Goal: Answer question/provide support

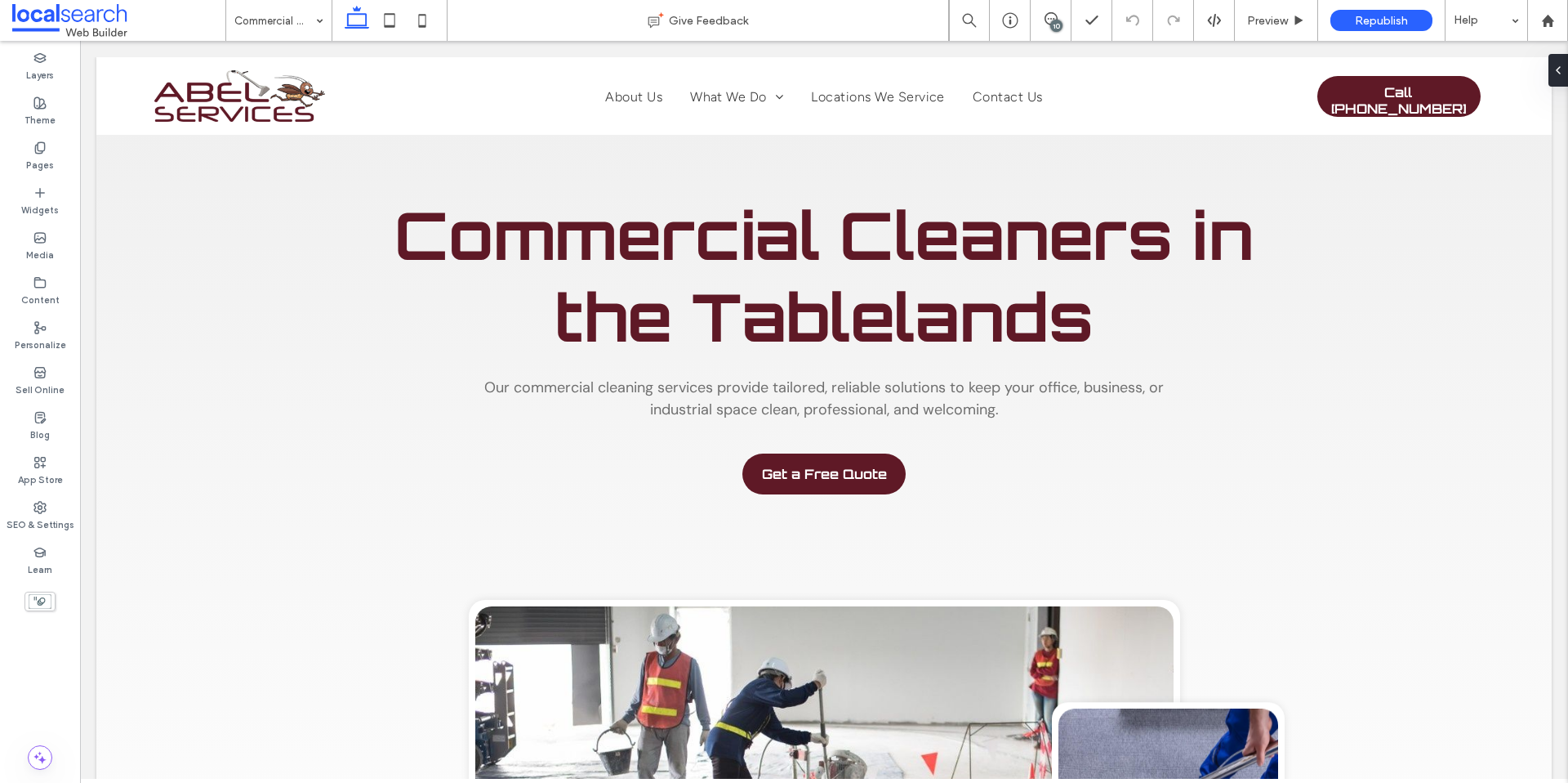
click at [1052, 20] on div "10" at bounding box center [1057, 26] width 12 height 12
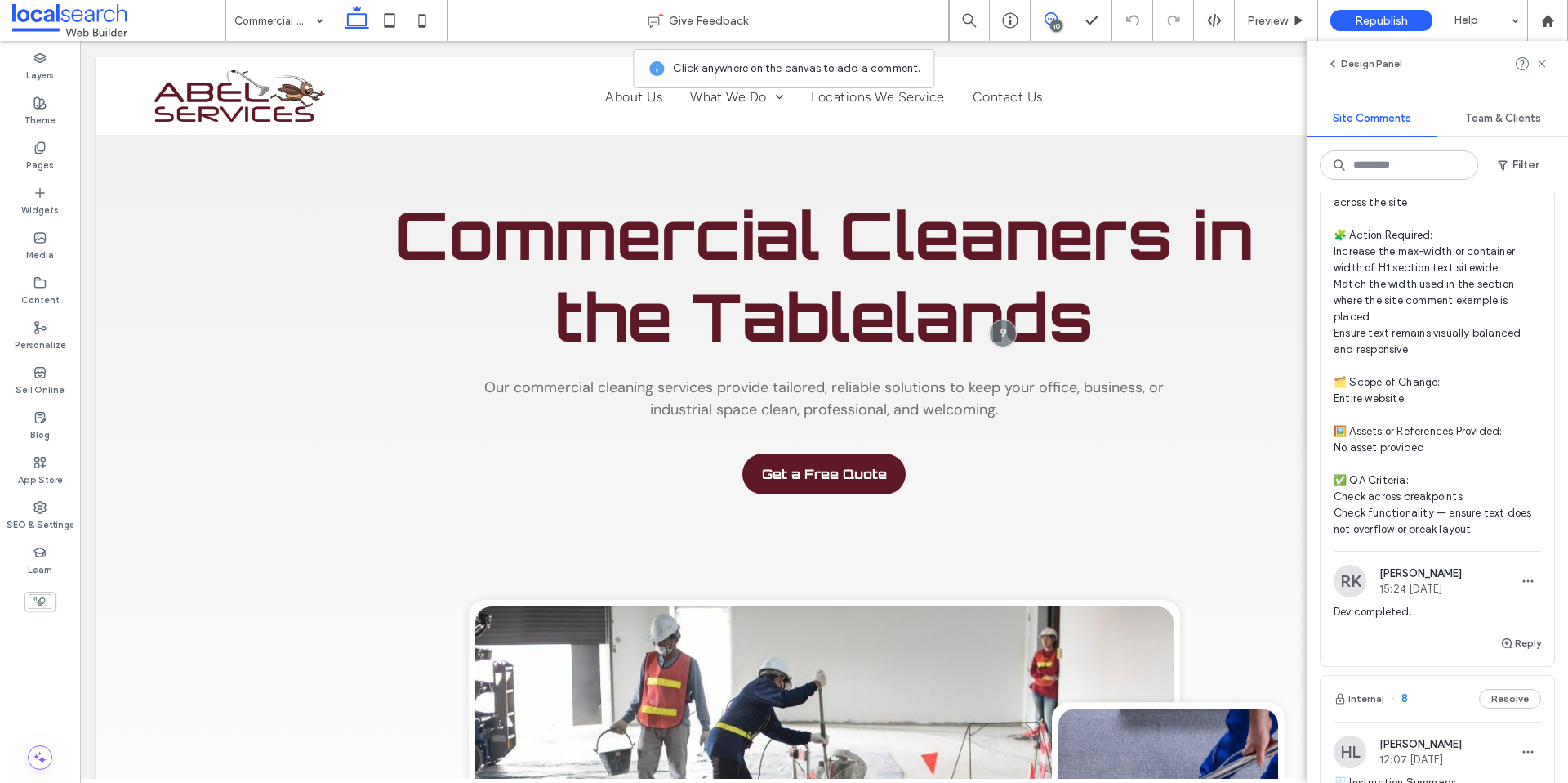
scroll to position [2309, 0]
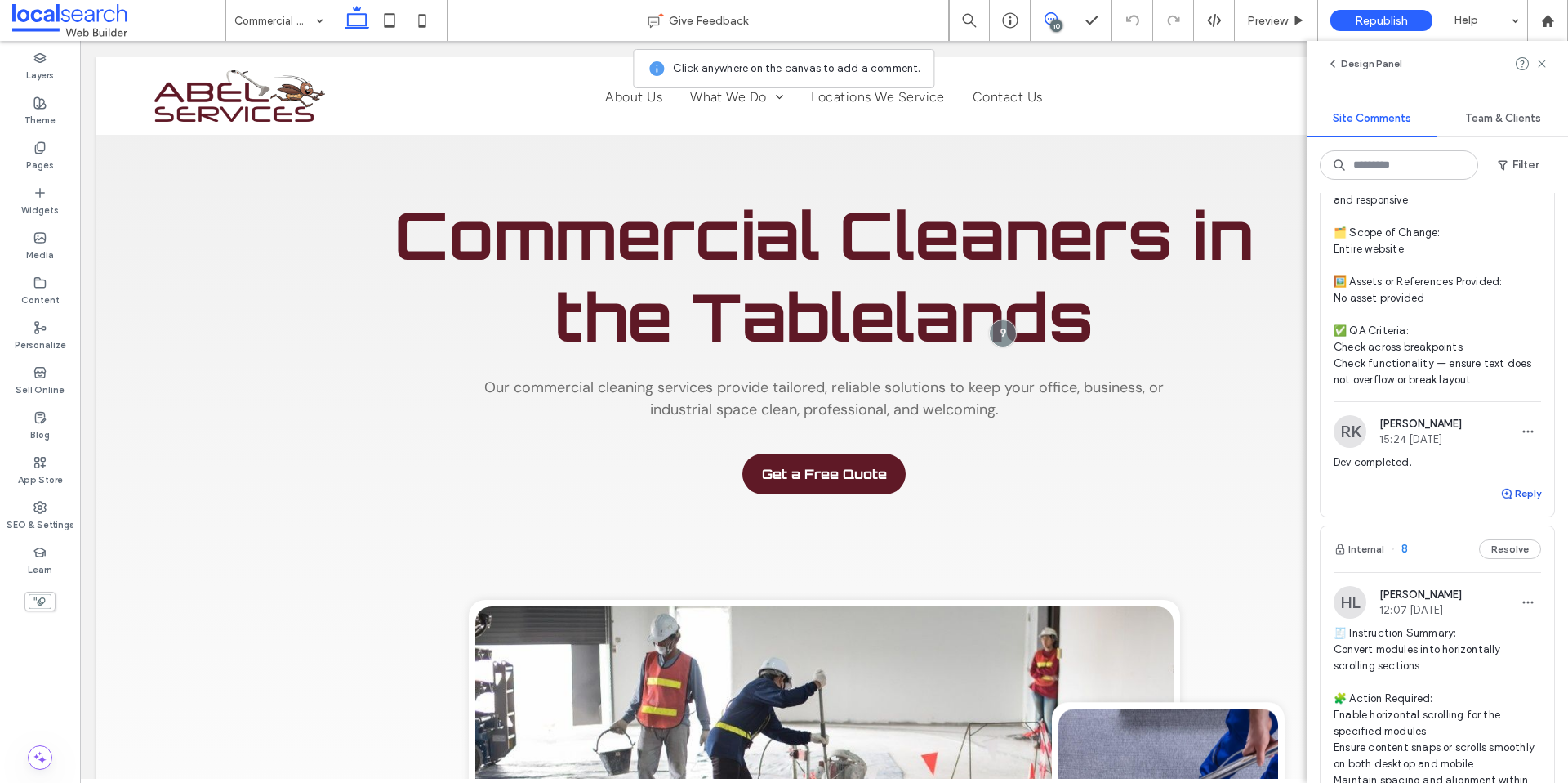
click at [1510, 504] on button "Reply" at bounding box center [1521, 494] width 41 height 20
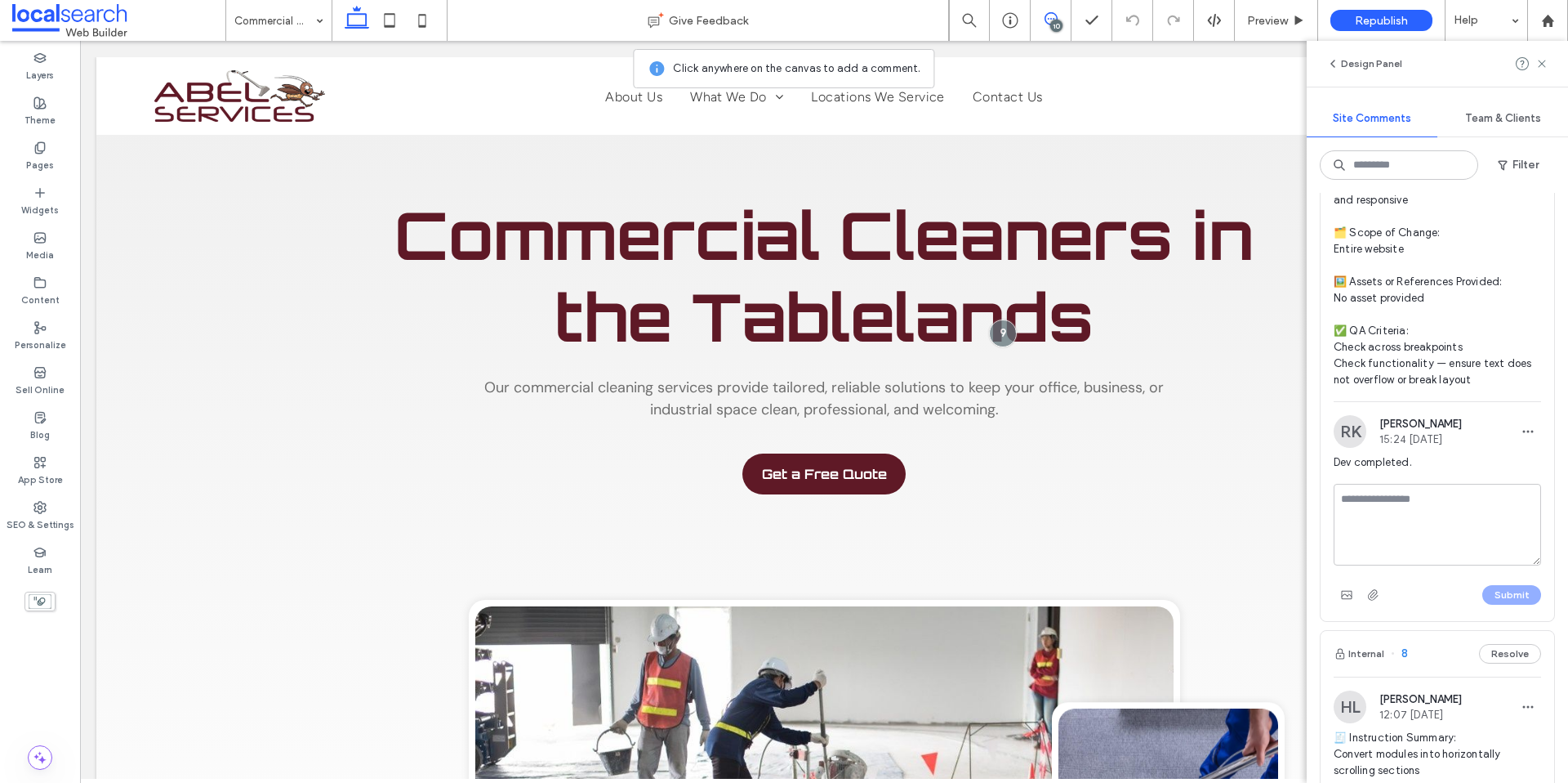
click at [1425, 565] on textarea at bounding box center [1437, 525] width 207 height 82
type textarea "**********"
click at [1487, 605] on button "Submit" at bounding box center [1512, 594] width 59 height 20
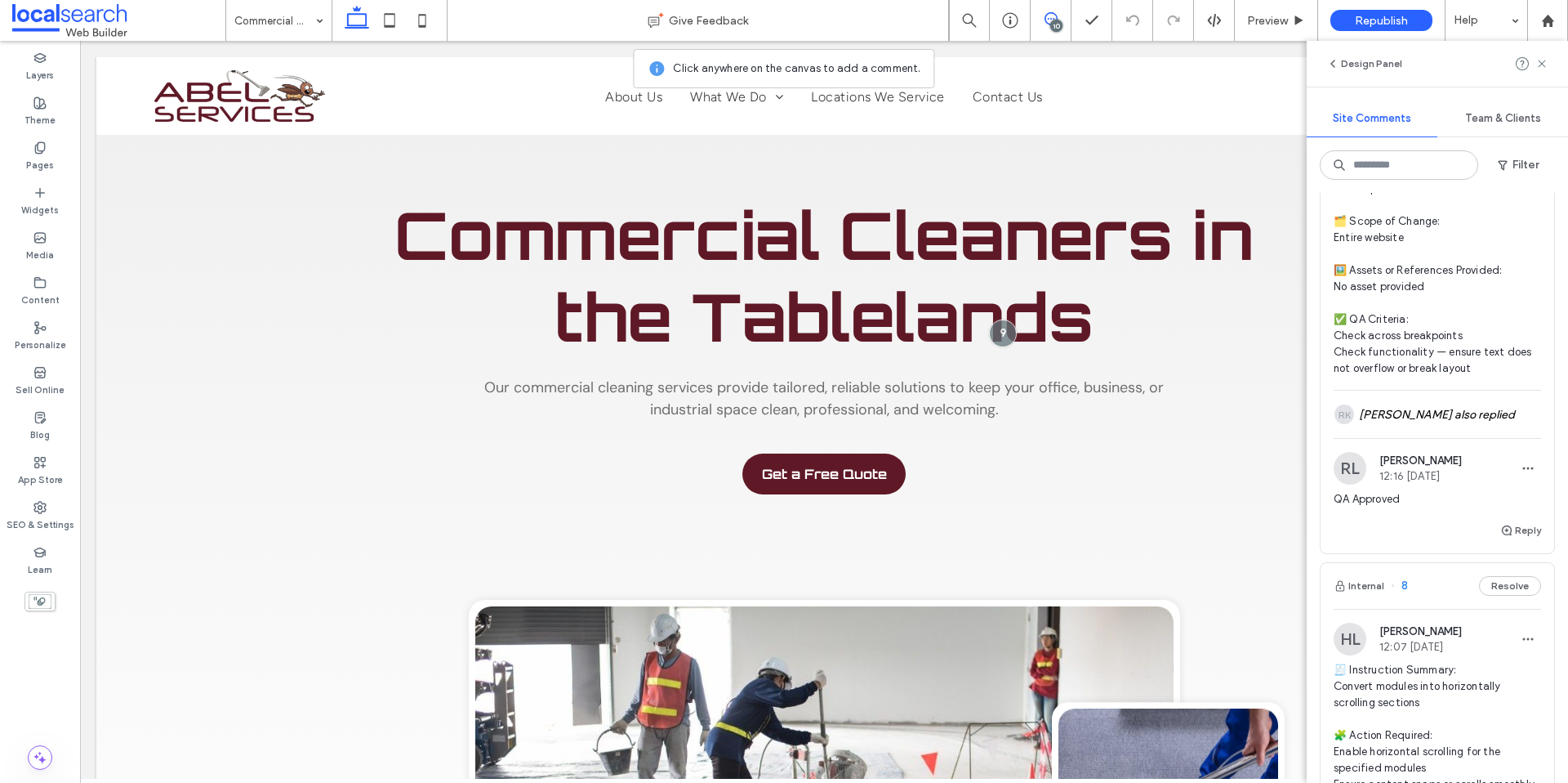
scroll to position [2526, 0]
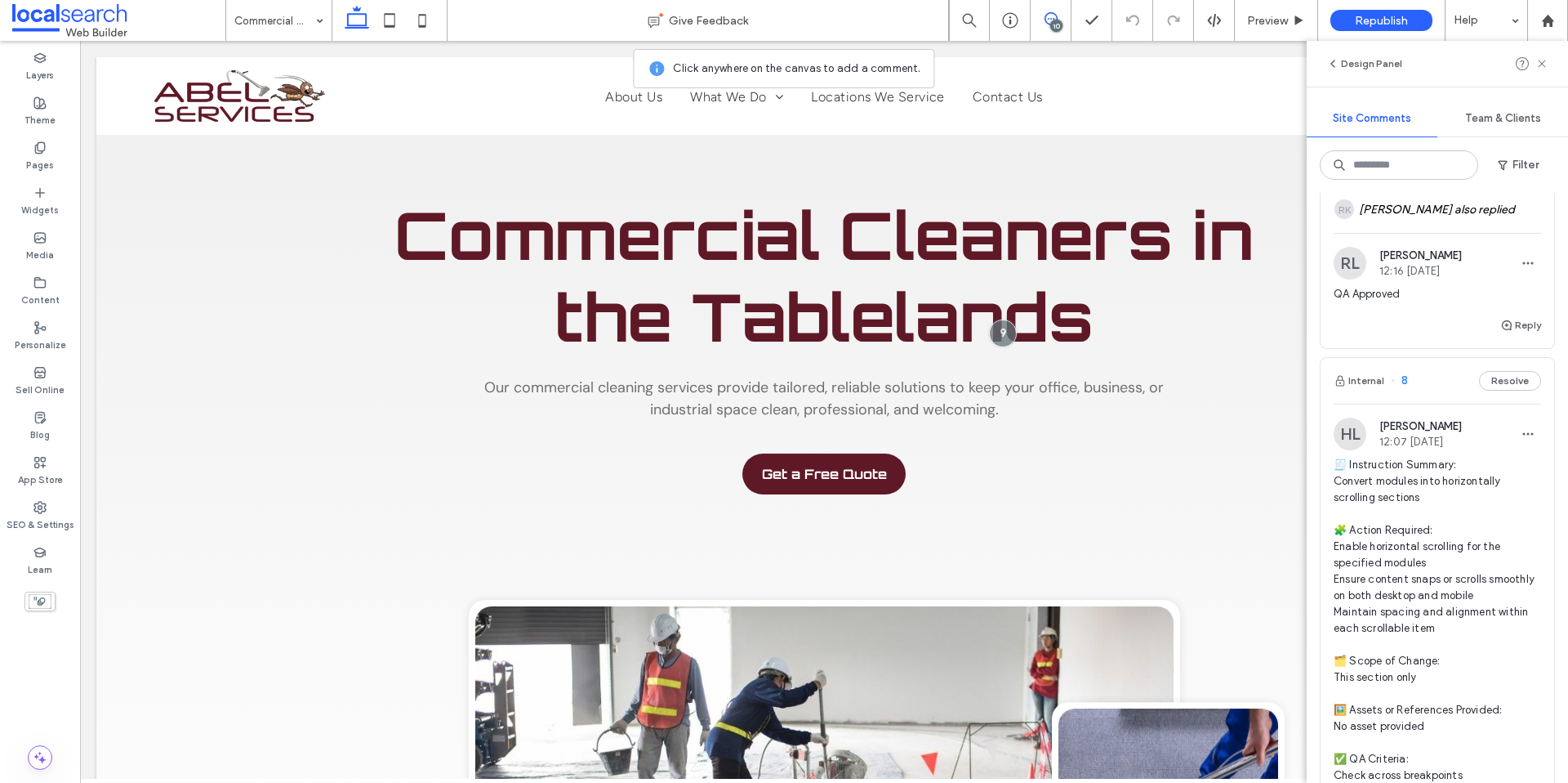
click at [1441, 627] on span "🧾 Instruction Summary: Convert modules into horizontally scrolling sections 🧩 A…" at bounding box center [1437, 636] width 207 height 359
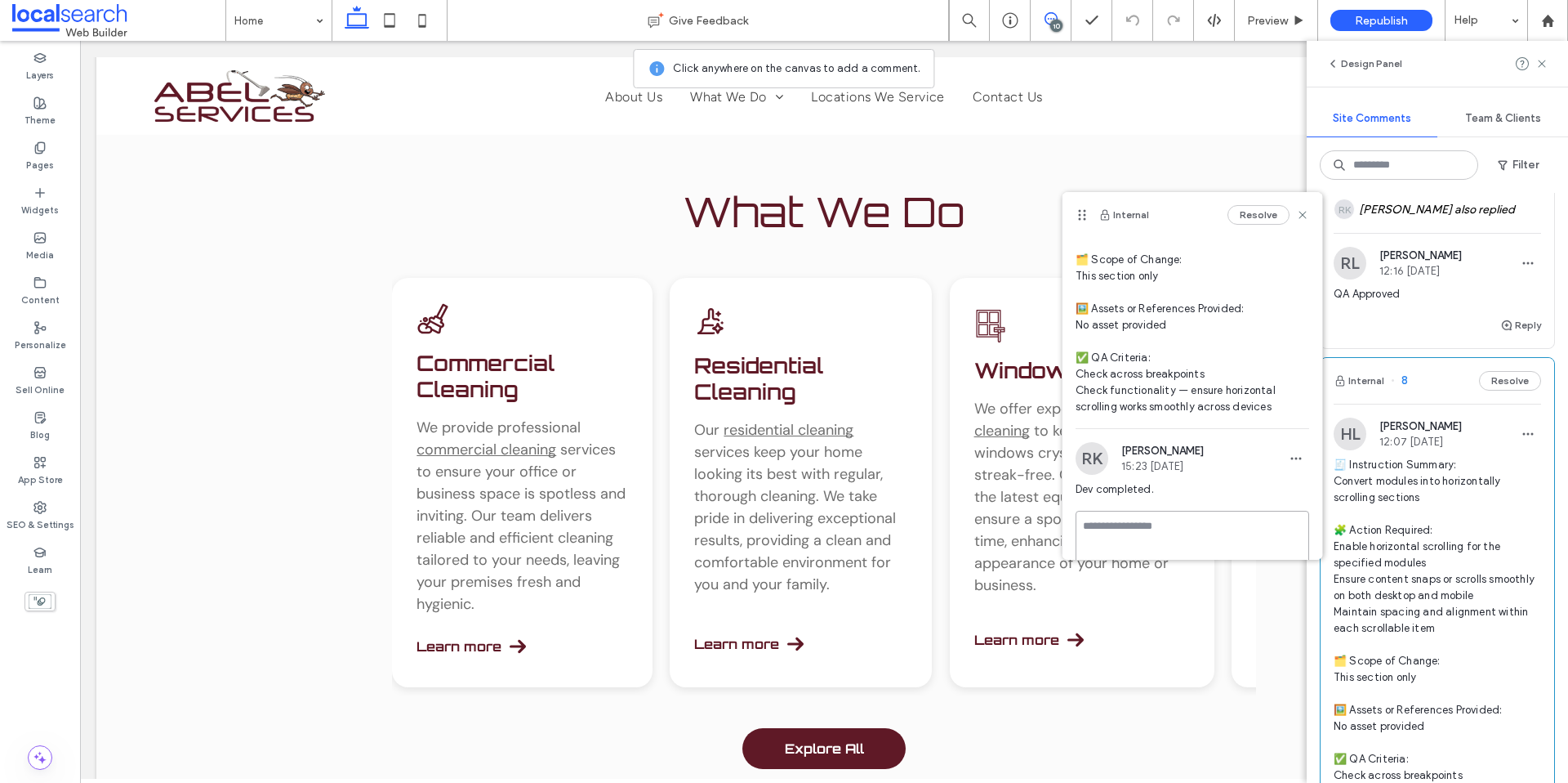
click at [1180, 536] on textarea at bounding box center [1192, 552] width 234 height 82
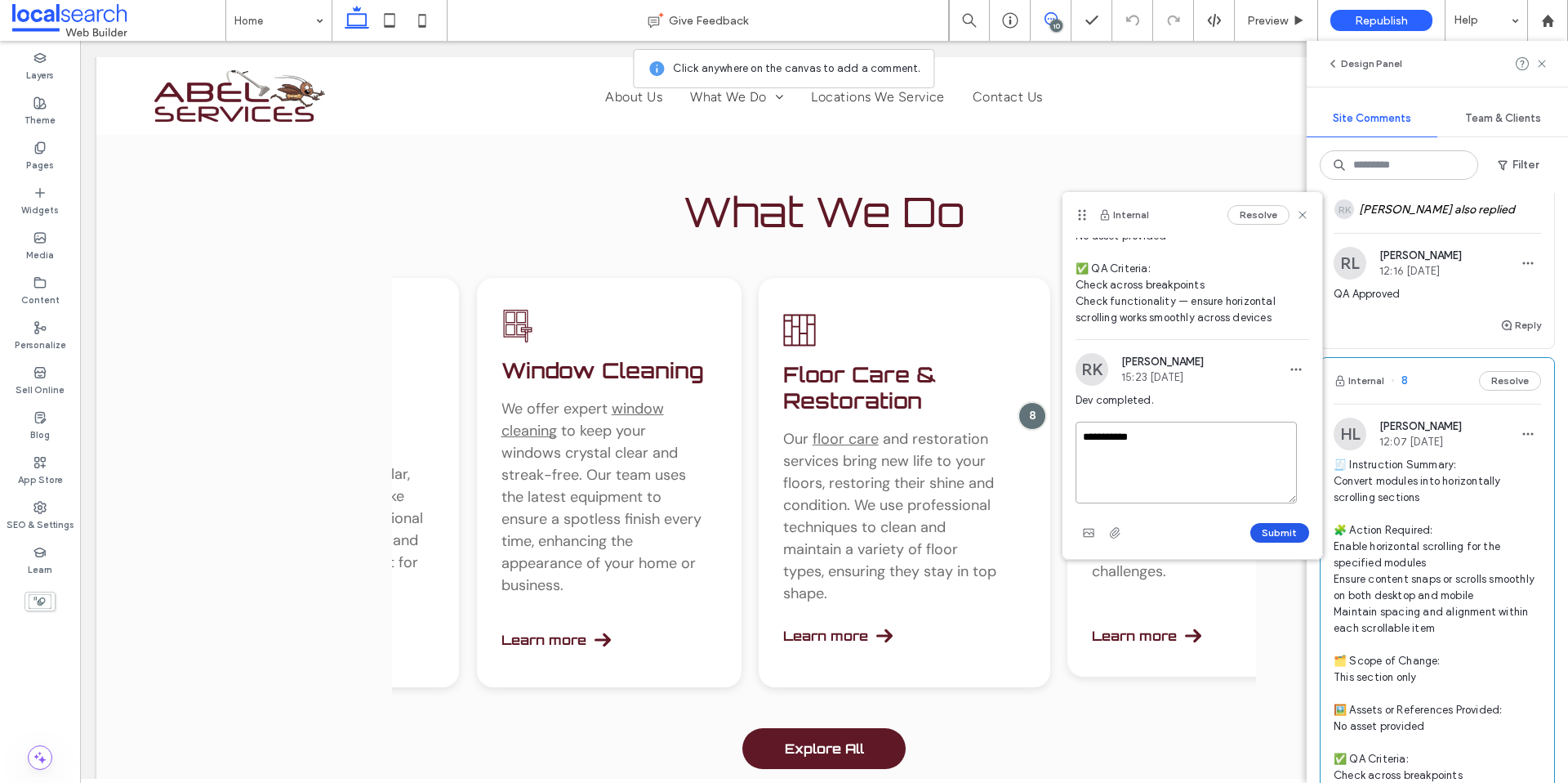
type textarea "**********"
click at [1261, 539] on button "Submit" at bounding box center [1279, 532] width 59 height 20
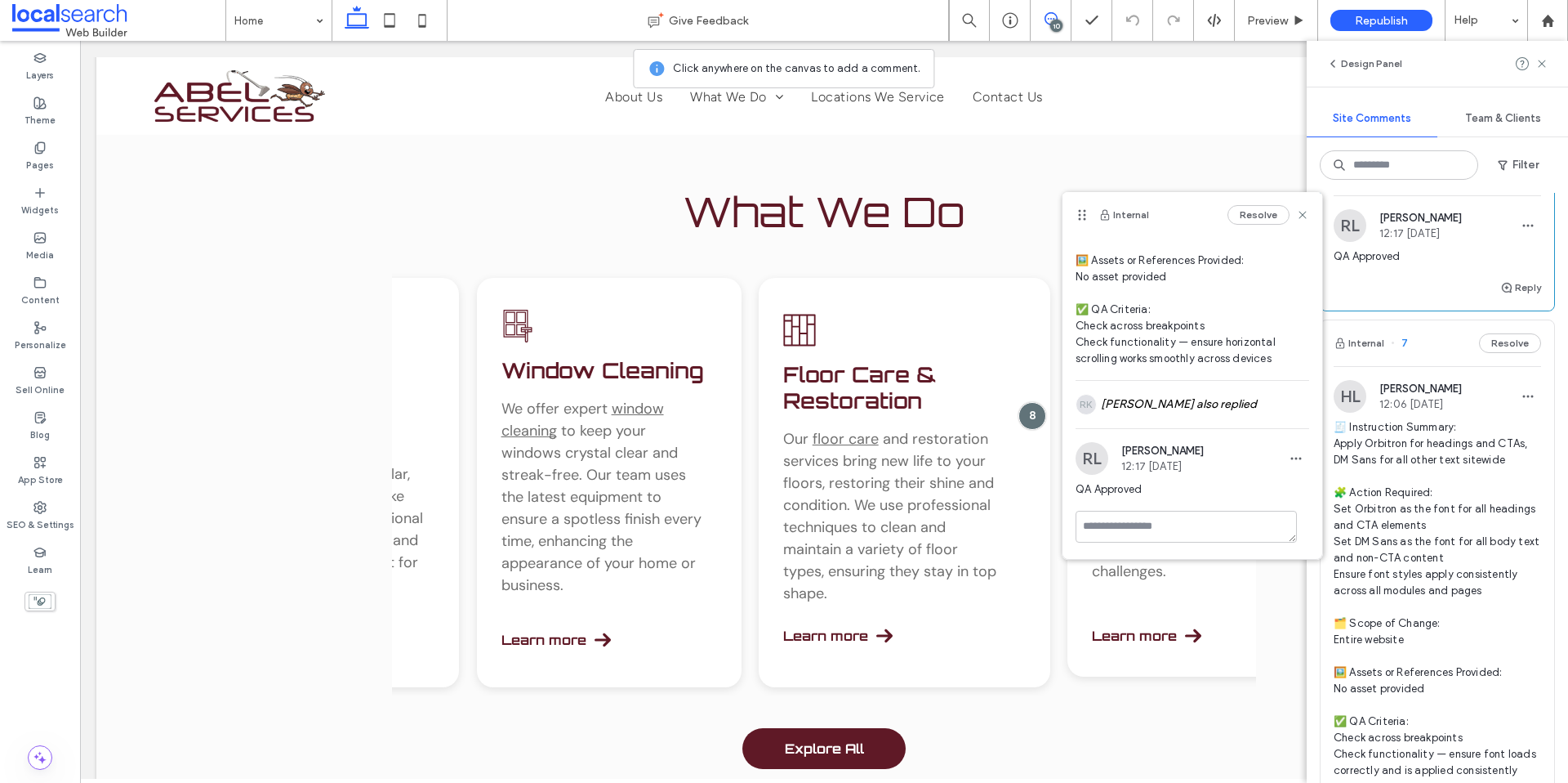
scroll to position [3211, 0]
click at [1409, 561] on span "🧾 Instruction Summary: Apply Orbitron for headings and CTAs, DM Sans for all ot…" at bounding box center [1437, 595] width 207 height 359
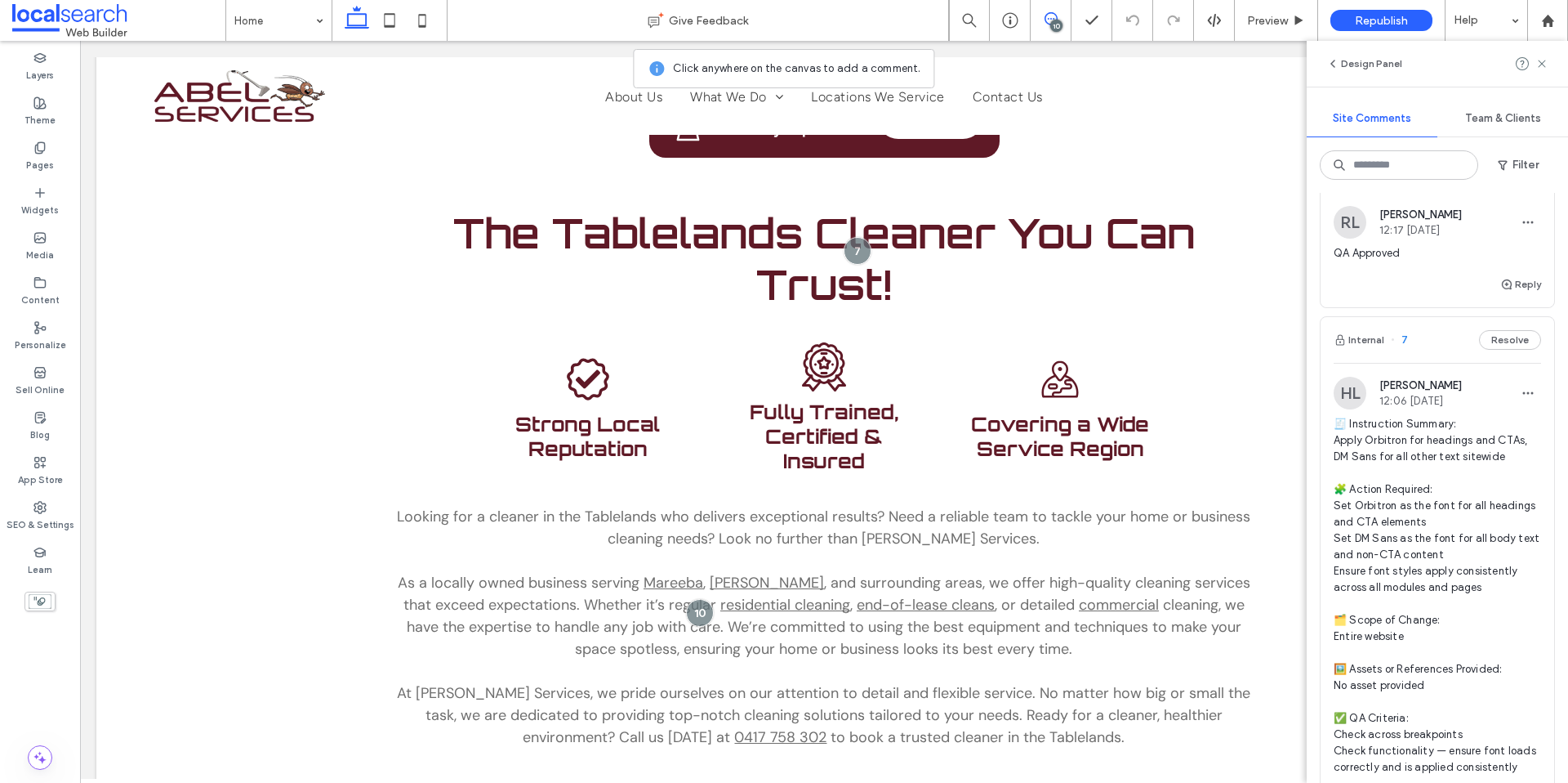
scroll to position [511, 0]
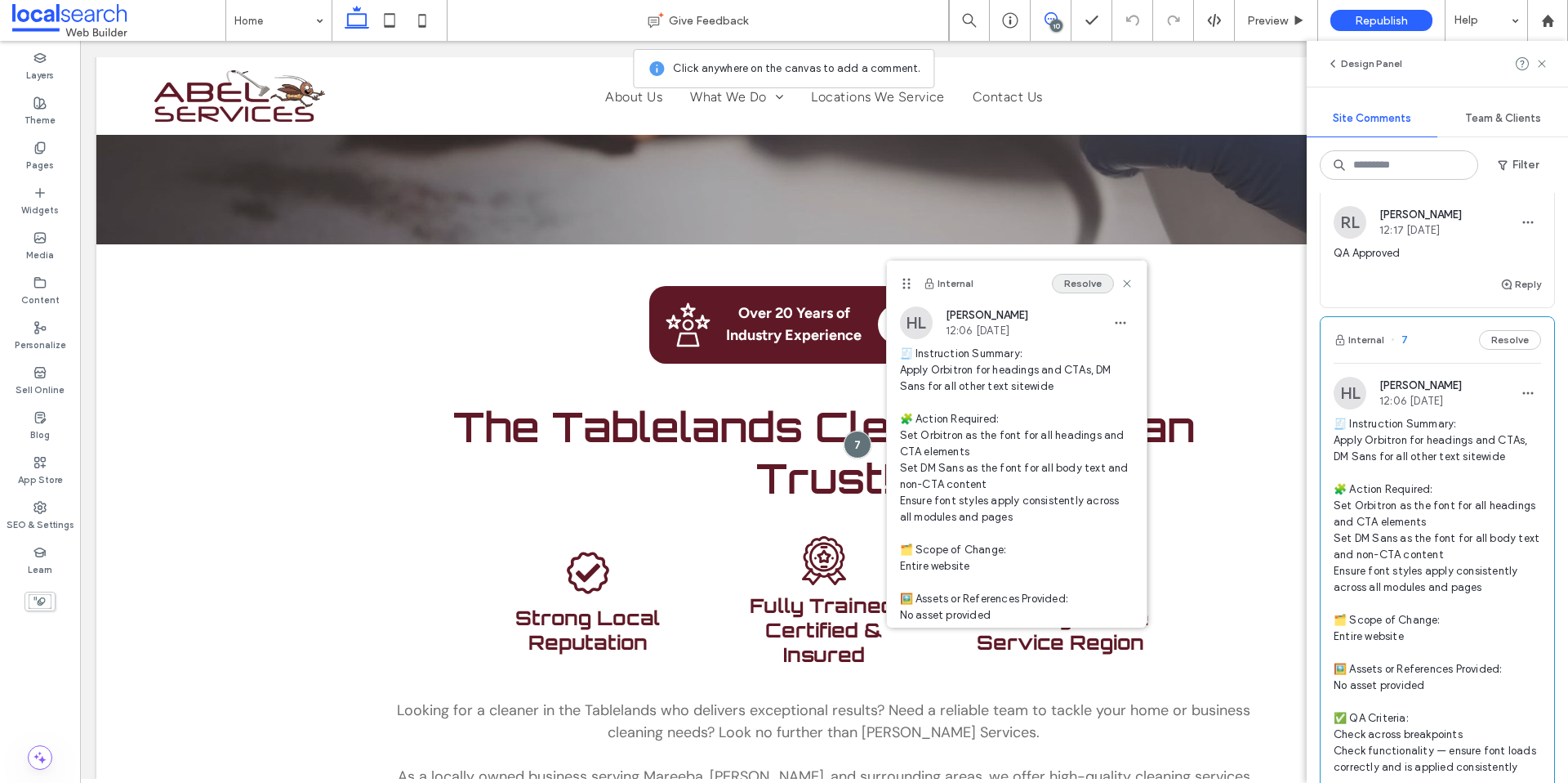
click at [1073, 283] on button "Resolve" at bounding box center [1083, 283] width 62 height 20
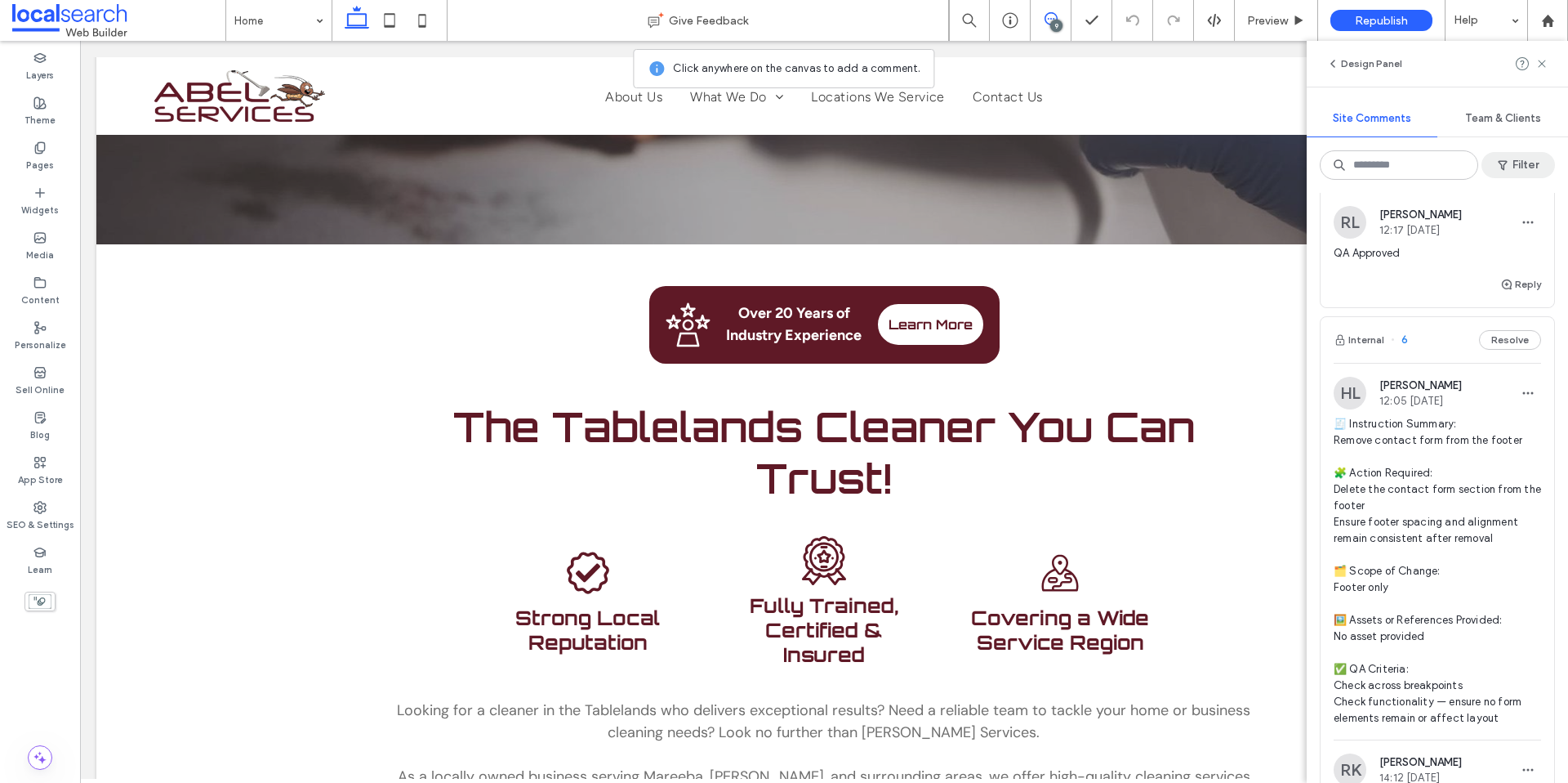
click at [1521, 157] on button "Filter" at bounding box center [1518, 165] width 73 height 26
click at [1274, 258] on div "Resolved (2)" at bounding box center [1291, 262] width 115 height 14
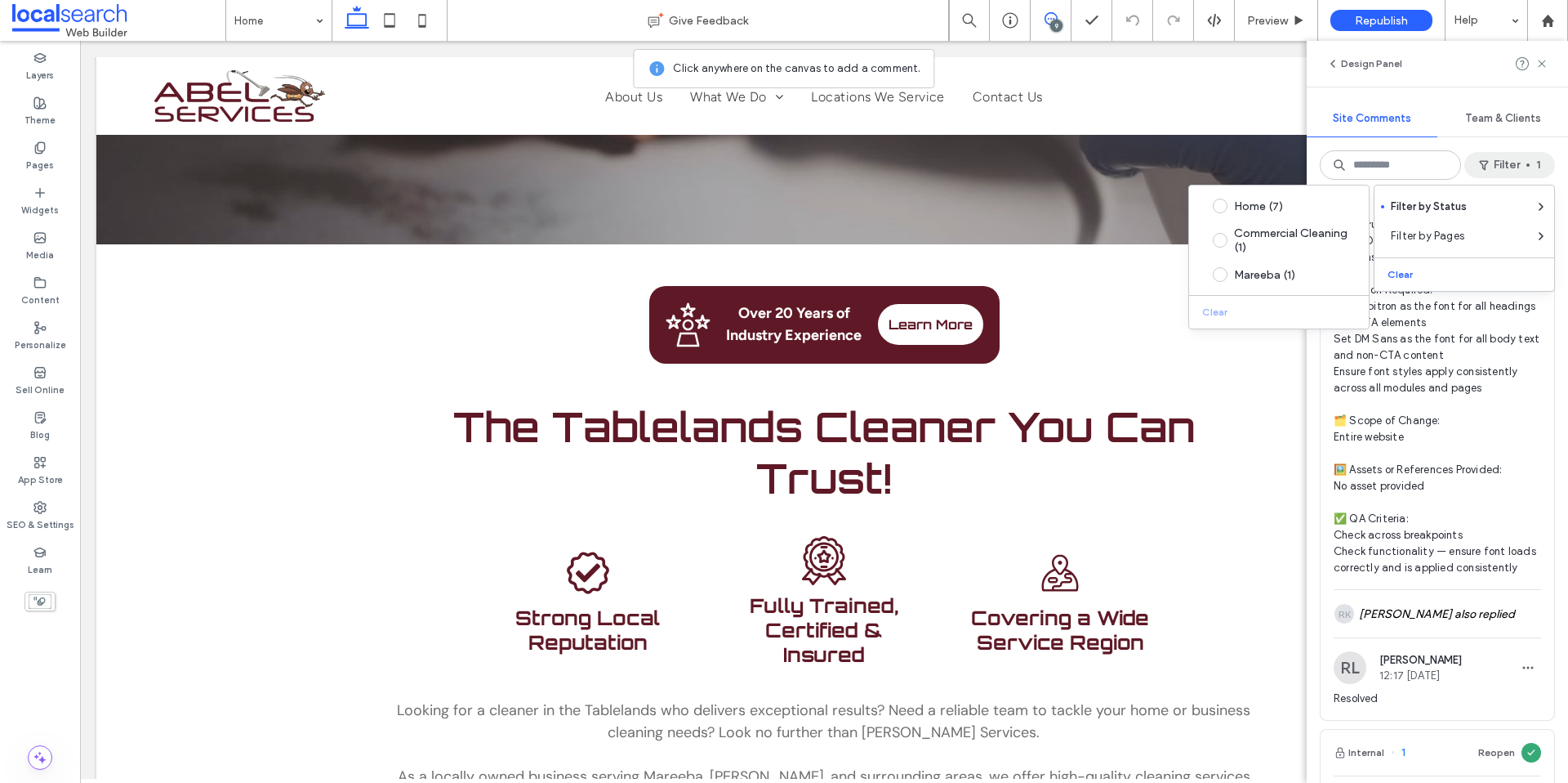
scroll to position [0, 0]
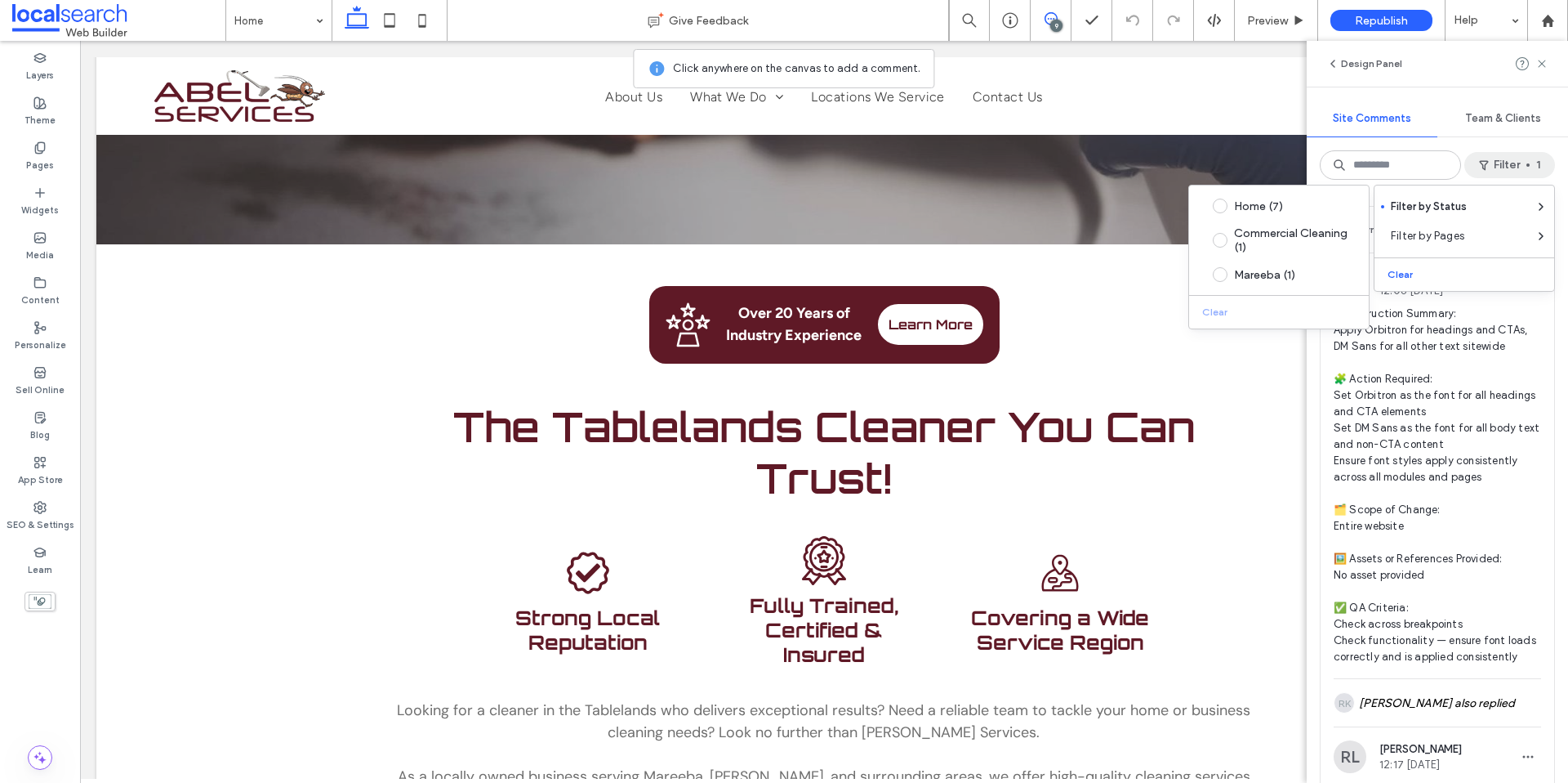
click at [1529, 336] on div "HL Hollie Lowry 12:06 Sep 12 2025 🧾 Instruction Summary: Apply Orbitron for hea…" at bounding box center [1437, 472] width 234 height 412
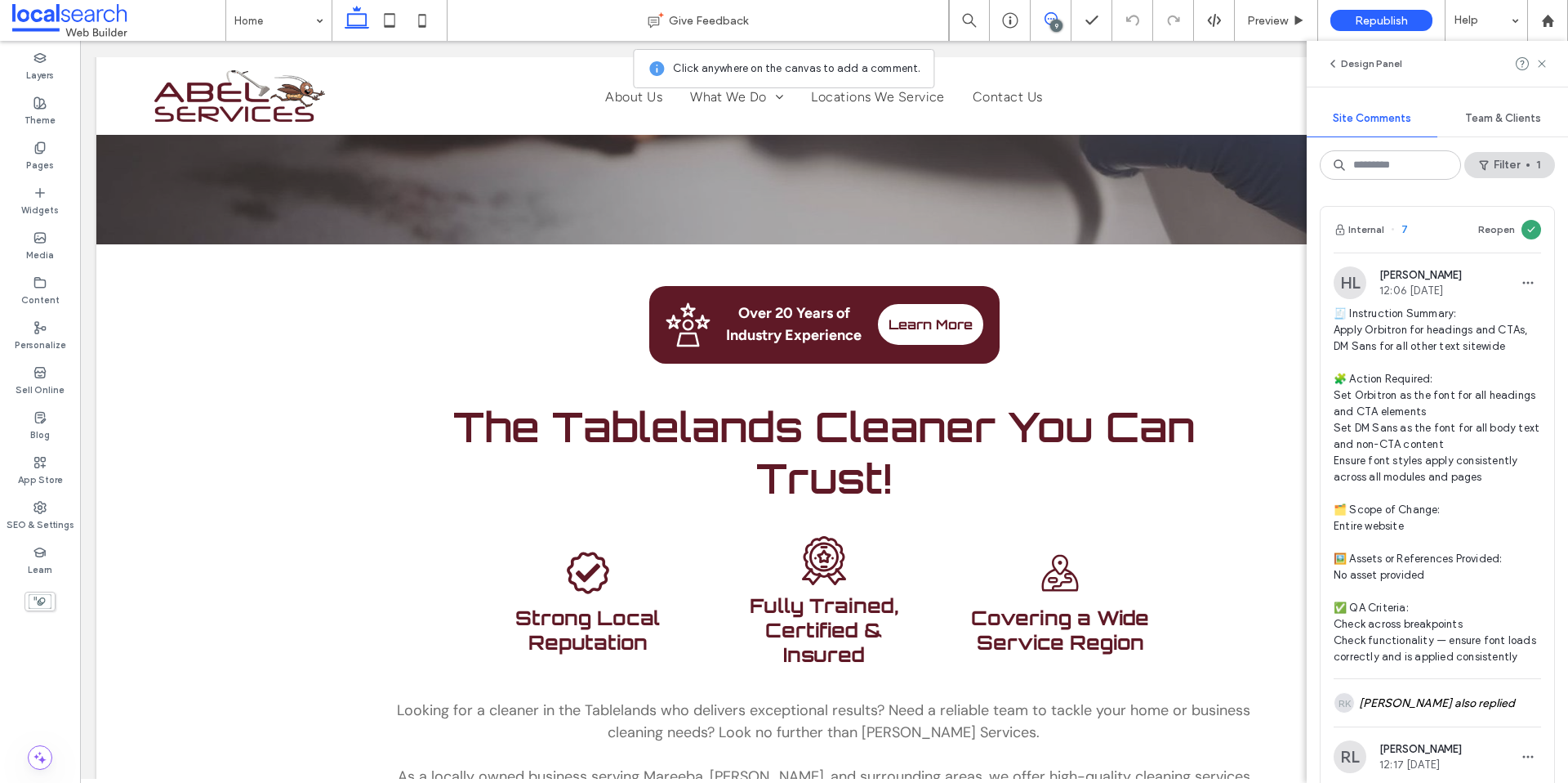
click at [1527, 232] on icon at bounding box center [1531, 229] width 9 height 9
click at [1486, 229] on button "Reopen" at bounding box center [1496, 229] width 37 height 20
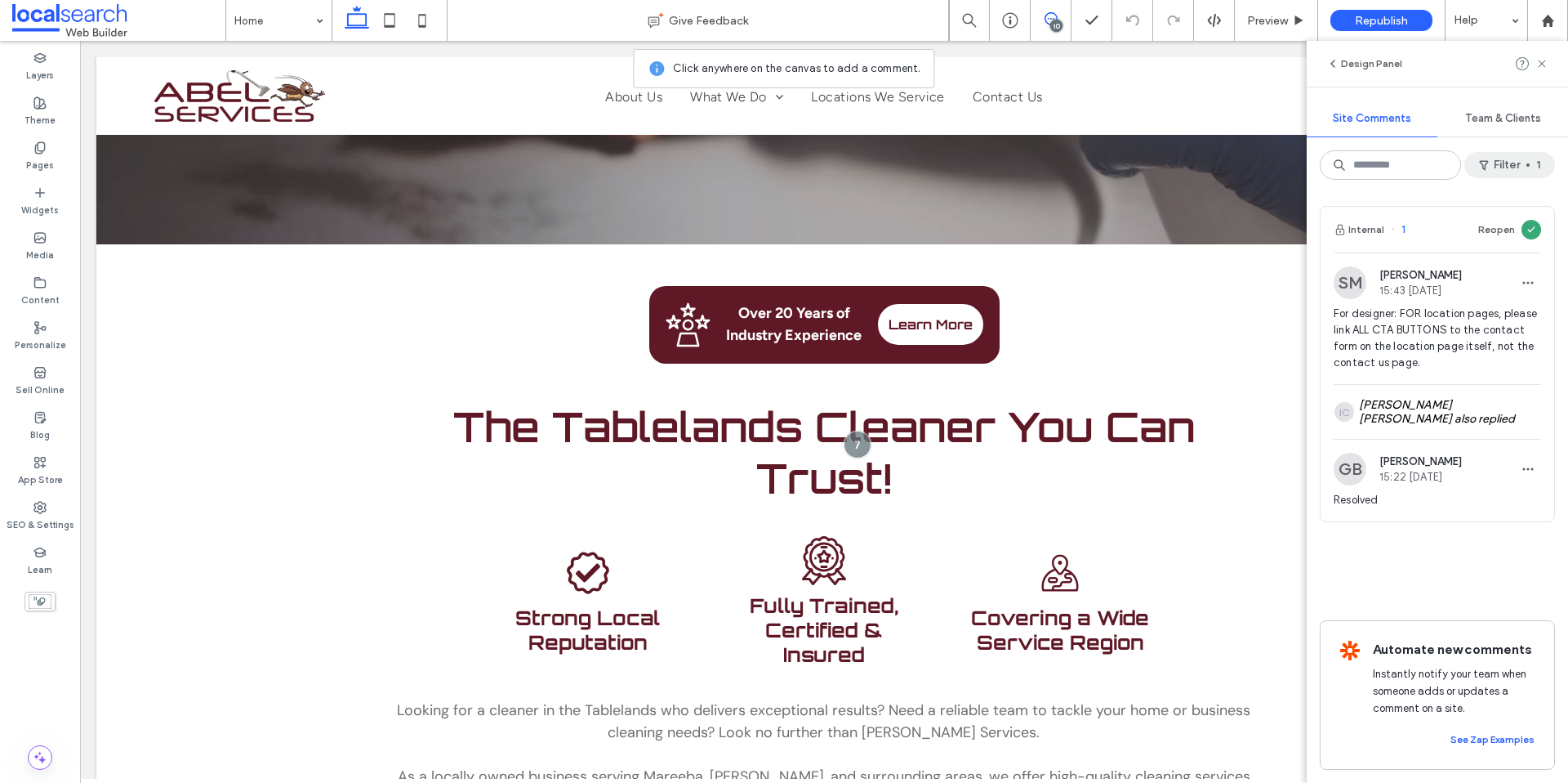
click at [1516, 159] on button "Filter 1" at bounding box center [1510, 165] width 90 height 26
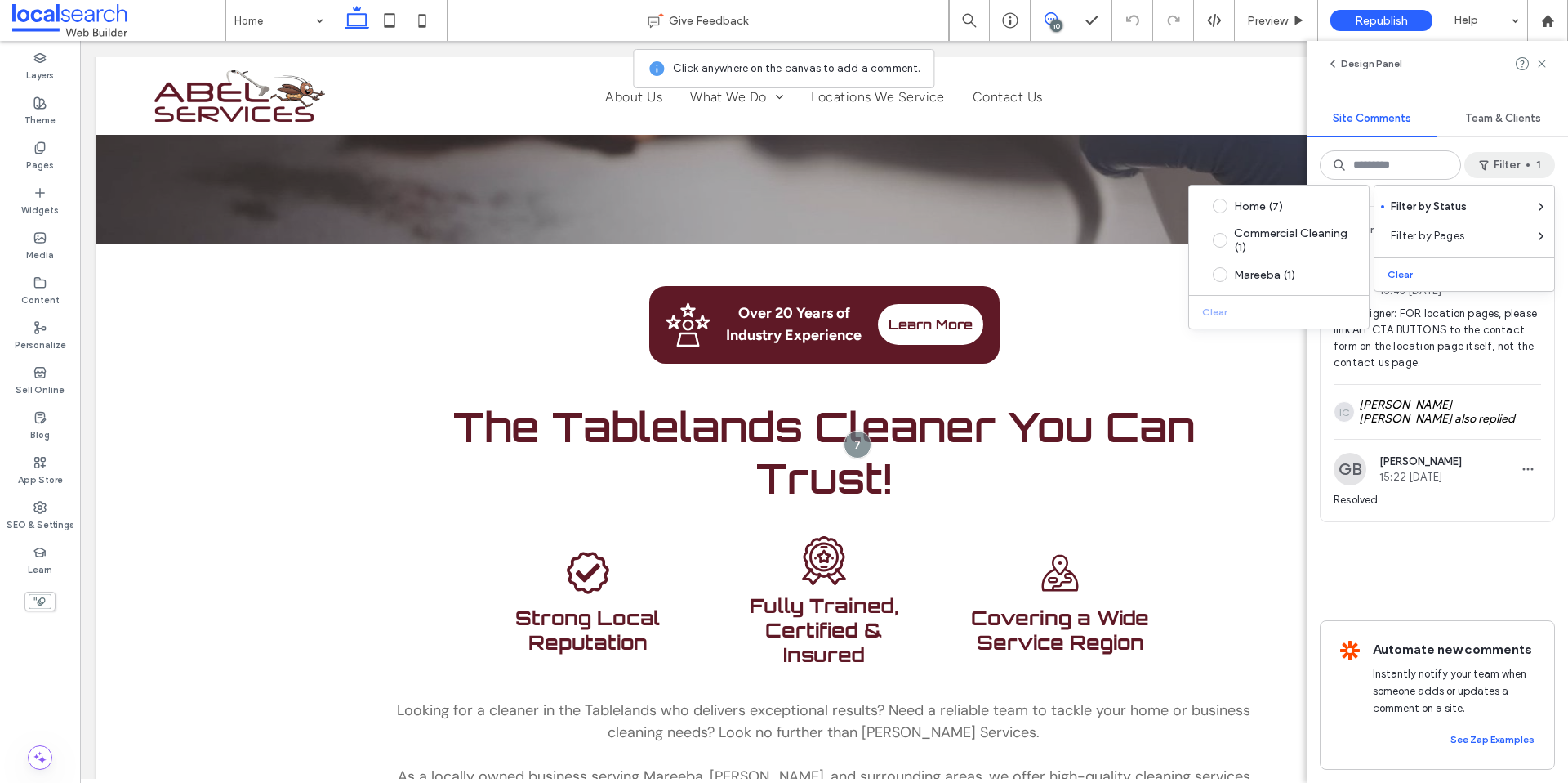
click at [1401, 279] on button "Clear" at bounding box center [1402, 274] width 42 height 20
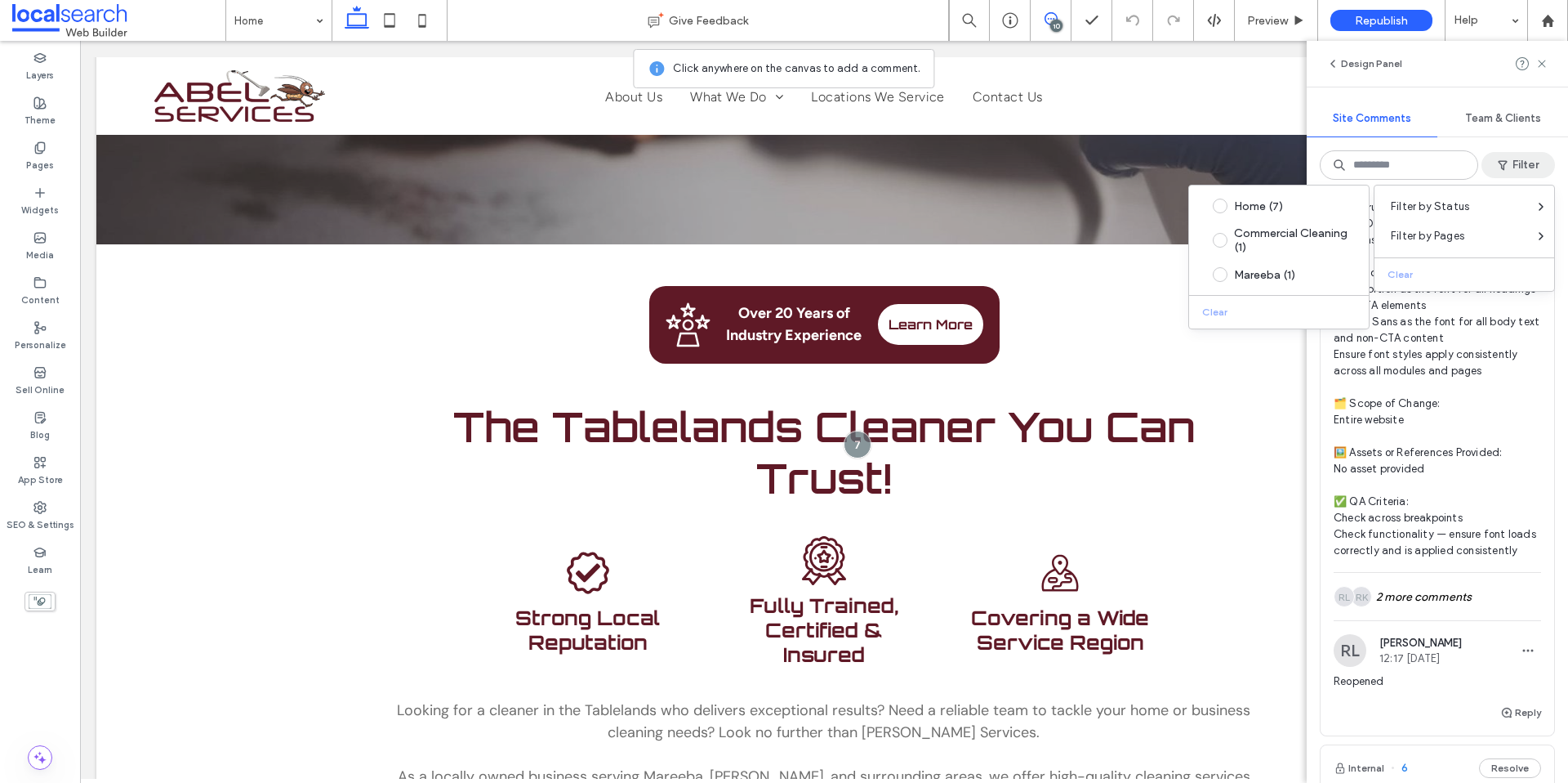
scroll to position [3604, 0]
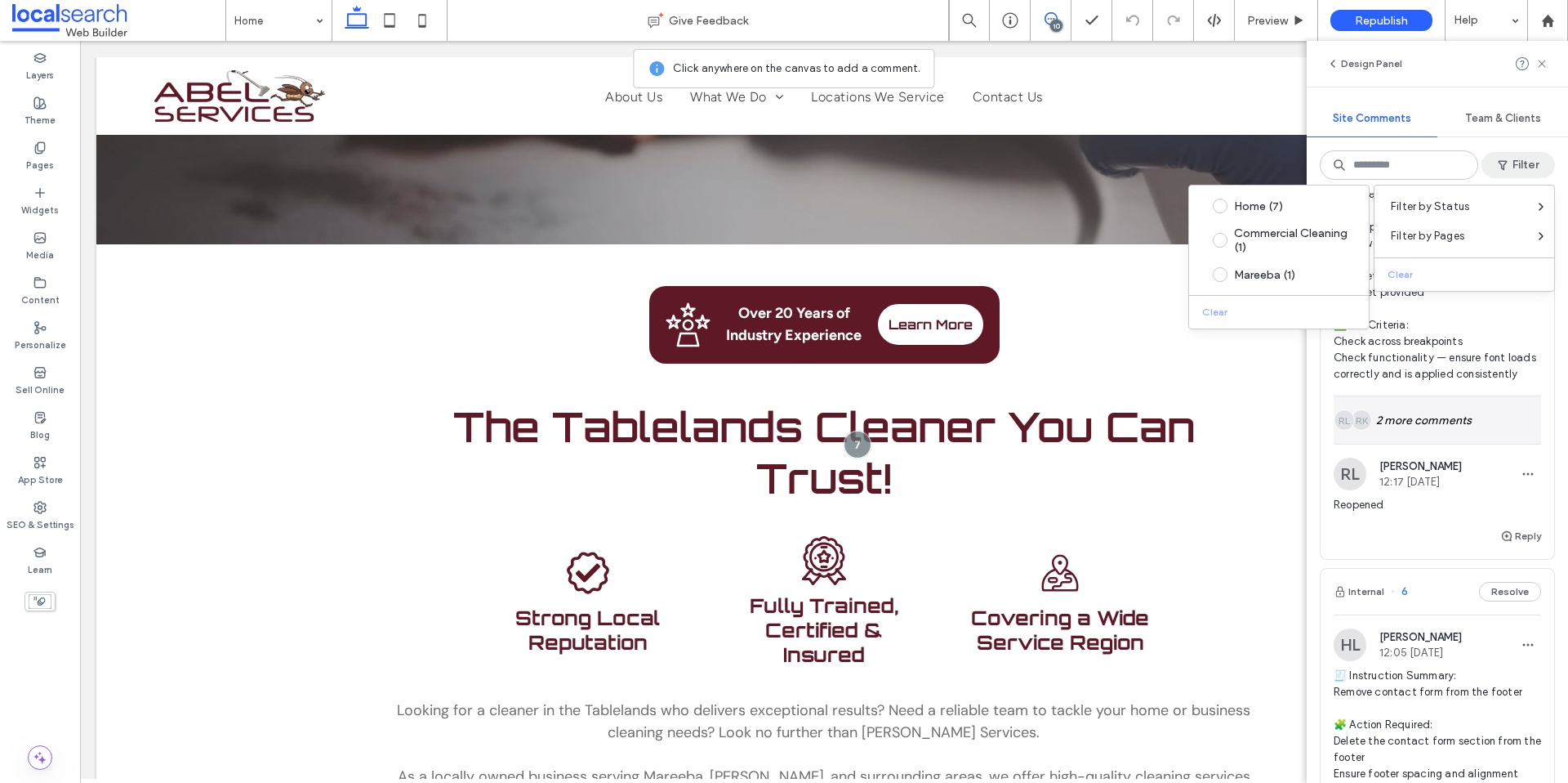
click at [1456, 444] on div "RK RL 2 more comments" at bounding box center [1437, 420] width 207 height 48
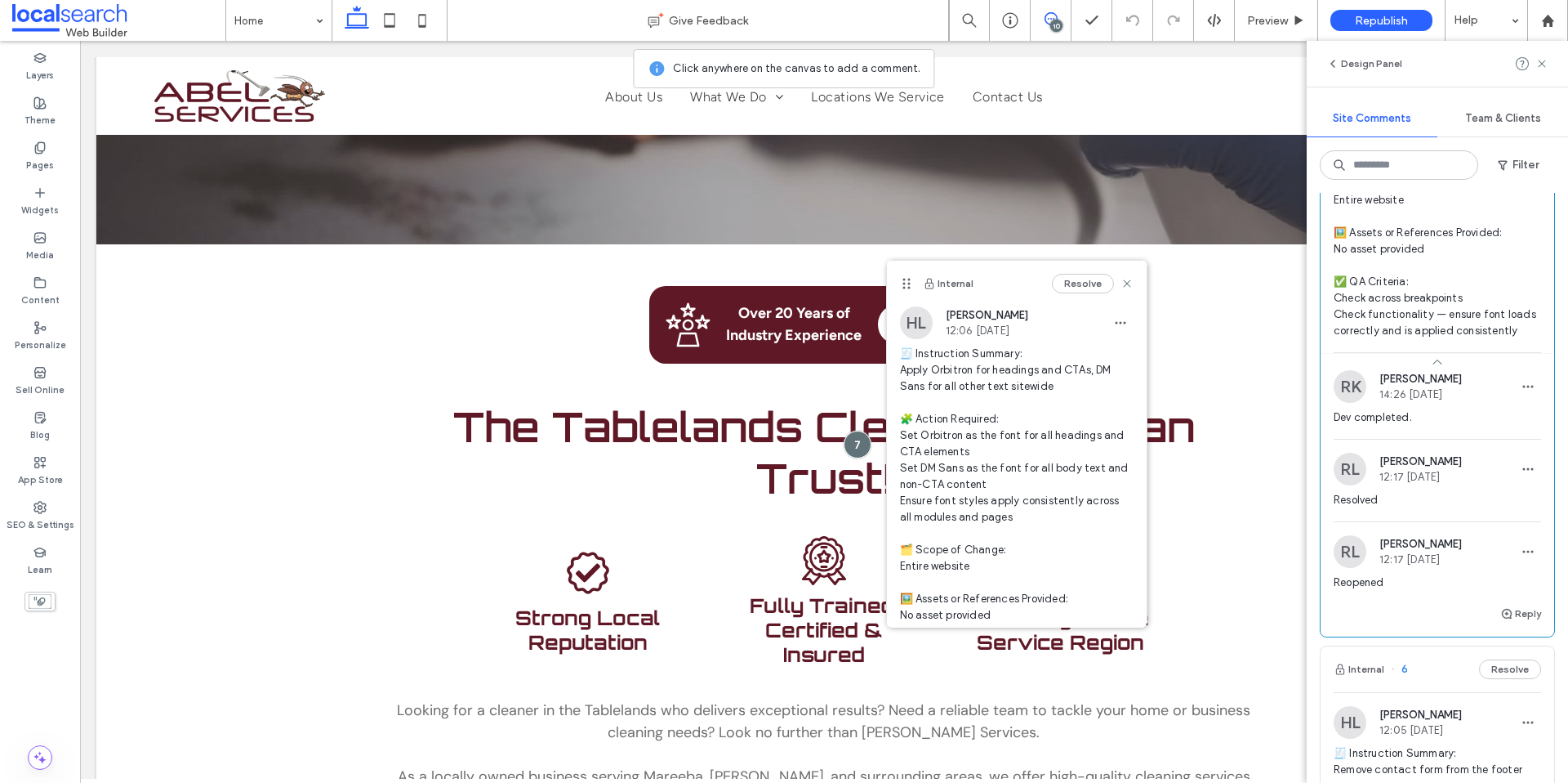
scroll to position [3663, 0]
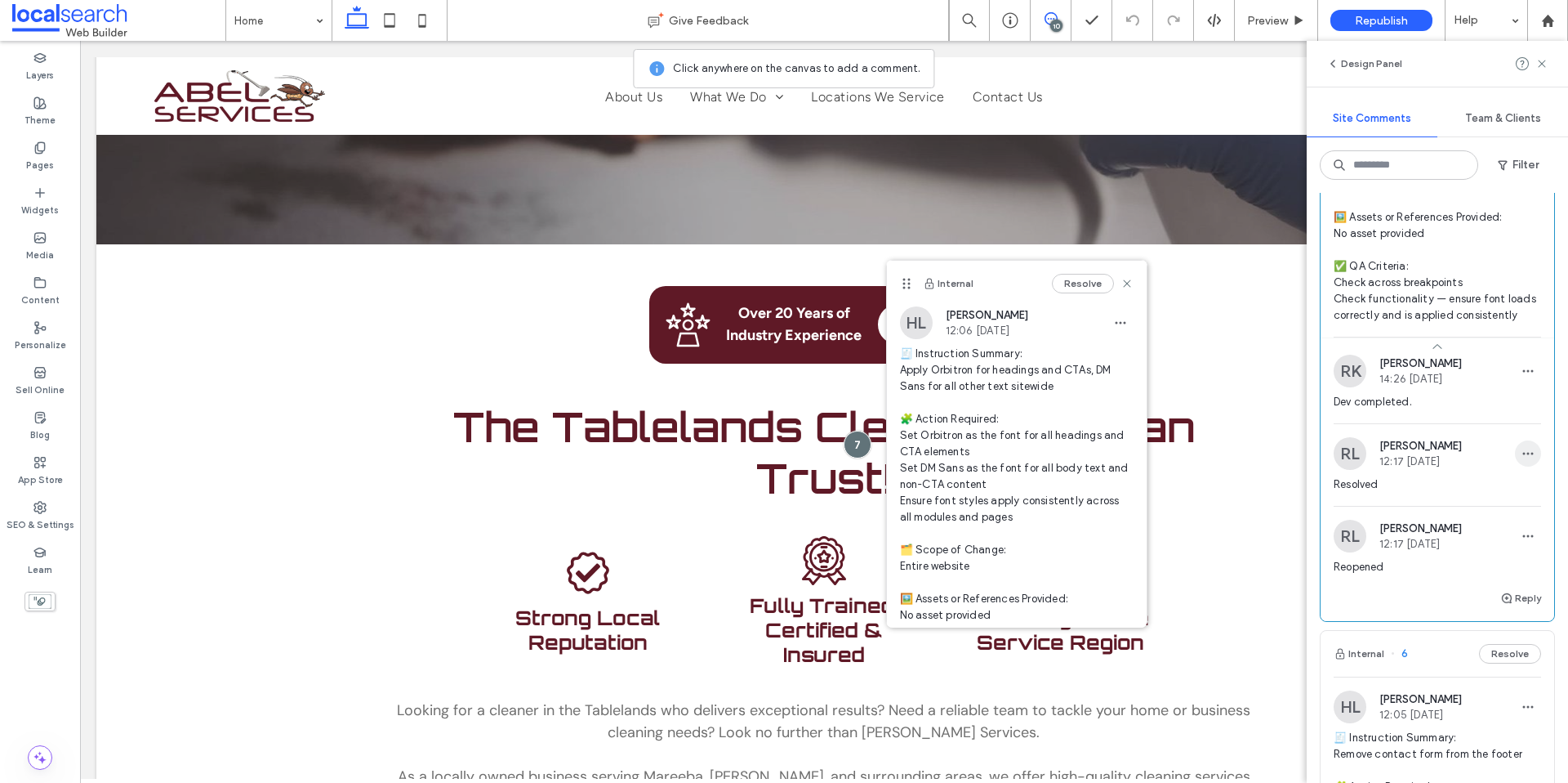
click at [1522, 460] on icon "button" at bounding box center [1528, 453] width 13 height 13
click at [1425, 611] on span "Delete" at bounding box center [1411, 608] width 32 height 16
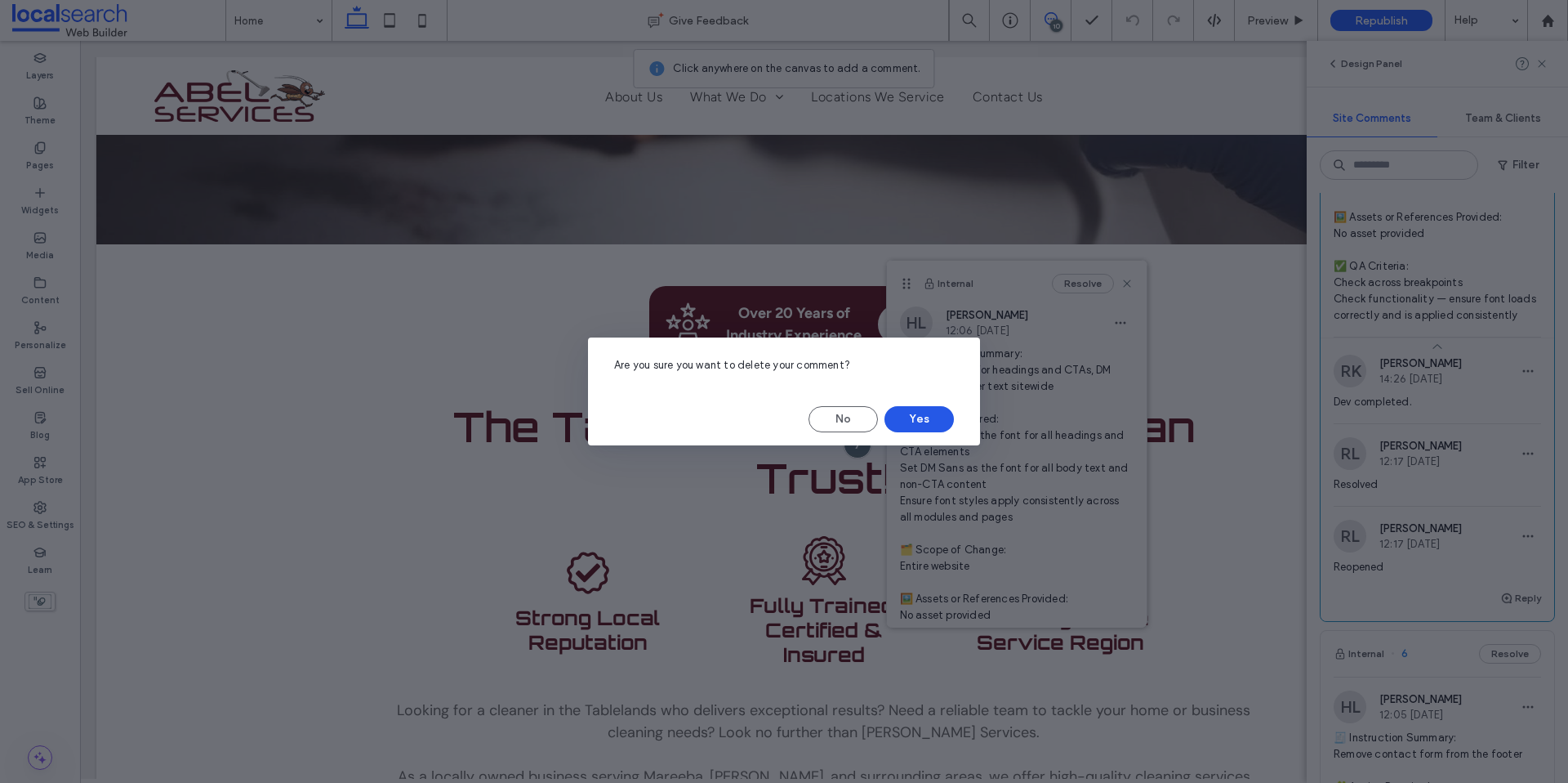
click at [911, 418] on button "Yes" at bounding box center [918, 419] width 69 height 26
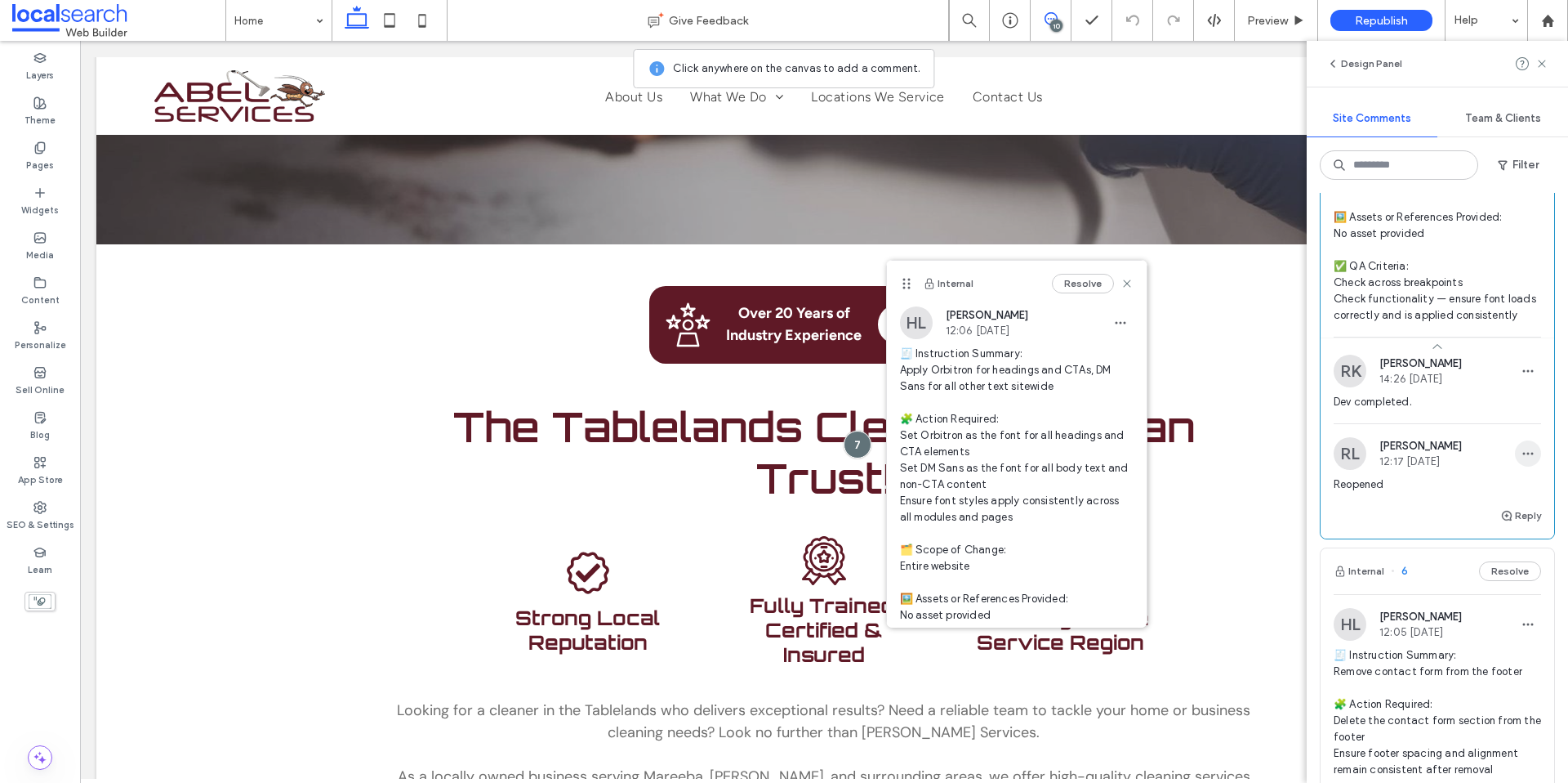
click at [1524, 455] on use "button" at bounding box center [1529, 453] width 10 height 3
click at [1433, 606] on div "Delete" at bounding box center [1455, 609] width 145 height 31
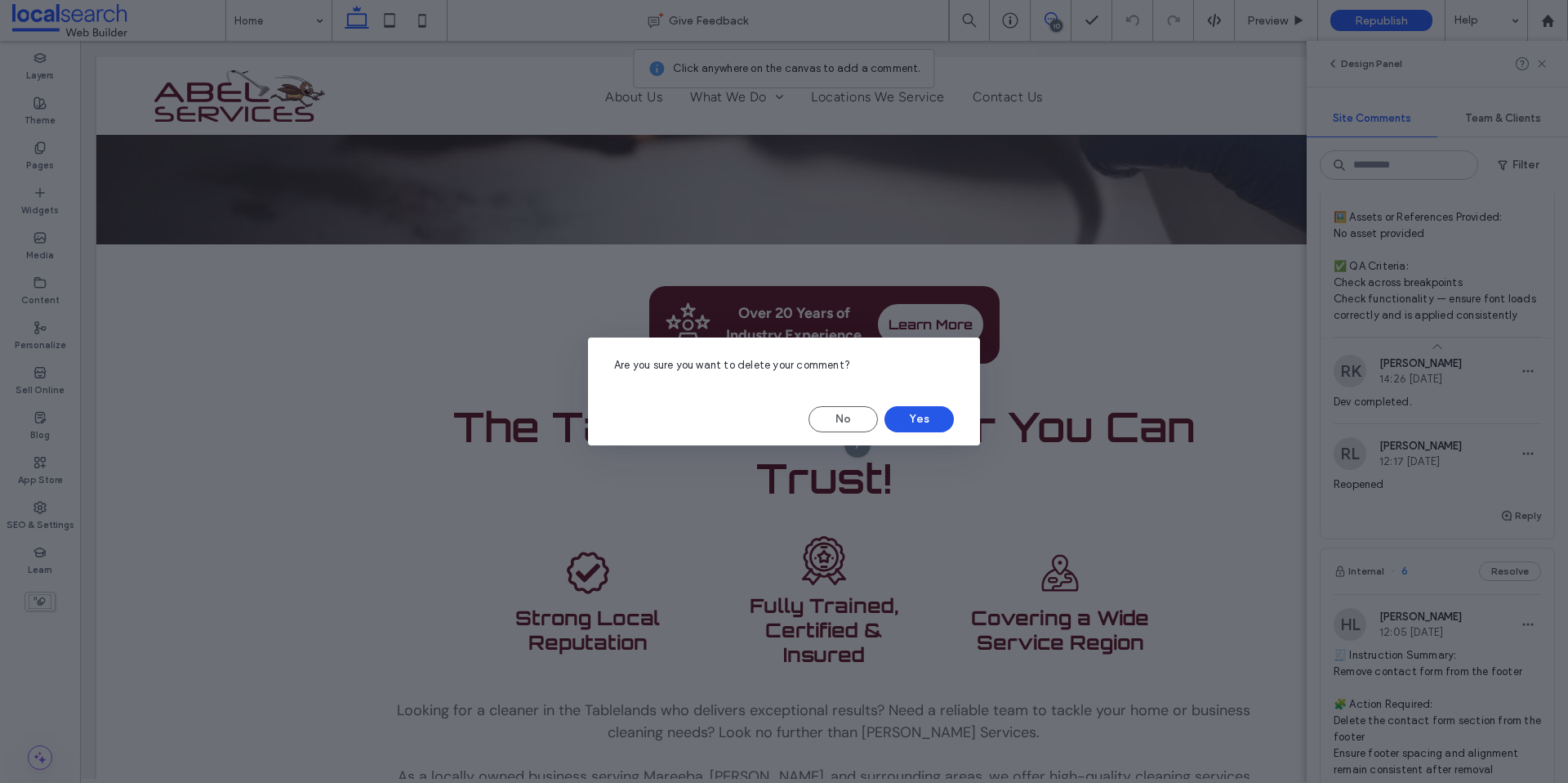
drag, startPoint x: 947, startPoint y: 422, endPoint x: 868, endPoint y: 381, distance: 89.0
click at [947, 422] on button "Yes" at bounding box center [918, 419] width 69 height 26
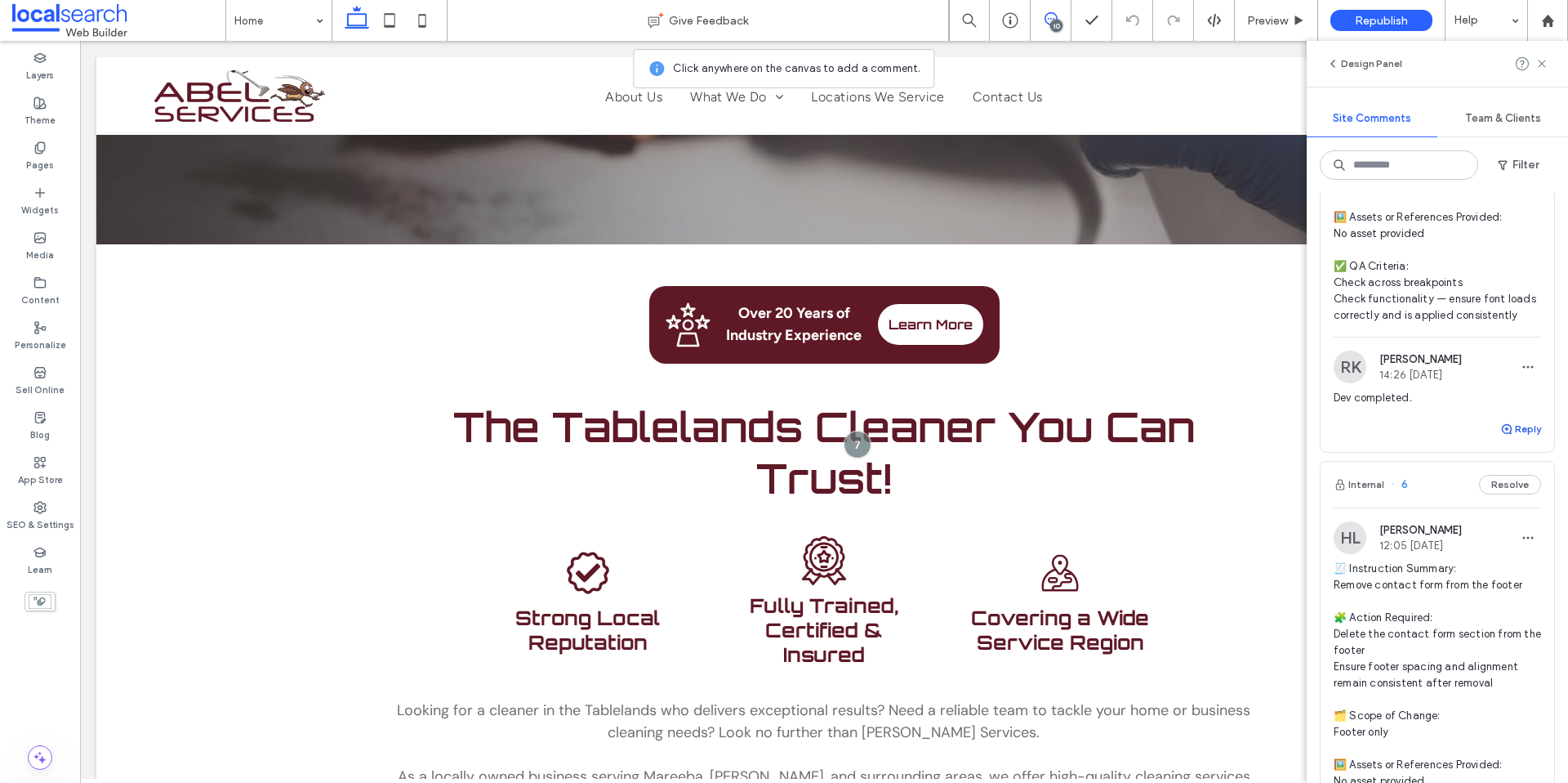
click at [1508, 439] on button "Reply" at bounding box center [1521, 429] width 41 height 20
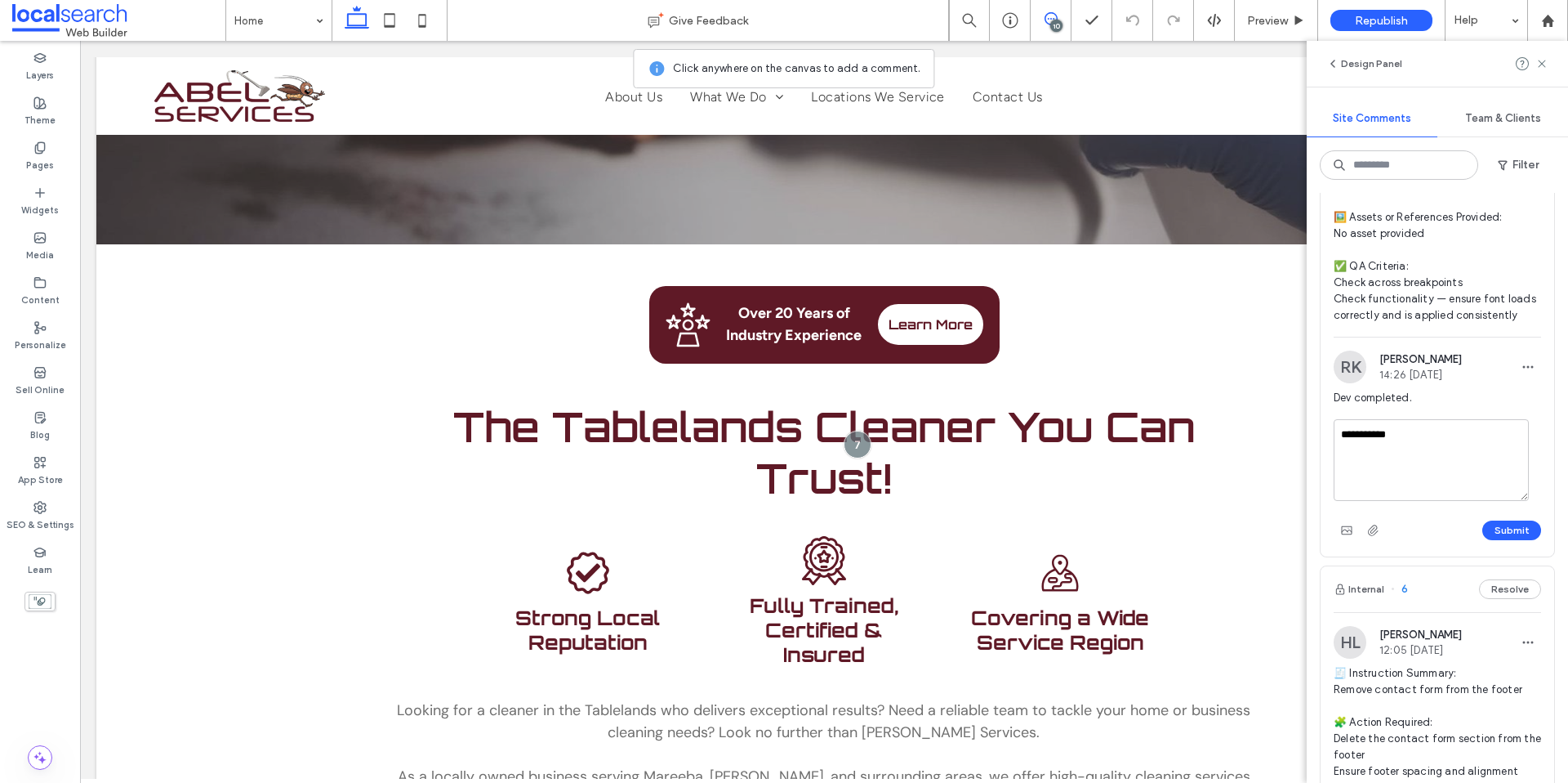
type textarea "**********"
click at [1507, 543] on div "Submit" at bounding box center [1437, 530] width 207 height 26
click at [1506, 541] on button "Submit" at bounding box center [1512, 530] width 59 height 20
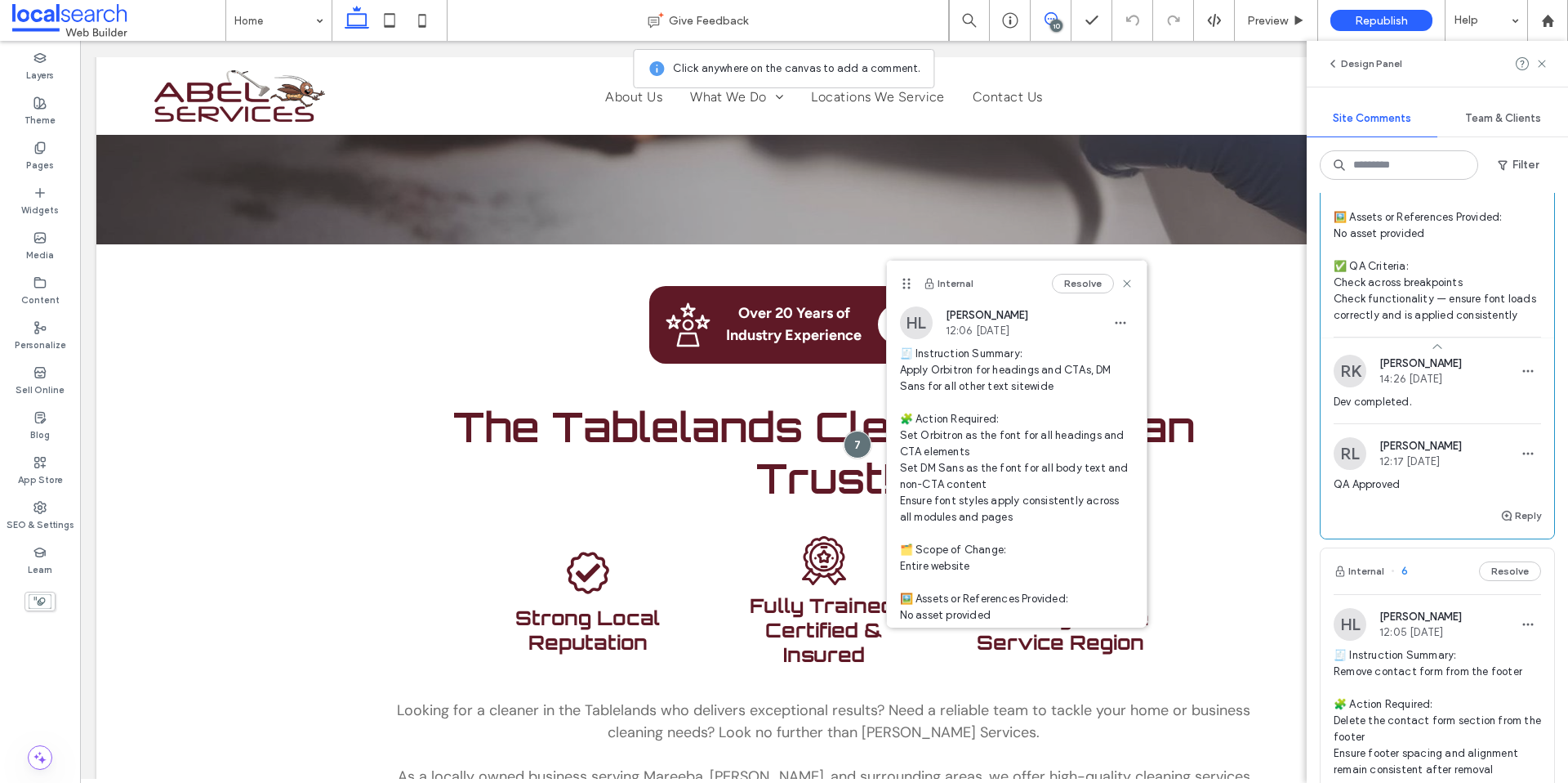
scroll to position [3867, 0]
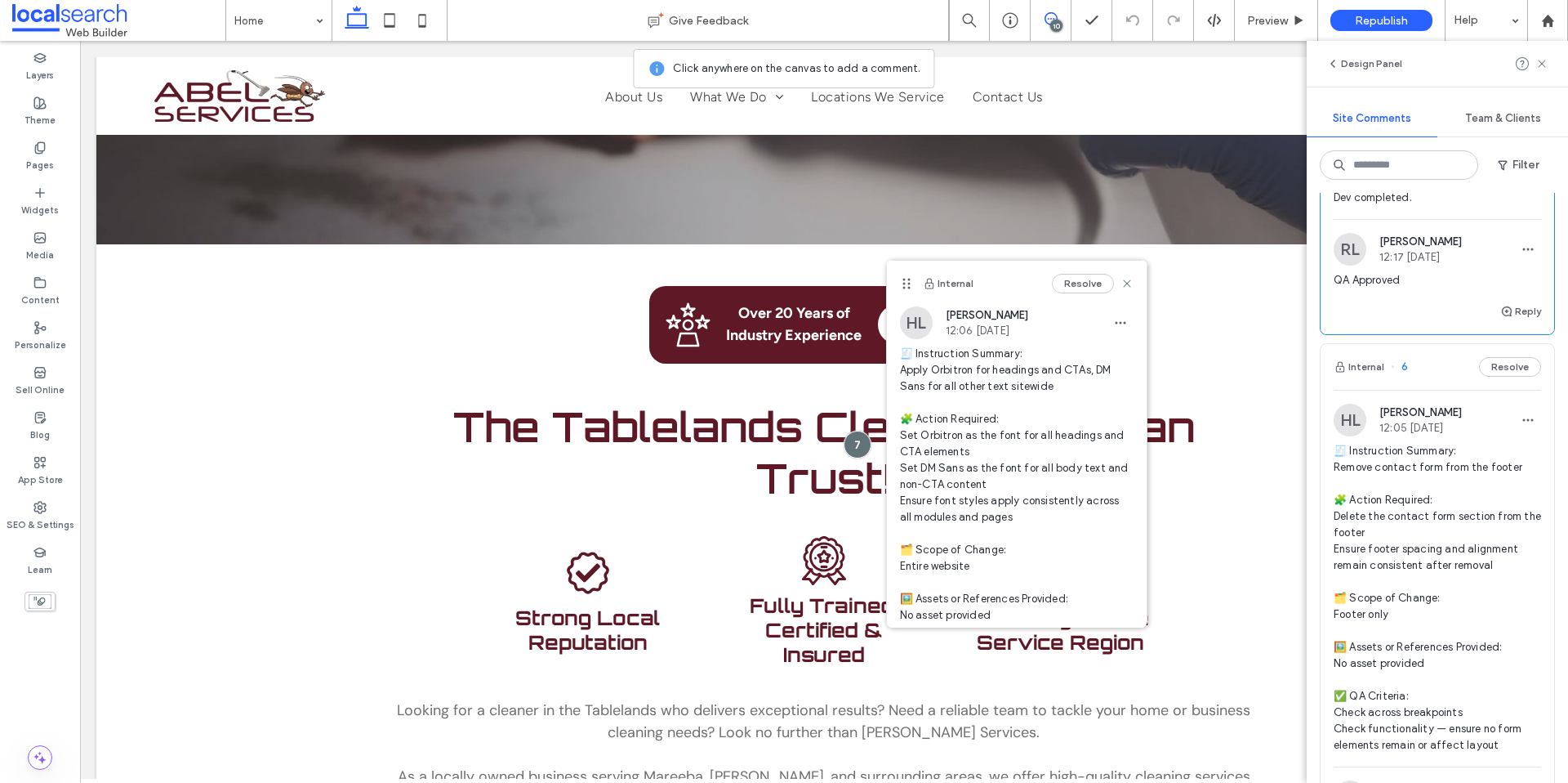
click at [1473, 616] on span "🧾 Instruction Summary: Remove contact form from the footer 🧩 Action Required: D…" at bounding box center [1437, 599] width 207 height 311
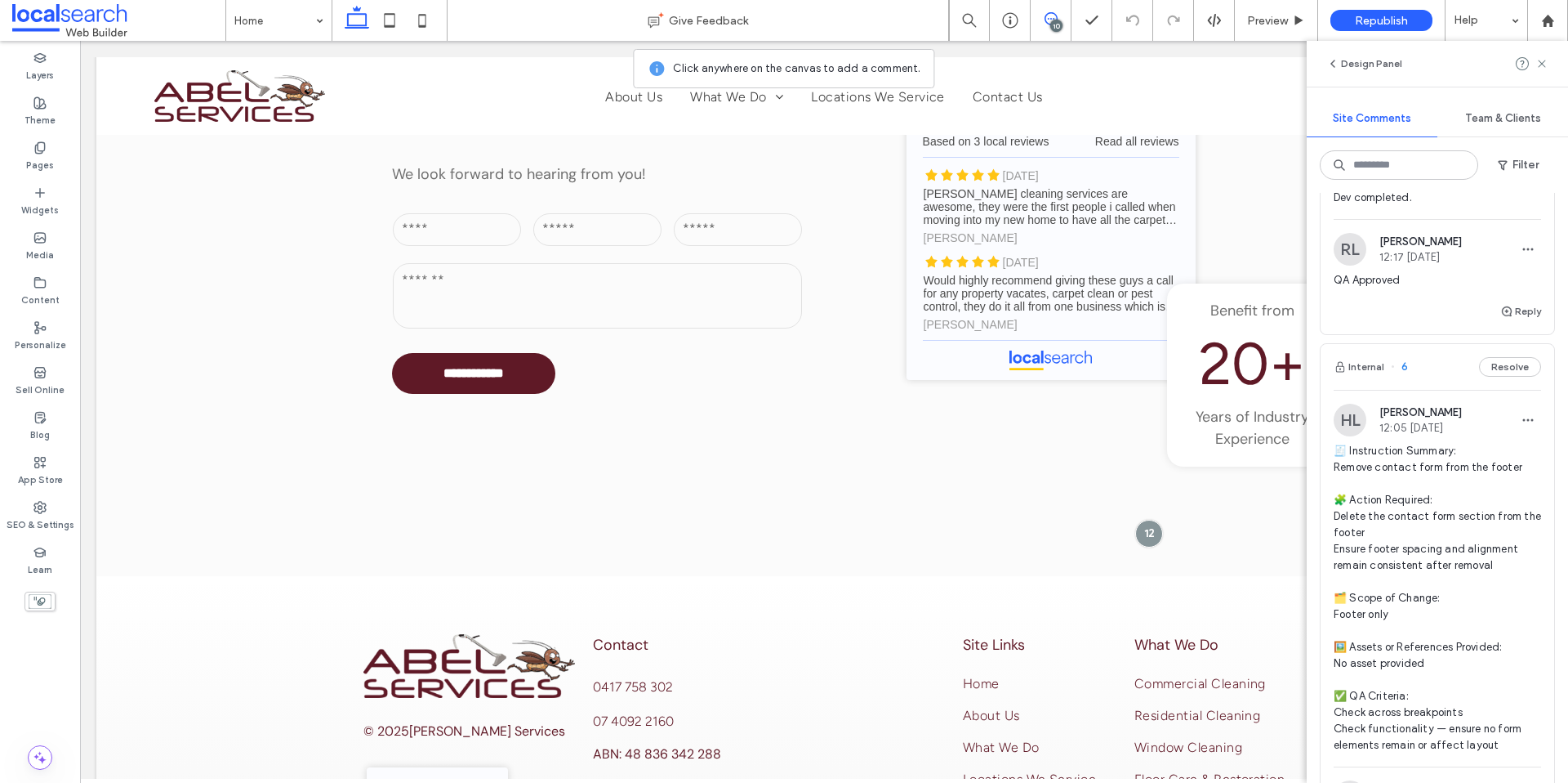
scroll to position [3720, 0]
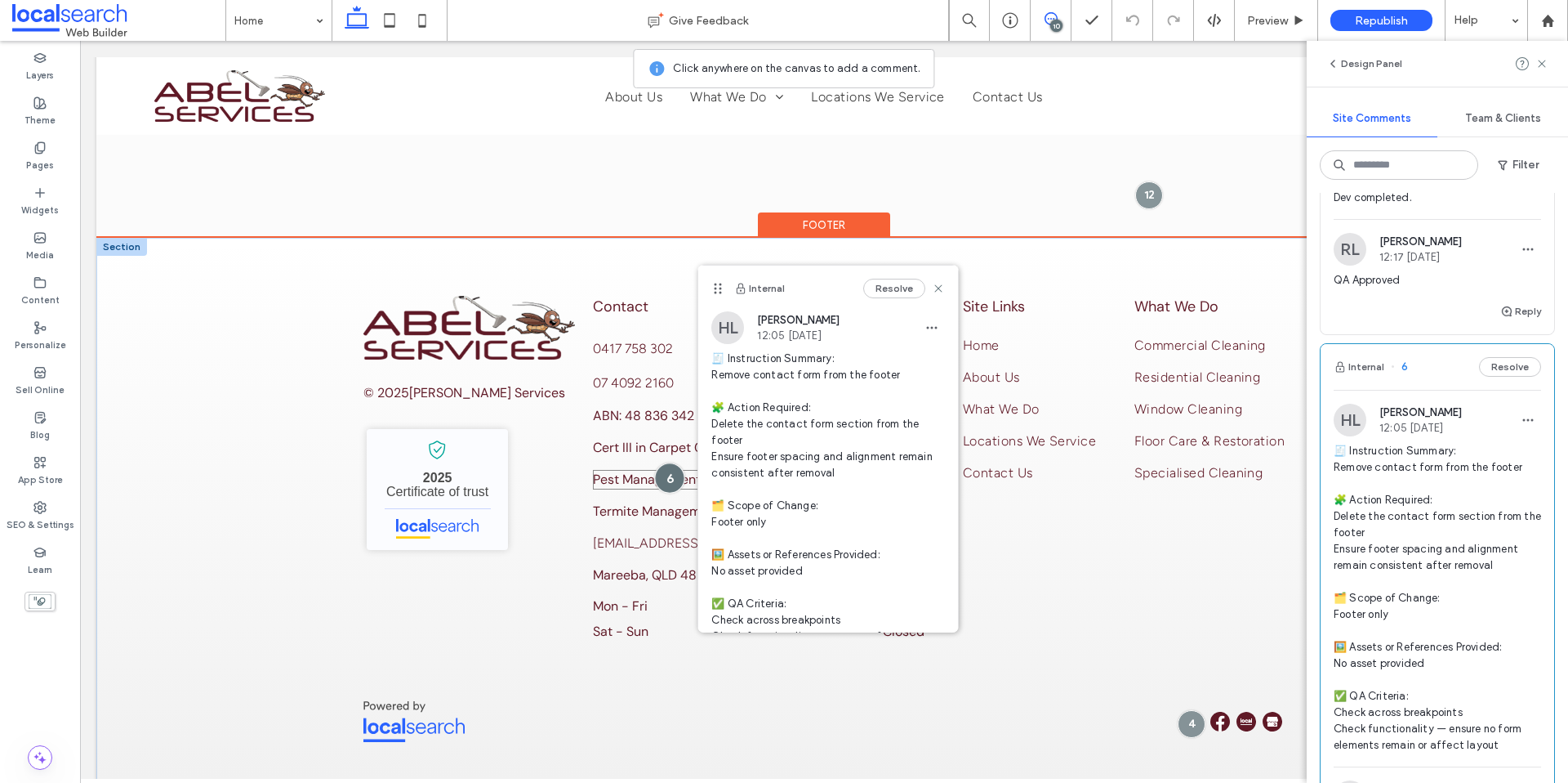
click at [662, 463] on div at bounding box center [669, 477] width 30 height 30
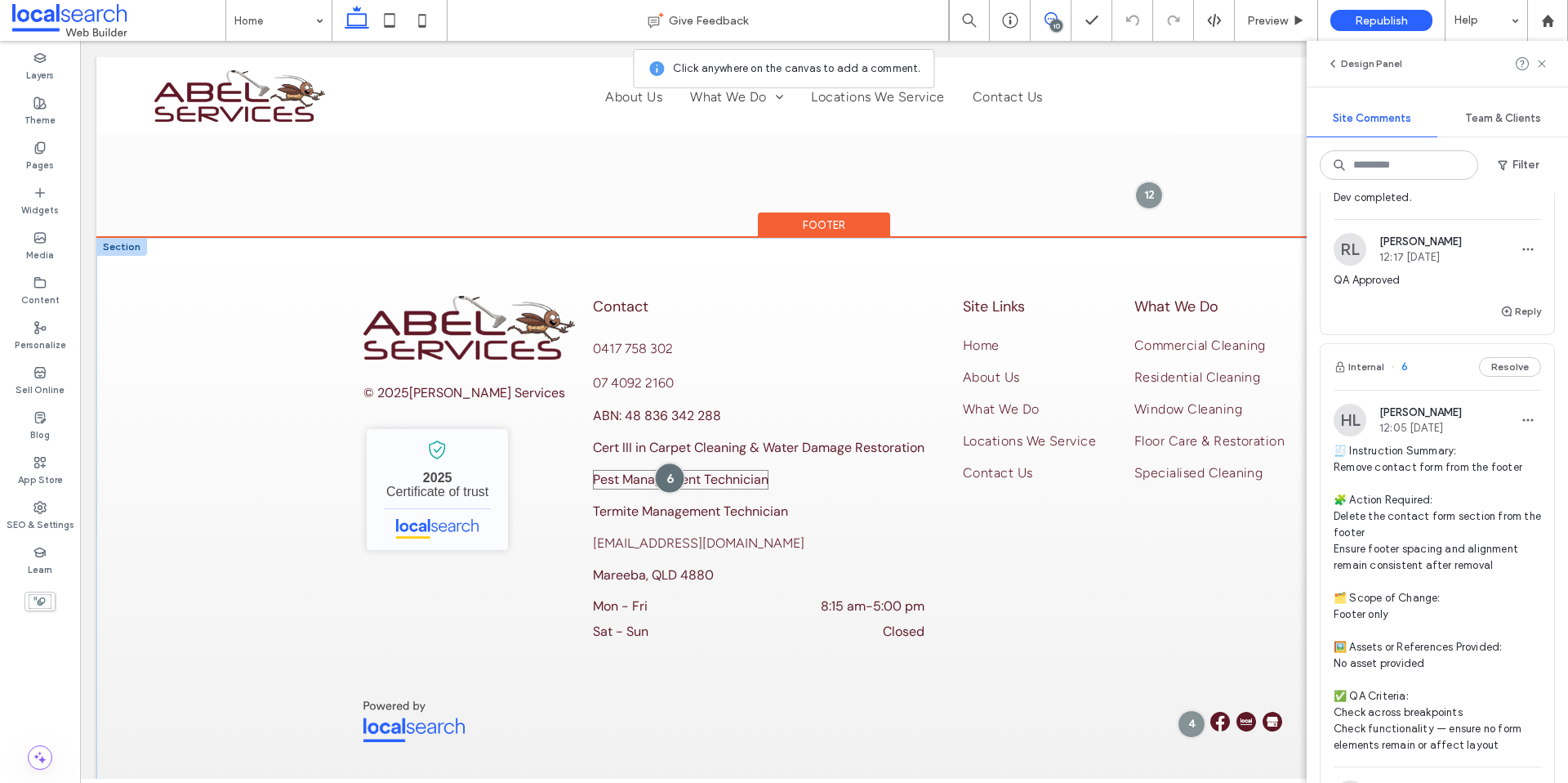
click at [667, 463] on div at bounding box center [669, 477] width 30 height 30
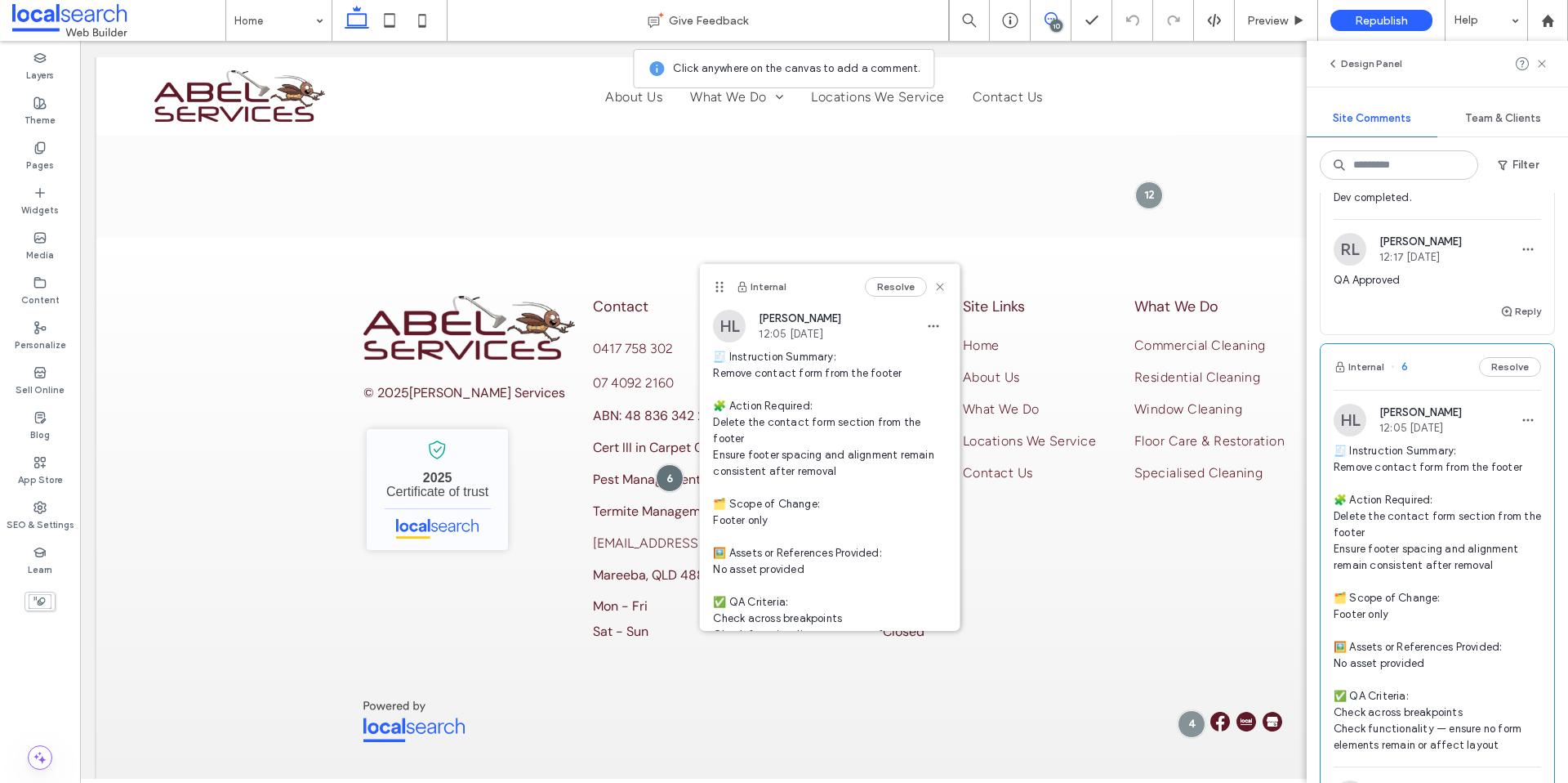
scroll to position [173, 0]
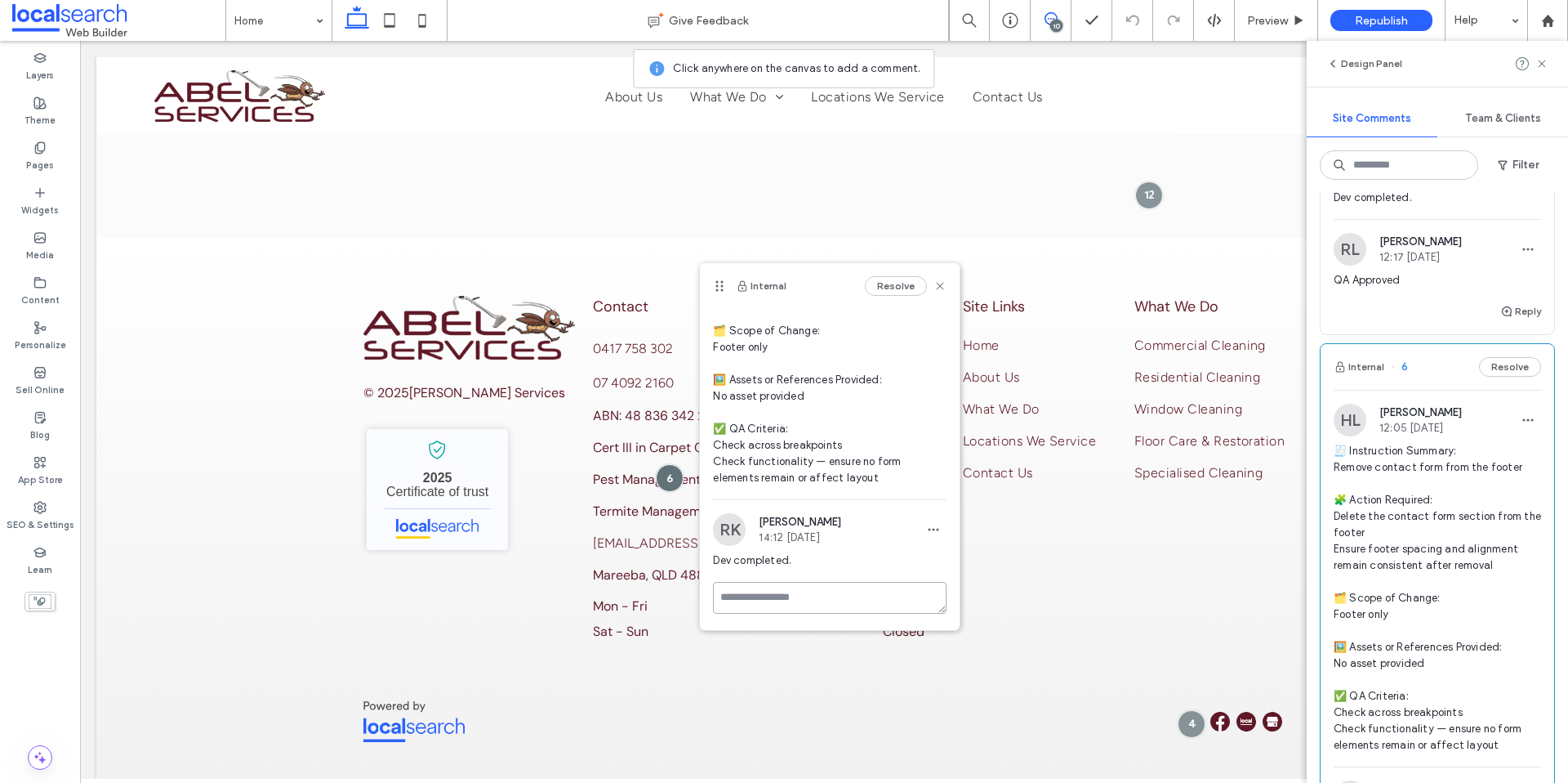
click at [825, 593] on textarea at bounding box center [830, 597] width 234 height 32
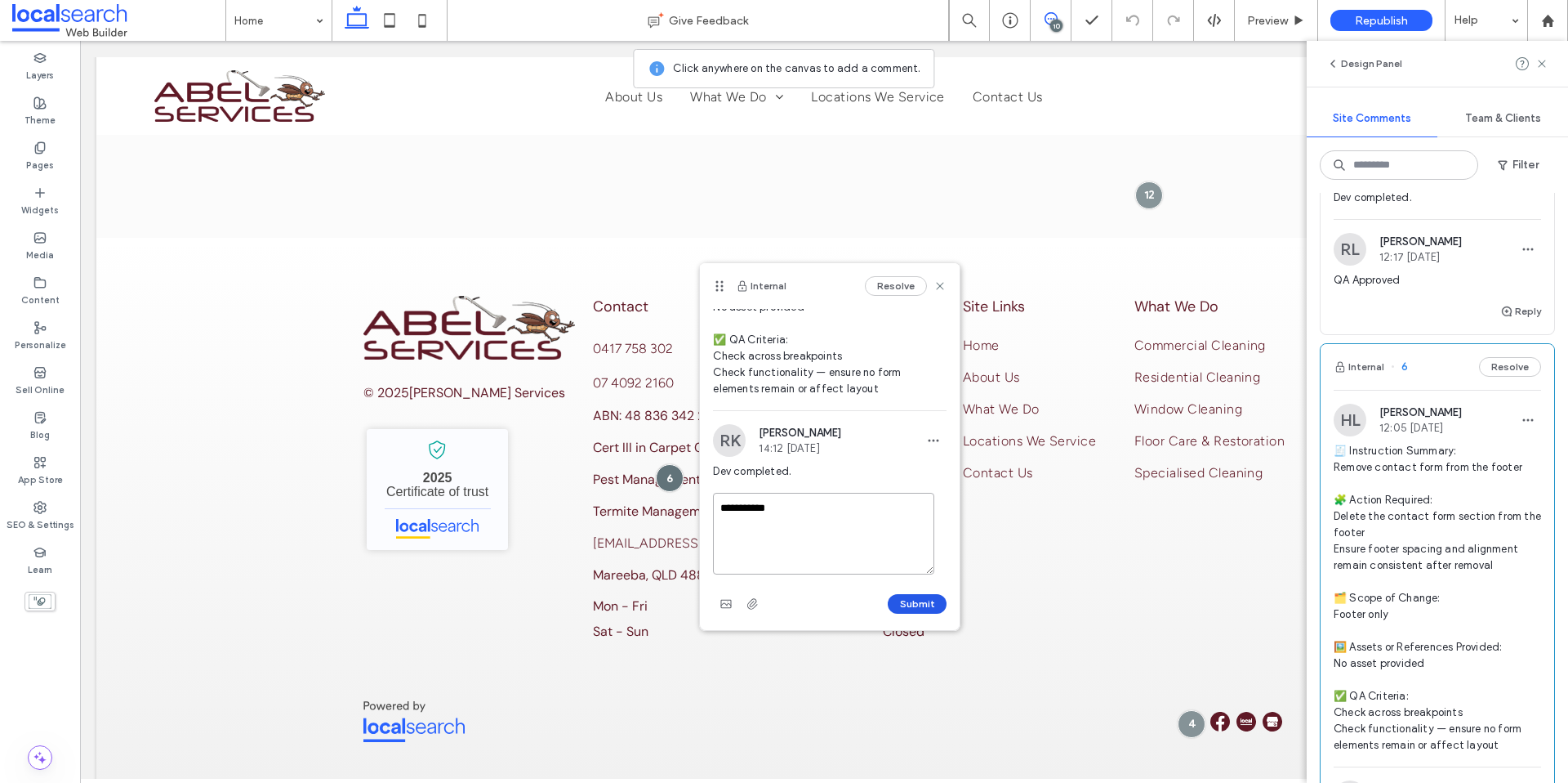
type textarea "**********"
click at [917, 612] on button "Submit" at bounding box center [917, 604] width 59 height 20
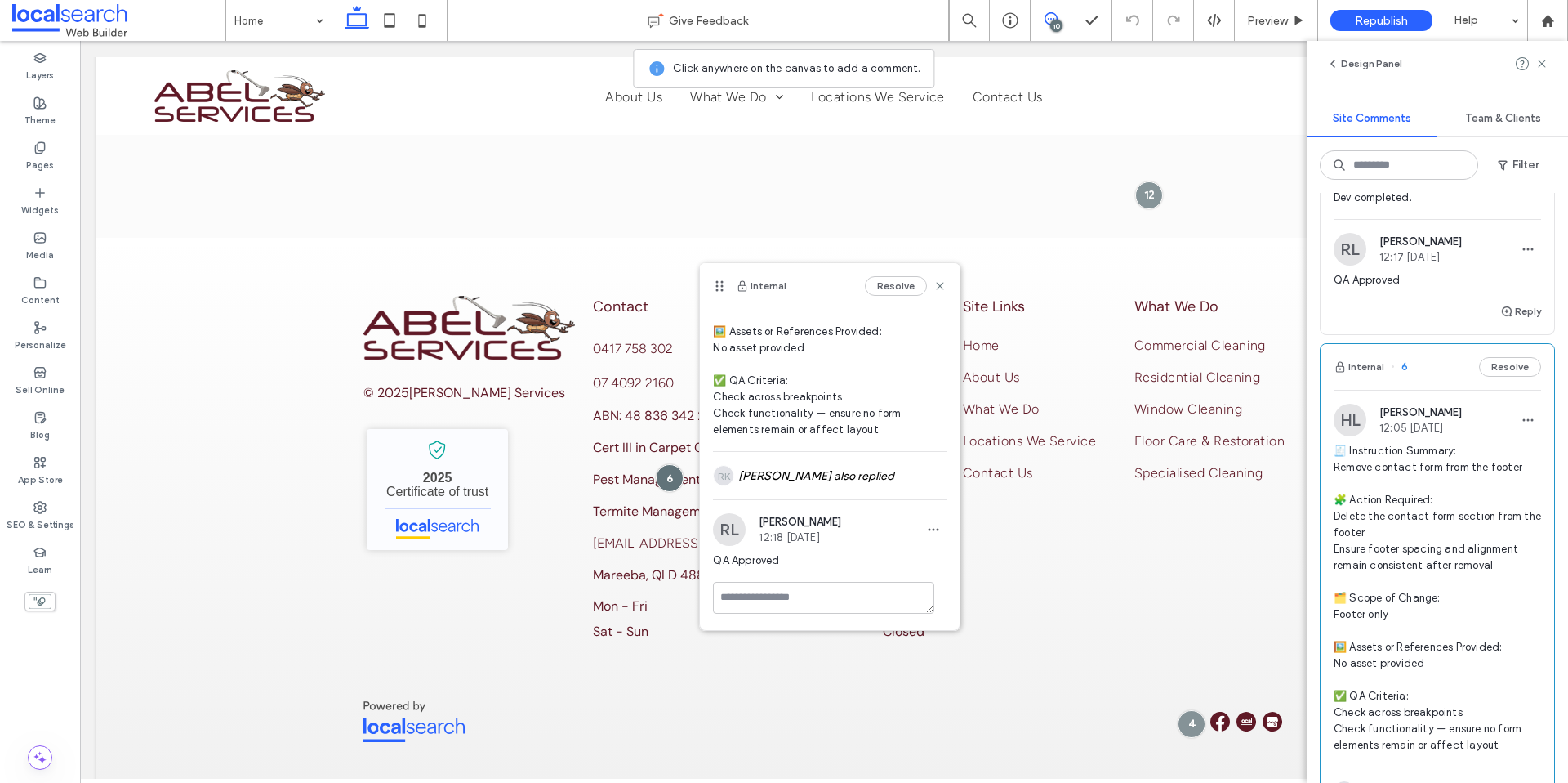
scroll to position [221, 0]
click at [934, 290] on icon at bounding box center [940, 285] width 13 height 13
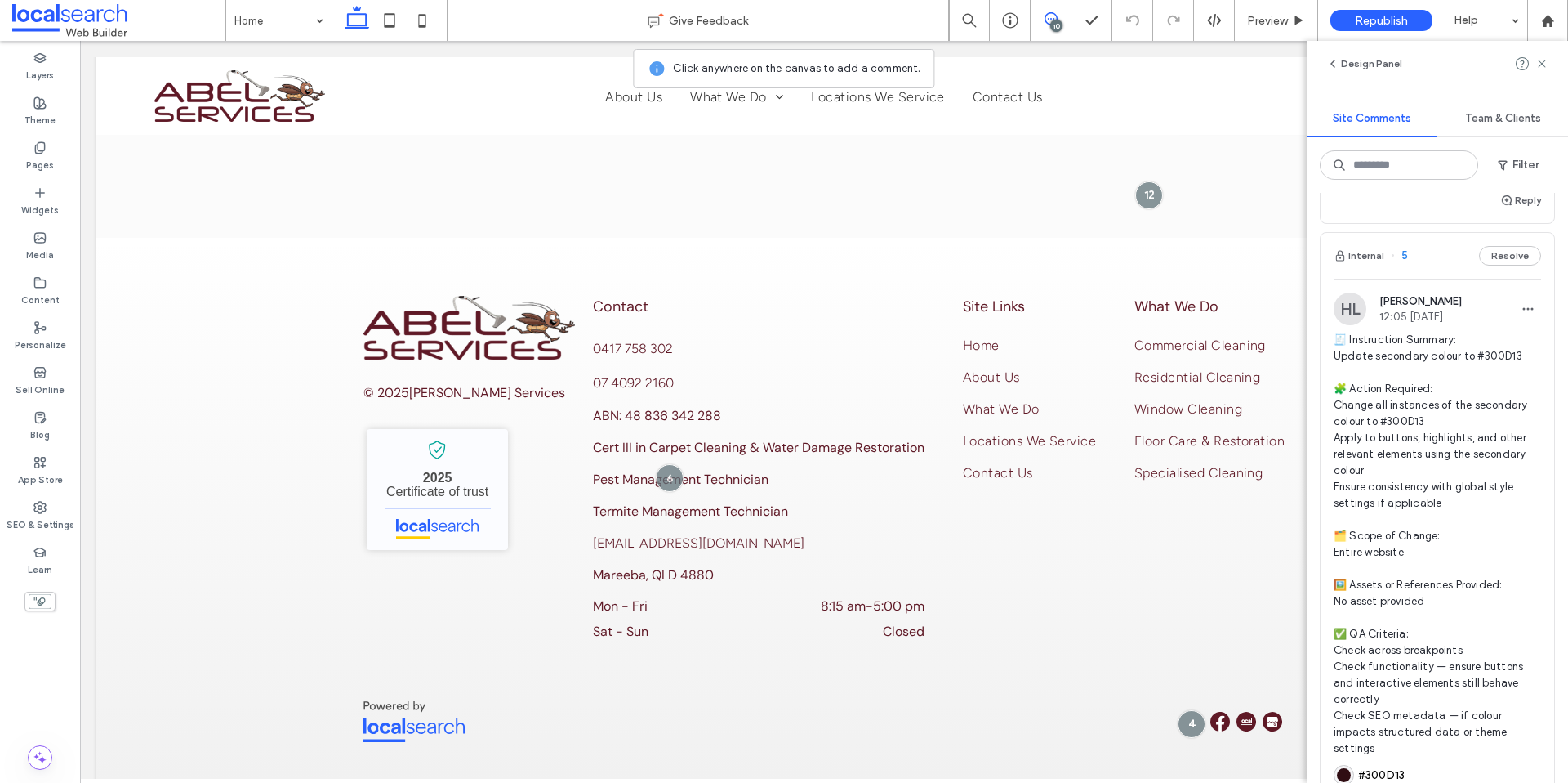
scroll to position [4578, 0]
click at [1379, 476] on span "🧾 Instruction Summary: Update secondary colour to #300D13 🧩 Action Required: Ch…" at bounding box center [1437, 541] width 207 height 425
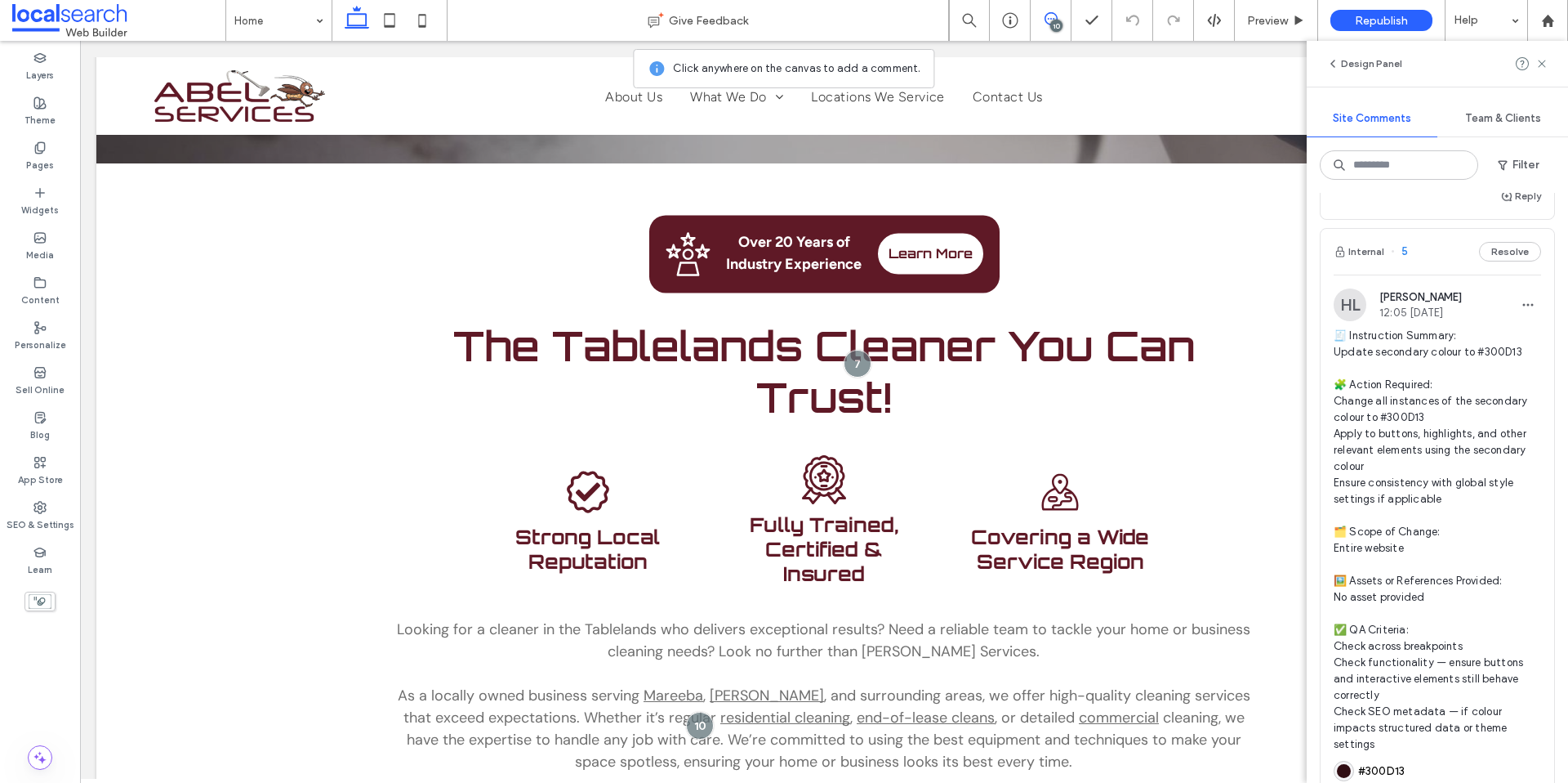
scroll to position [0, 0]
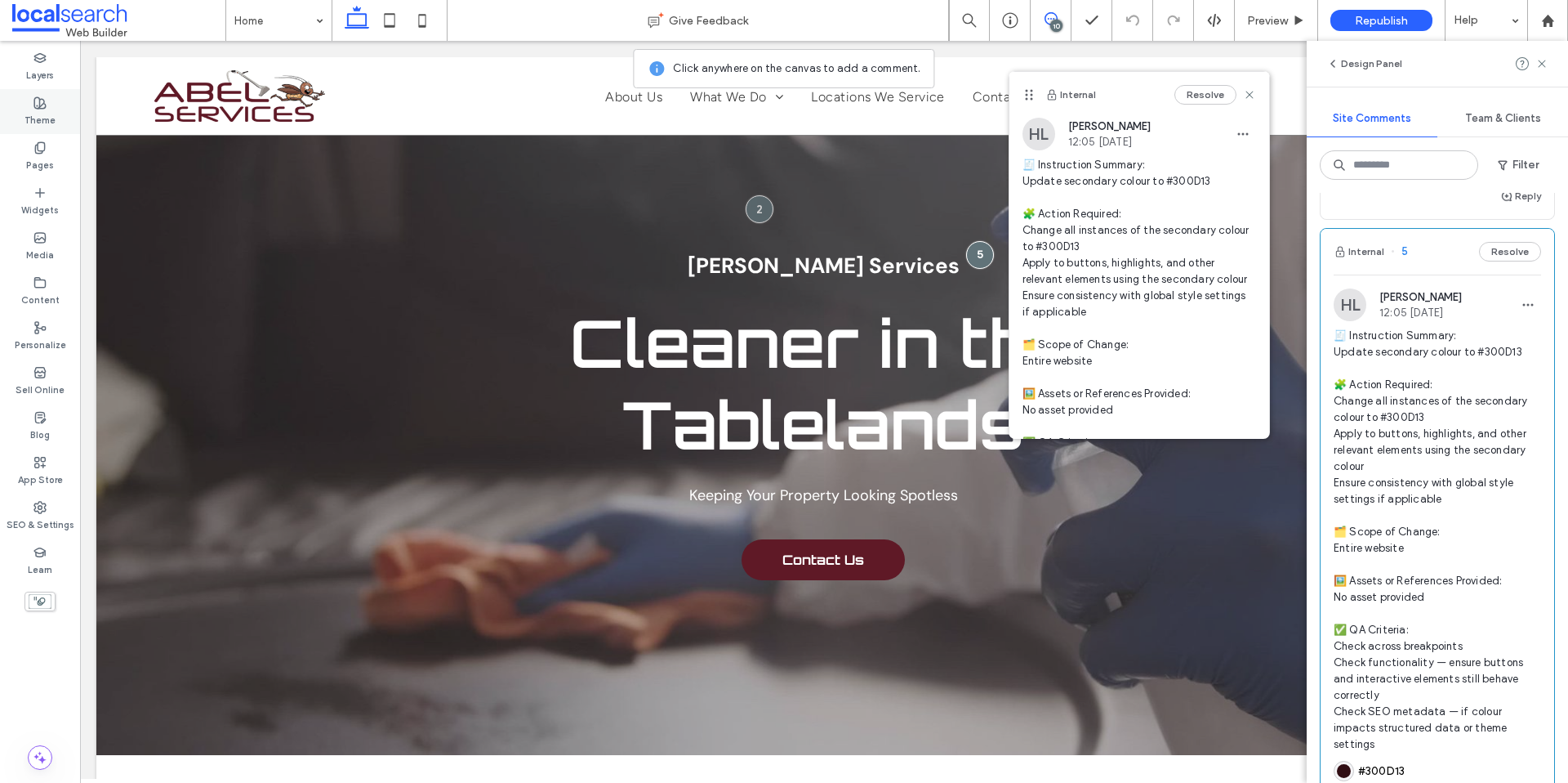
click at [48, 124] on label "Theme" at bounding box center [40, 118] width 31 height 18
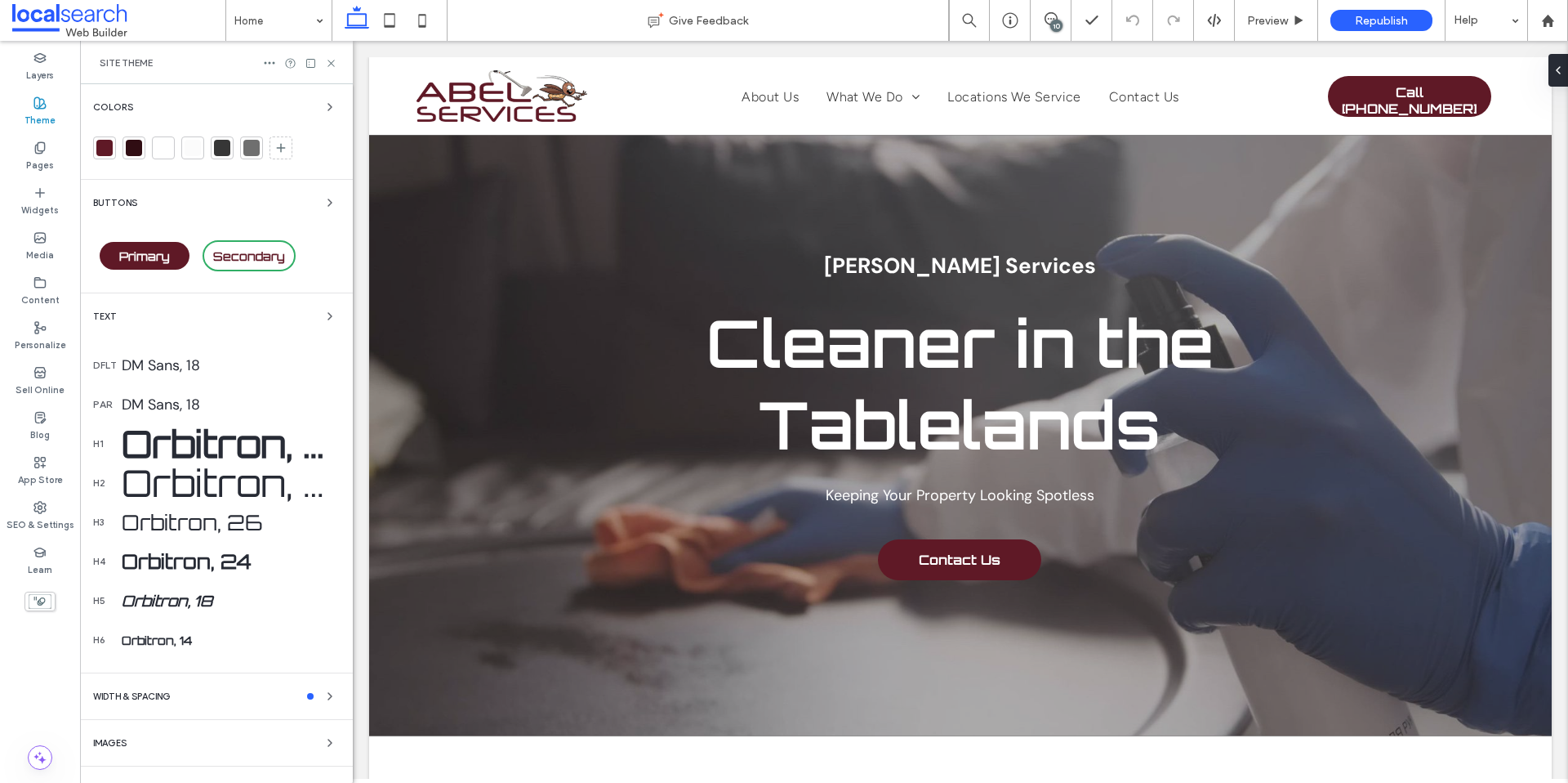
click at [141, 150] on div at bounding box center [133, 148] width 16 height 16
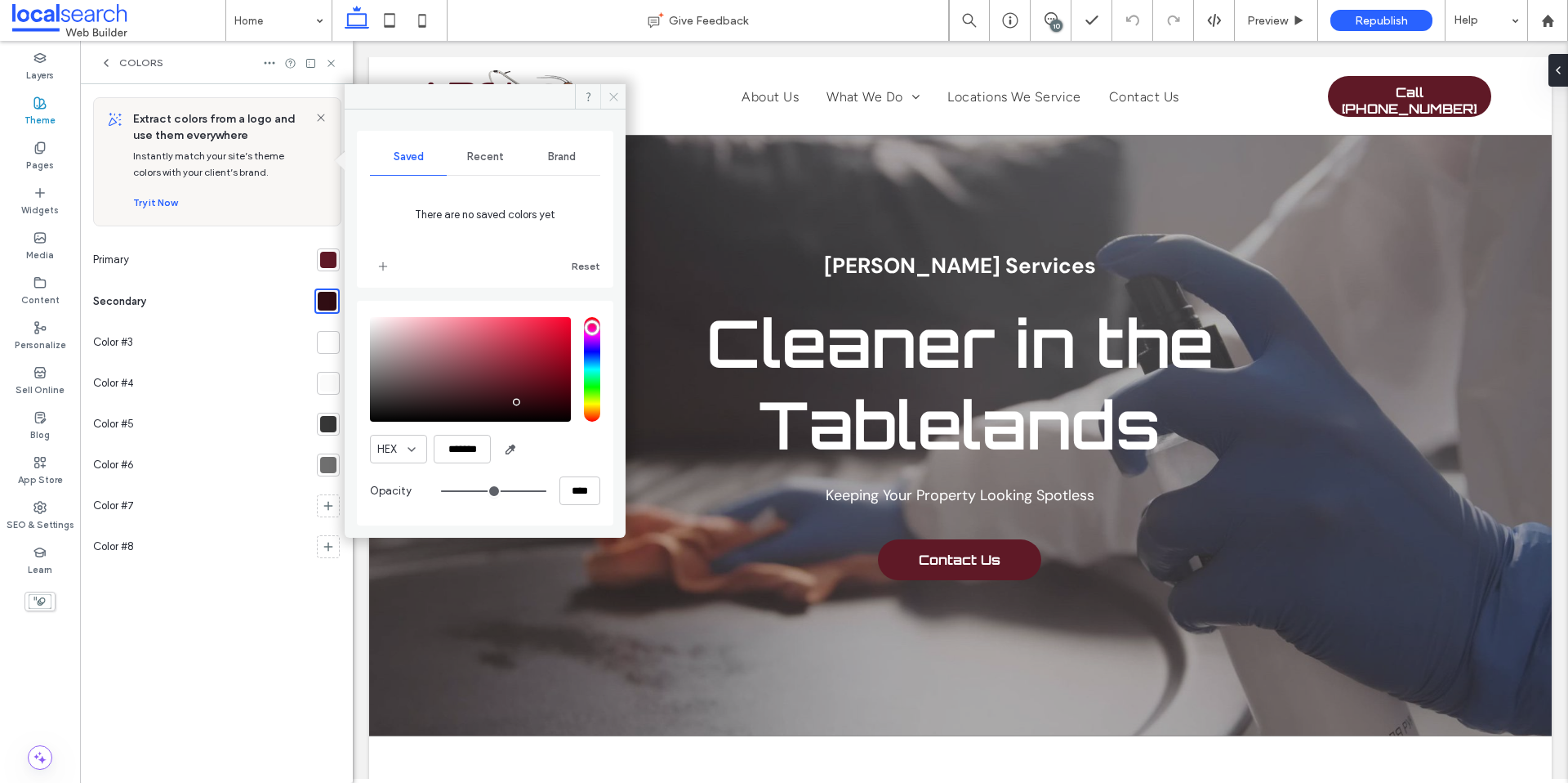
click at [608, 101] on icon at bounding box center [614, 96] width 12 height 12
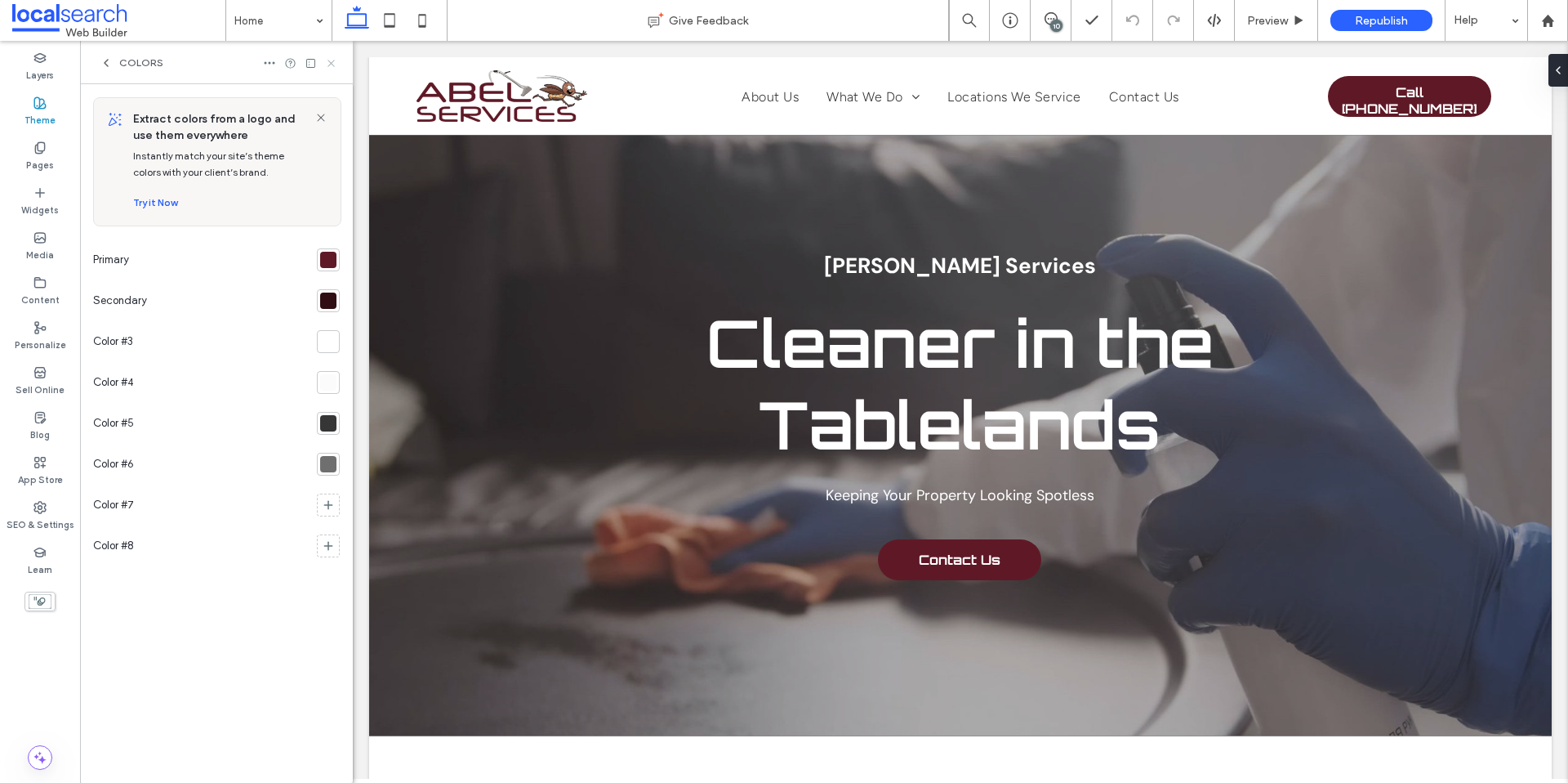
drag, startPoint x: 332, startPoint y: 62, endPoint x: 59, endPoint y: 15, distance: 277.0
click at [332, 62] on icon at bounding box center [331, 63] width 12 height 12
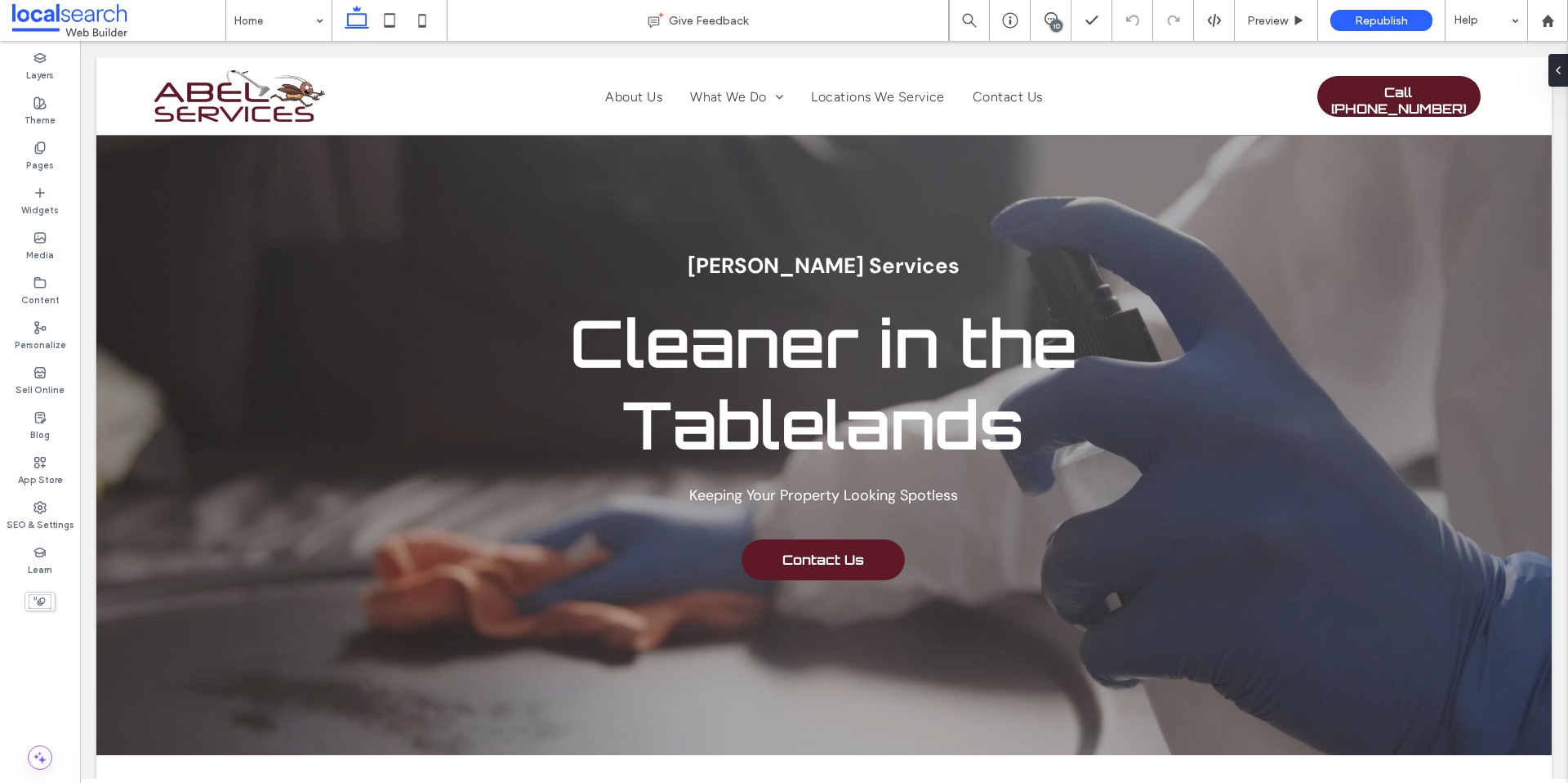
click at [1054, 25] on div "10" at bounding box center [1057, 26] width 12 height 12
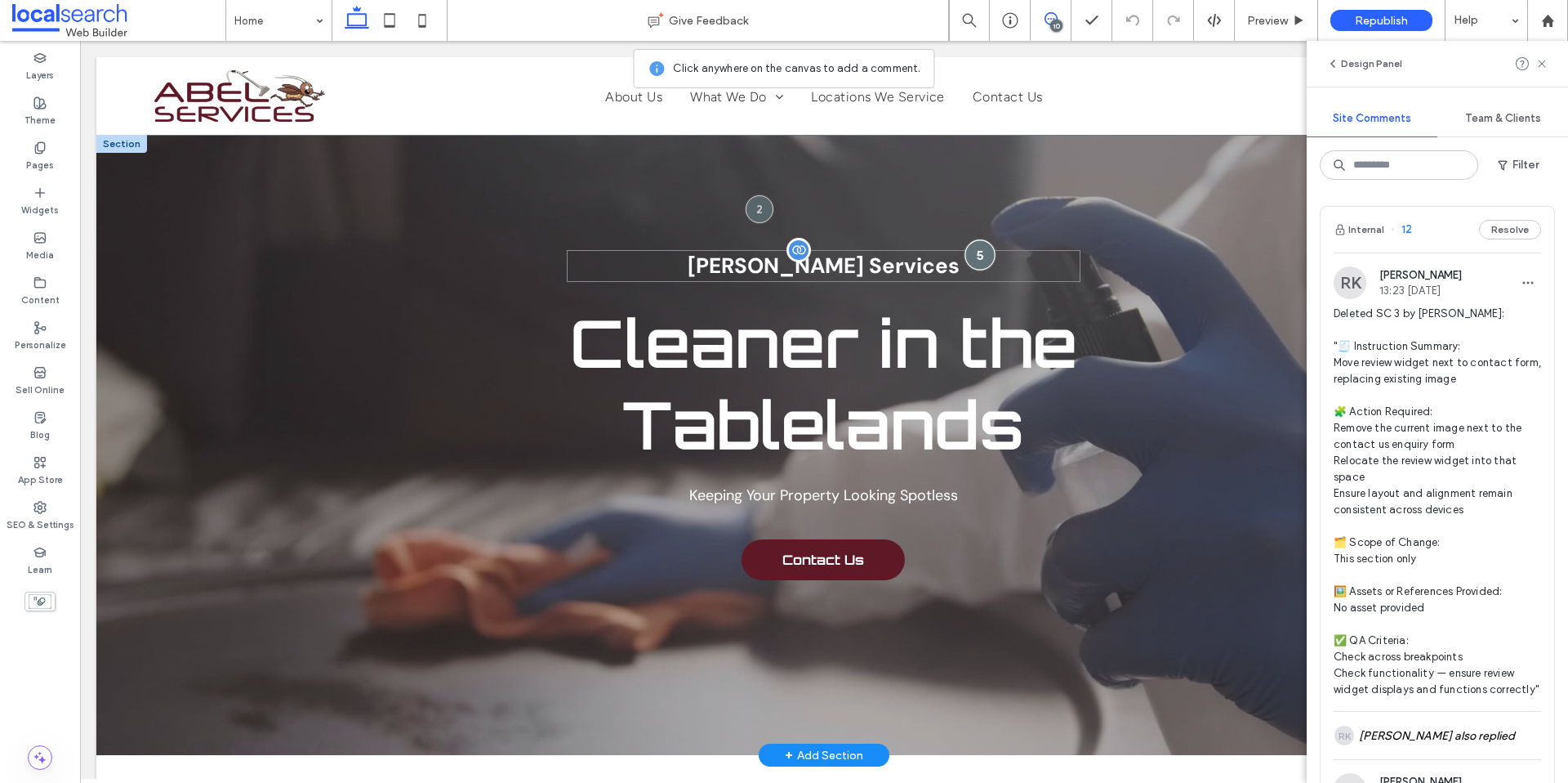
click at [971, 254] on div at bounding box center [979, 254] width 30 height 30
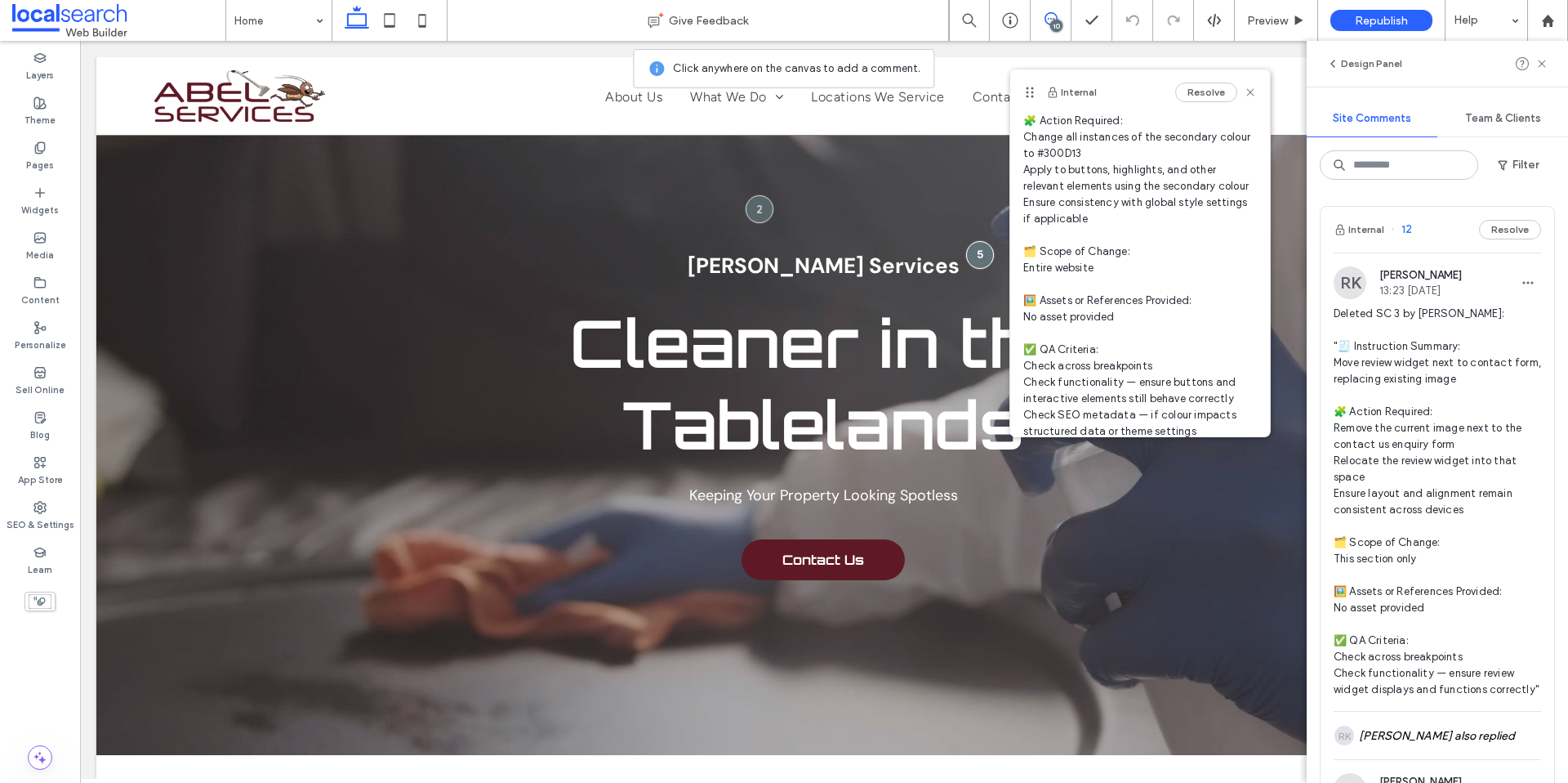
scroll to position [288, 0]
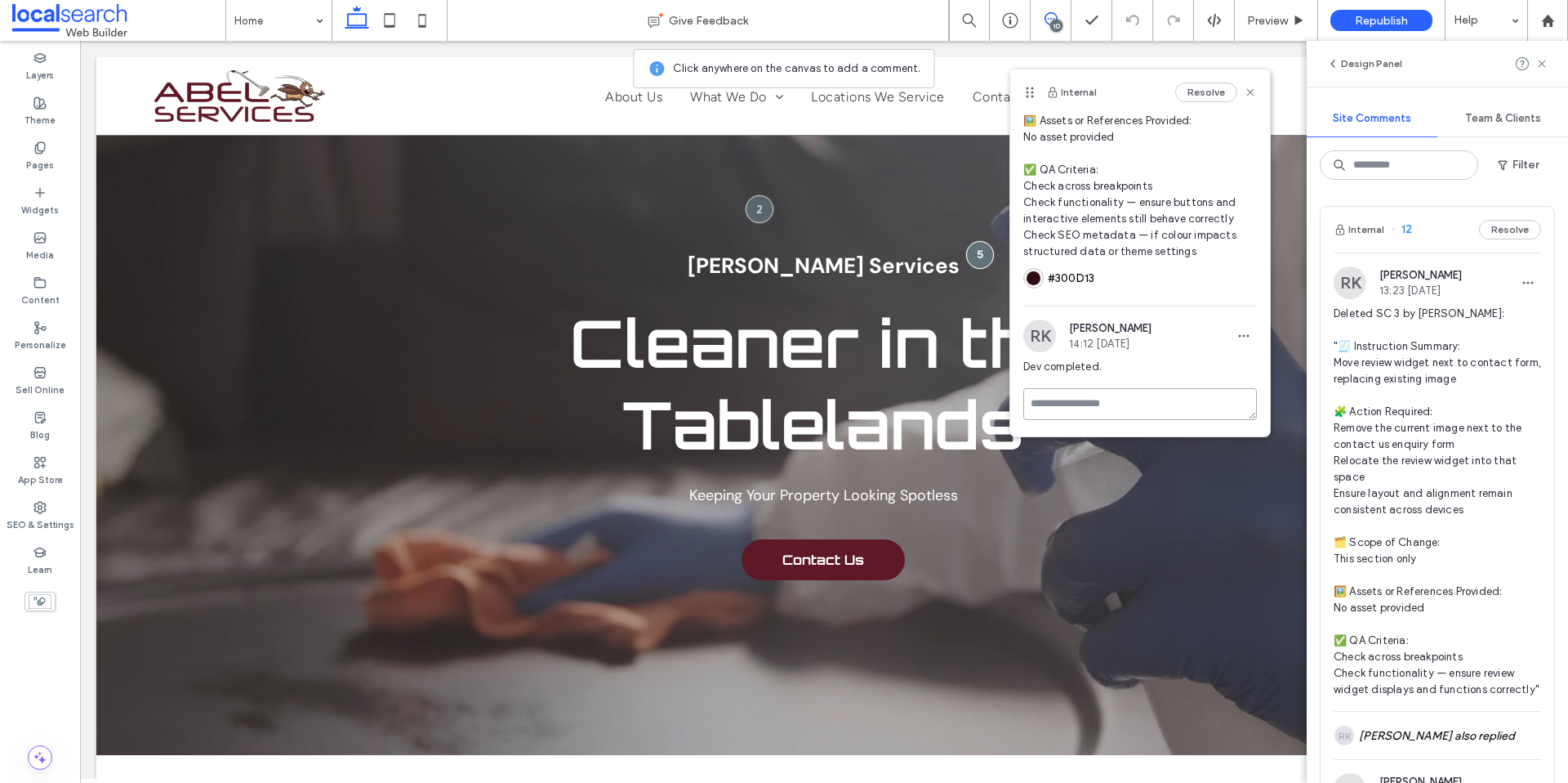
click at [1132, 400] on textarea at bounding box center [1140, 404] width 234 height 32
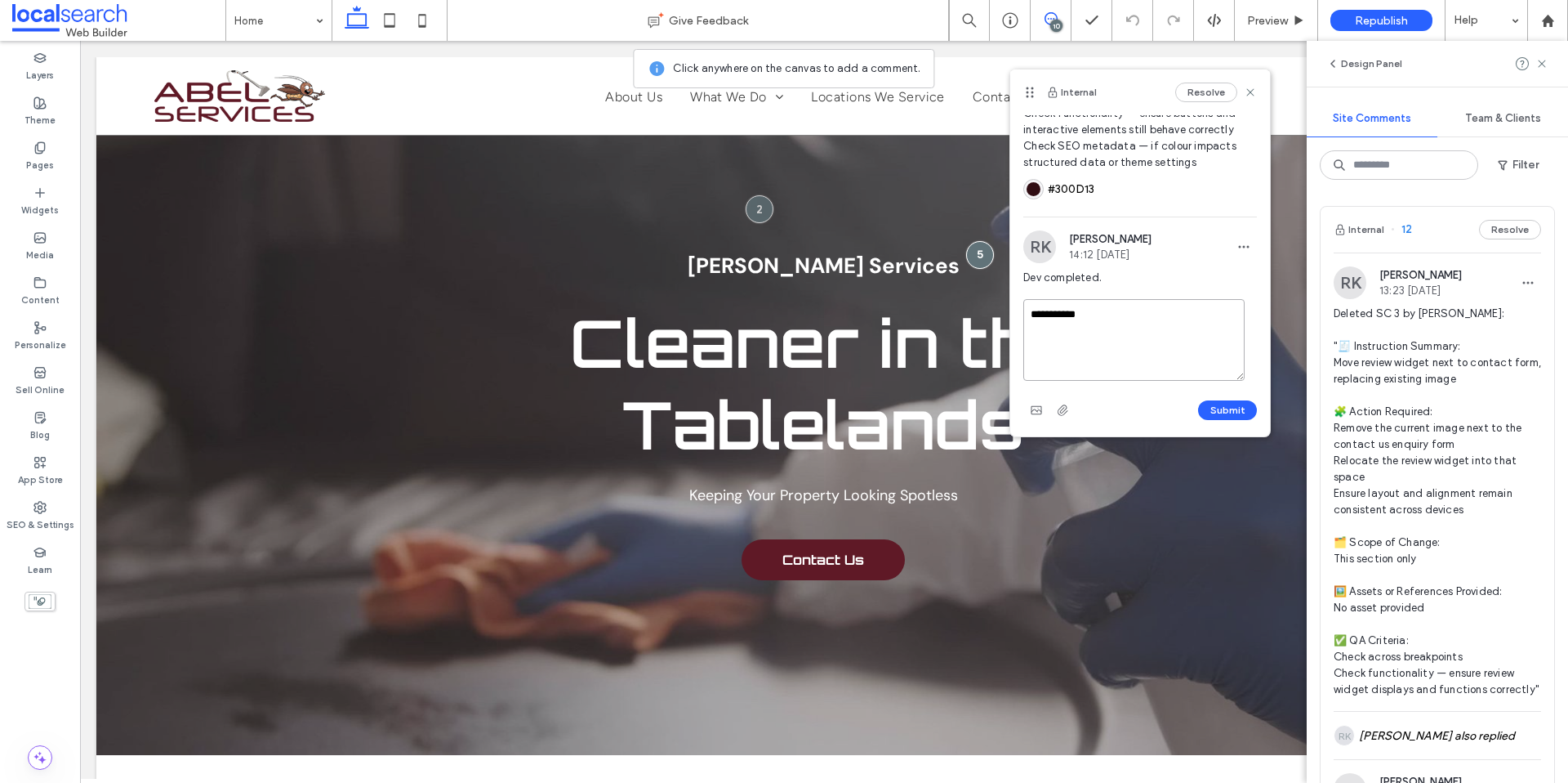
type textarea "**********"
click at [1226, 425] on div "**********" at bounding box center [1140, 367] width 259 height 137
click at [1221, 415] on button "Submit" at bounding box center [1227, 410] width 59 height 20
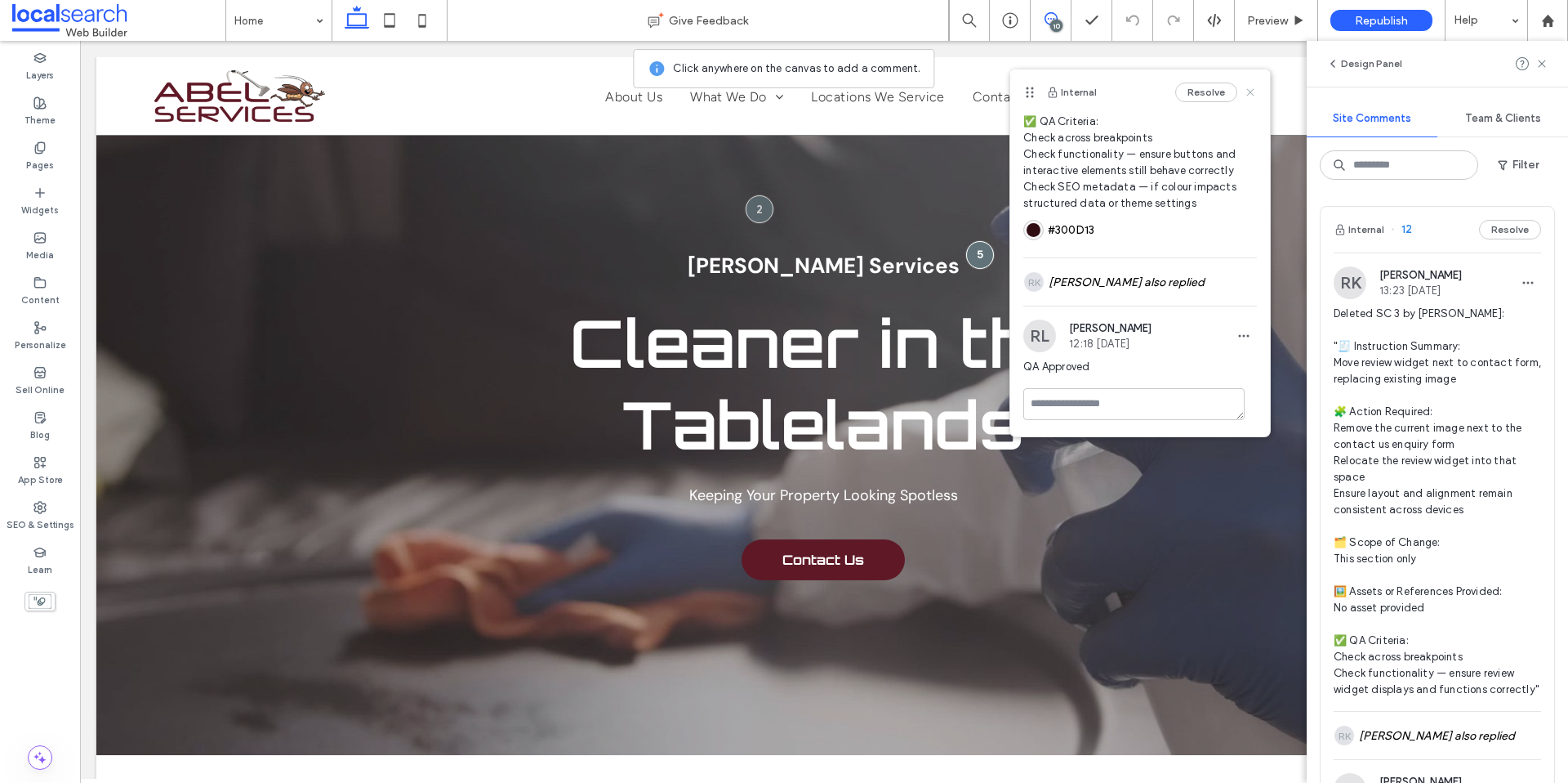
click at [1244, 92] on icon at bounding box center [1250, 91] width 13 height 13
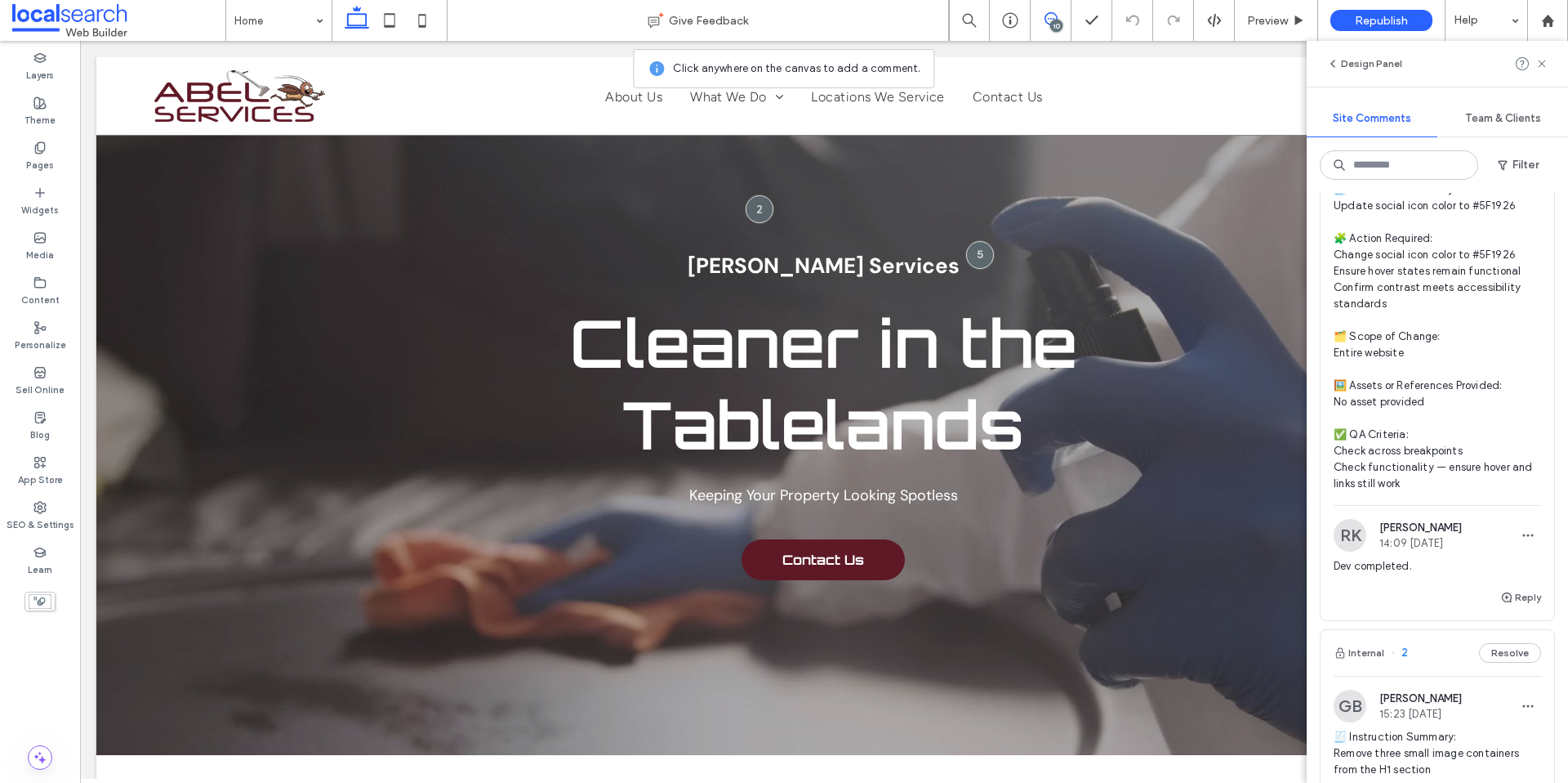
scroll to position [5416, 0]
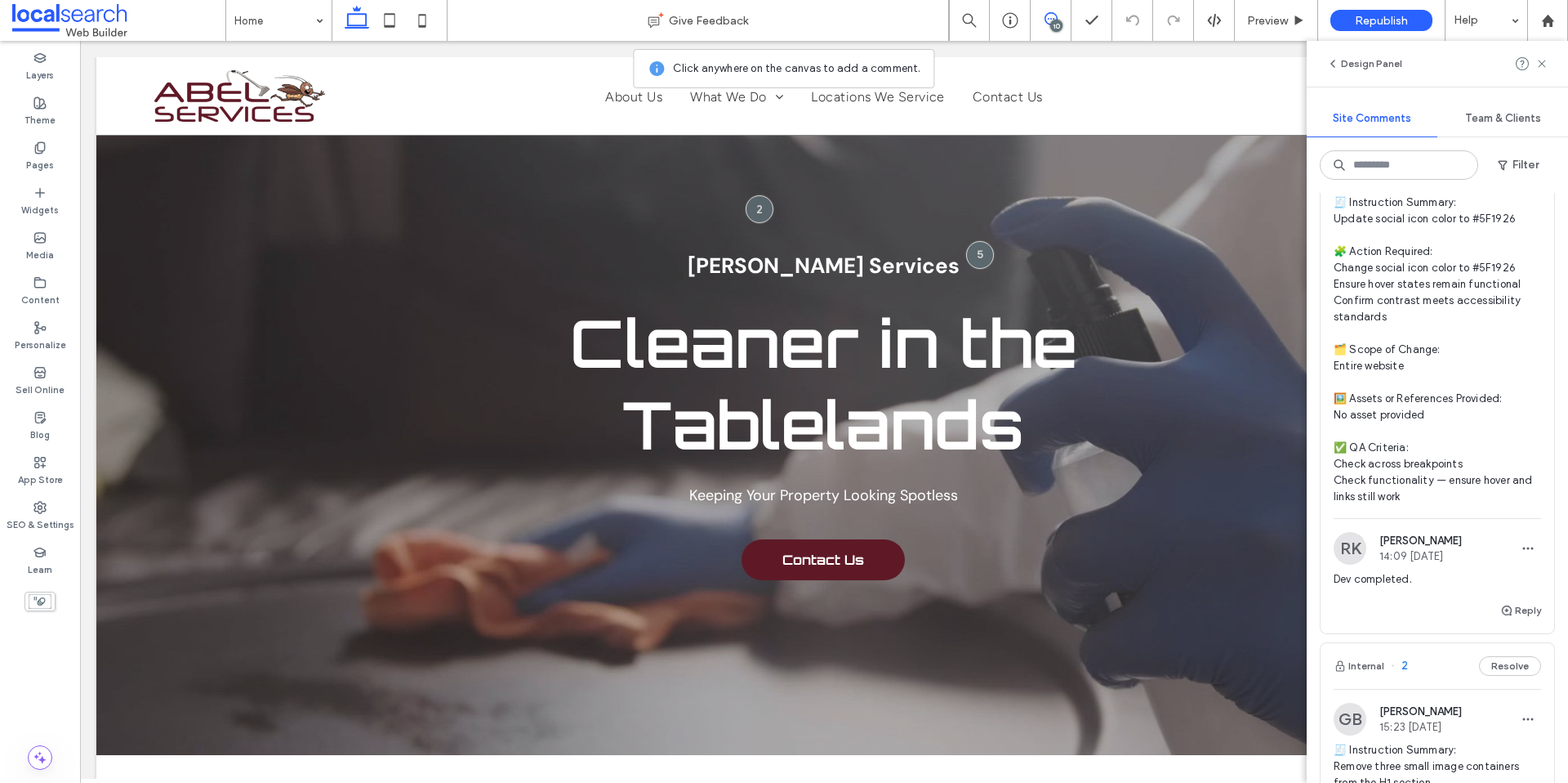
click at [1435, 371] on span "🧾 Instruction Summary: Update social icon color to #5F1926 🧩 Action Required: C…" at bounding box center [1437, 350] width 207 height 311
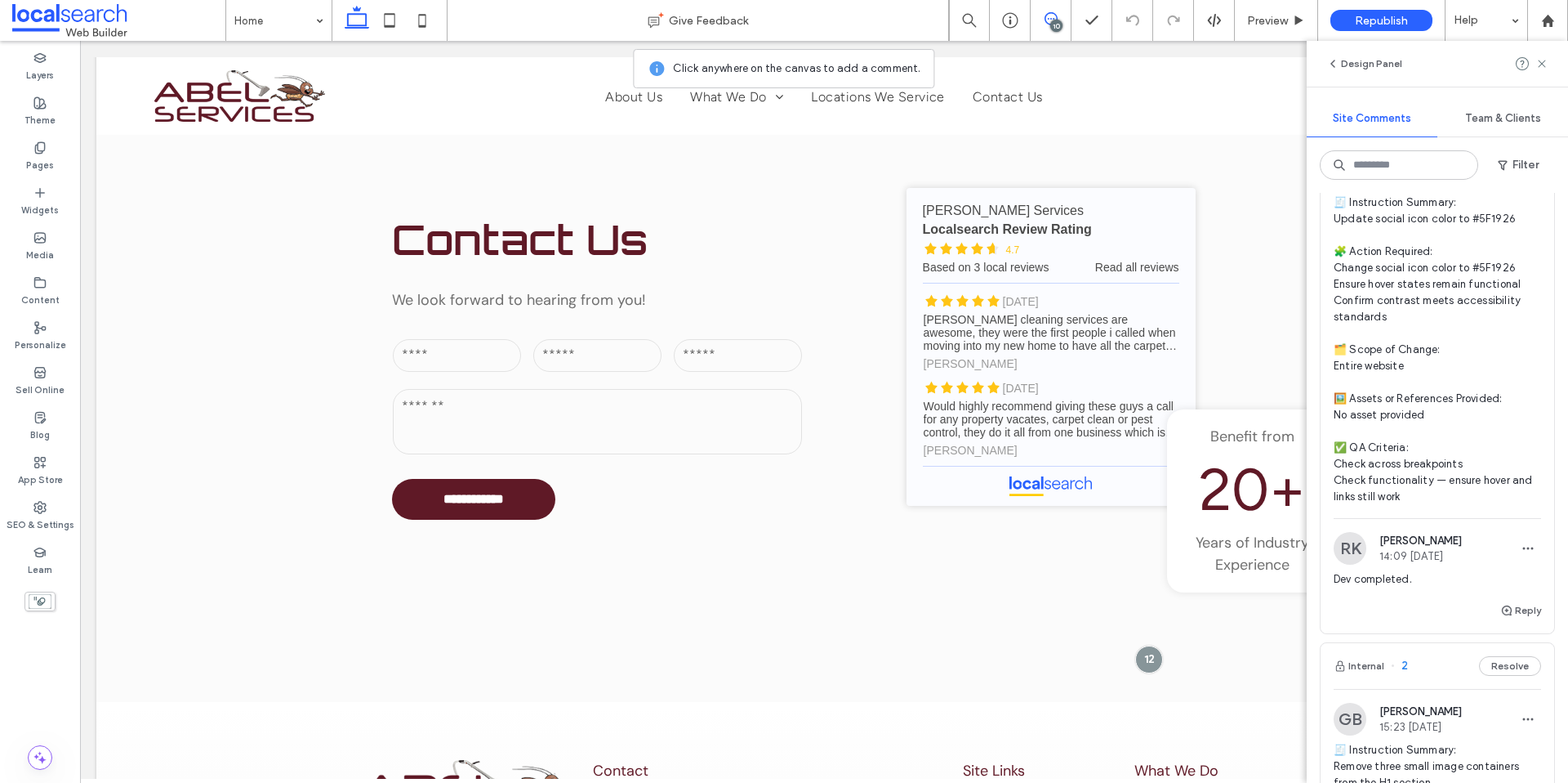
scroll to position [3729, 0]
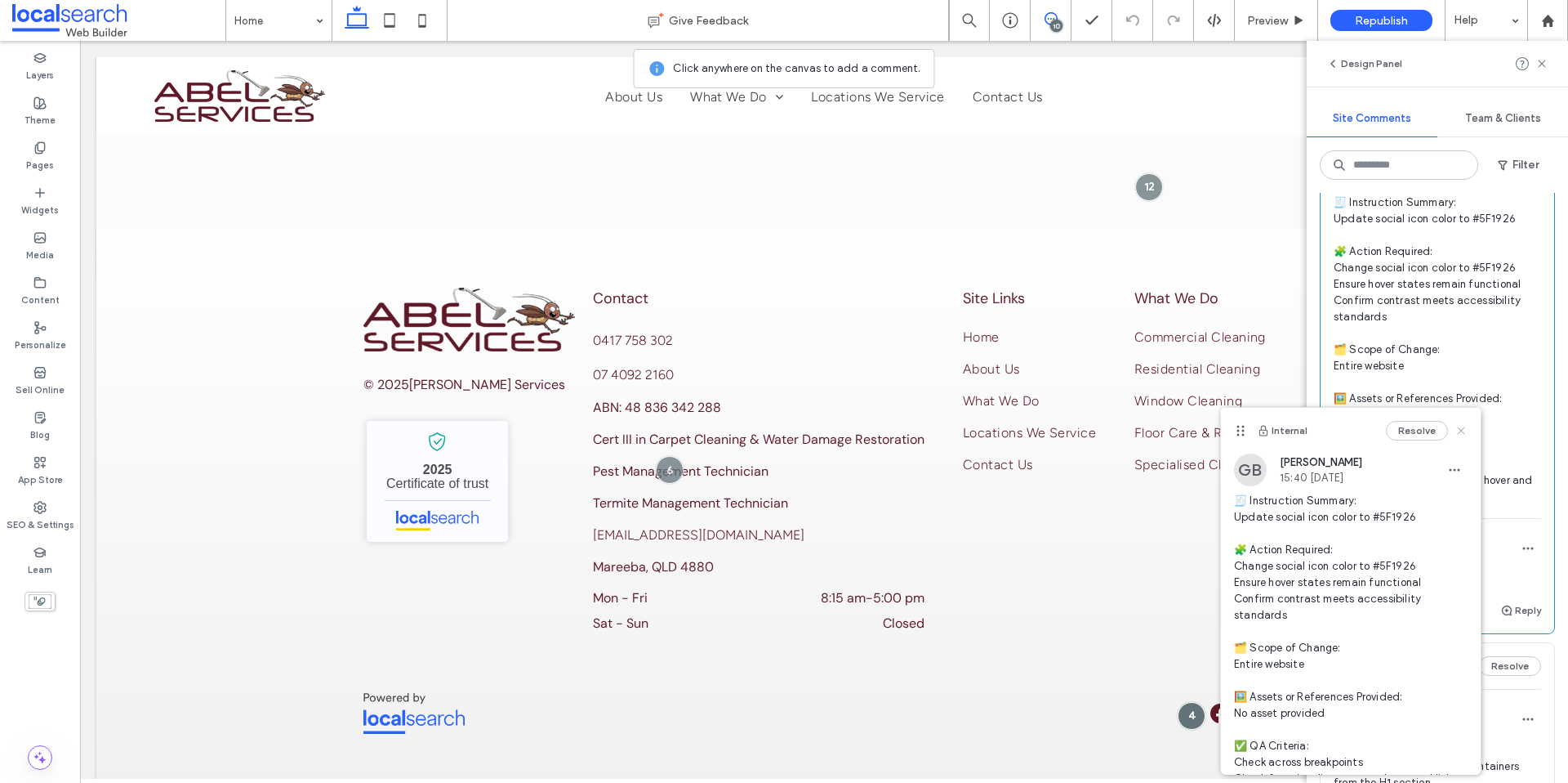
click at [1454, 433] on icon at bounding box center [1460, 430] width 13 height 13
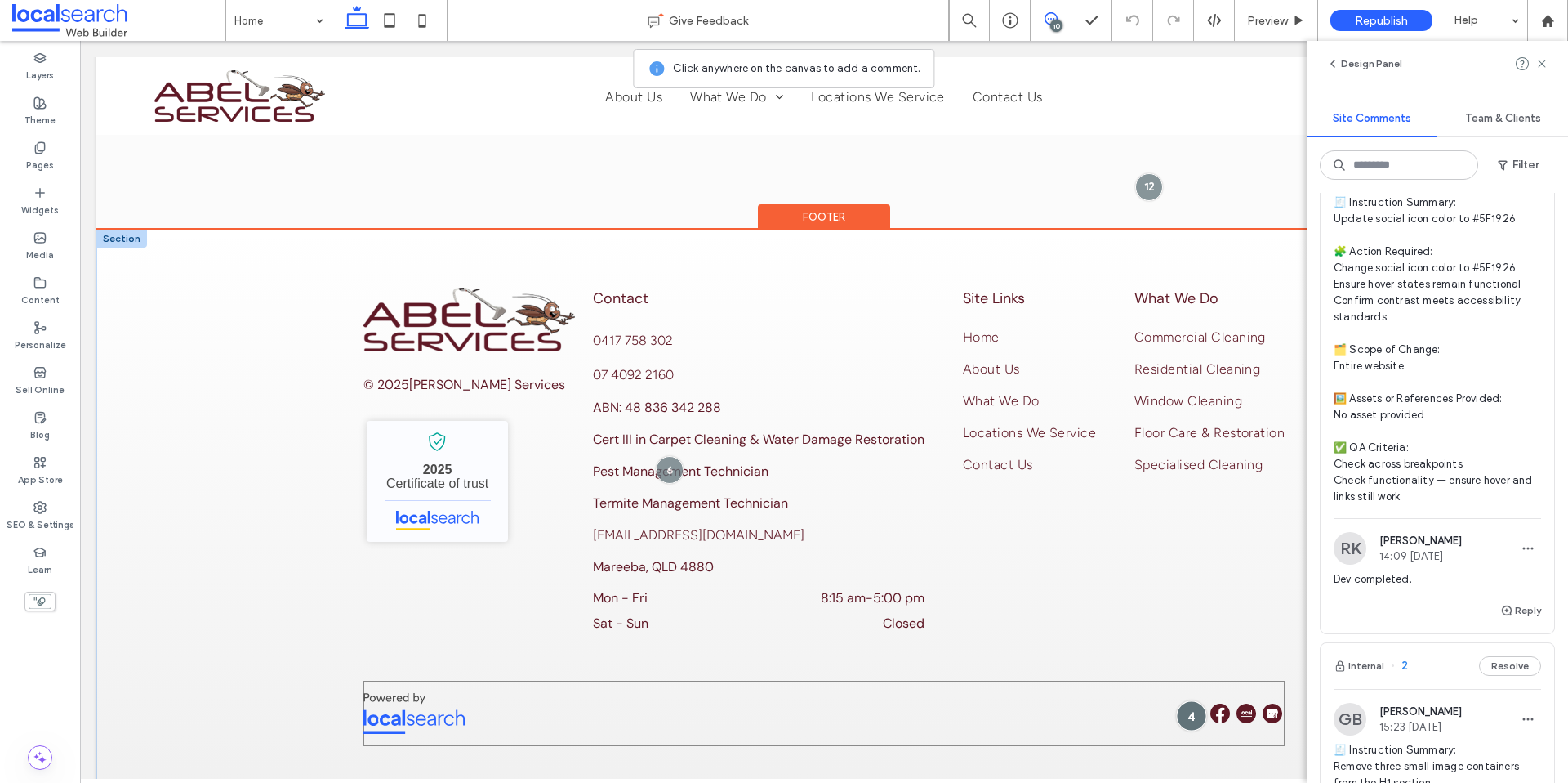
click at [1189, 700] on div at bounding box center [1192, 715] width 30 height 30
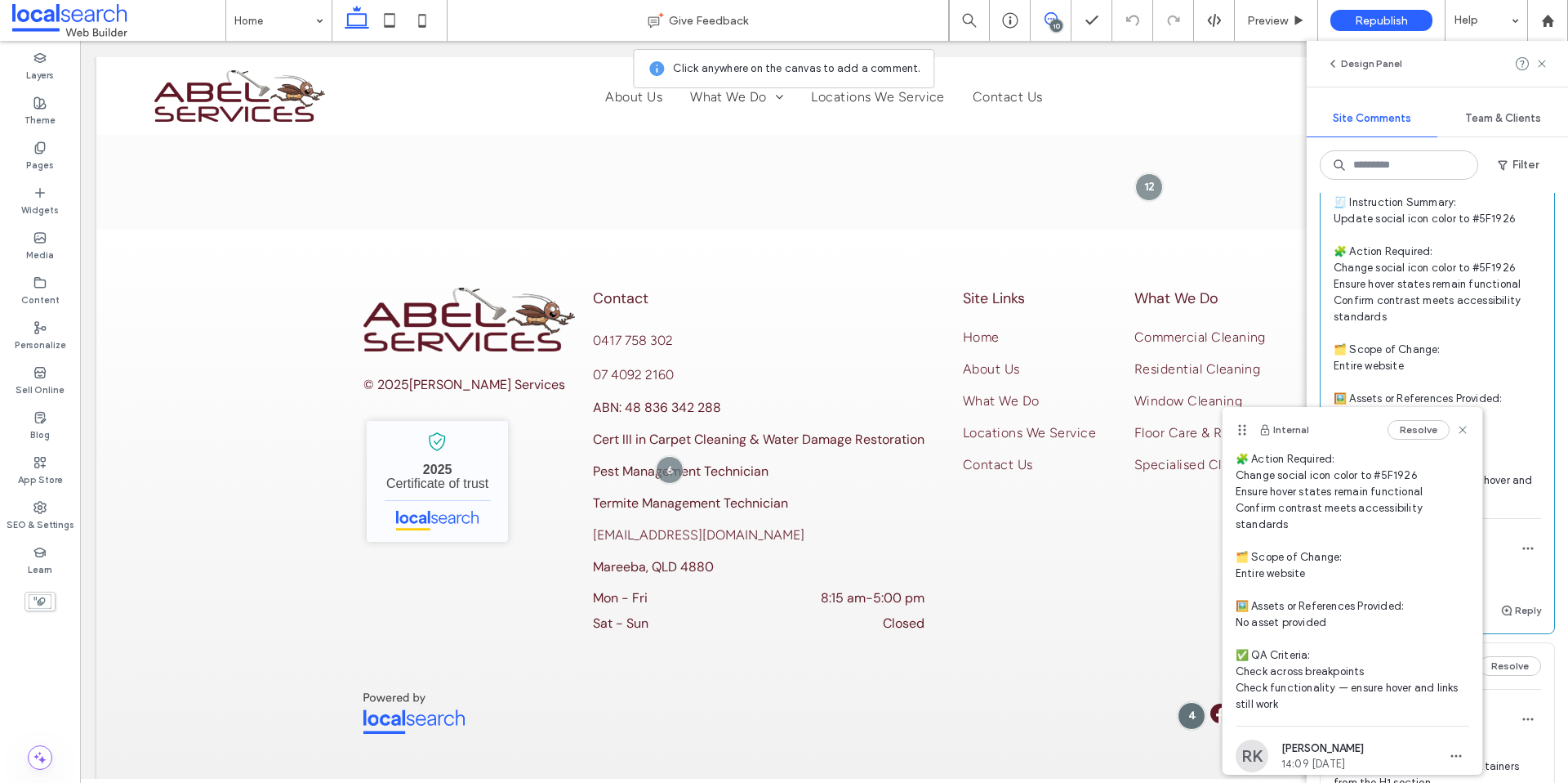
scroll to position [173, 0]
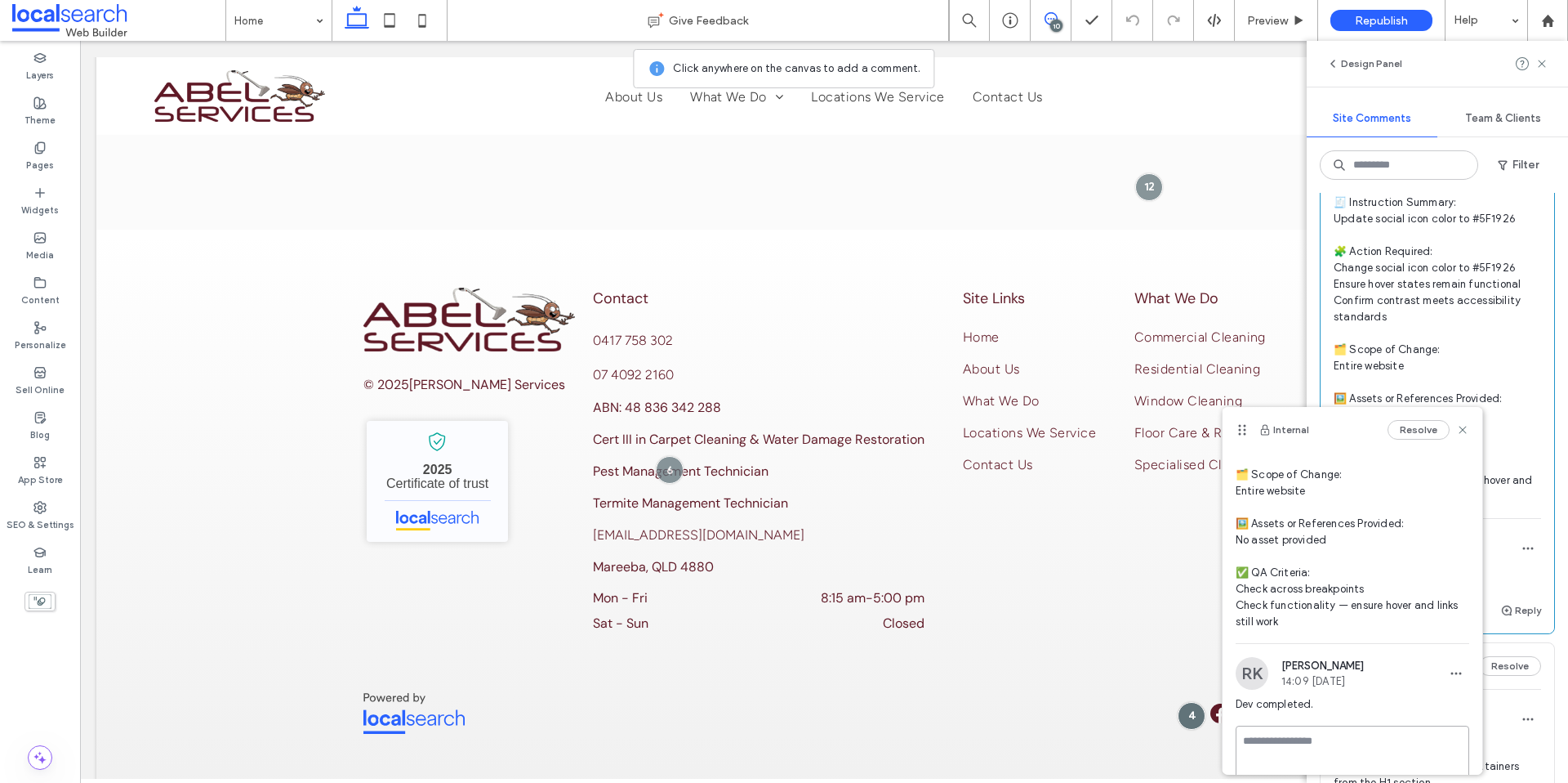
click at [1324, 737] on textarea at bounding box center [1353, 767] width 234 height 82
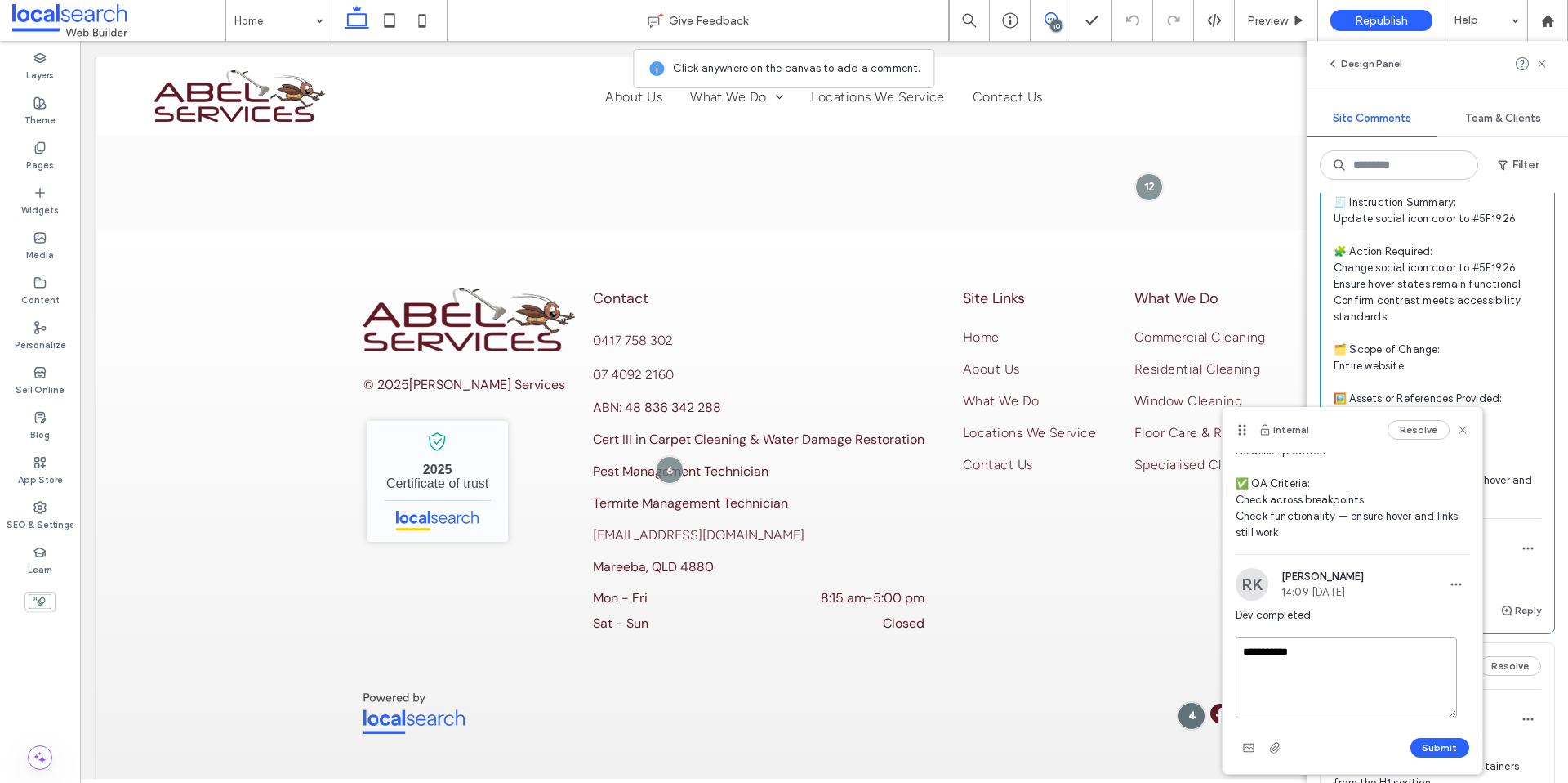
type textarea "**********"
click at [1431, 740] on button "Submit" at bounding box center [1440, 747] width 59 height 20
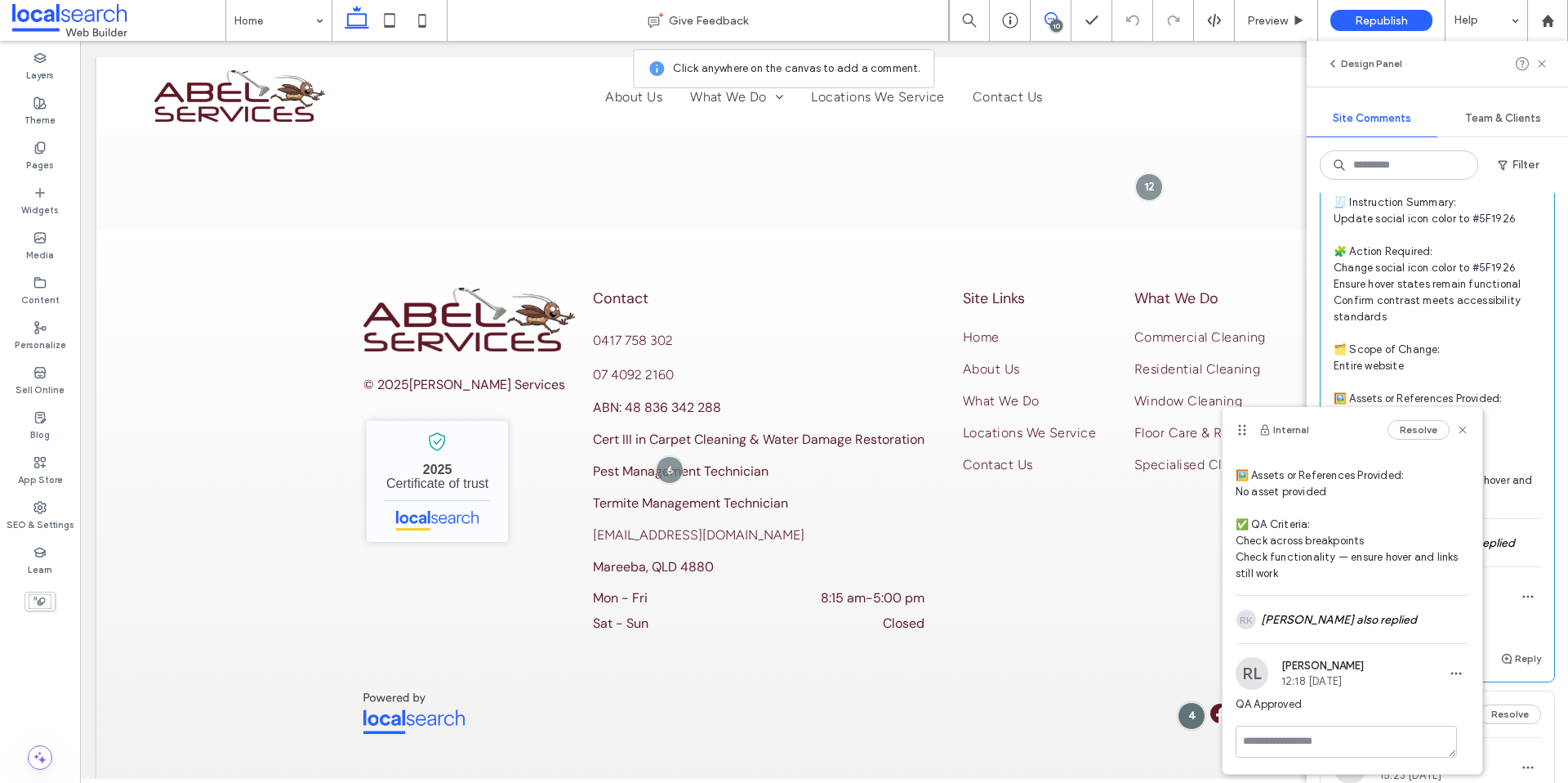
scroll to position [221, 0]
click at [1453, 421] on div "Resolve" at bounding box center [1429, 429] width 82 height 20
click at [1456, 429] on icon at bounding box center [1462, 429] width 13 height 13
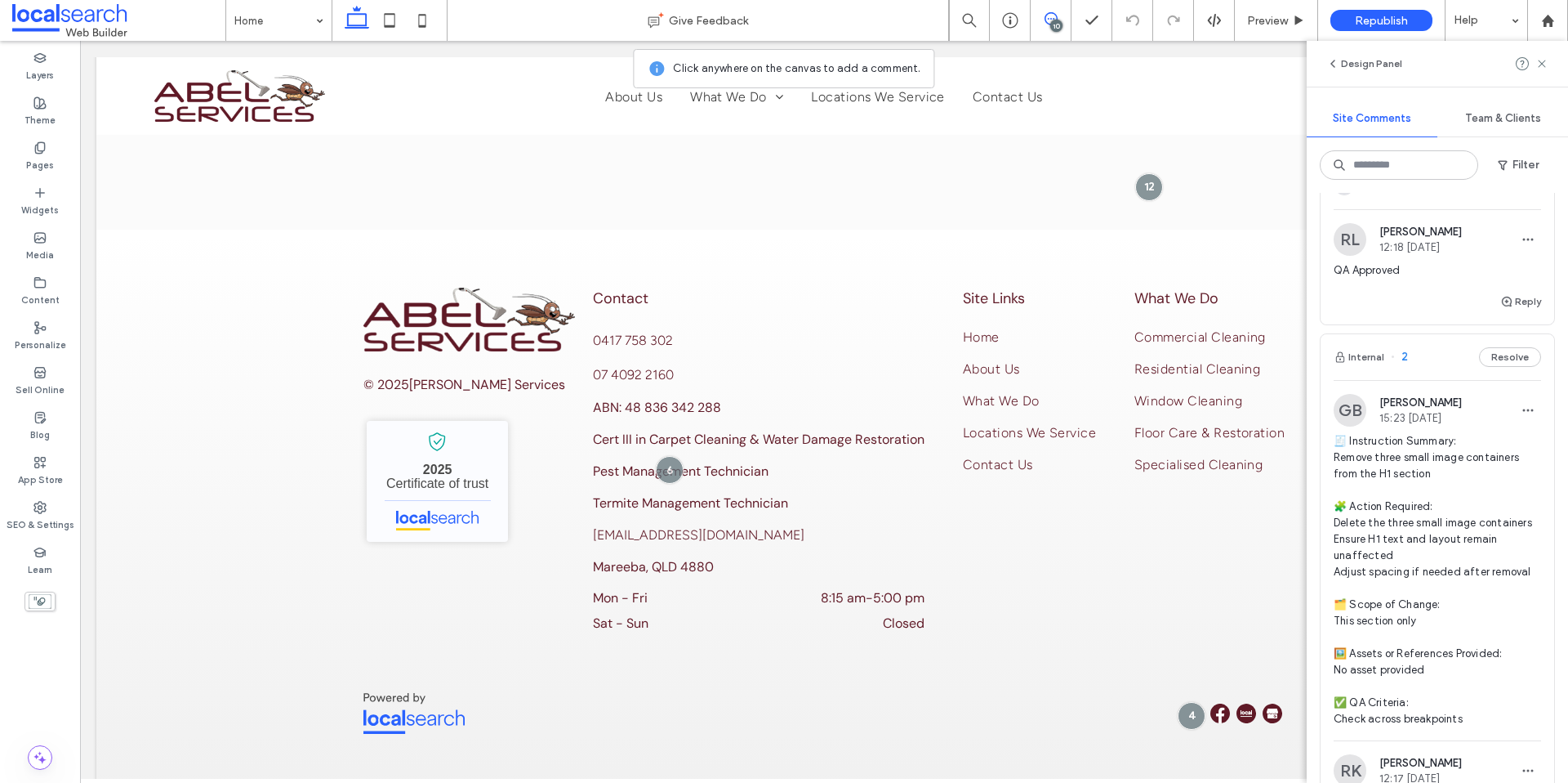
scroll to position [5792, 0]
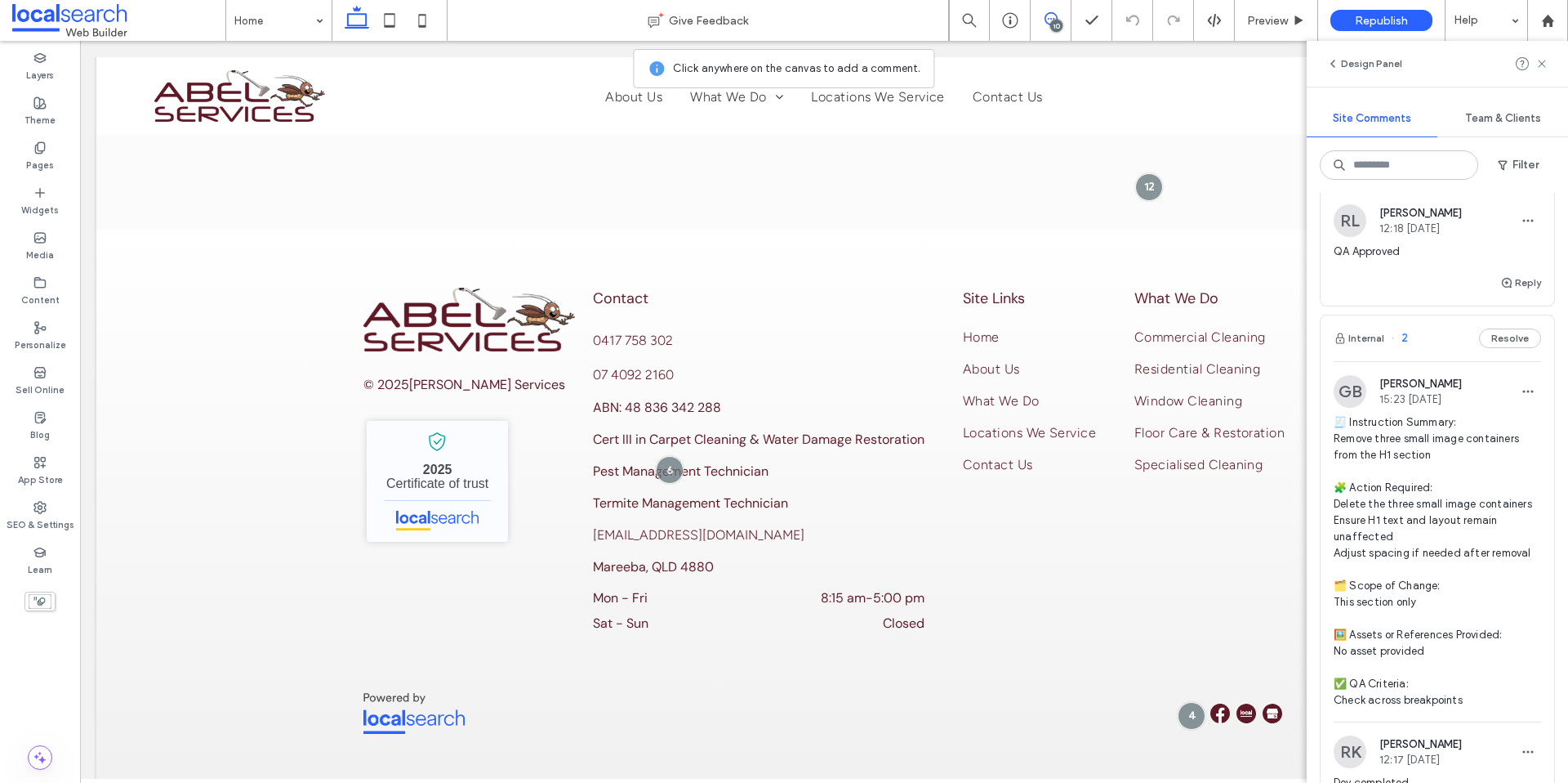
click at [1446, 584] on span "🧾 Instruction Summary: Remove three small image containers from the H1 section …" at bounding box center [1437, 561] width 207 height 295
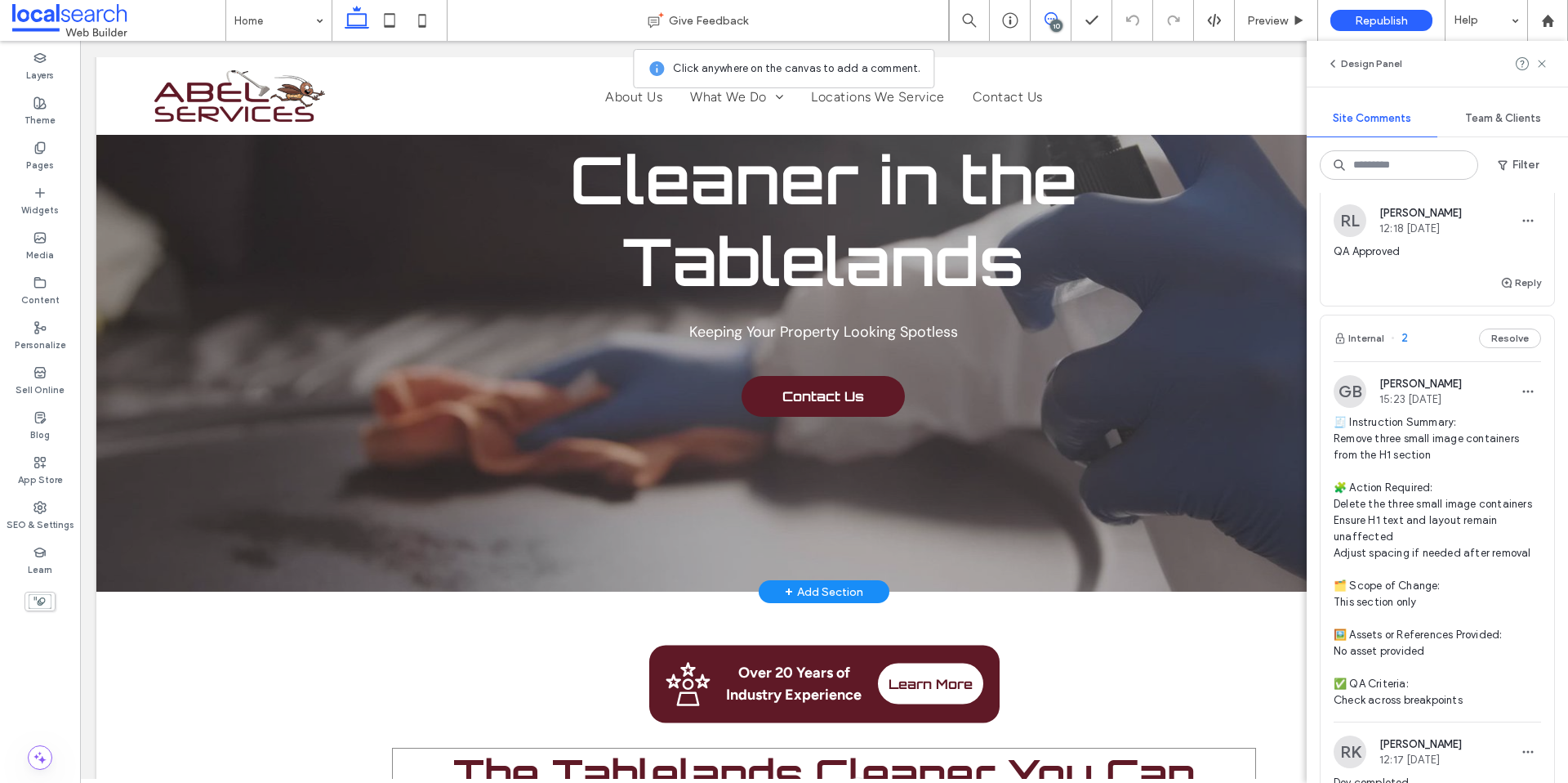
scroll to position [0, 0]
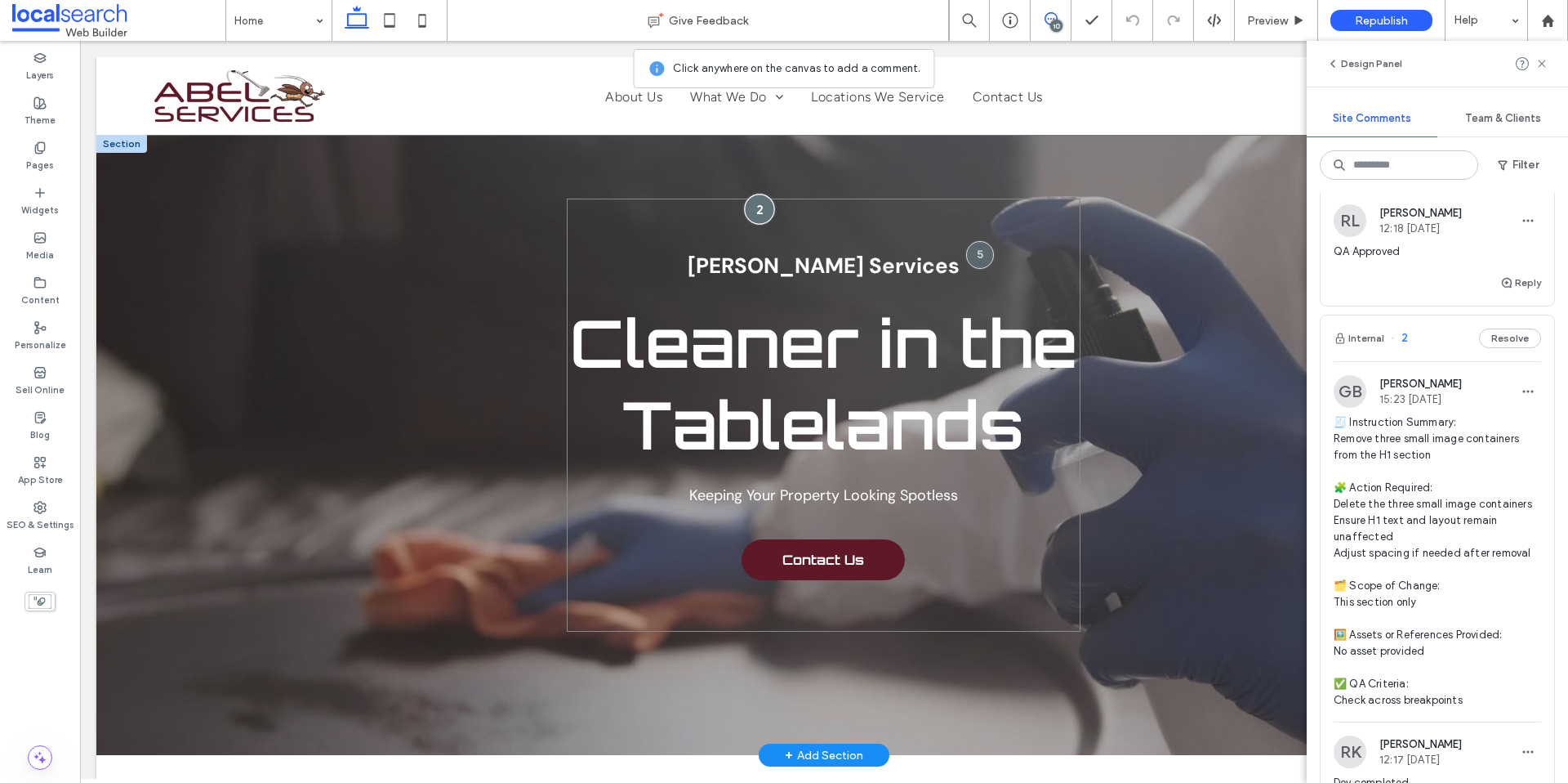
click at [760, 208] on div at bounding box center [759, 209] width 30 height 30
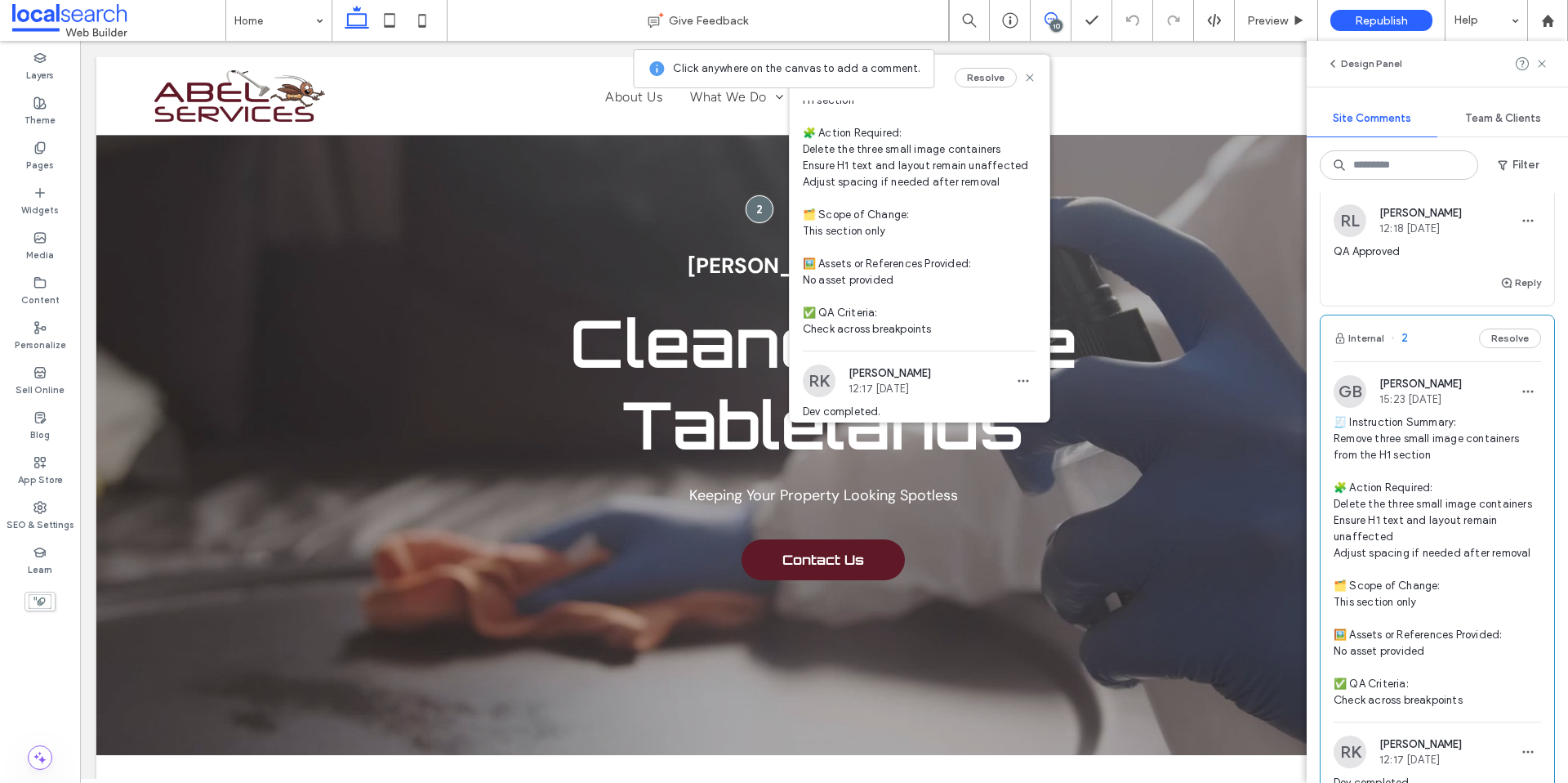
scroll to position [141, 0]
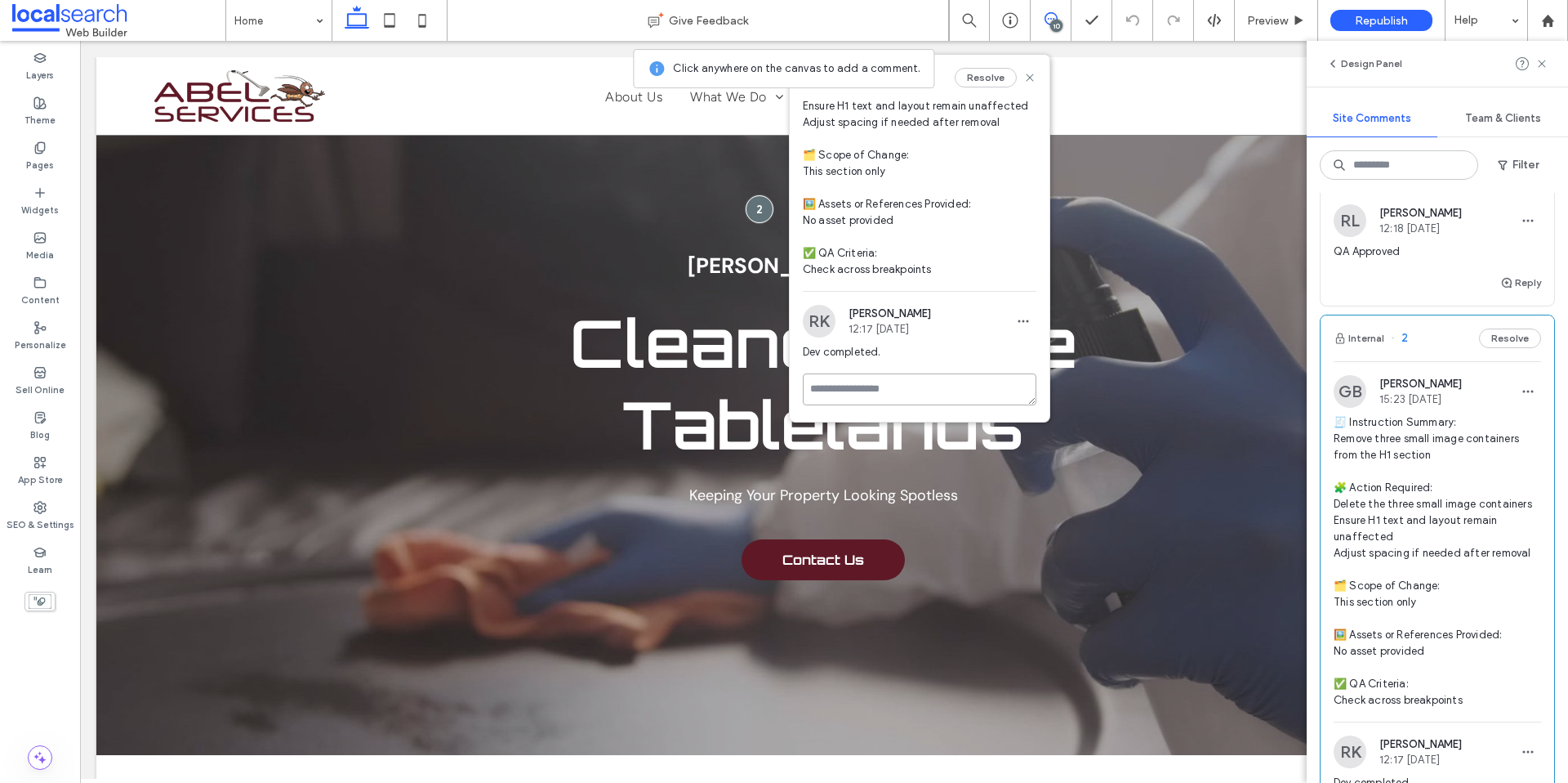
click at [909, 393] on textarea at bounding box center [920, 389] width 234 height 32
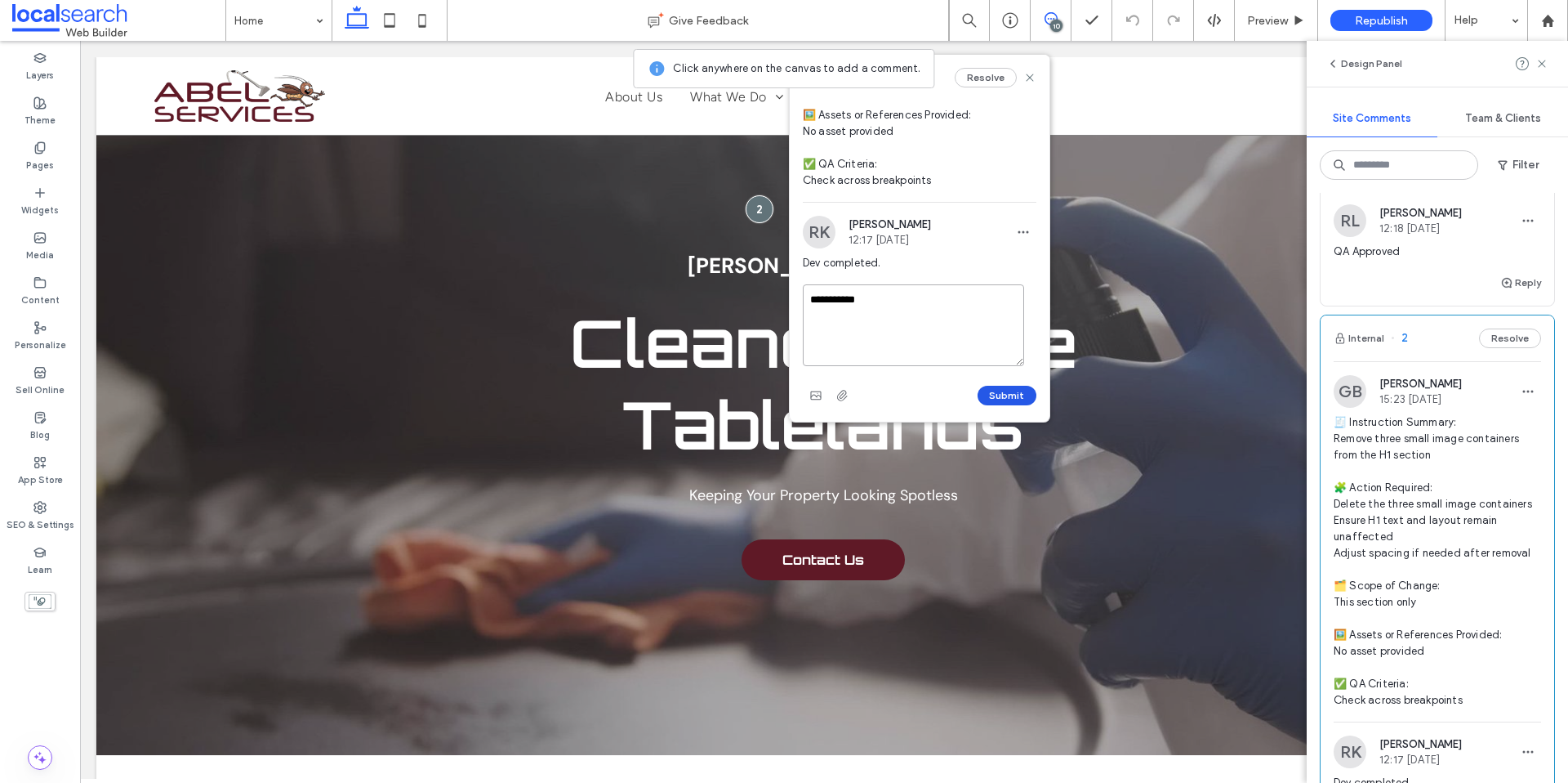
type textarea "**********"
click at [982, 395] on button "Submit" at bounding box center [1007, 395] width 59 height 20
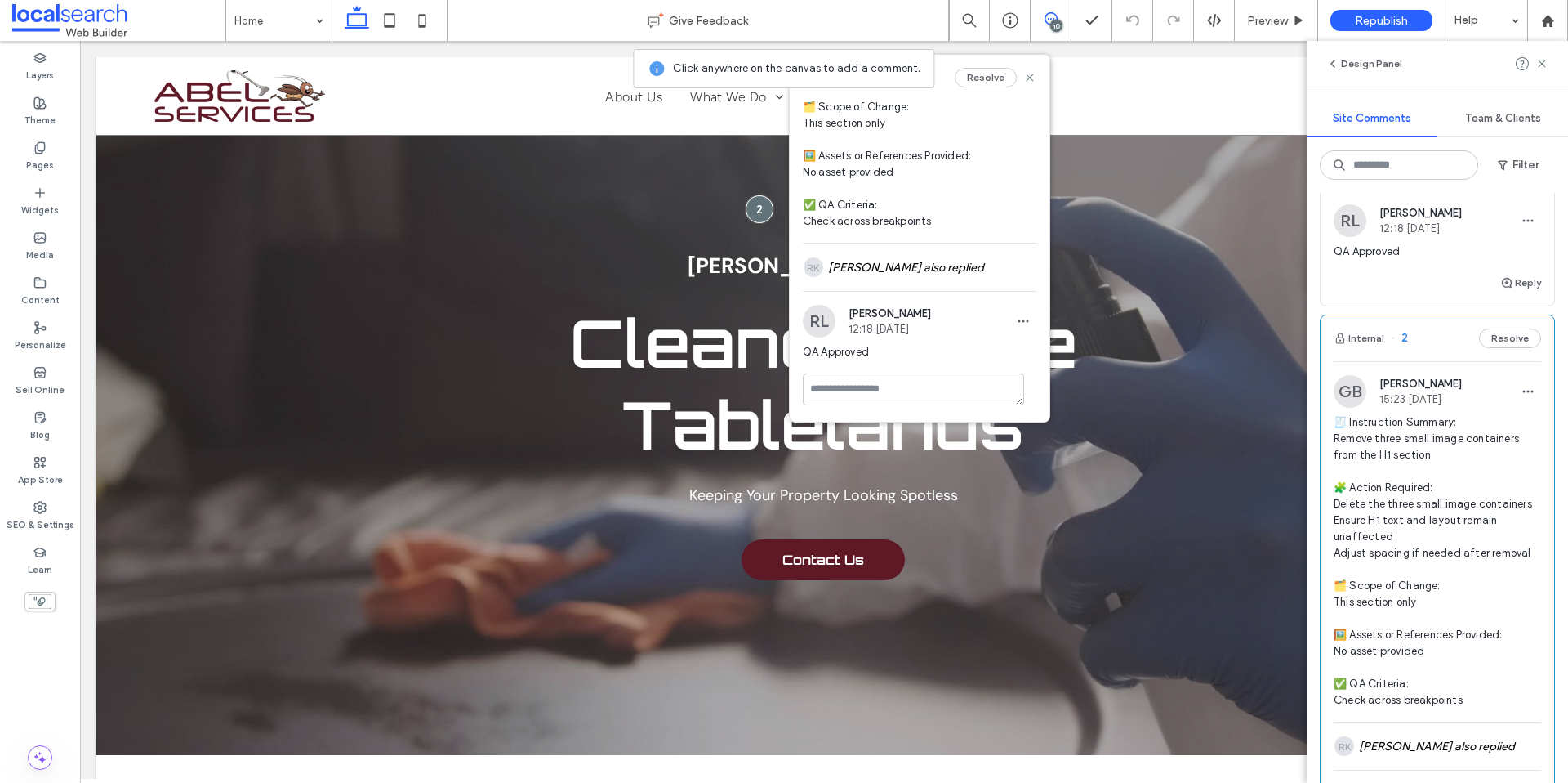
scroll to position [189, 0]
click at [1023, 80] on icon at bounding box center [1029, 77] width 13 height 13
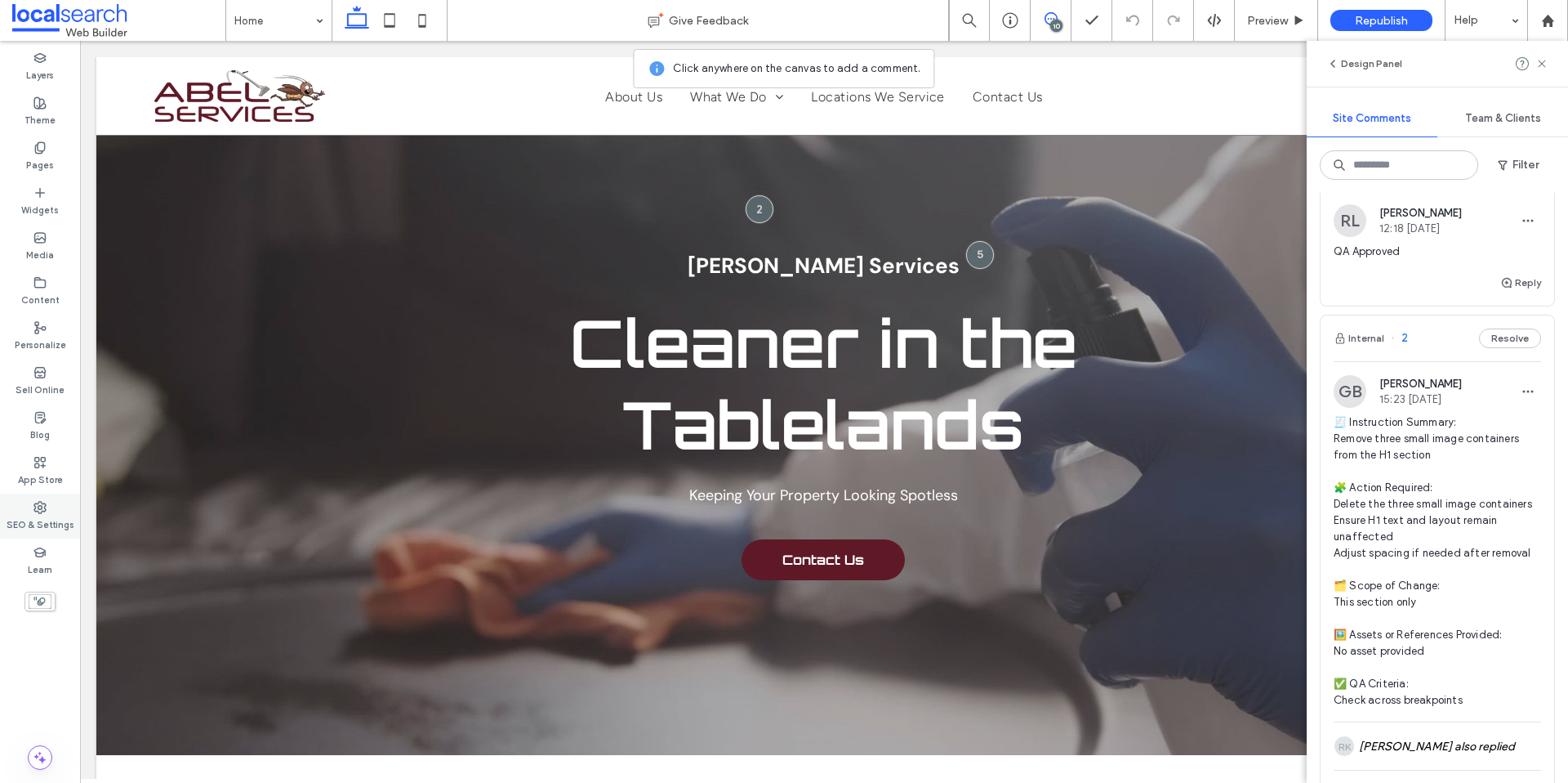
click at [51, 507] on div "SEO & Settings" at bounding box center [40, 516] width 80 height 45
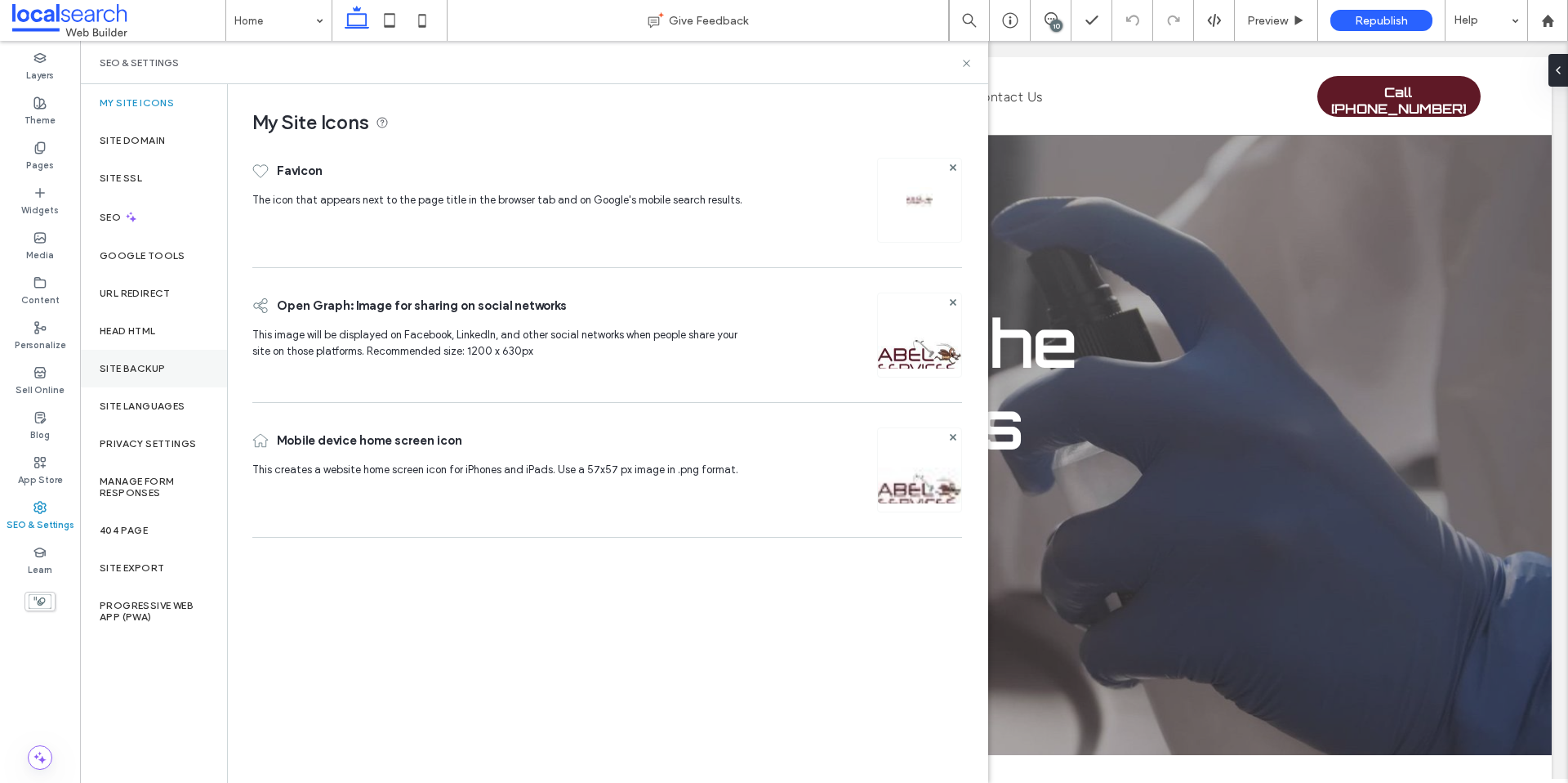
click at [150, 356] on div "Site Backup" at bounding box center [154, 369] width 147 height 38
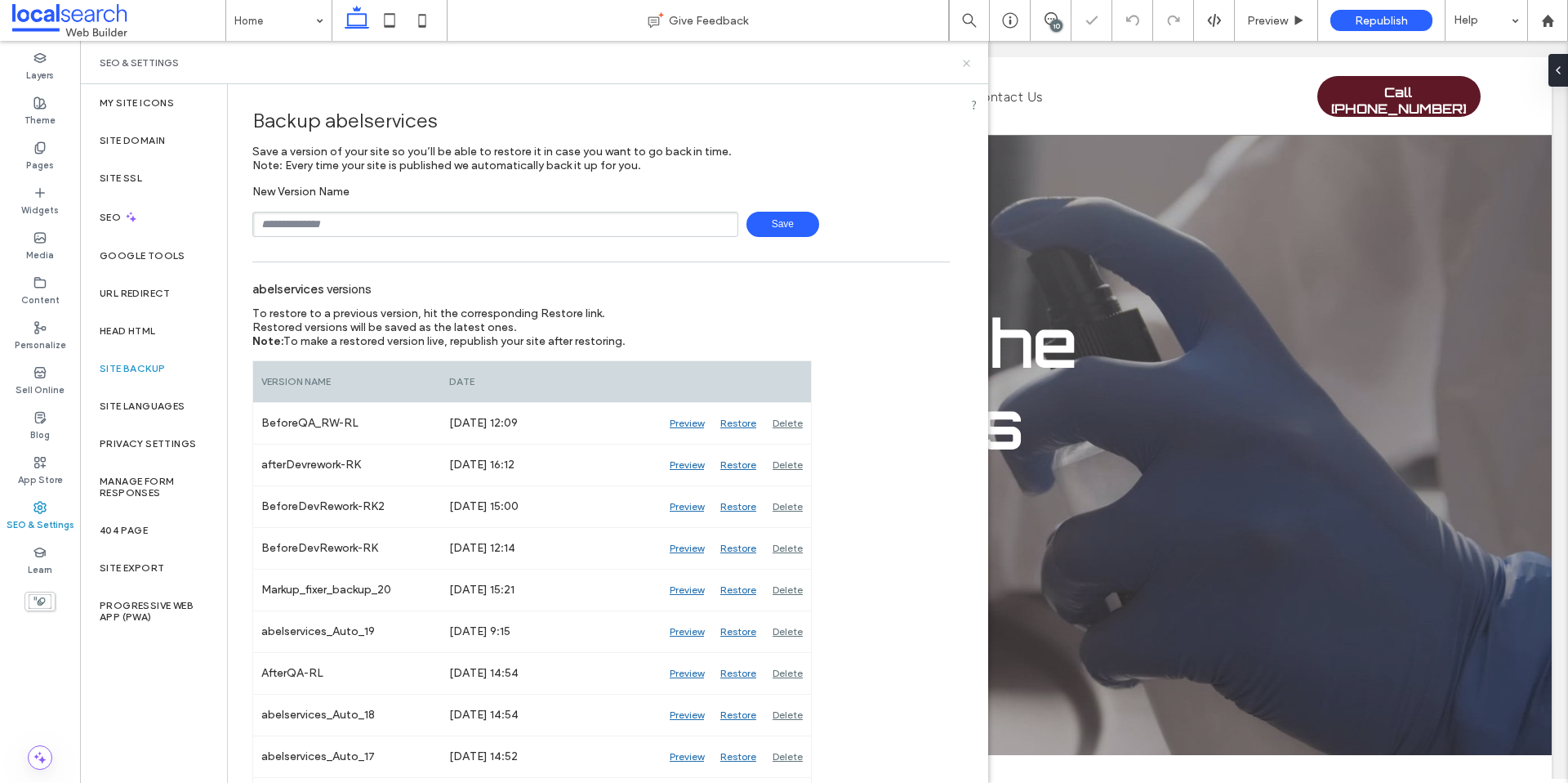
drag, startPoint x: 968, startPoint y: 65, endPoint x: 1154, endPoint y: 1, distance: 196.7
click at [968, 65] on use at bounding box center [966, 63] width 7 height 7
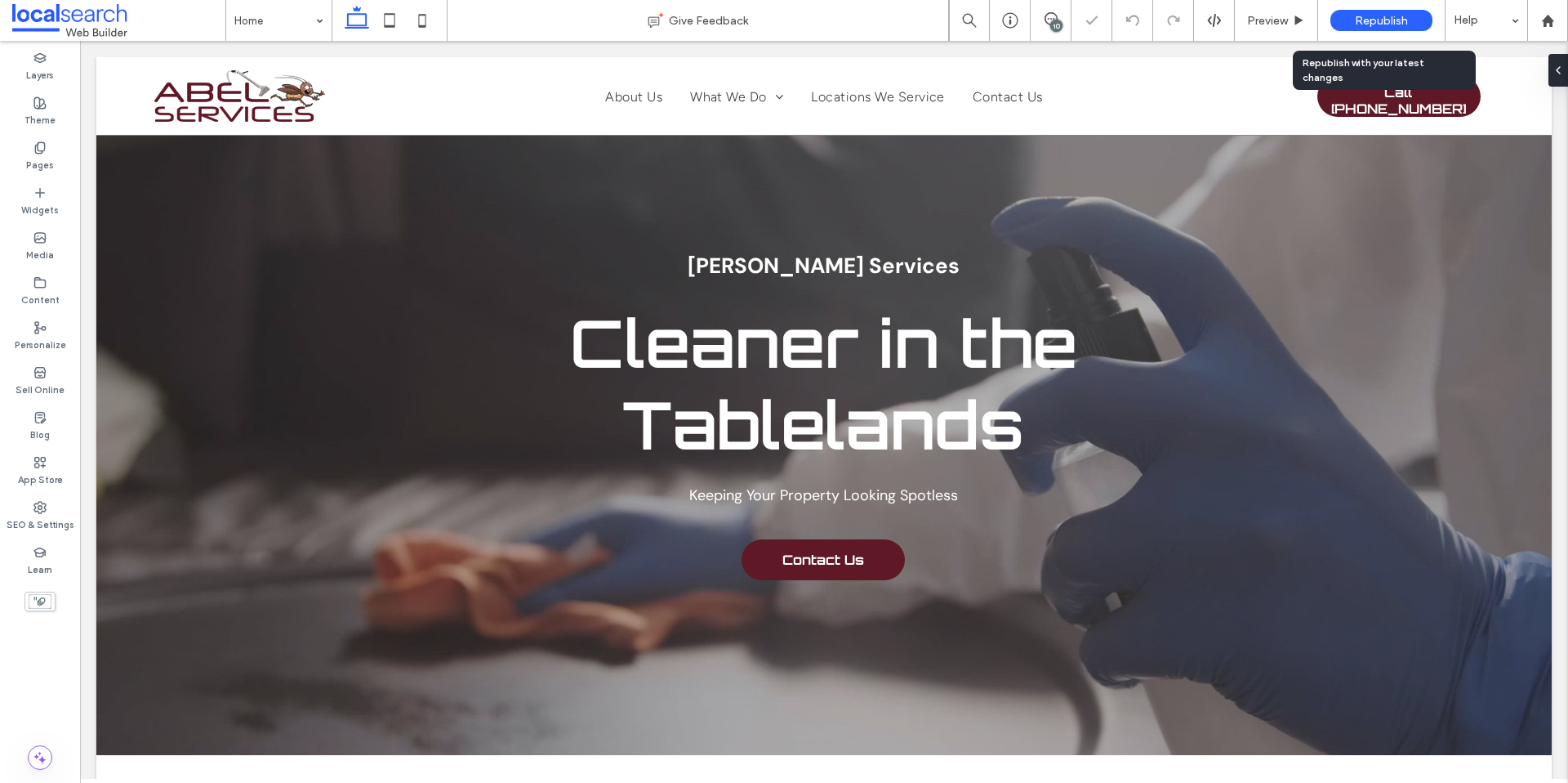
click at [1362, 30] on div "Republish" at bounding box center [1382, 20] width 102 height 21
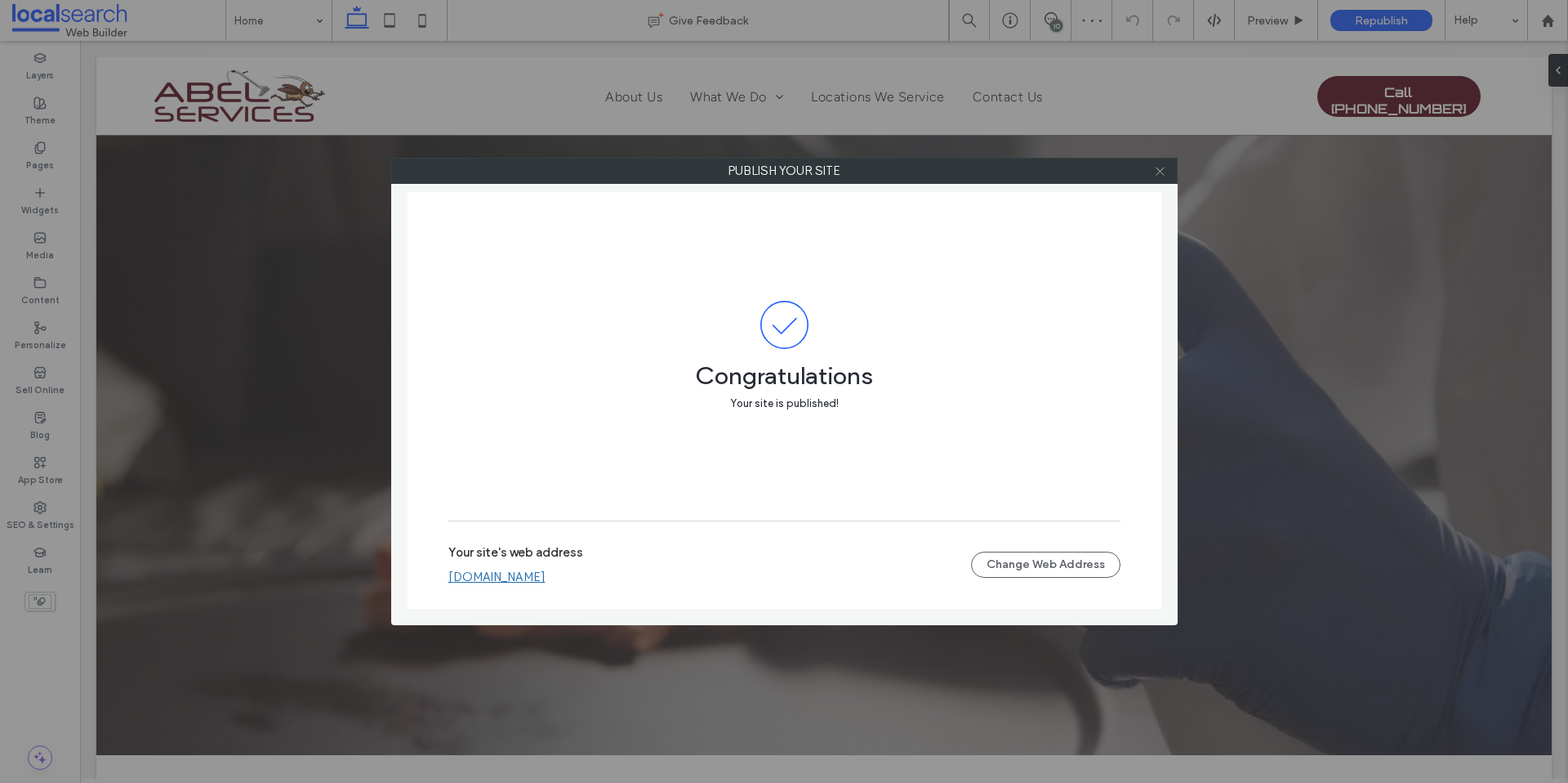
click at [1165, 167] on icon at bounding box center [1160, 171] width 12 height 12
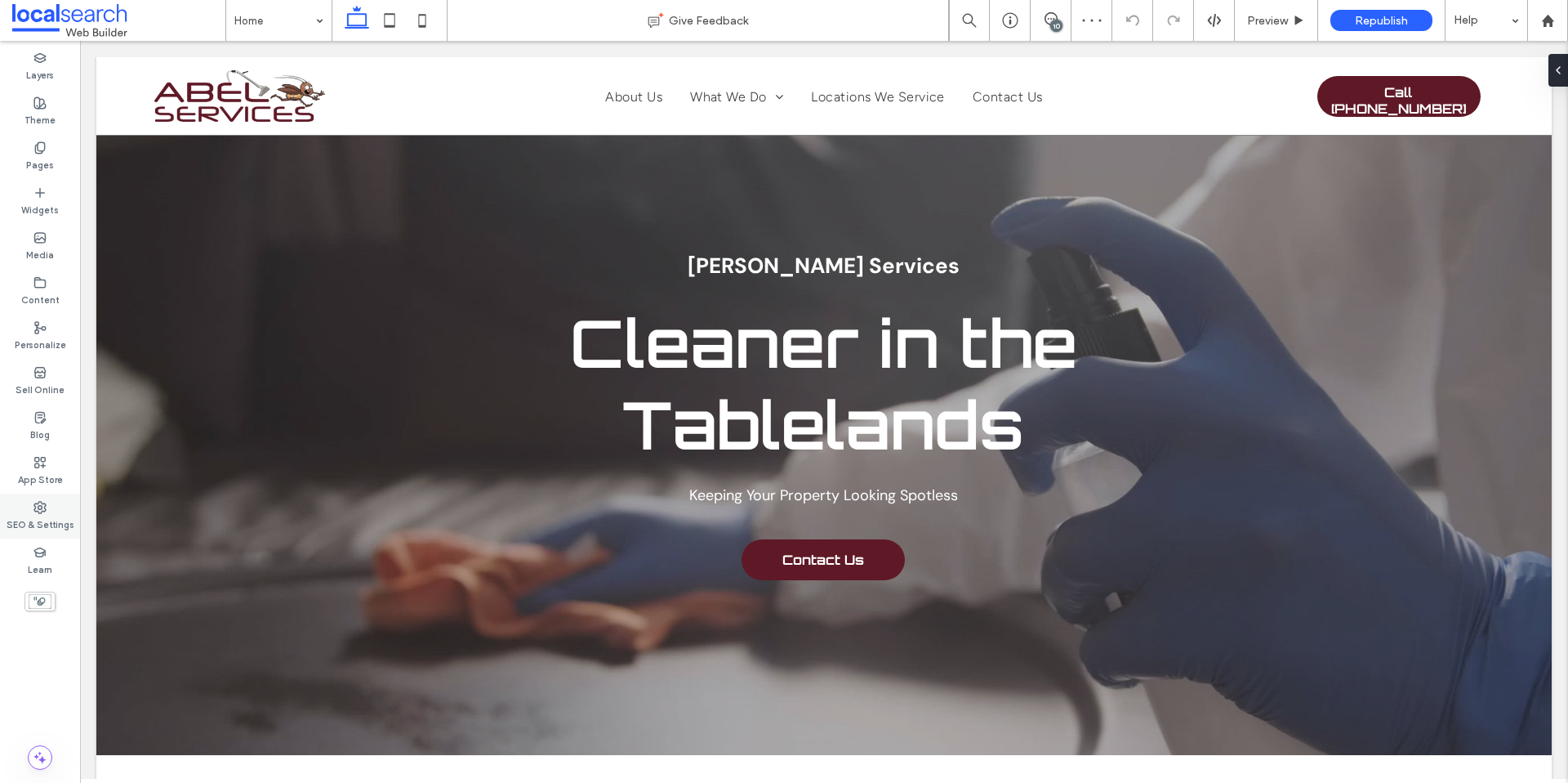
click at [51, 514] on label "SEO & Settings" at bounding box center [40, 523] width 67 height 18
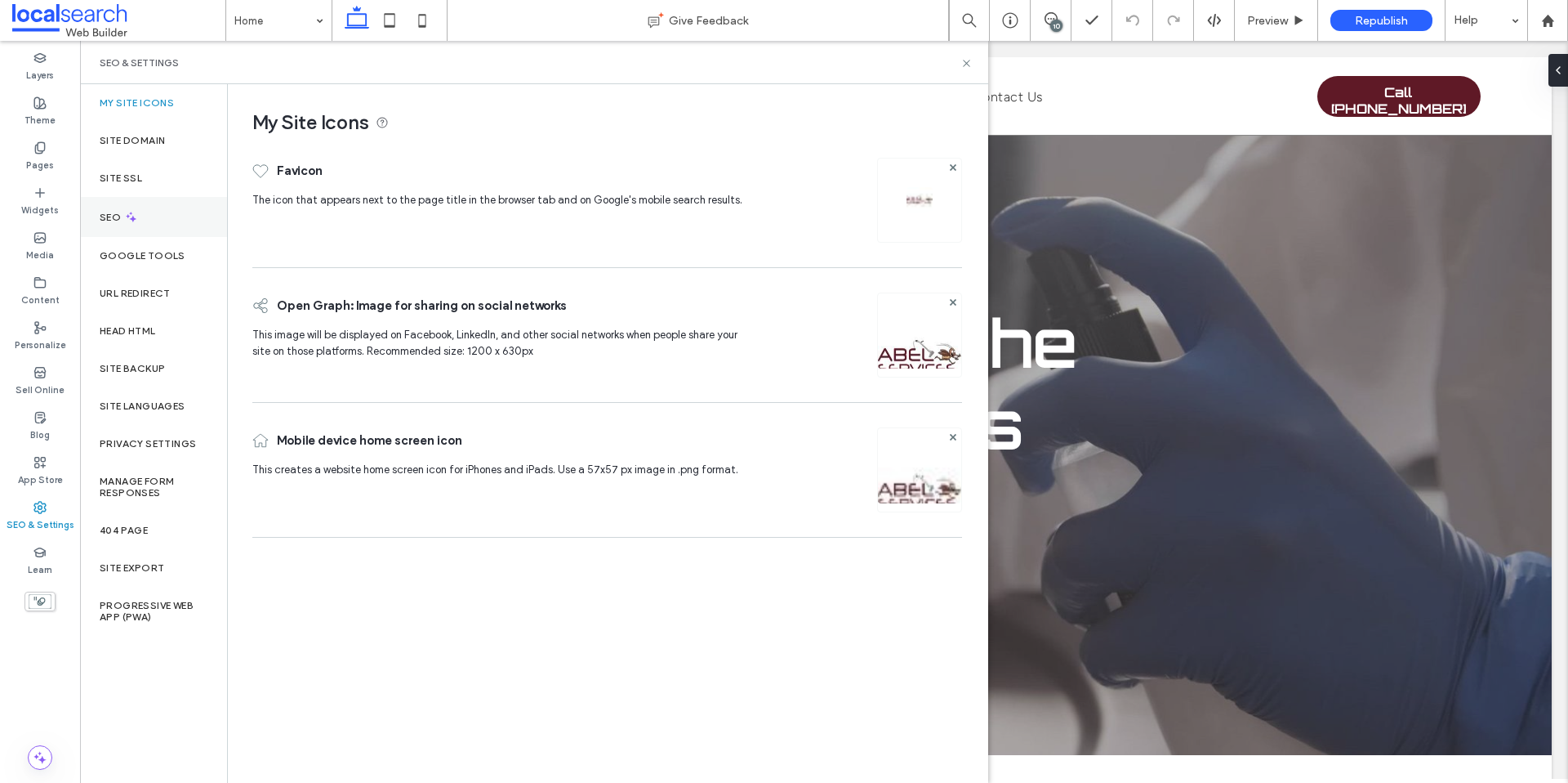
click at [165, 225] on div "SEO" at bounding box center [154, 217] width 147 height 40
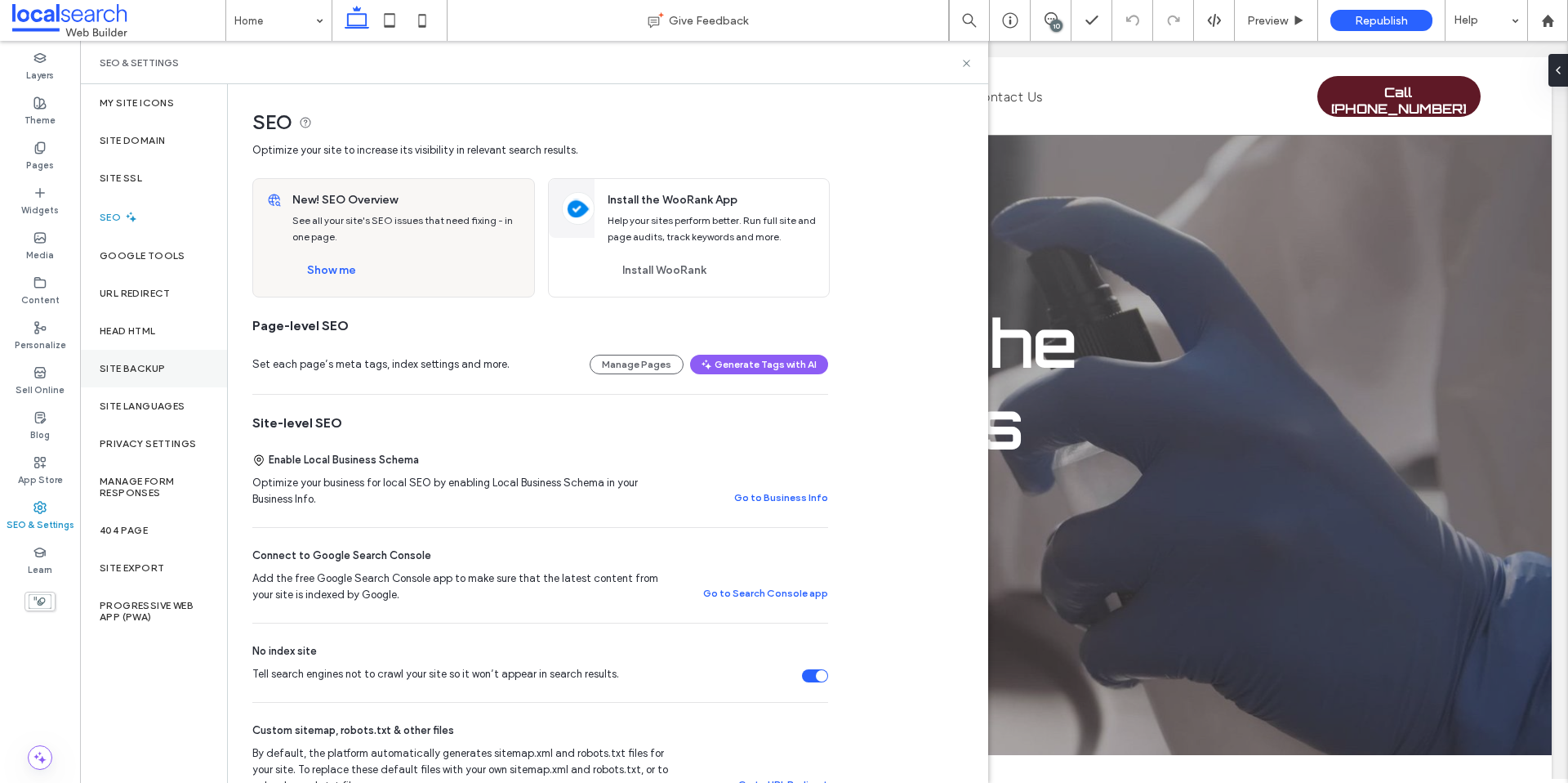
click at [129, 376] on div "Site Backup" at bounding box center [154, 369] width 147 height 38
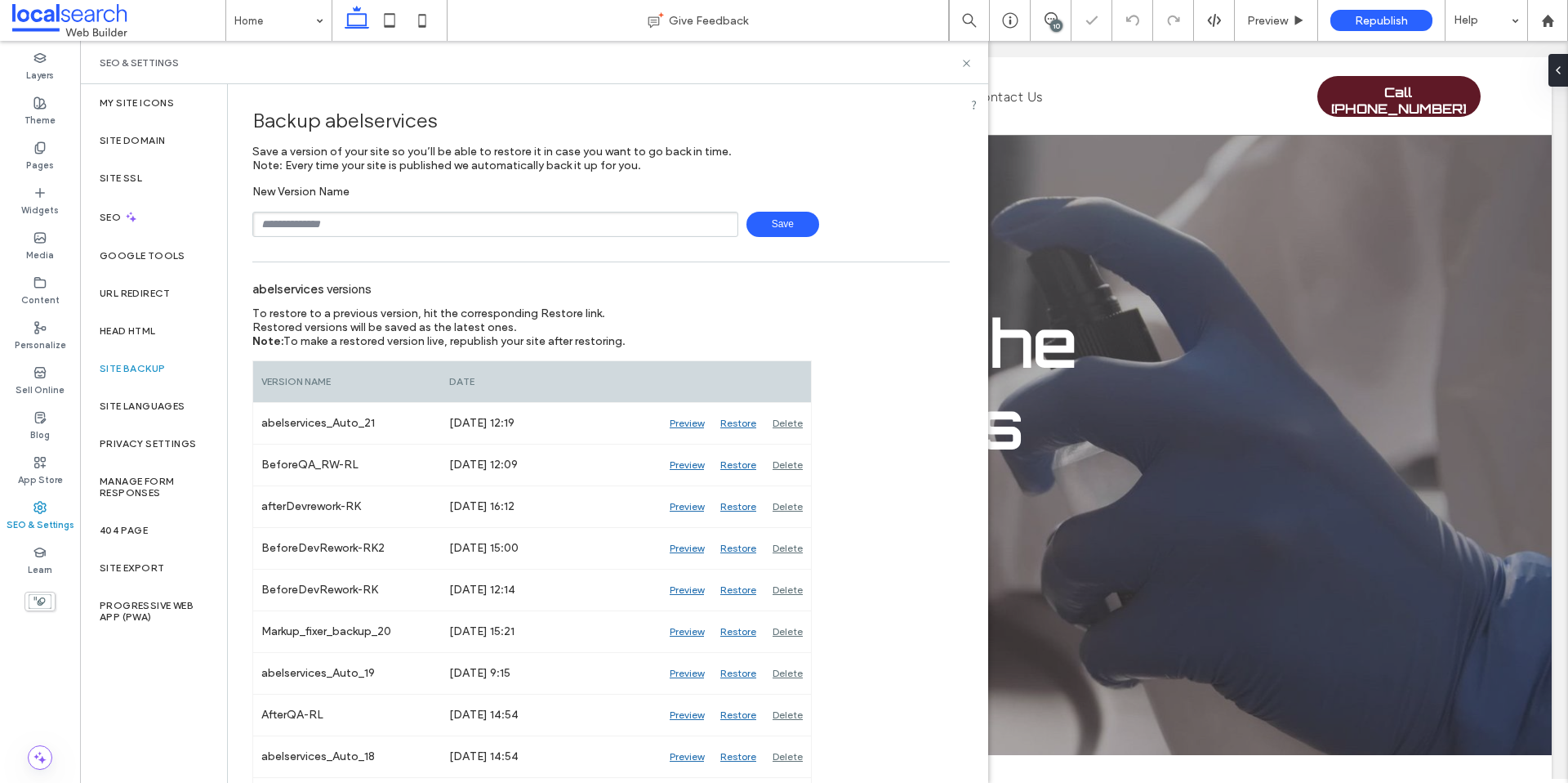
click at [387, 219] on input "text" at bounding box center [495, 225] width 486 height 26
type input "**********"
click at [756, 219] on span "Save" at bounding box center [783, 225] width 73 height 26
click at [964, 64] on icon at bounding box center [966, 63] width 12 height 12
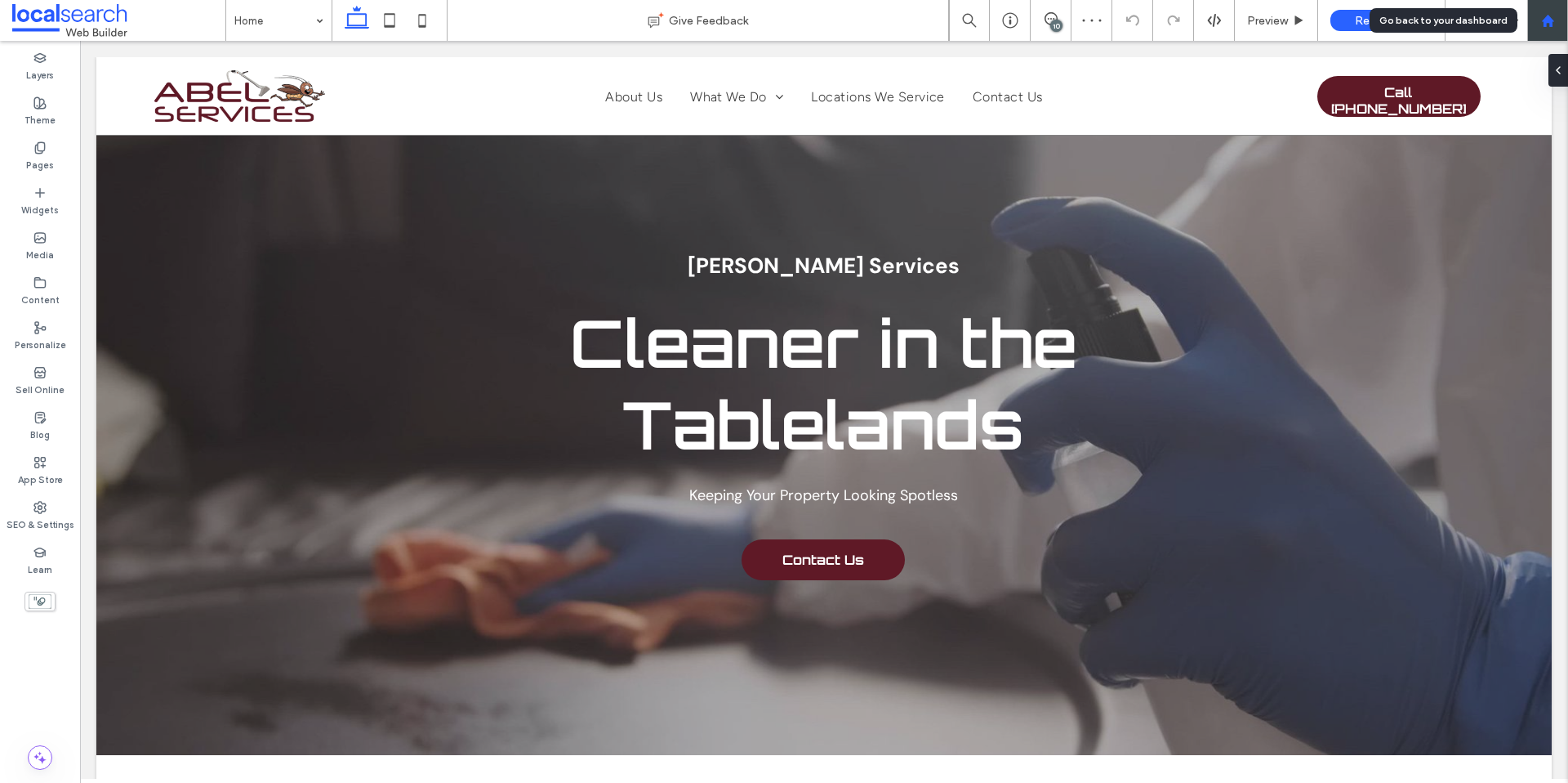
click at [1536, 17] on div at bounding box center [1548, 20] width 39 height 14
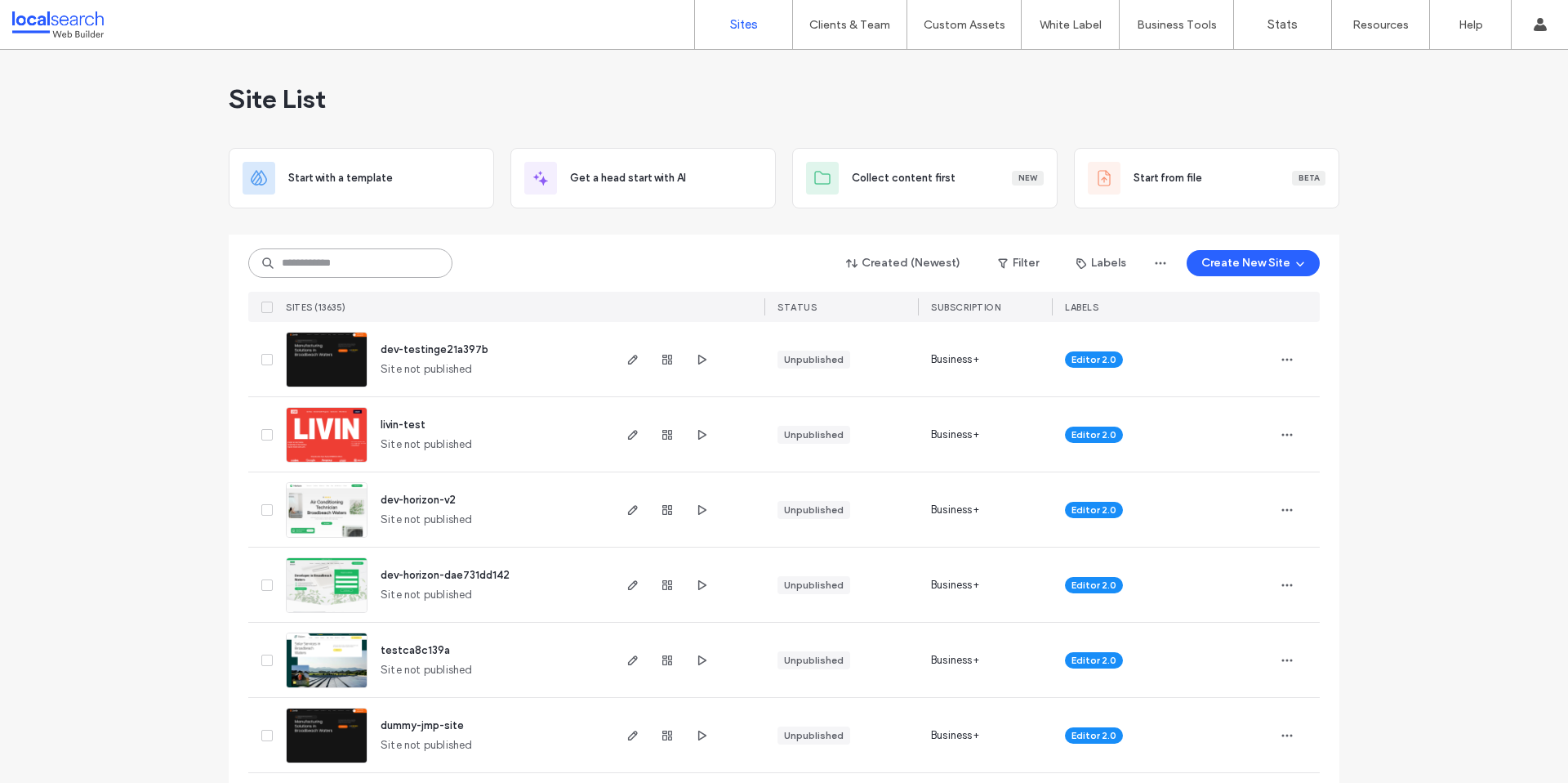
click at [318, 266] on input at bounding box center [350, 263] width 204 height 29
paste input "********"
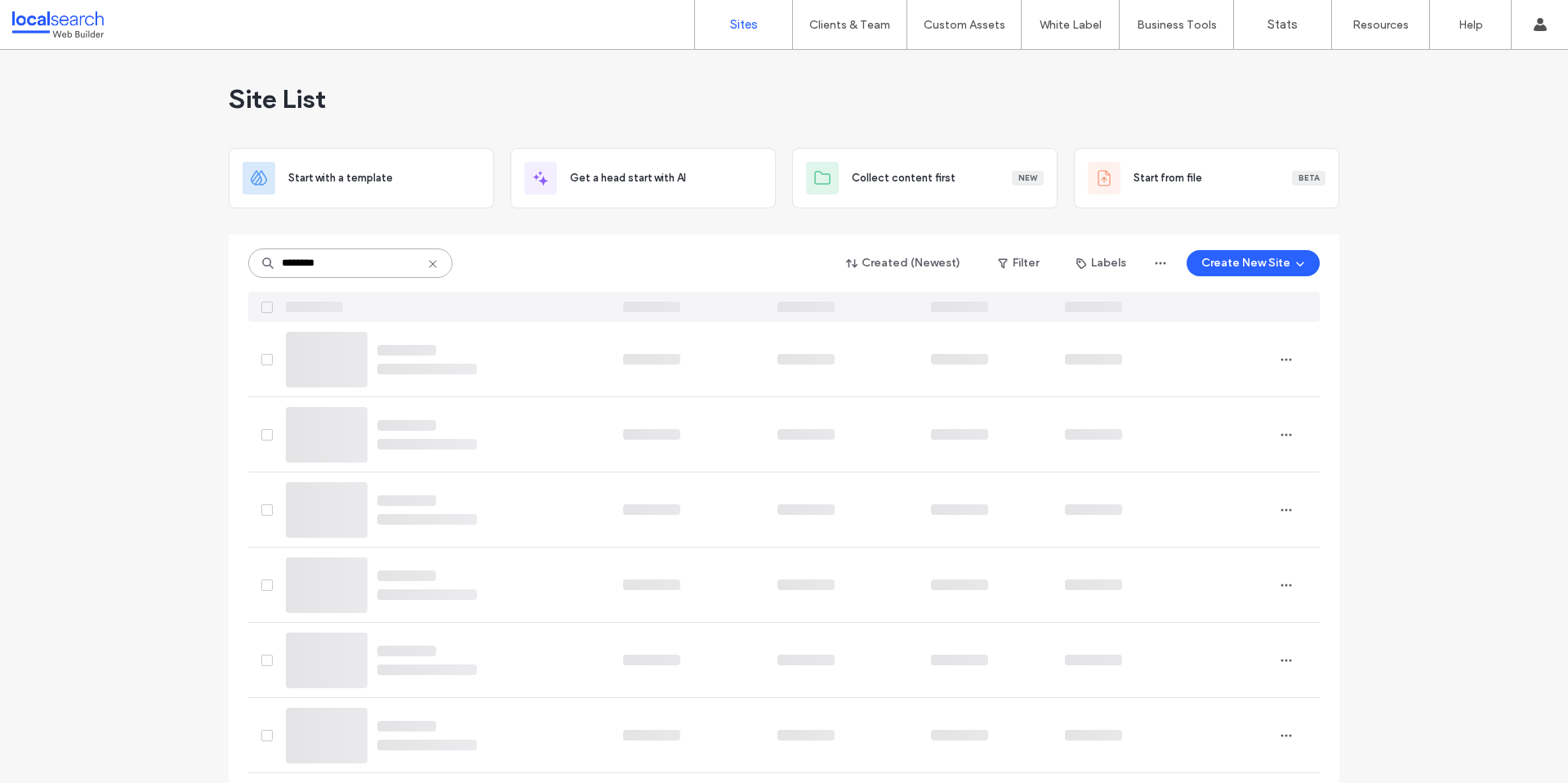
type input "********"
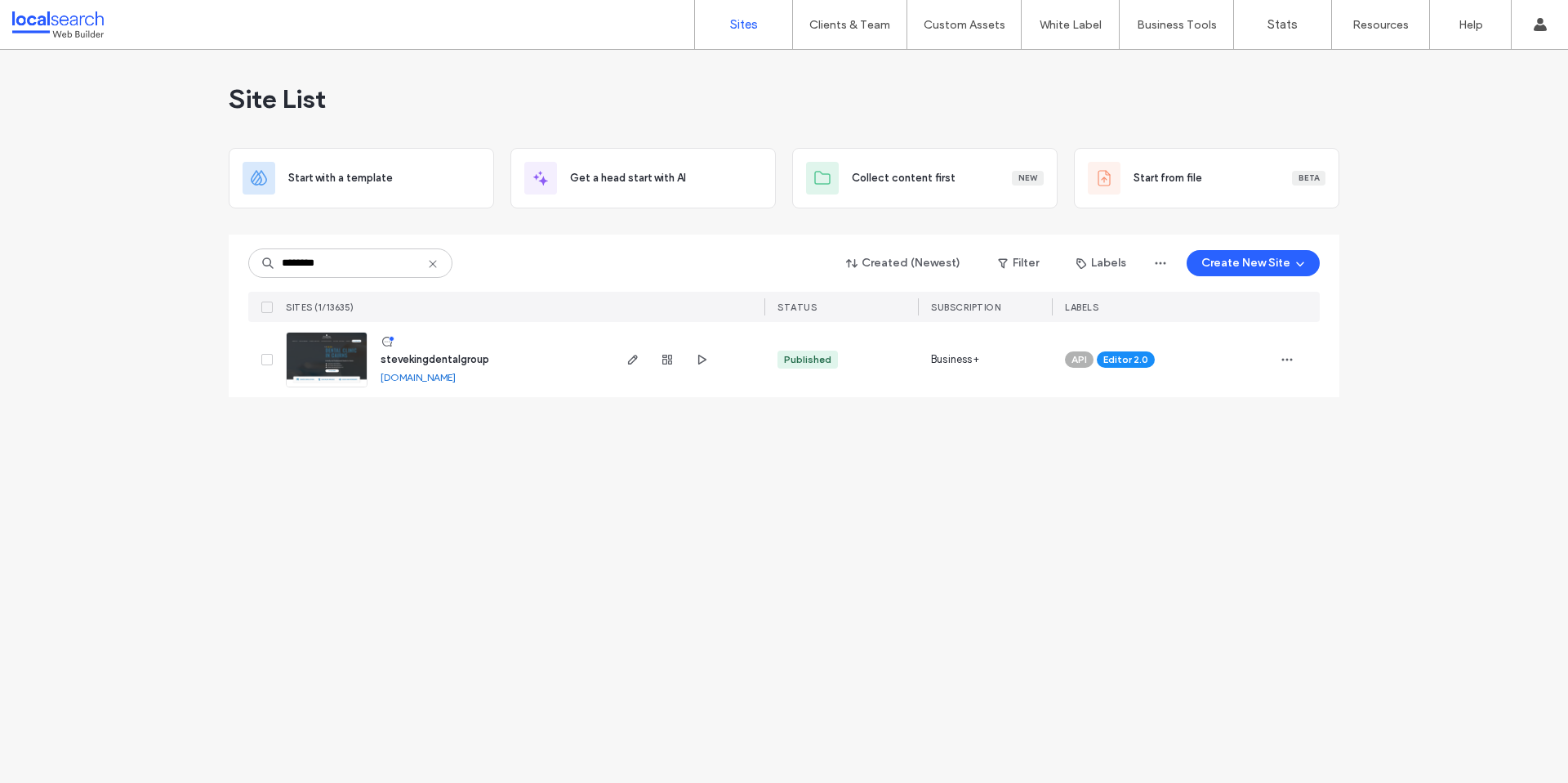
click at [446, 377] on link "stevekingdentalgroup.webbuilder.localsearch.com.au" at bounding box center [418, 377] width 75 height 12
click at [320, 371] on img at bounding box center [327, 388] width 80 height 111
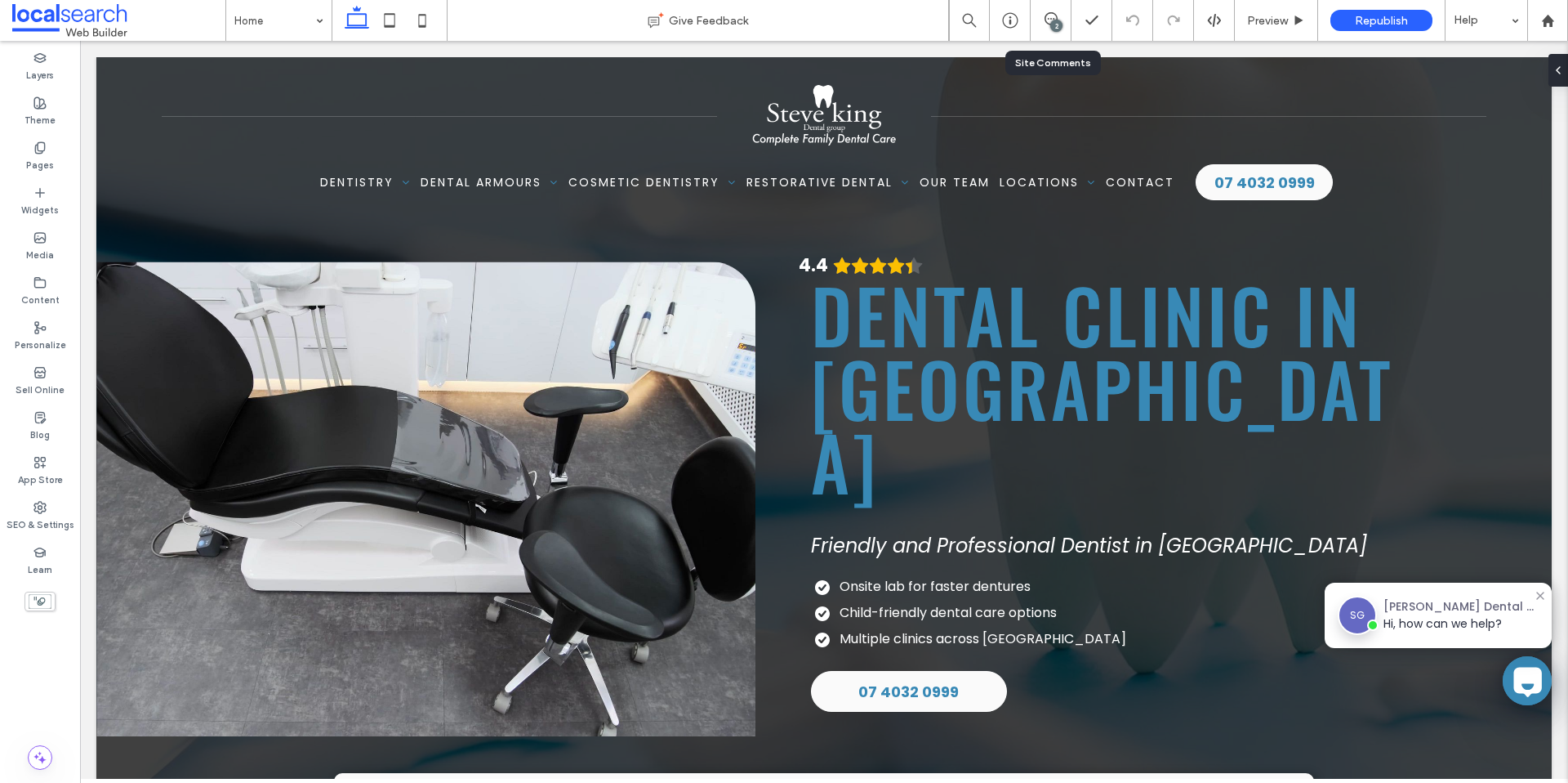
click at [1033, 28] on div "2" at bounding box center [1052, 20] width 41 height 41
click at [1041, 27] on div "2" at bounding box center [1051, 20] width 40 height 16
click at [1057, 22] on div "2" at bounding box center [1057, 26] width 12 height 12
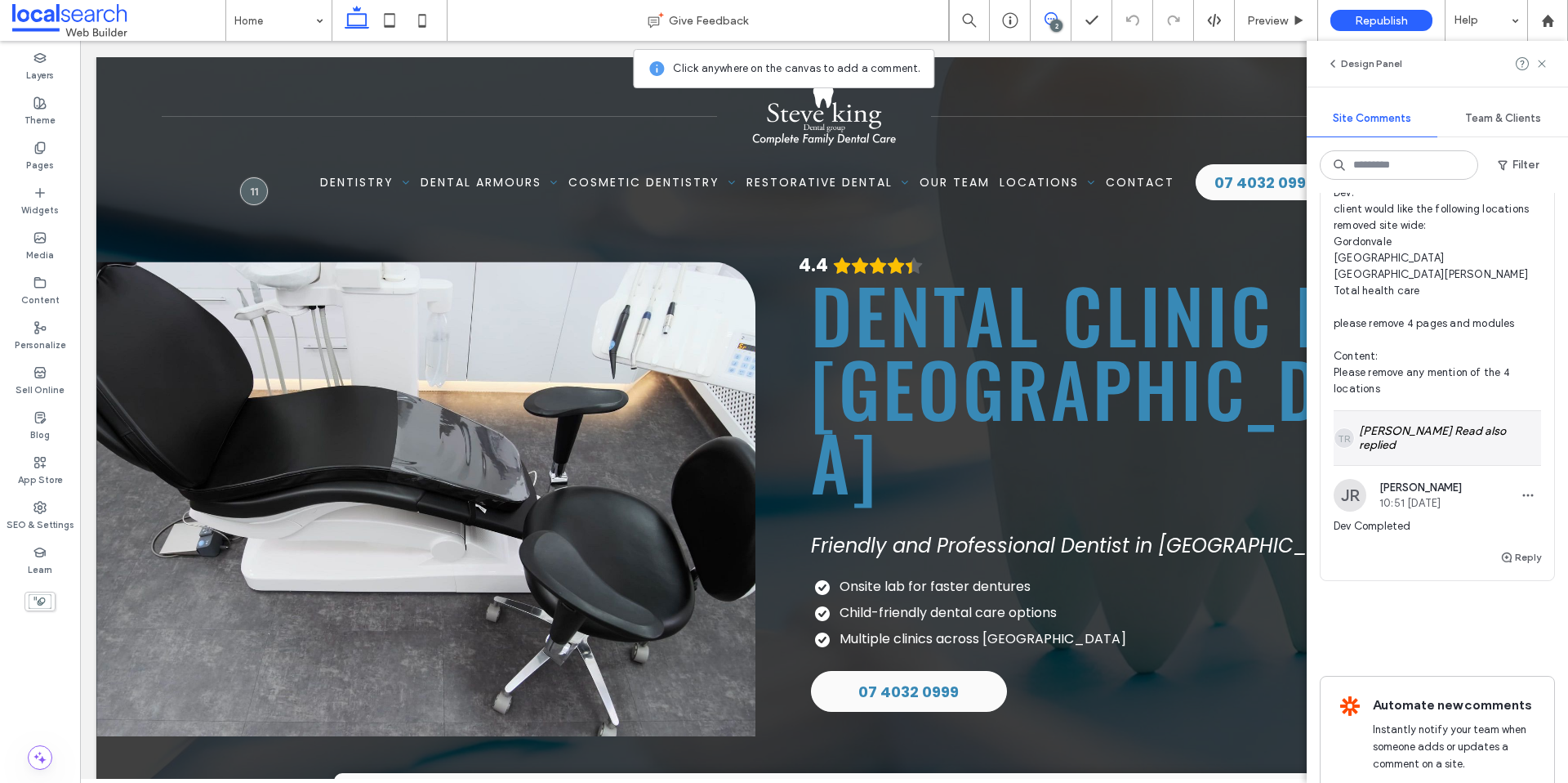
scroll to position [419, 0]
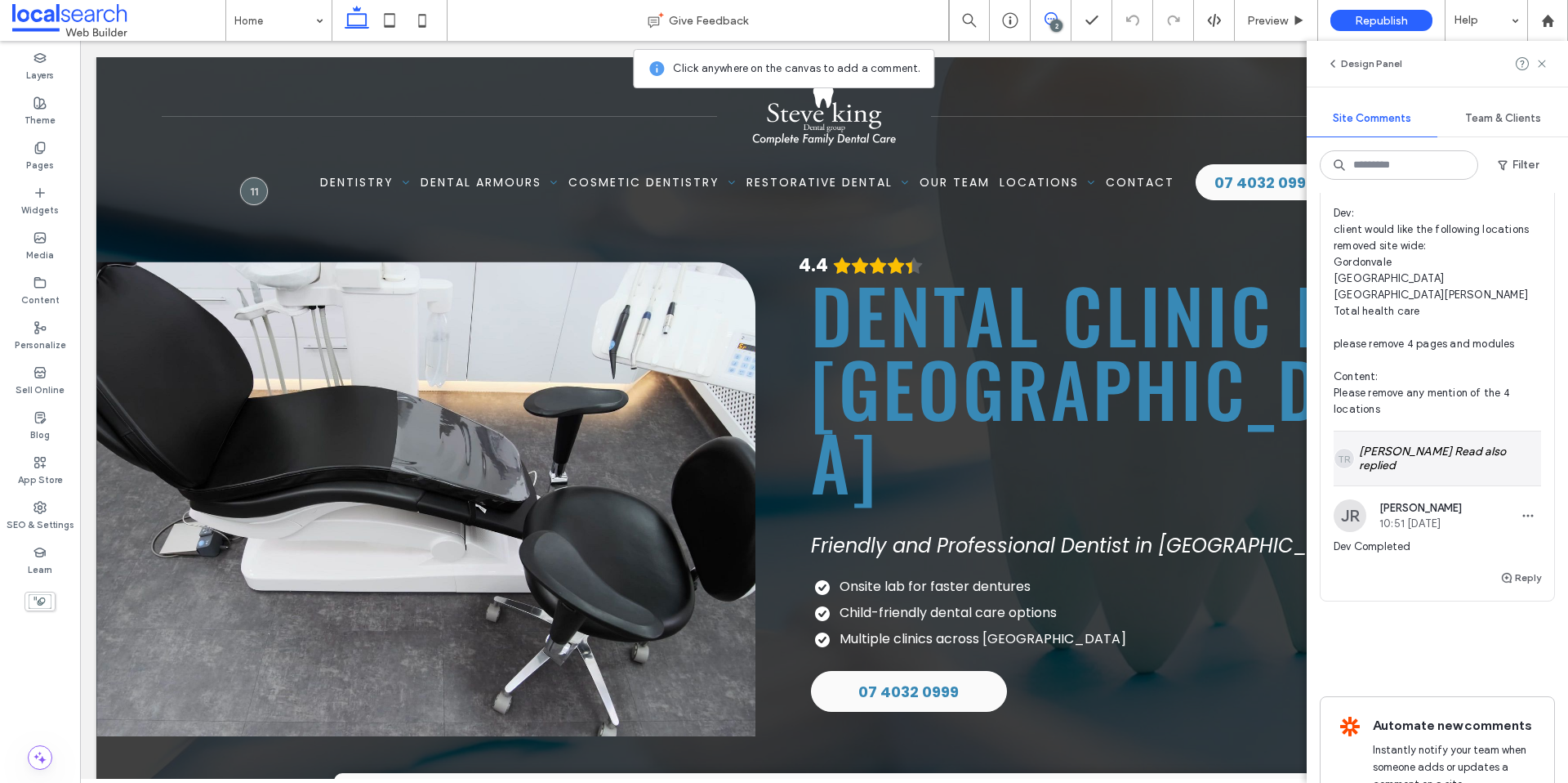
click at [1421, 457] on div "TR Tamsin Read also replied" at bounding box center [1437, 458] width 207 height 54
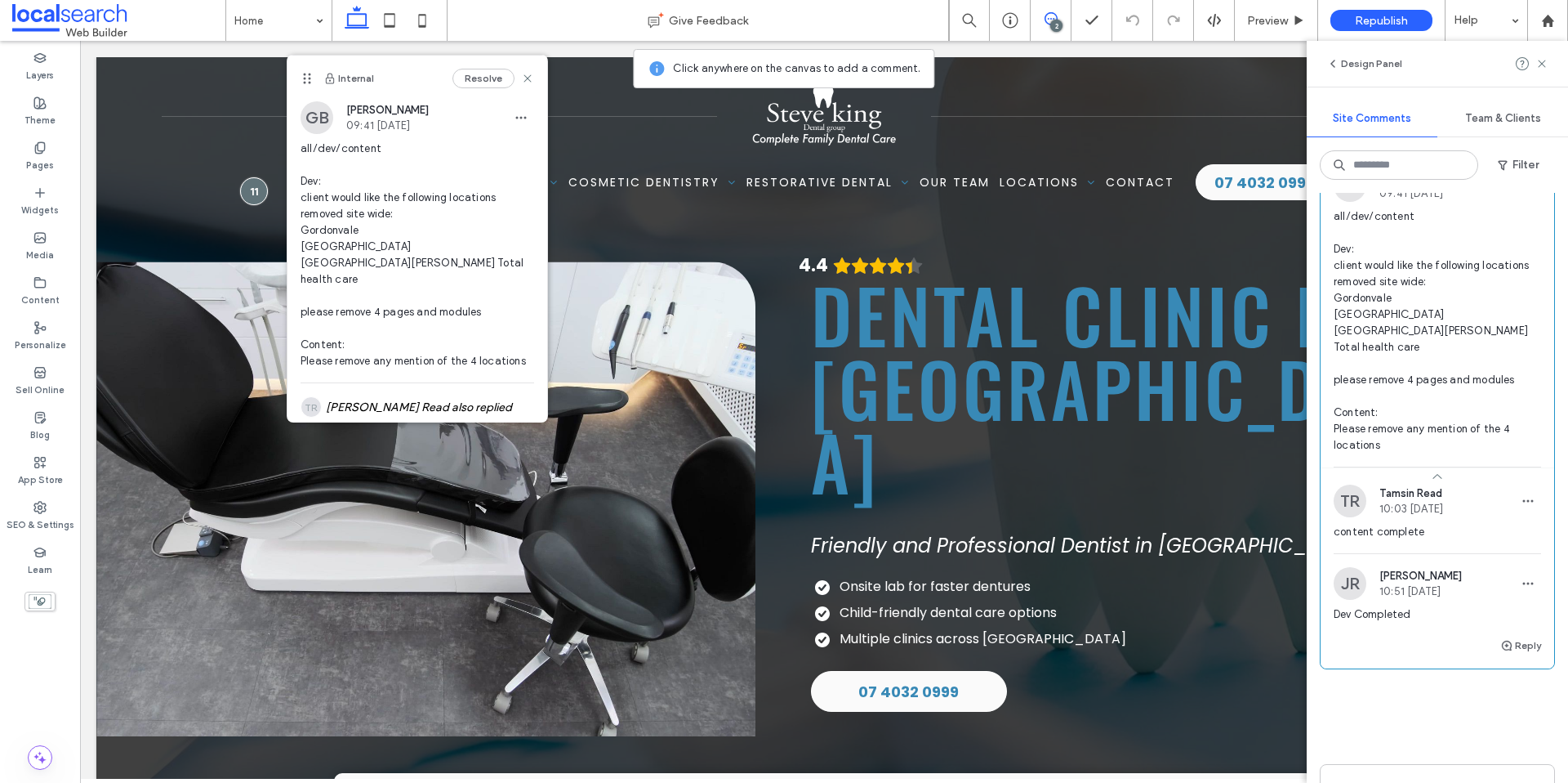
scroll to position [201, 0]
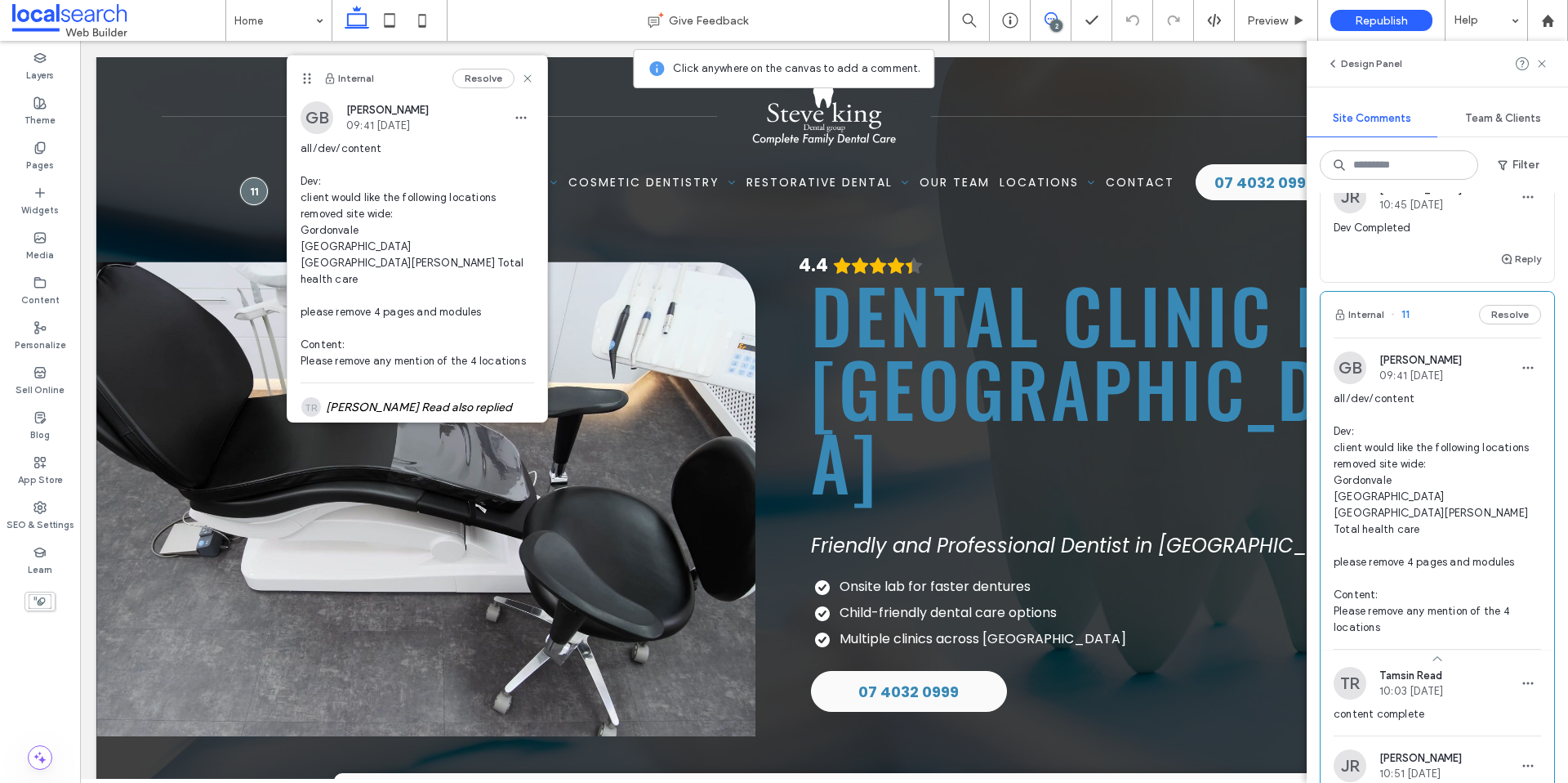
click at [1447, 456] on span "all/dev/content Dev: client would like the following locations removed site wid…" at bounding box center [1437, 512] width 207 height 245
click at [1446, 455] on span "all/dev/content Dev: client would like the following locations removed site wid…" at bounding box center [1437, 512] width 207 height 245
drag, startPoint x: 344, startPoint y: 198, endPoint x: 374, endPoint y: 214, distance: 34.0
click at [370, 211] on span "all/dev/content Dev: client would like the following locations removed site wid…" at bounding box center [417, 255] width 234 height 229
click at [382, 218] on span "all/dev/content Dev: client would like the following locations removed site wid…" at bounding box center [417, 255] width 234 height 229
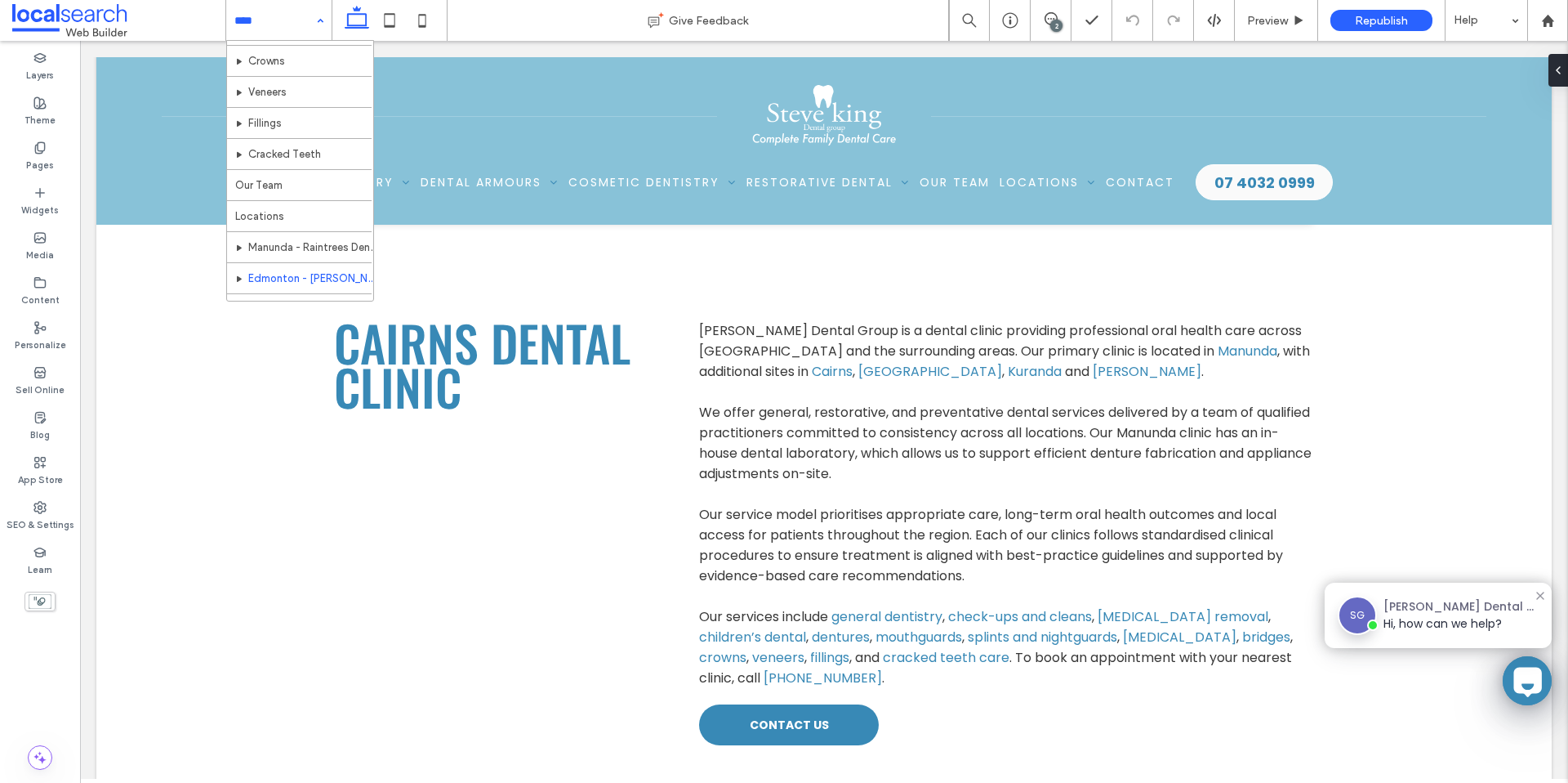
scroll to position [389, 0]
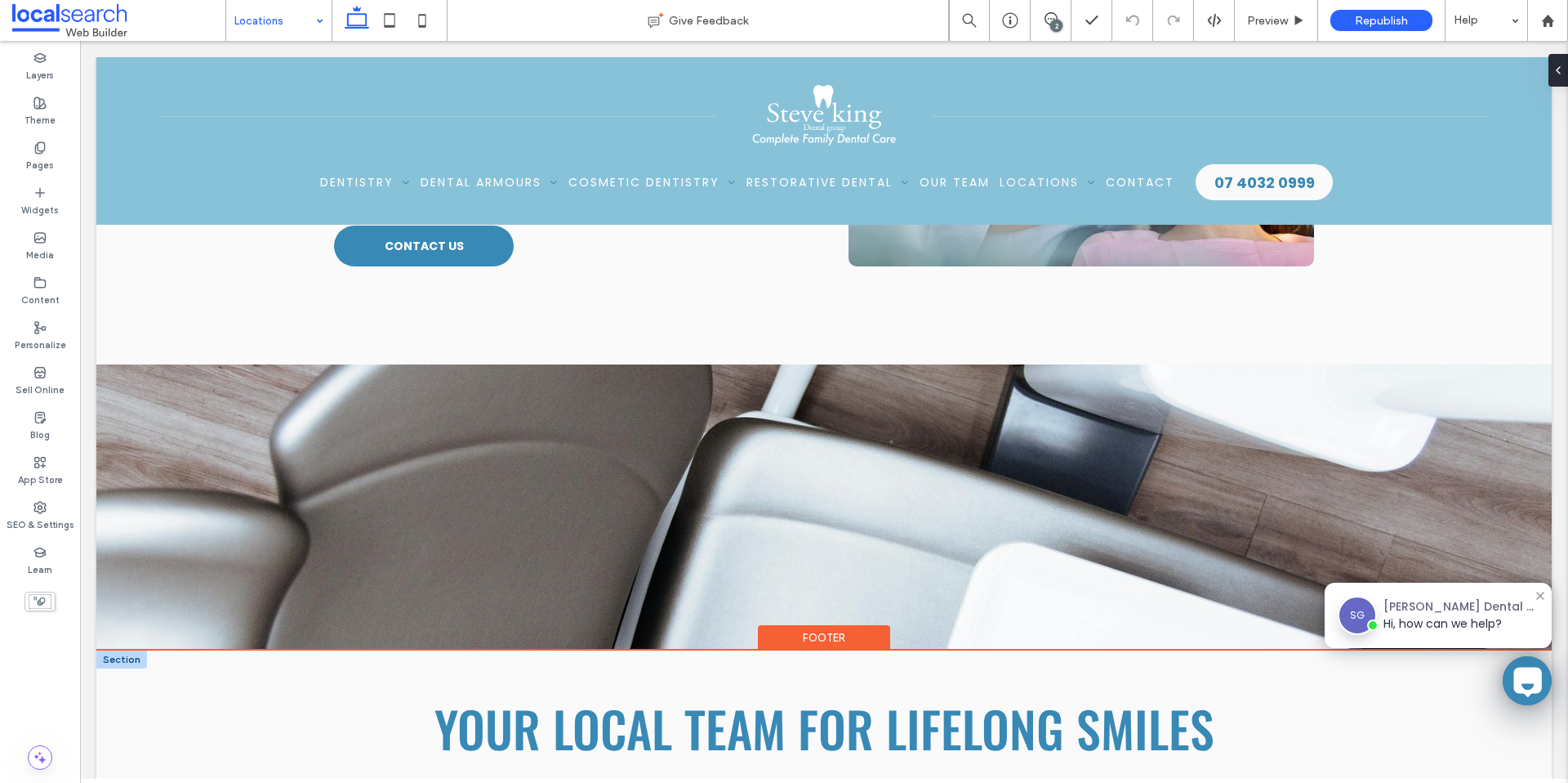
scroll to position [1695, 0]
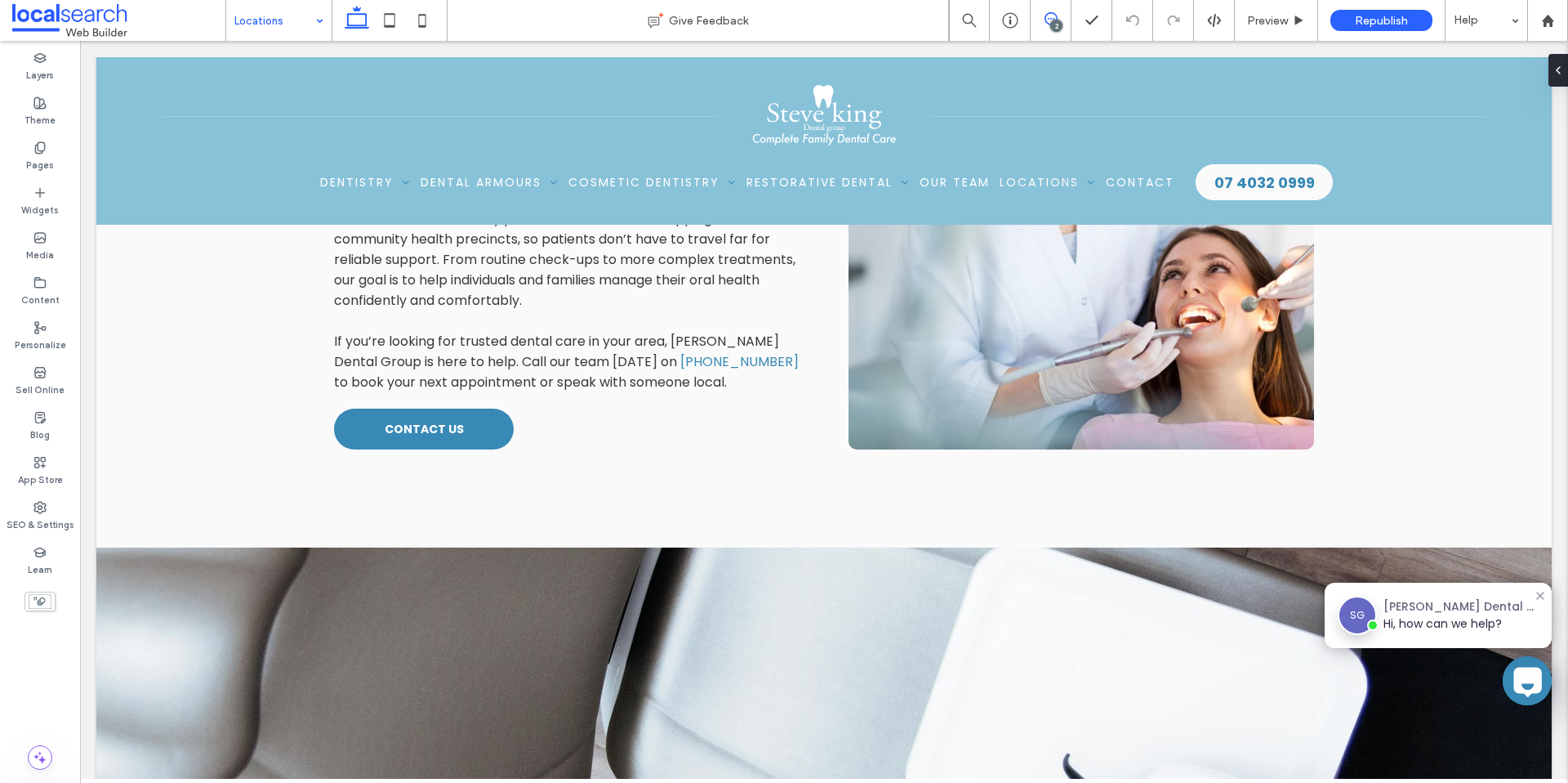
click at [1050, 21] on icon at bounding box center [1051, 18] width 13 height 13
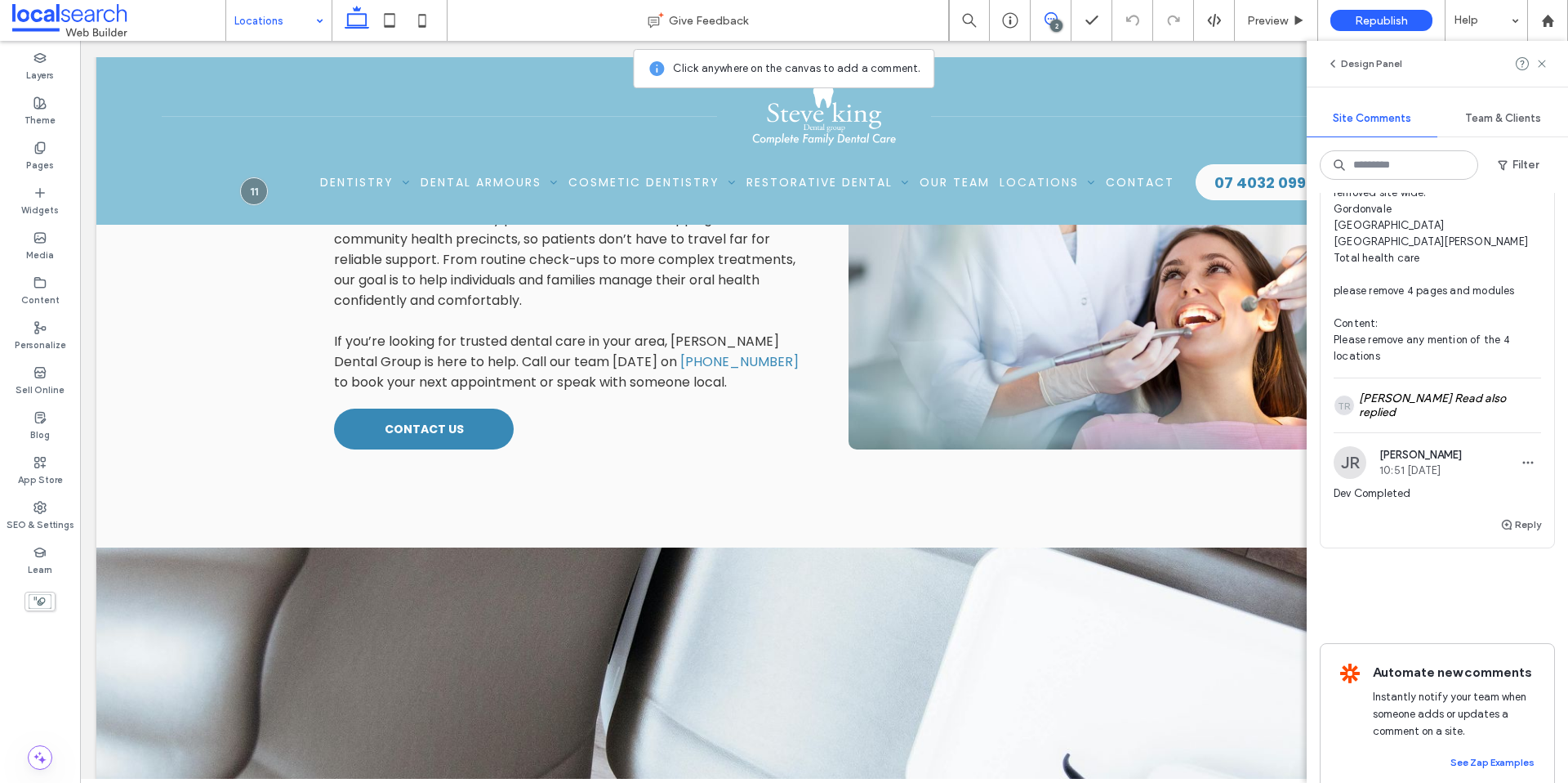
scroll to position [500, 0]
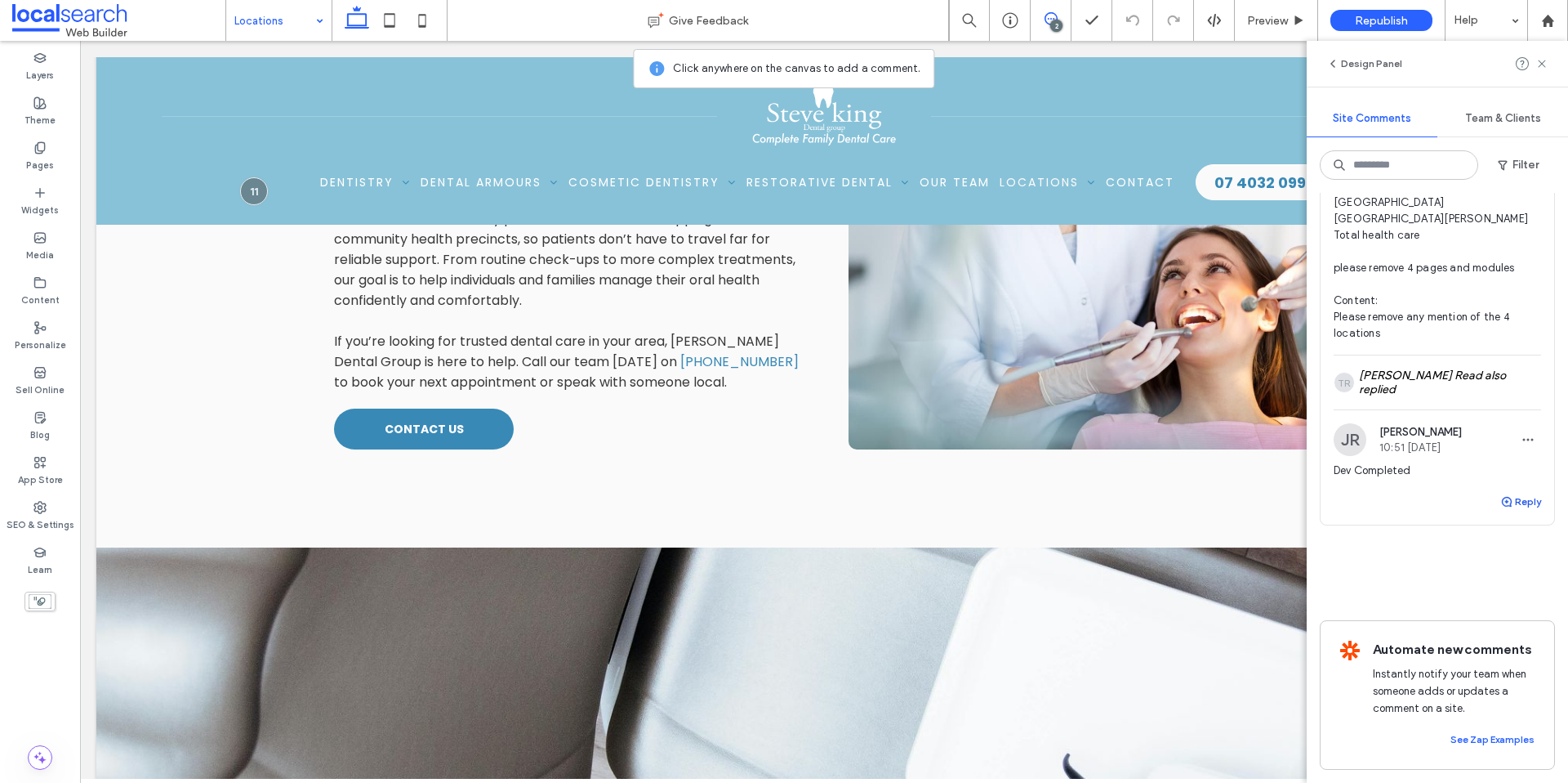
click at [1509, 492] on button "Reply" at bounding box center [1521, 501] width 41 height 20
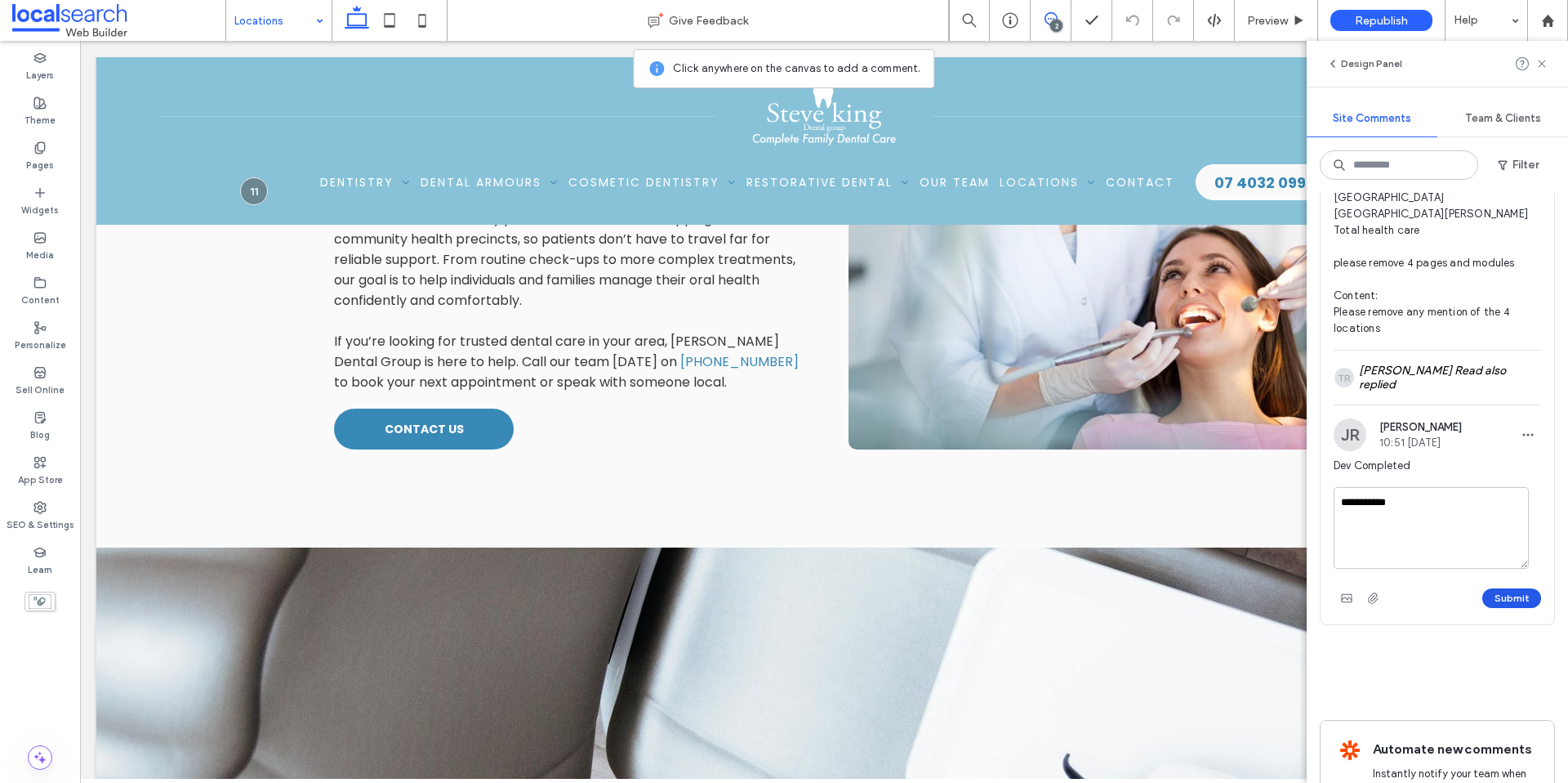
type textarea "**********"
click at [1503, 600] on button "Submit" at bounding box center [1512, 598] width 59 height 20
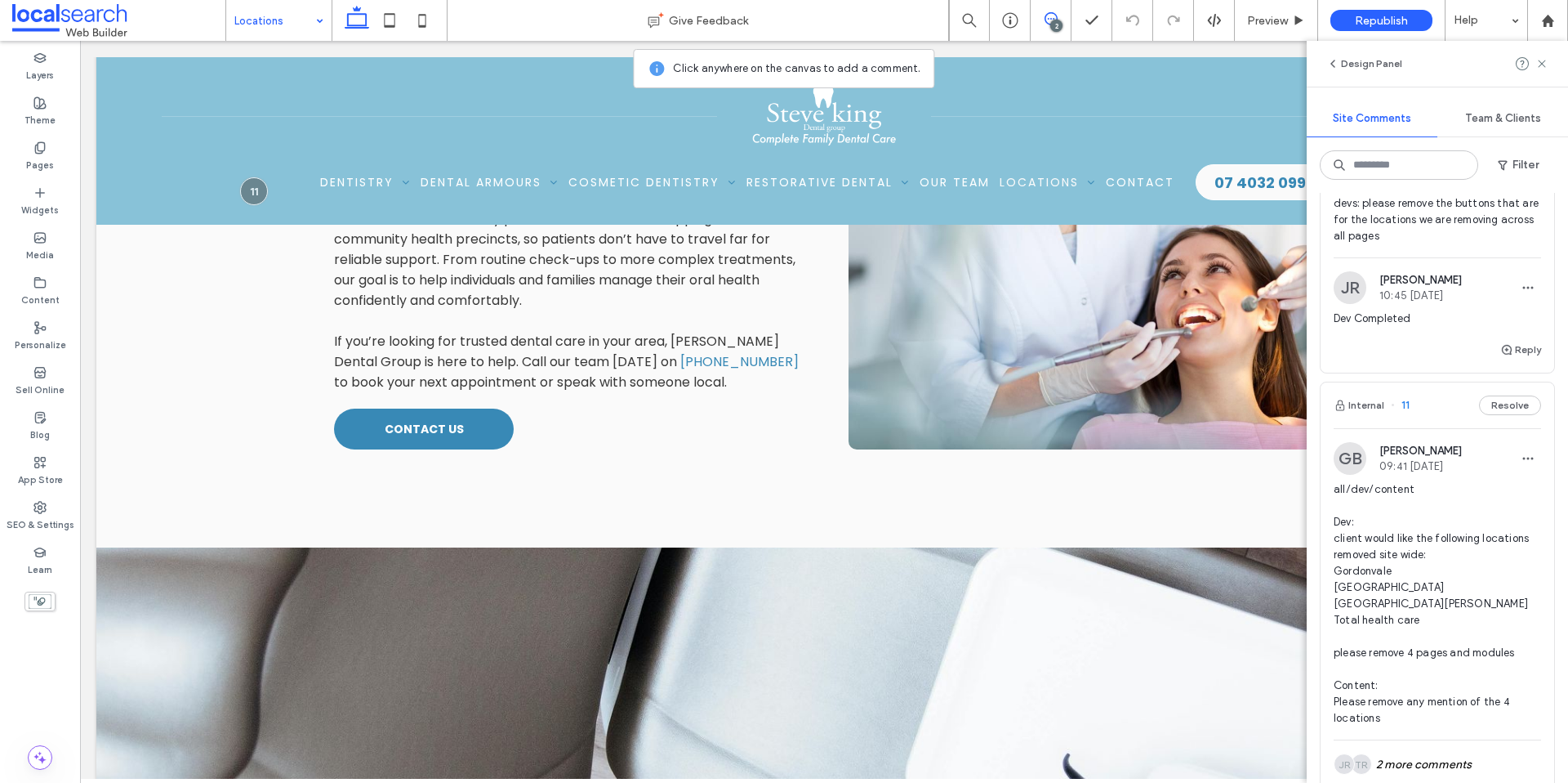
scroll to position [0, 0]
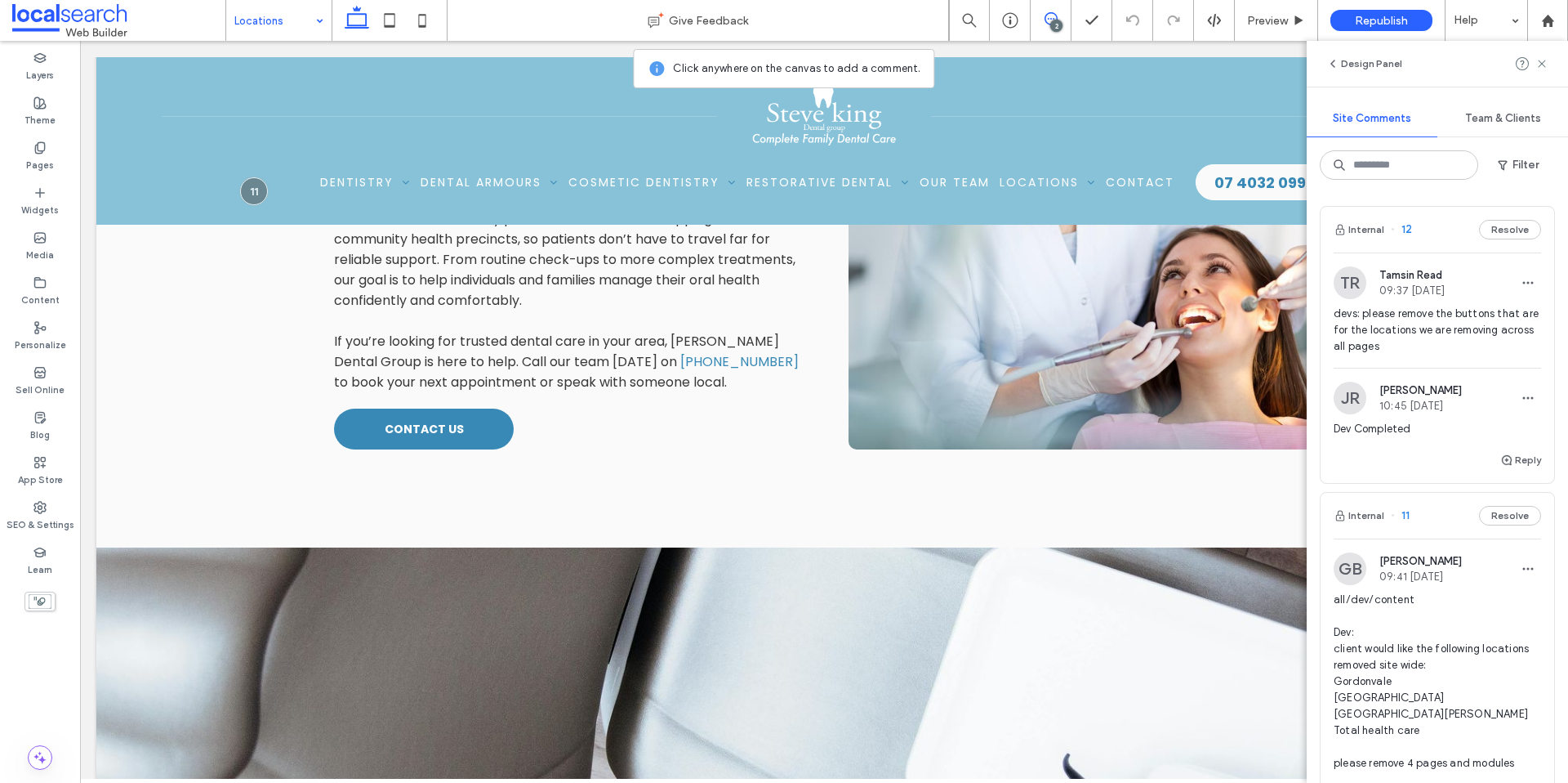
click at [1426, 324] on span "devs: please remove the buttons that are for the locations we are removing acro…" at bounding box center [1437, 330] width 207 height 49
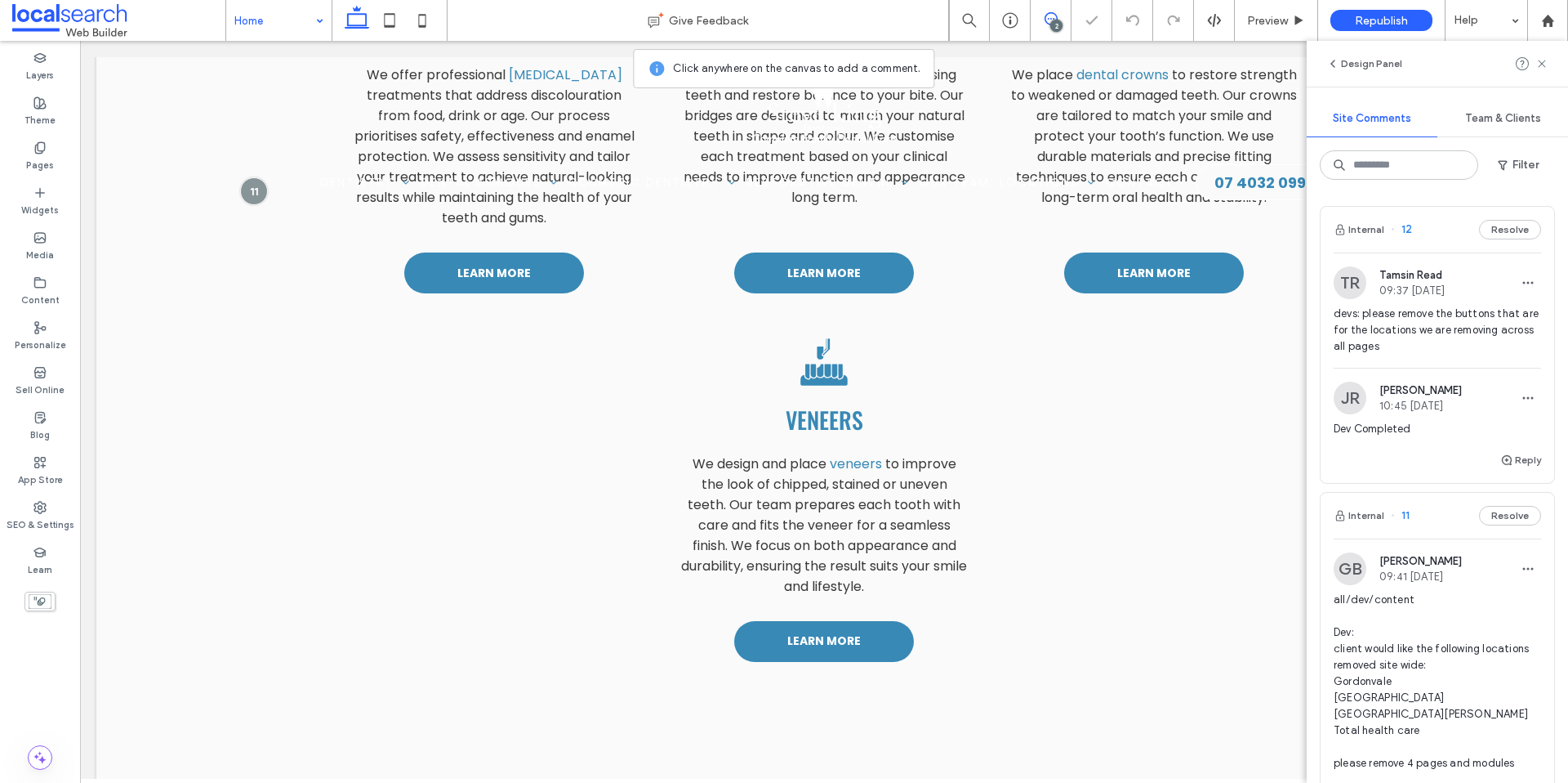
scroll to position [6787, 0]
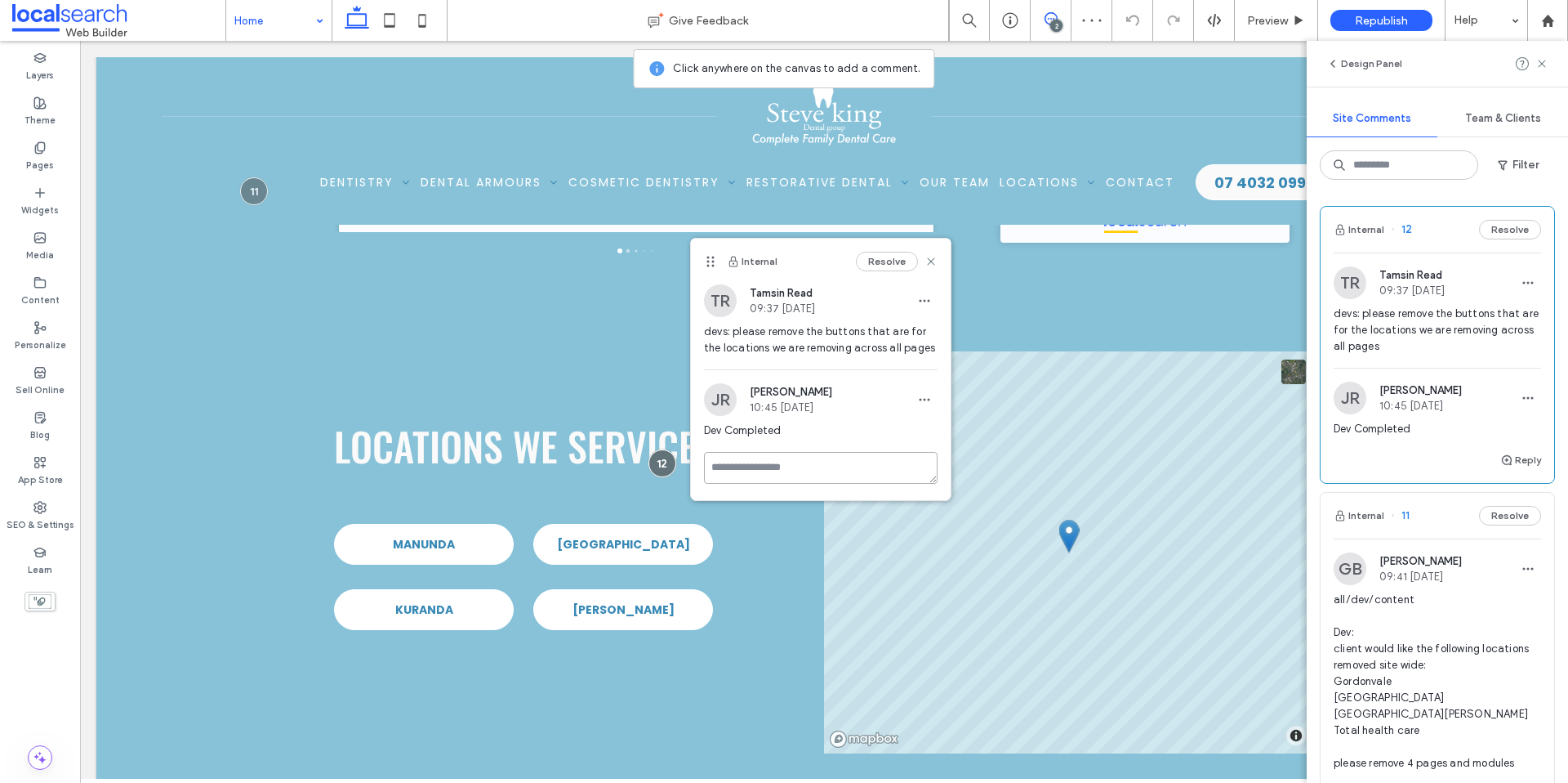
click at [801, 465] on textarea at bounding box center [821, 467] width 234 height 32
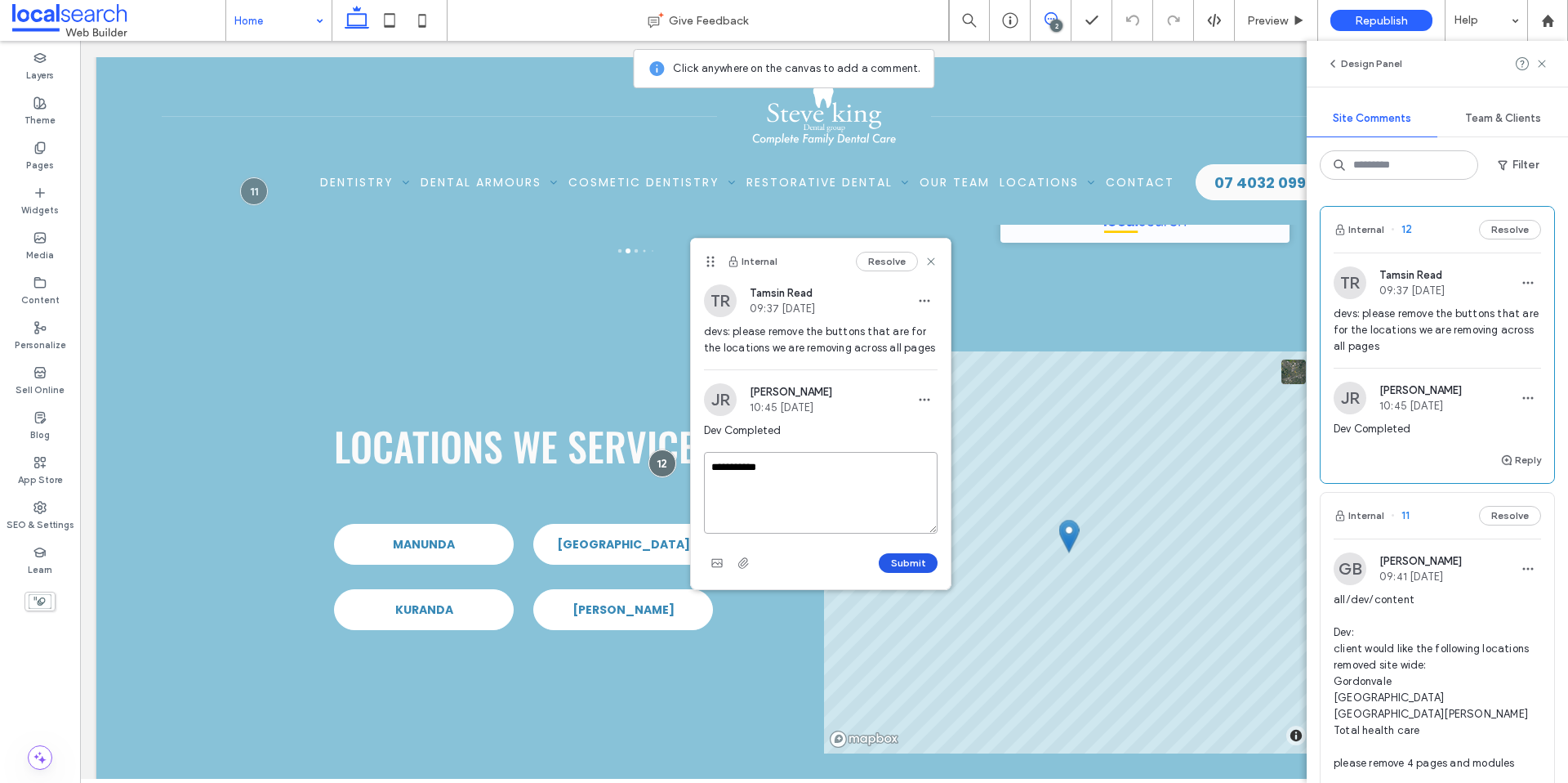
type textarea "**********"
click at [921, 572] on button "Submit" at bounding box center [908, 563] width 59 height 20
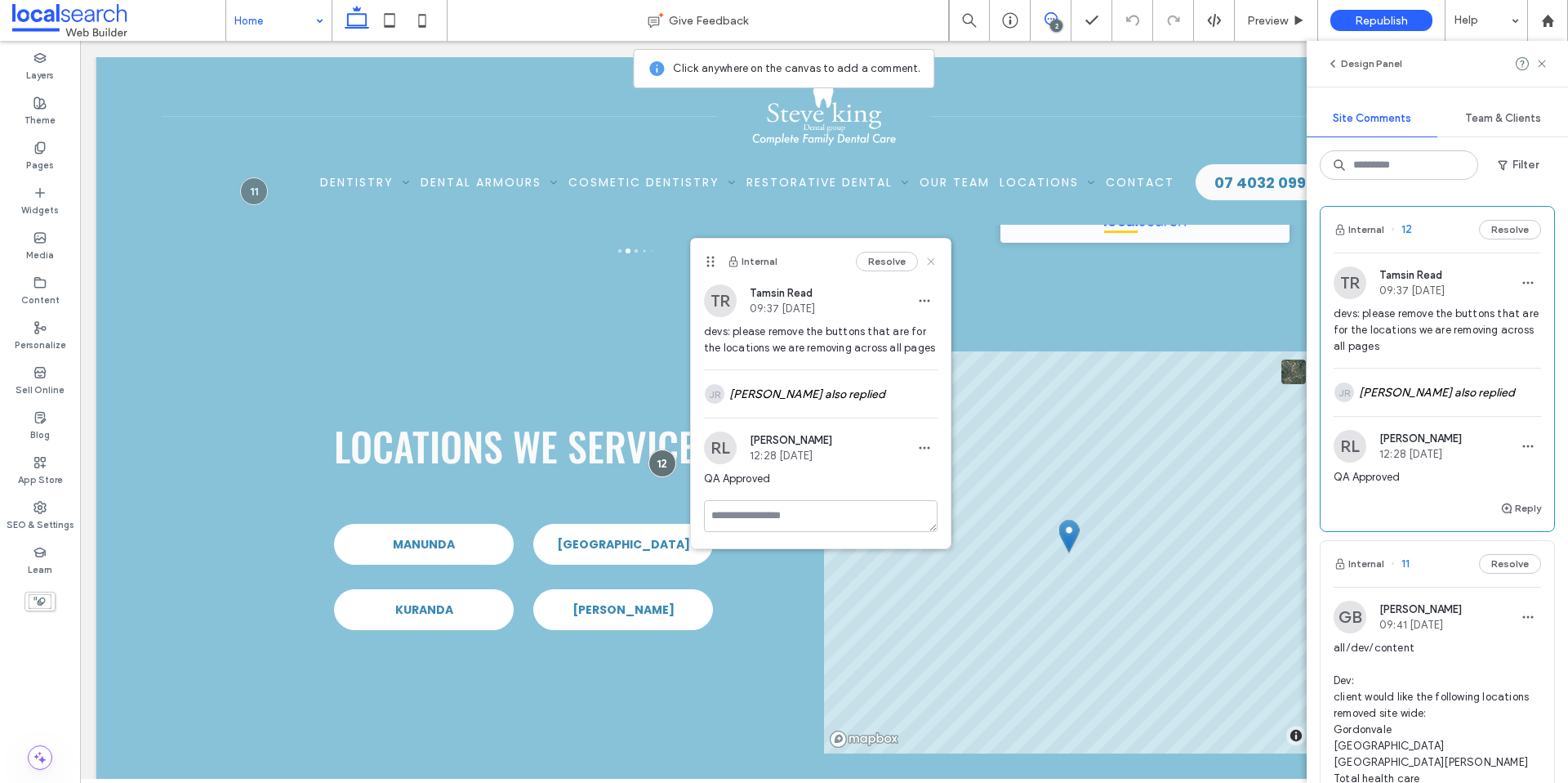
click at [930, 264] on icon at bounding box center [930, 261] width 13 height 13
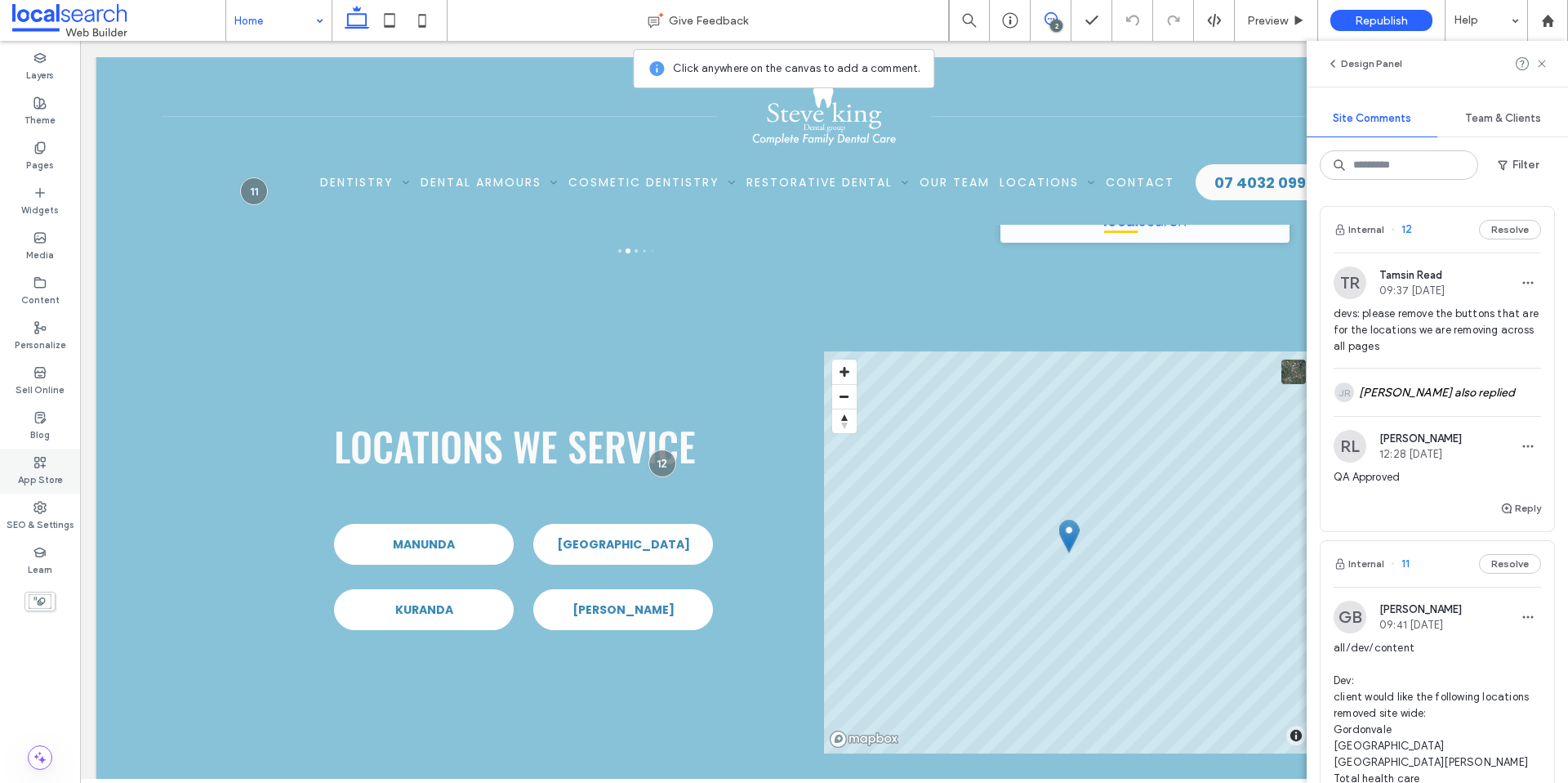
click at [34, 504] on use at bounding box center [39, 507] width 11 height 11
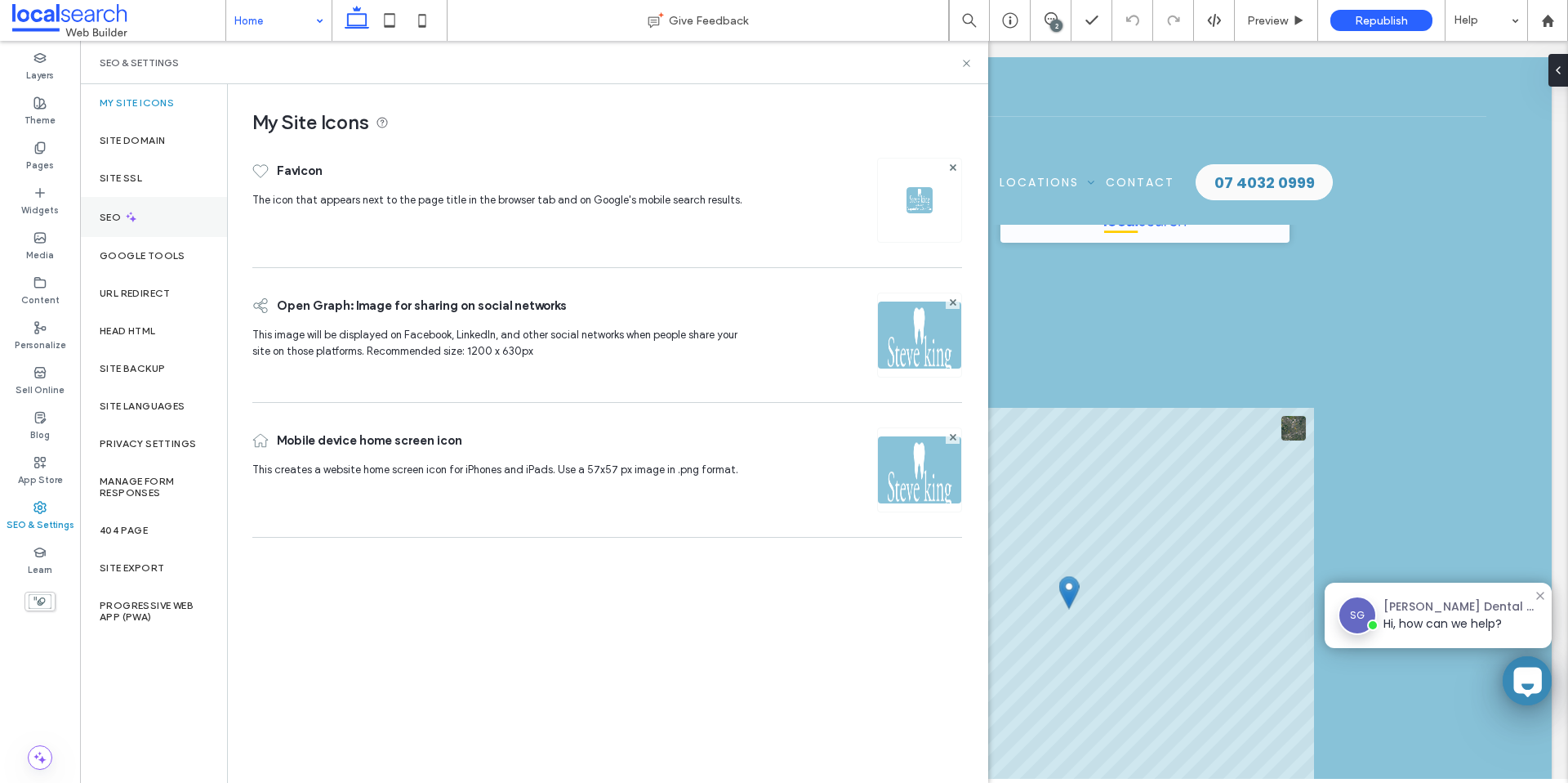
click at [143, 207] on div "SEO" at bounding box center [154, 217] width 147 height 40
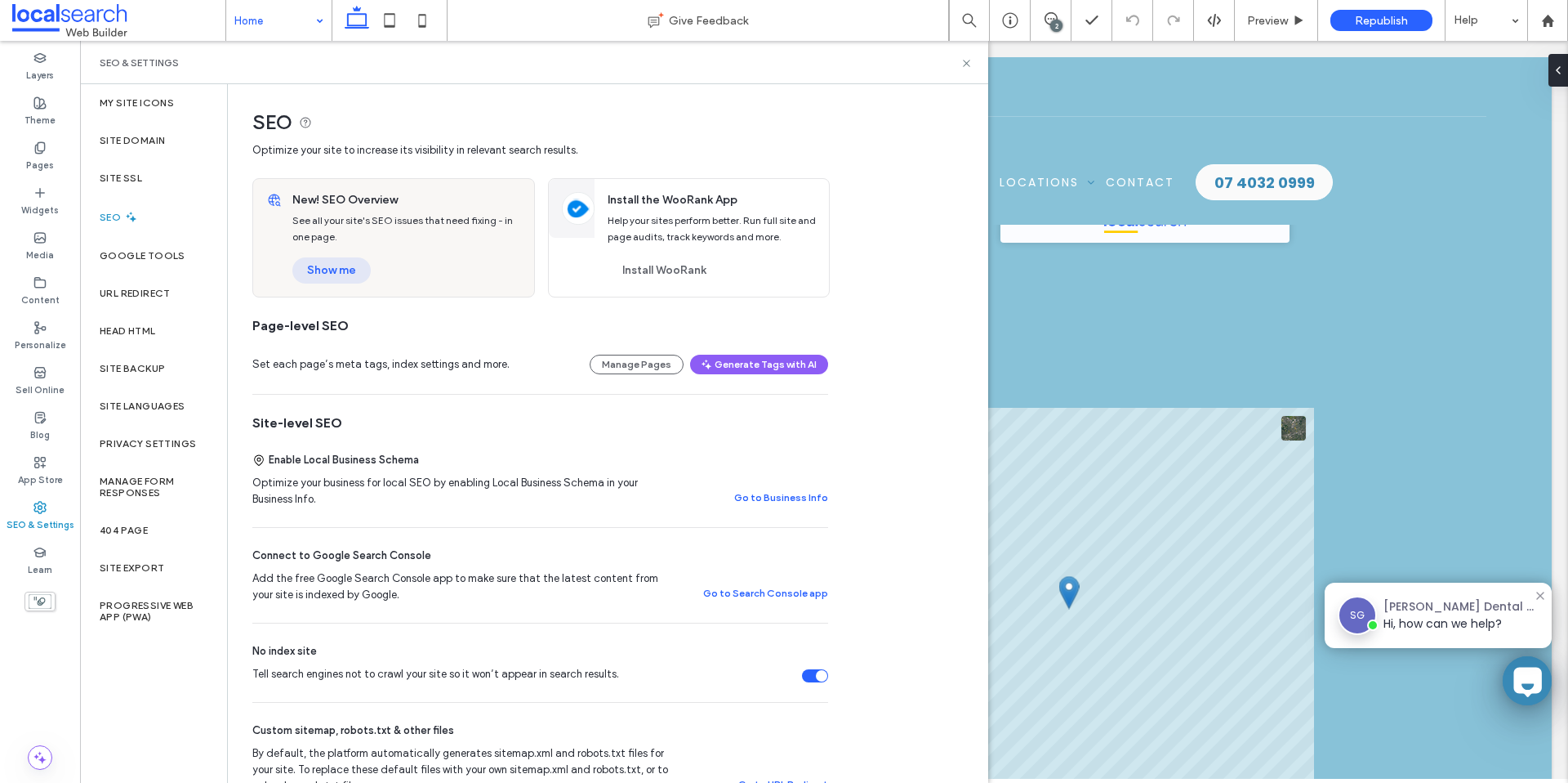
click at [346, 278] on button "Show me" at bounding box center [332, 270] width 79 height 26
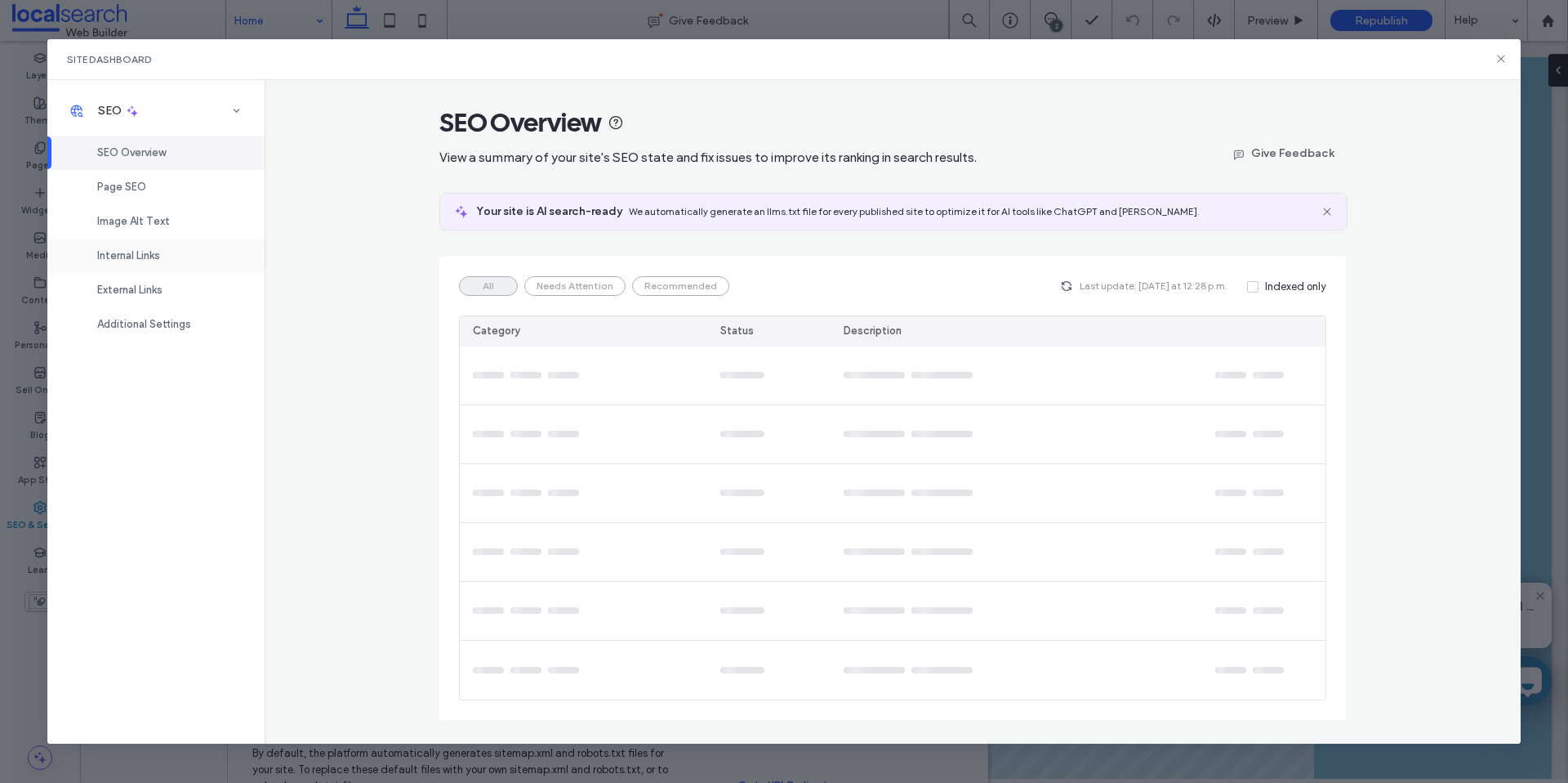
click at [153, 254] on span "Internal Links" at bounding box center [129, 255] width 63 height 12
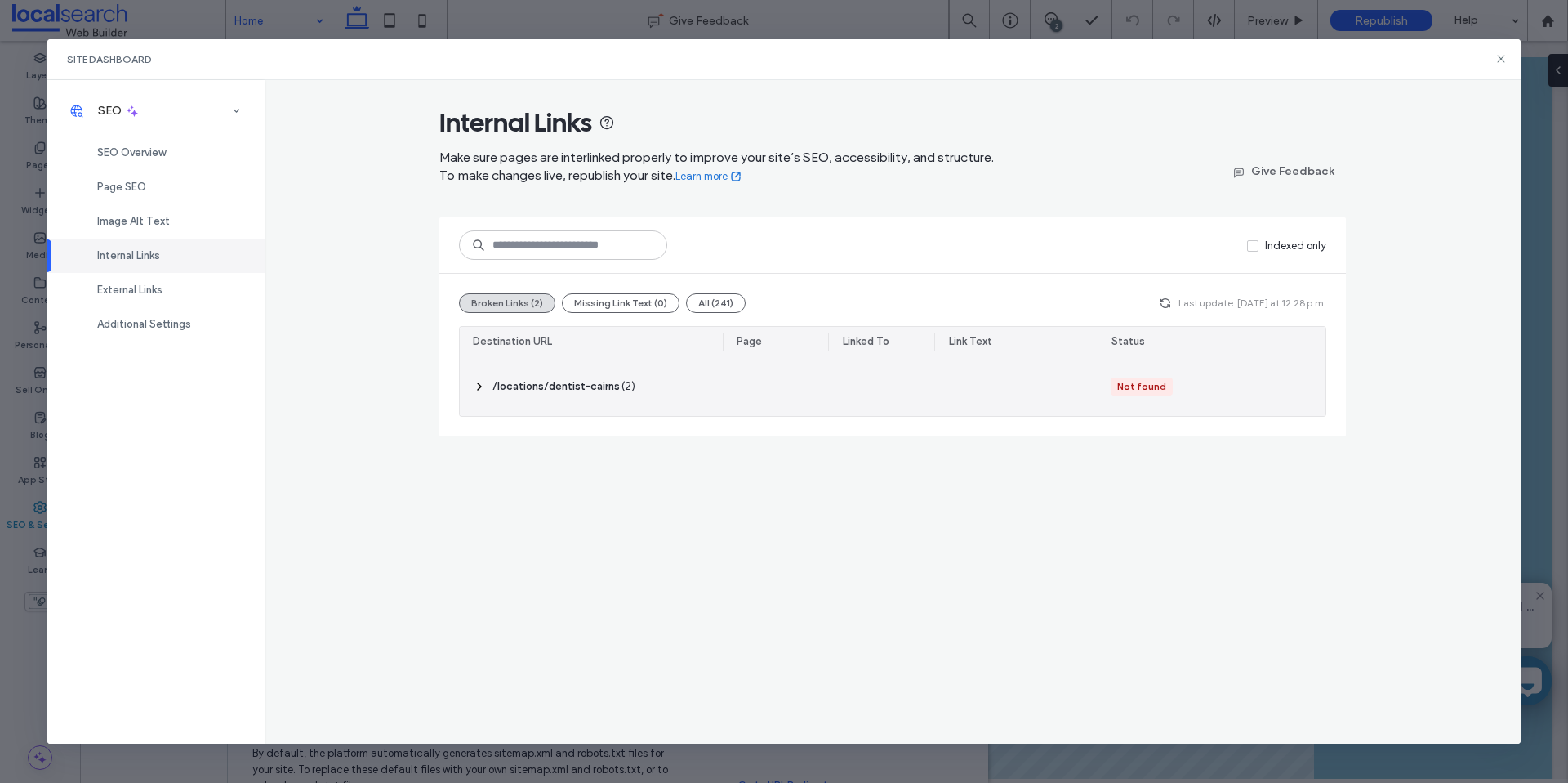
click at [481, 383] on icon at bounding box center [479, 386] width 13 height 13
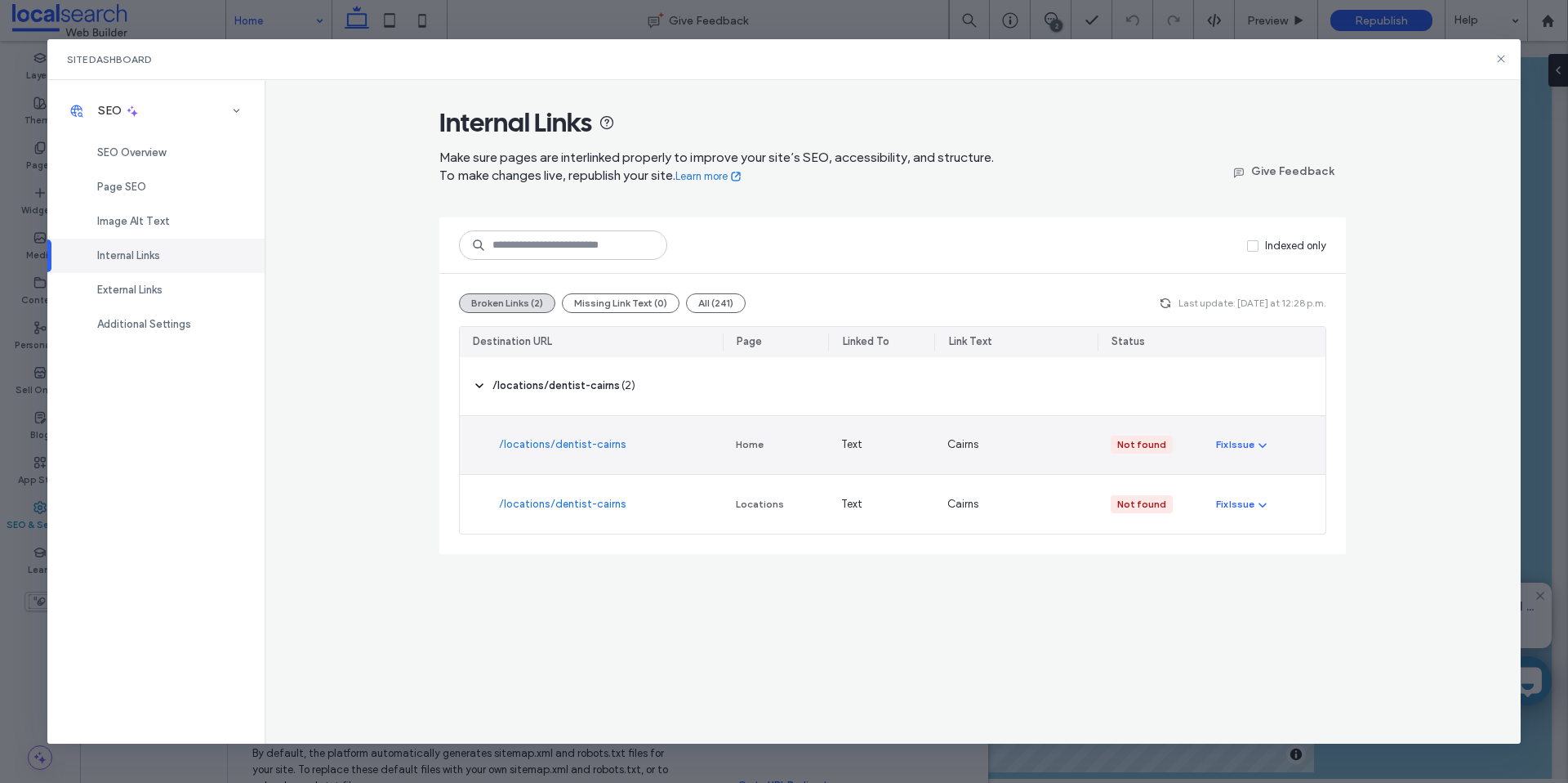
click at [609, 447] on link "/locations/dentist-cairns" at bounding box center [562, 444] width 127 height 16
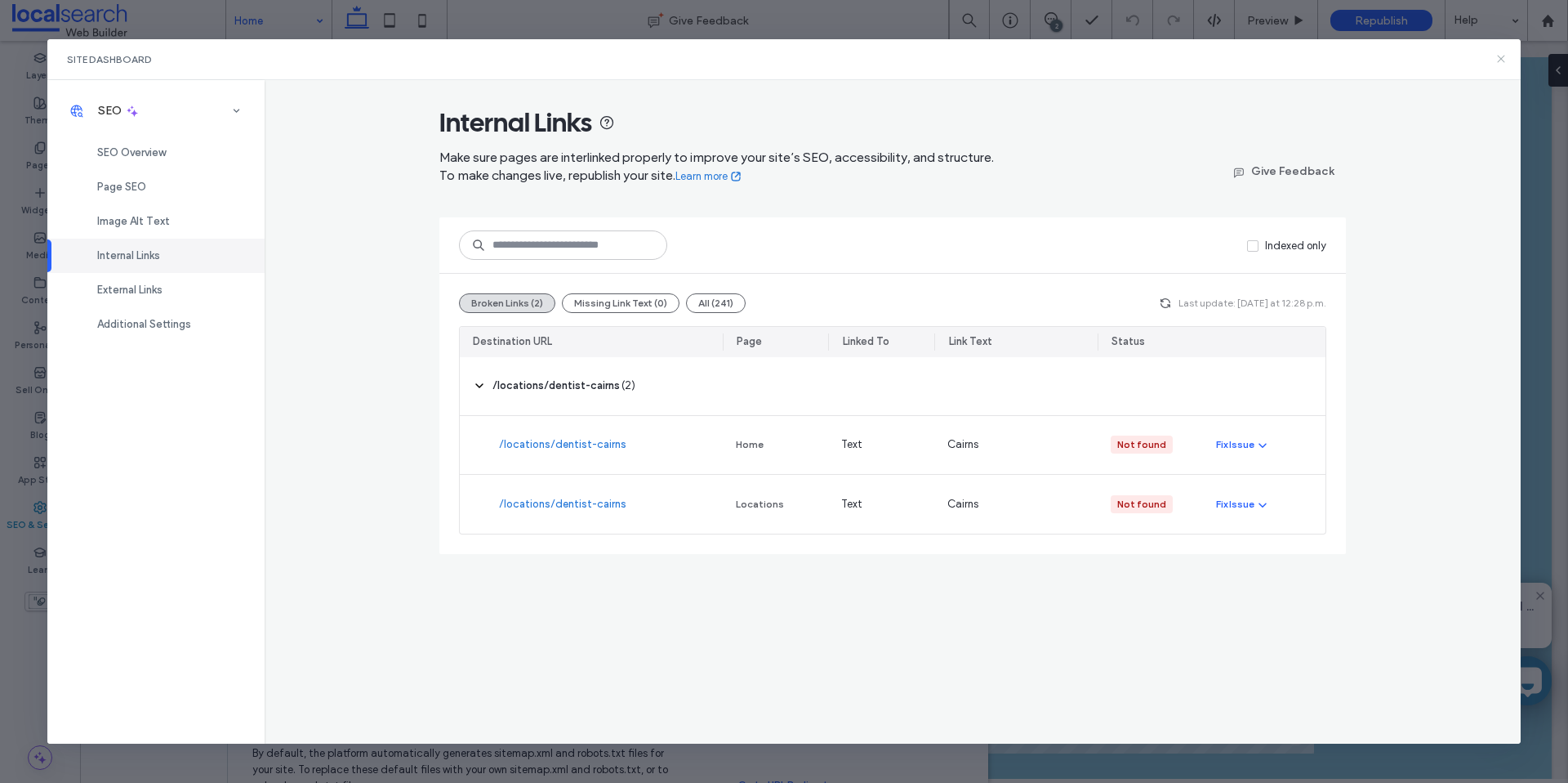
click at [1495, 58] on icon at bounding box center [1501, 58] width 13 height 13
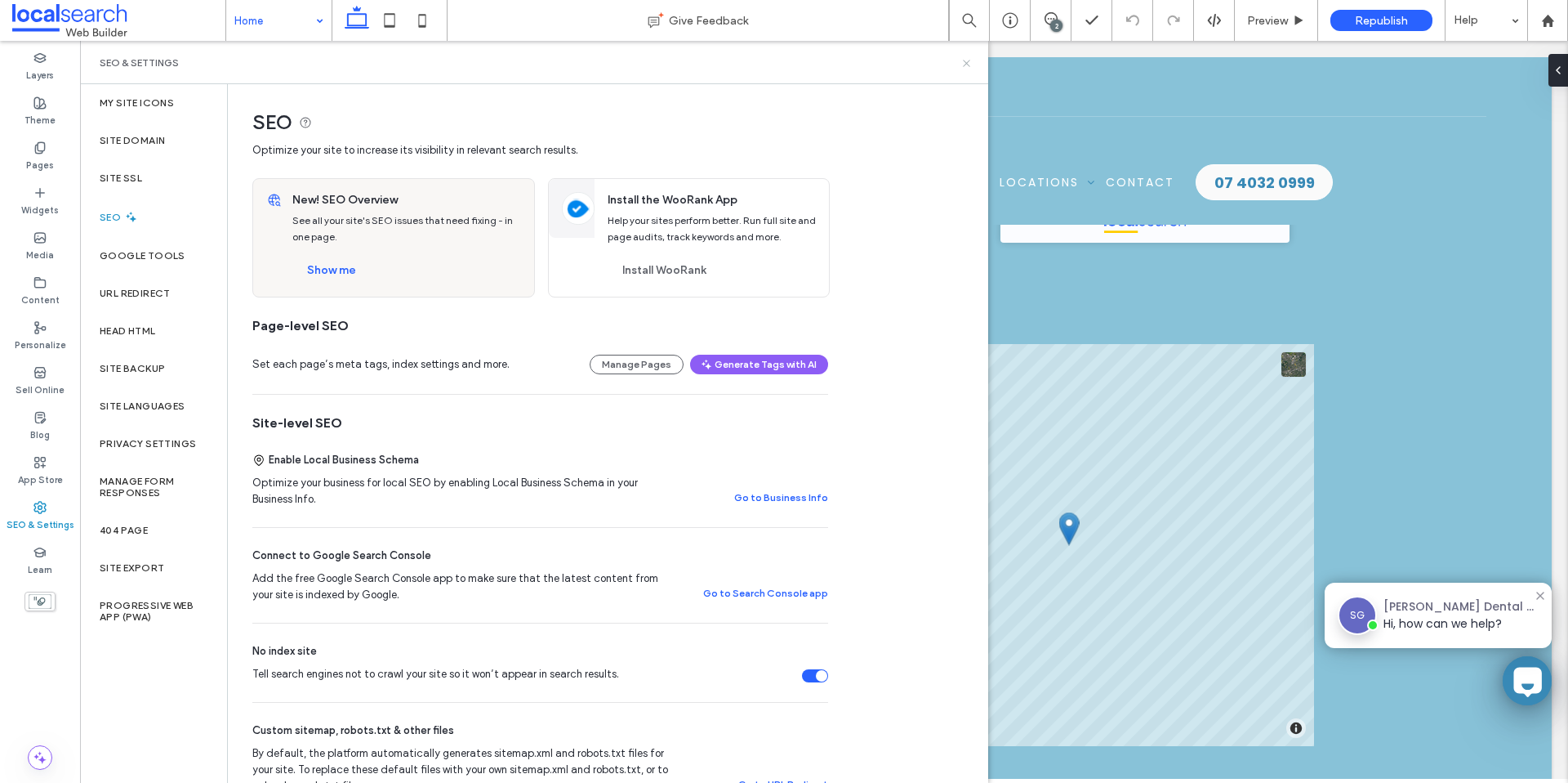
click at [965, 67] on icon at bounding box center [966, 63] width 12 height 12
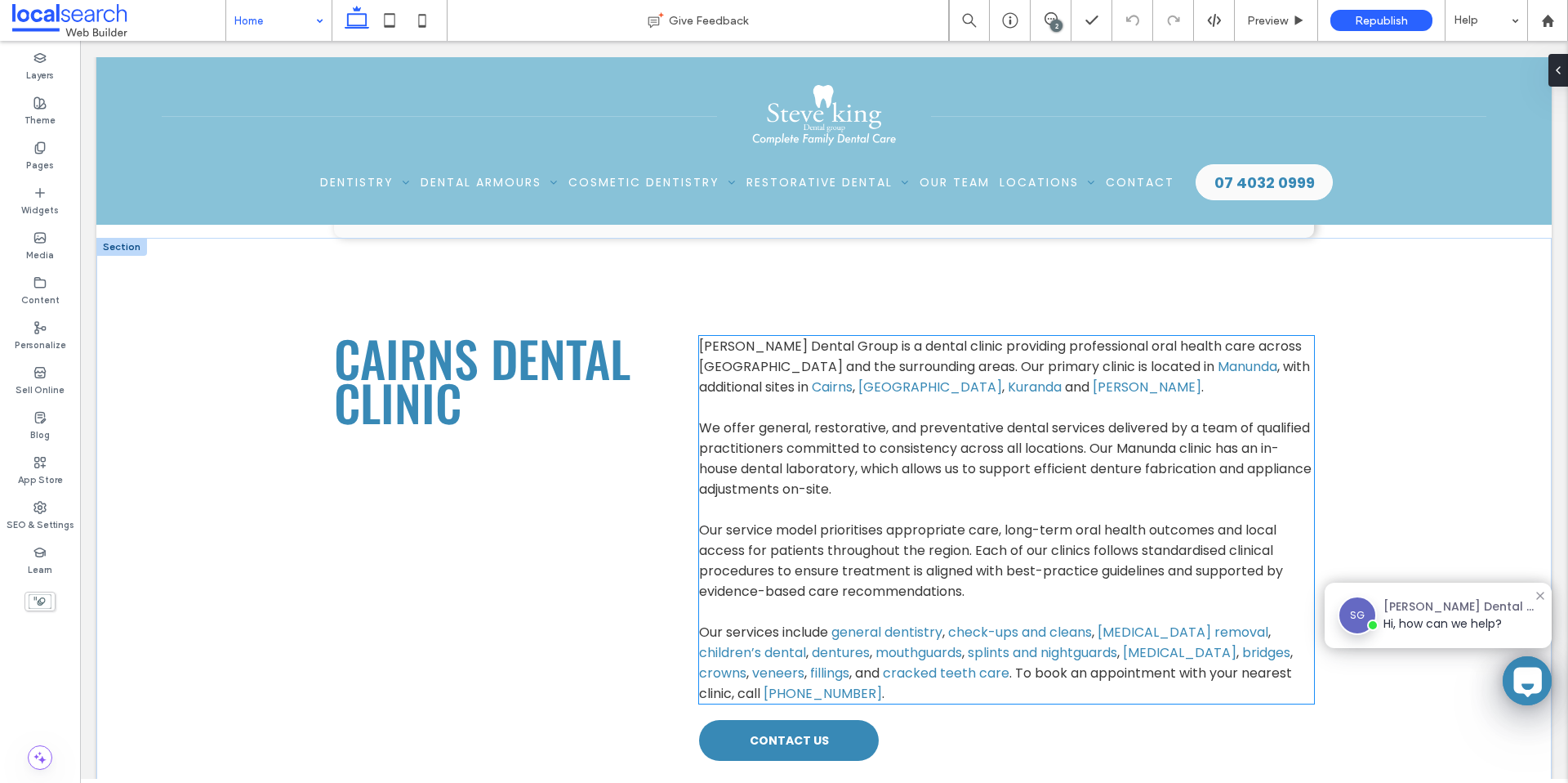
scroll to position [623, 0]
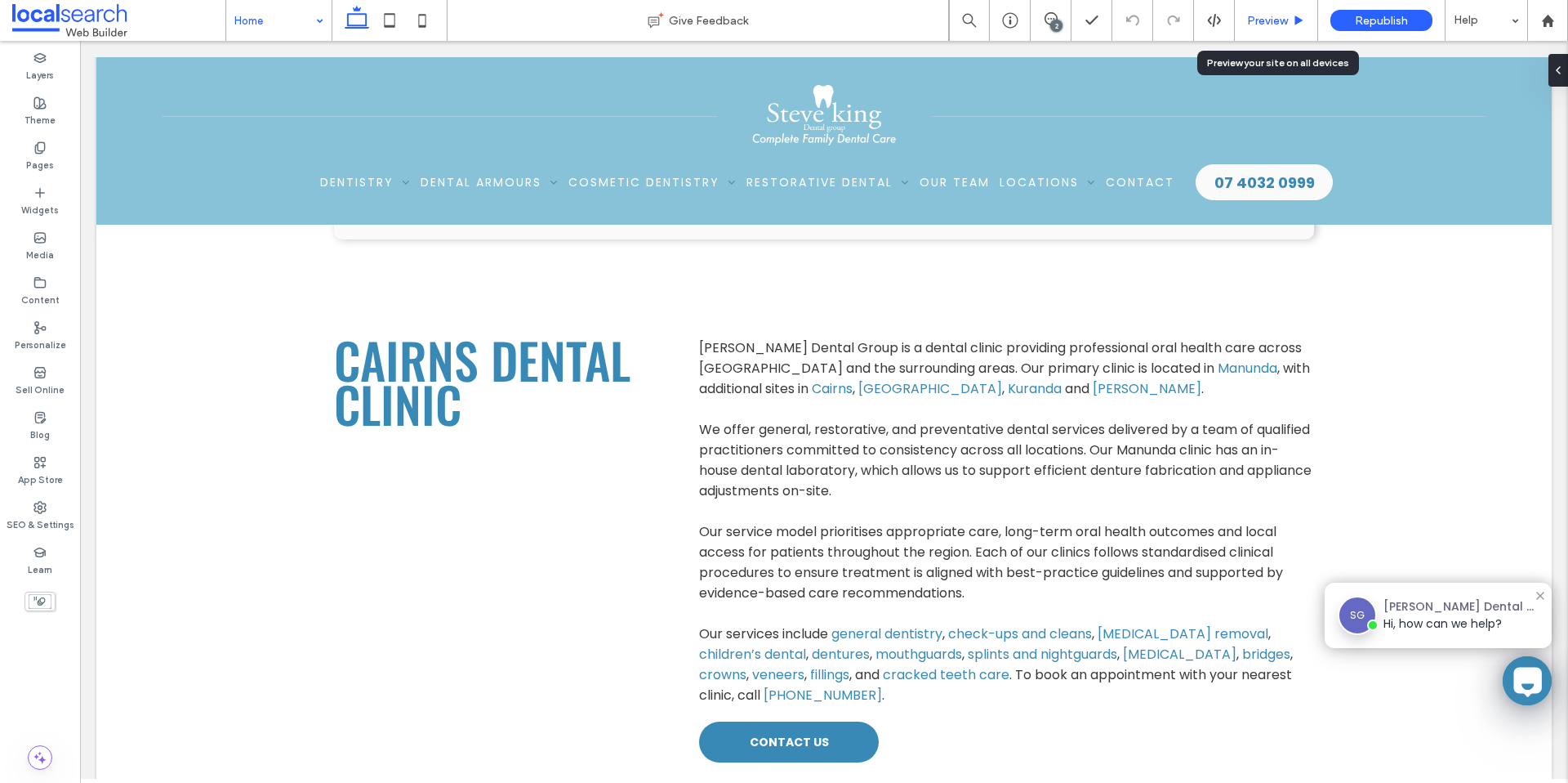
click at [1297, 10] on div "Preview" at bounding box center [1277, 20] width 84 height 41
click at [1291, 14] on div "Preview" at bounding box center [1276, 20] width 83 height 14
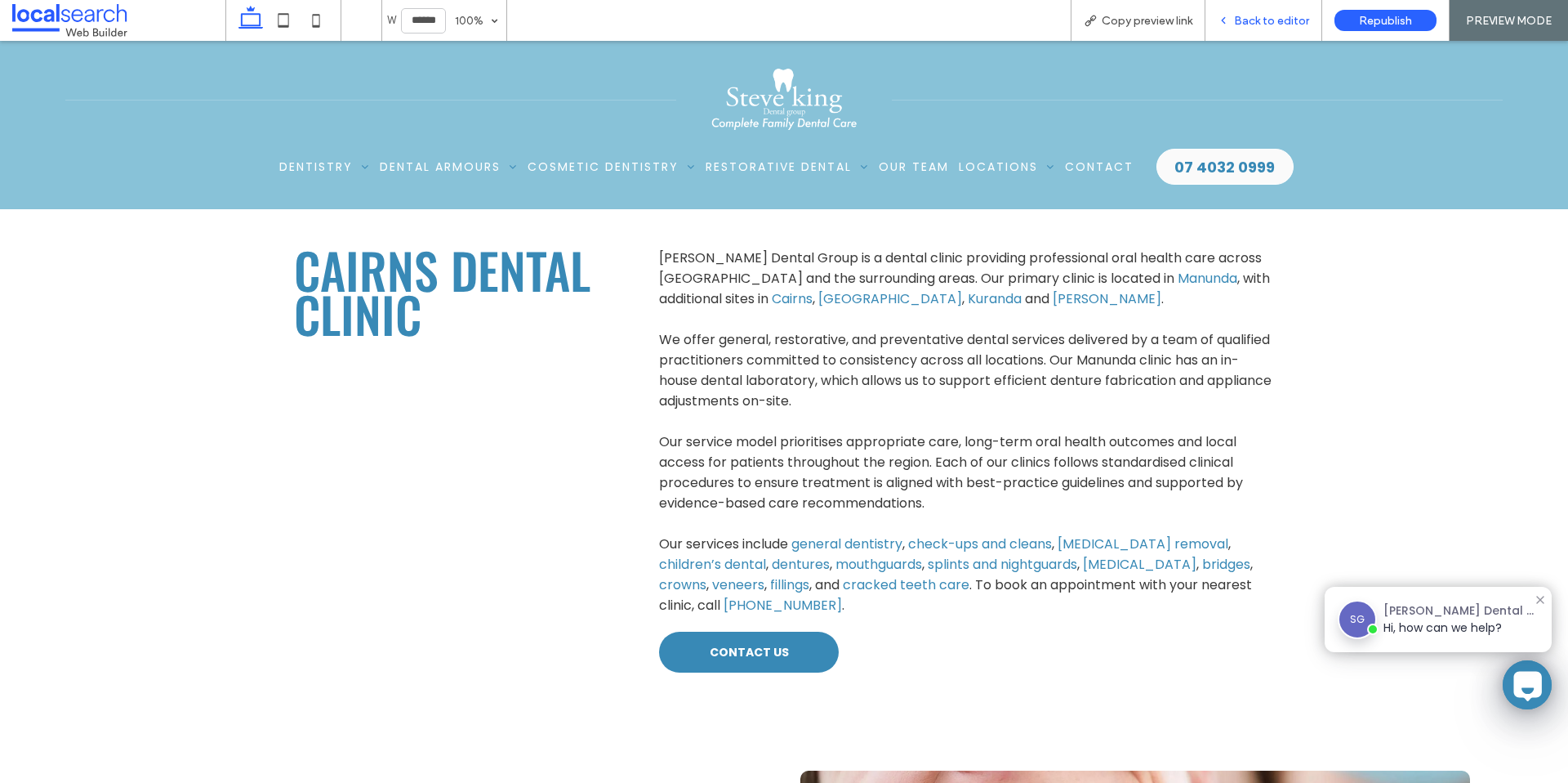
scroll to position [607, 0]
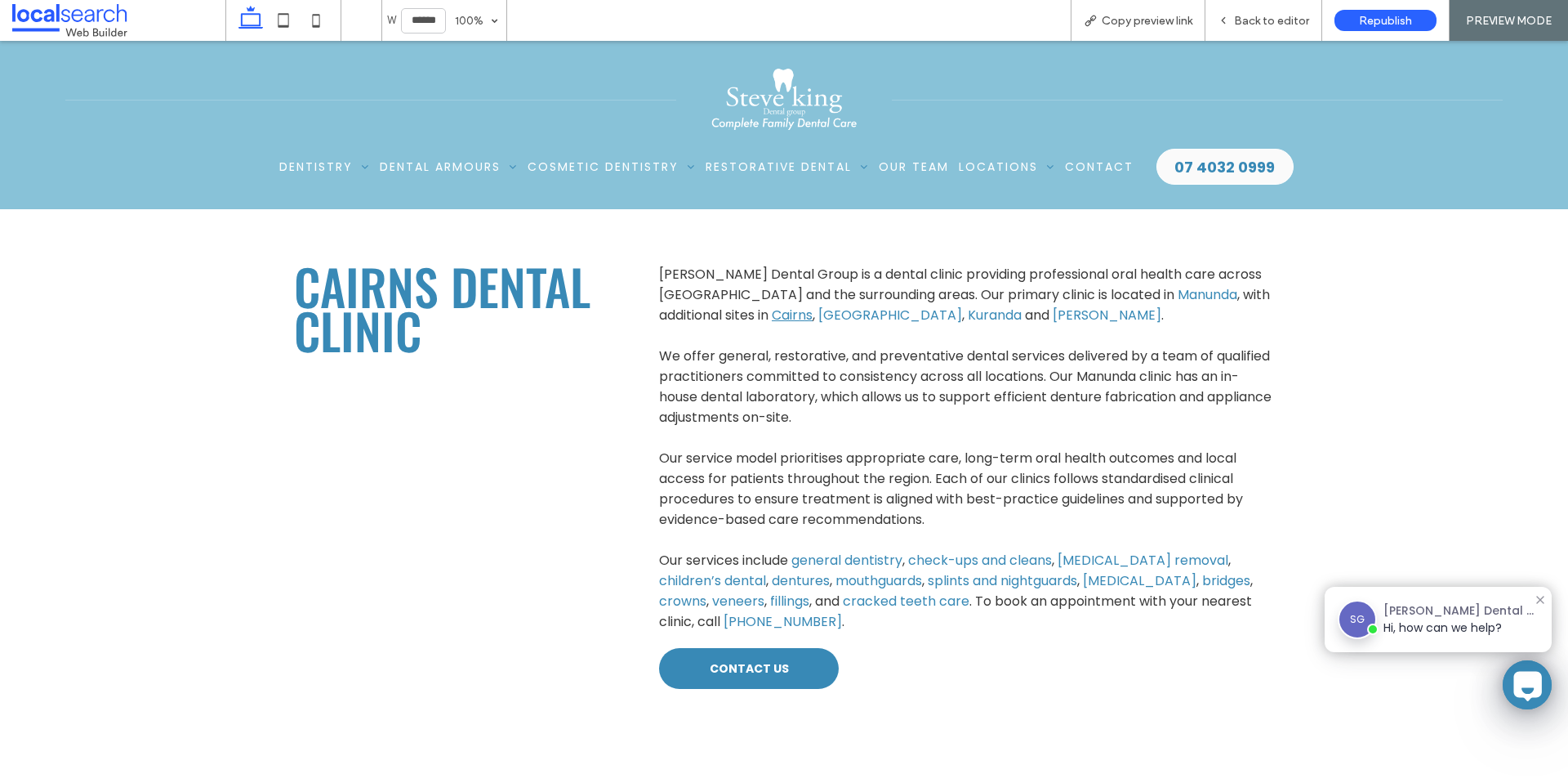
click at [772, 312] on link "Cairns" at bounding box center [792, 315] width 41 height 19
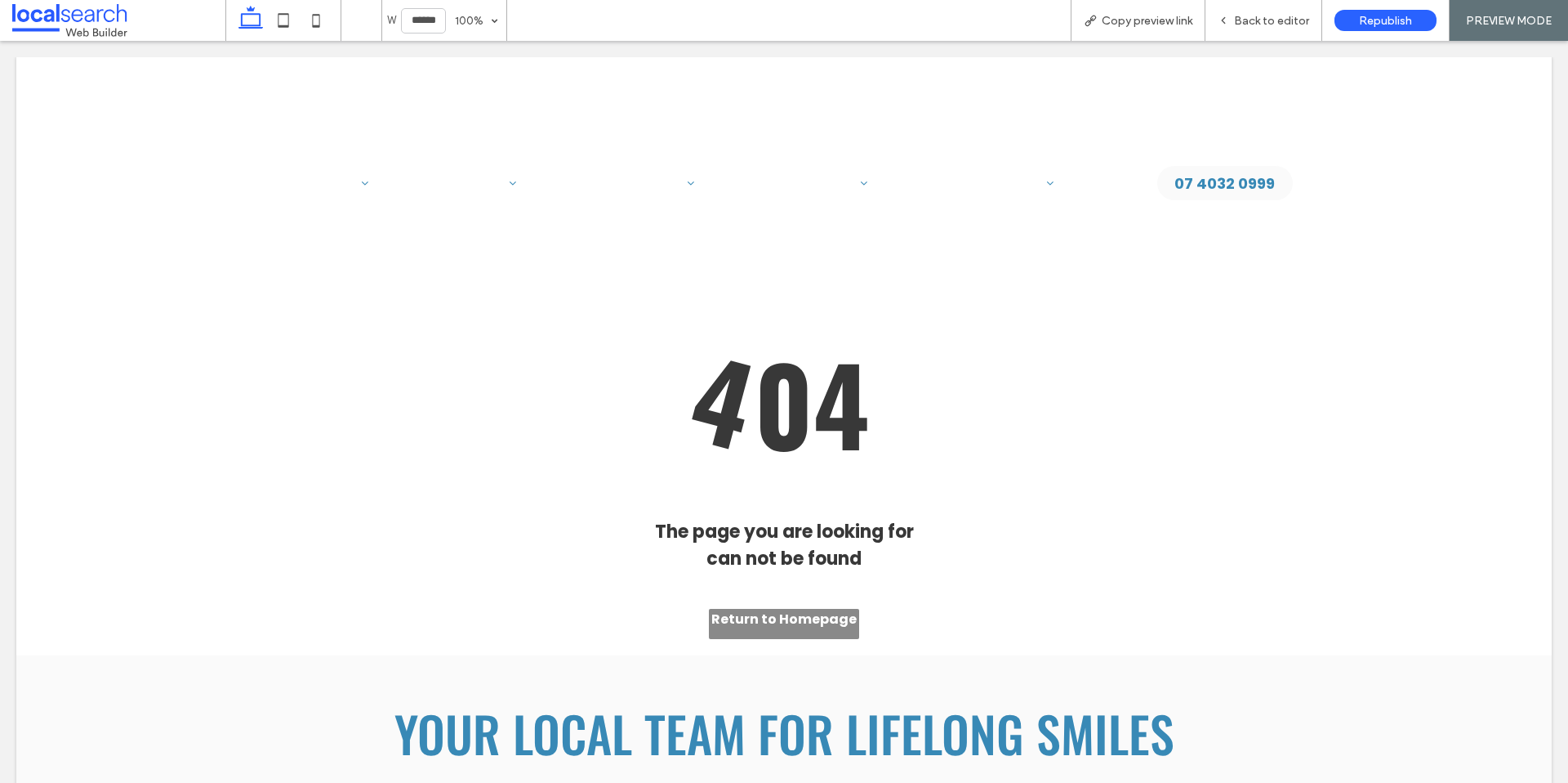
scroll to position [0, 0]
click at [1265, 34] on div at bounding box center [784, 391] width 1568 height 783
click at [1256, 21] on div at bounding box center [784, 391] width 1568 height 783
click at [1274, 20] on div at bounding box center [784, 391] width 1568 height 783
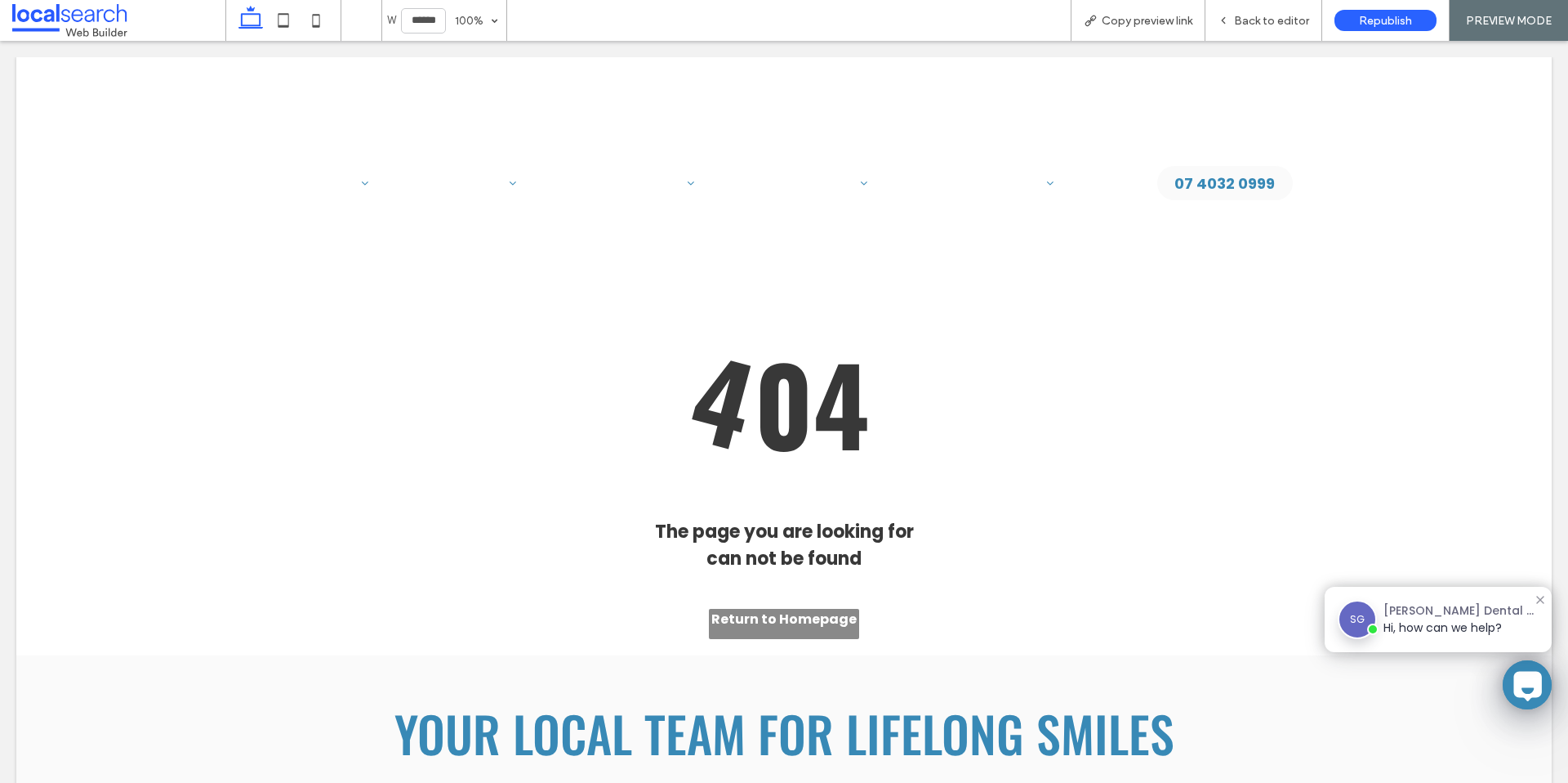
click at [1270, 22] on div at bounding box center [784, 391] width 1568 height 783
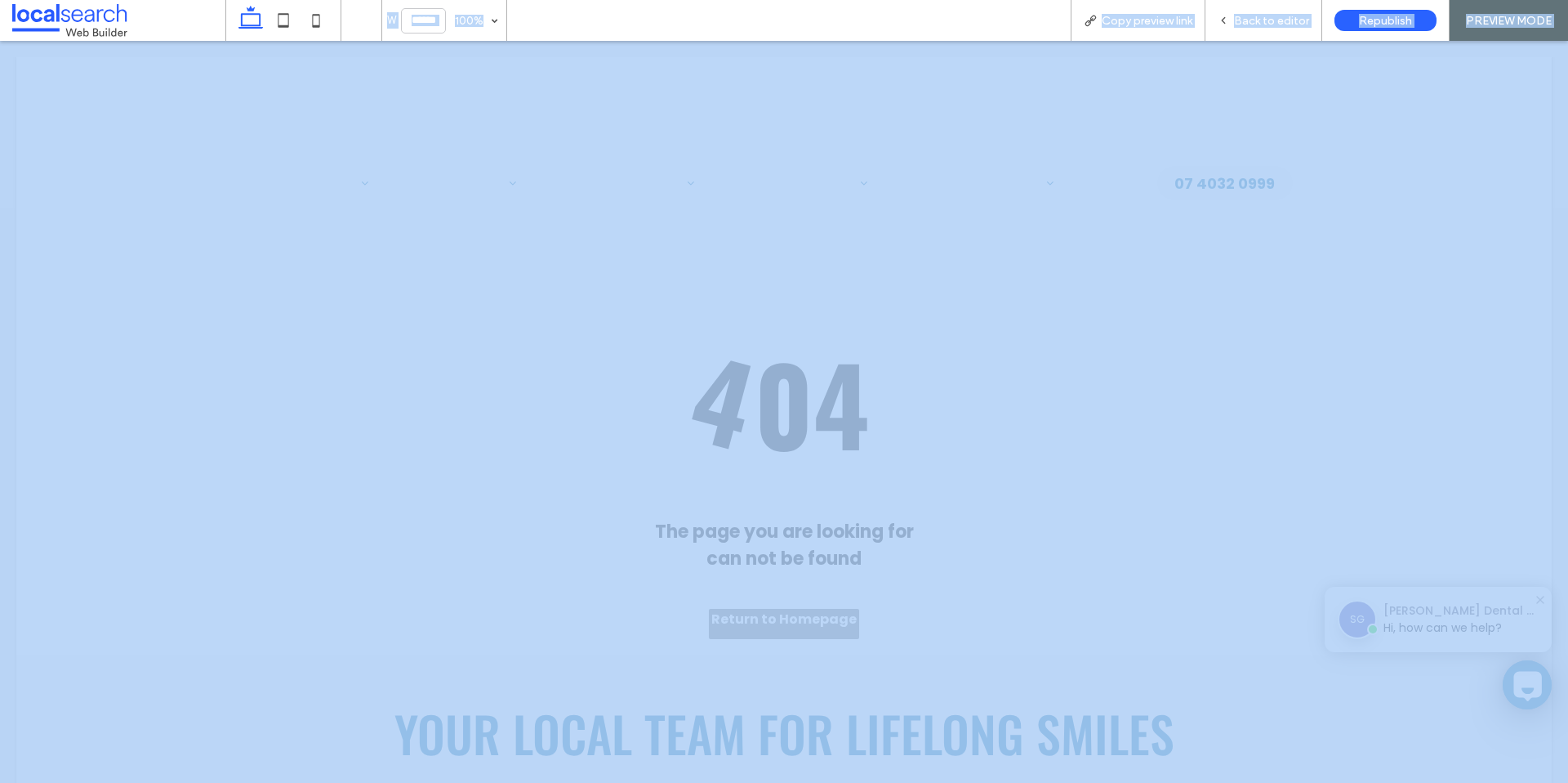
click at [1270, 22] on div at bounding box center [784, 391] width 1568 height 783
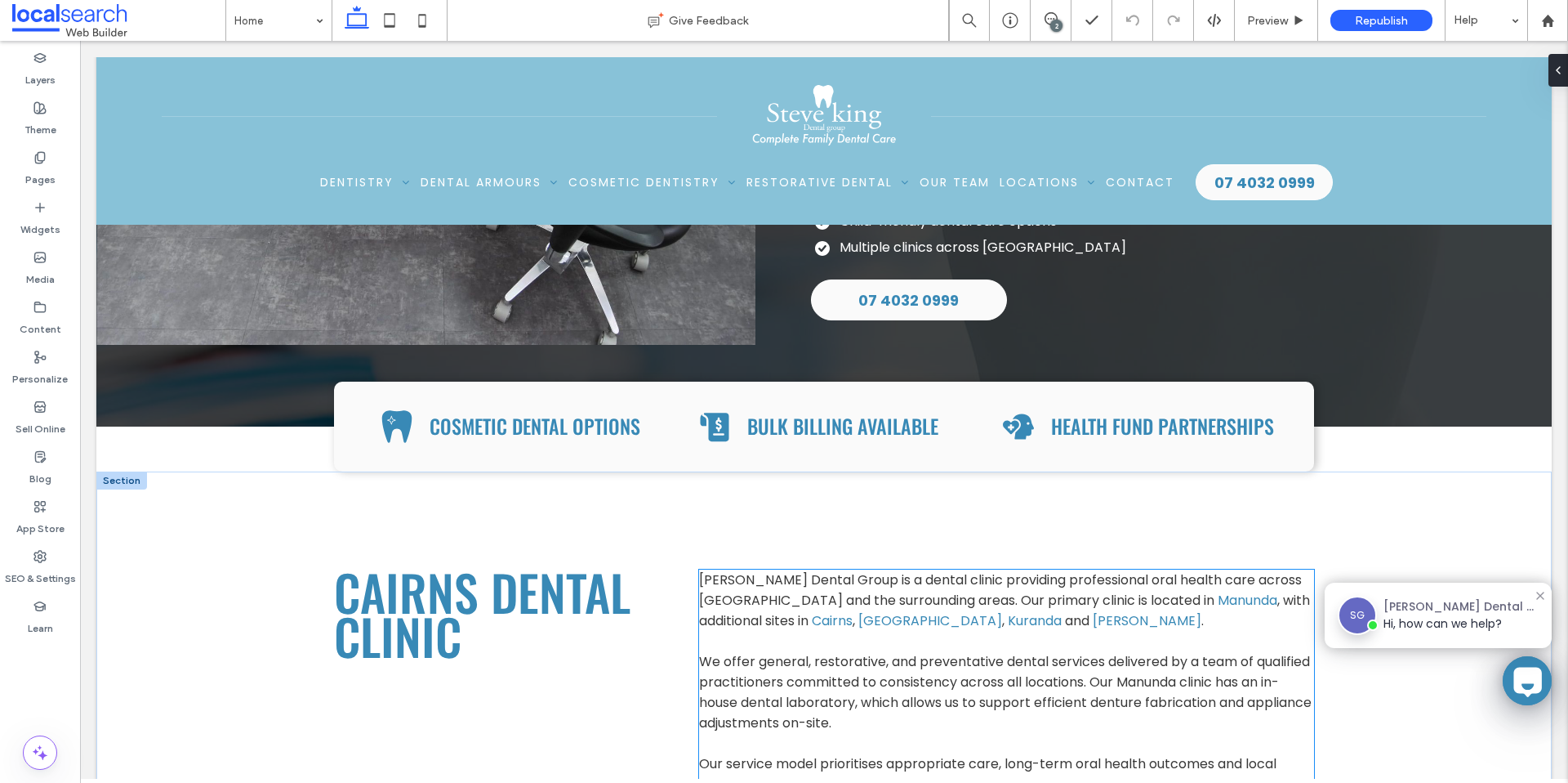
scroll to position [392, 0]
click at [812, 611] on link "Cairns" at bounding box center [832, 620] width 41 height 19
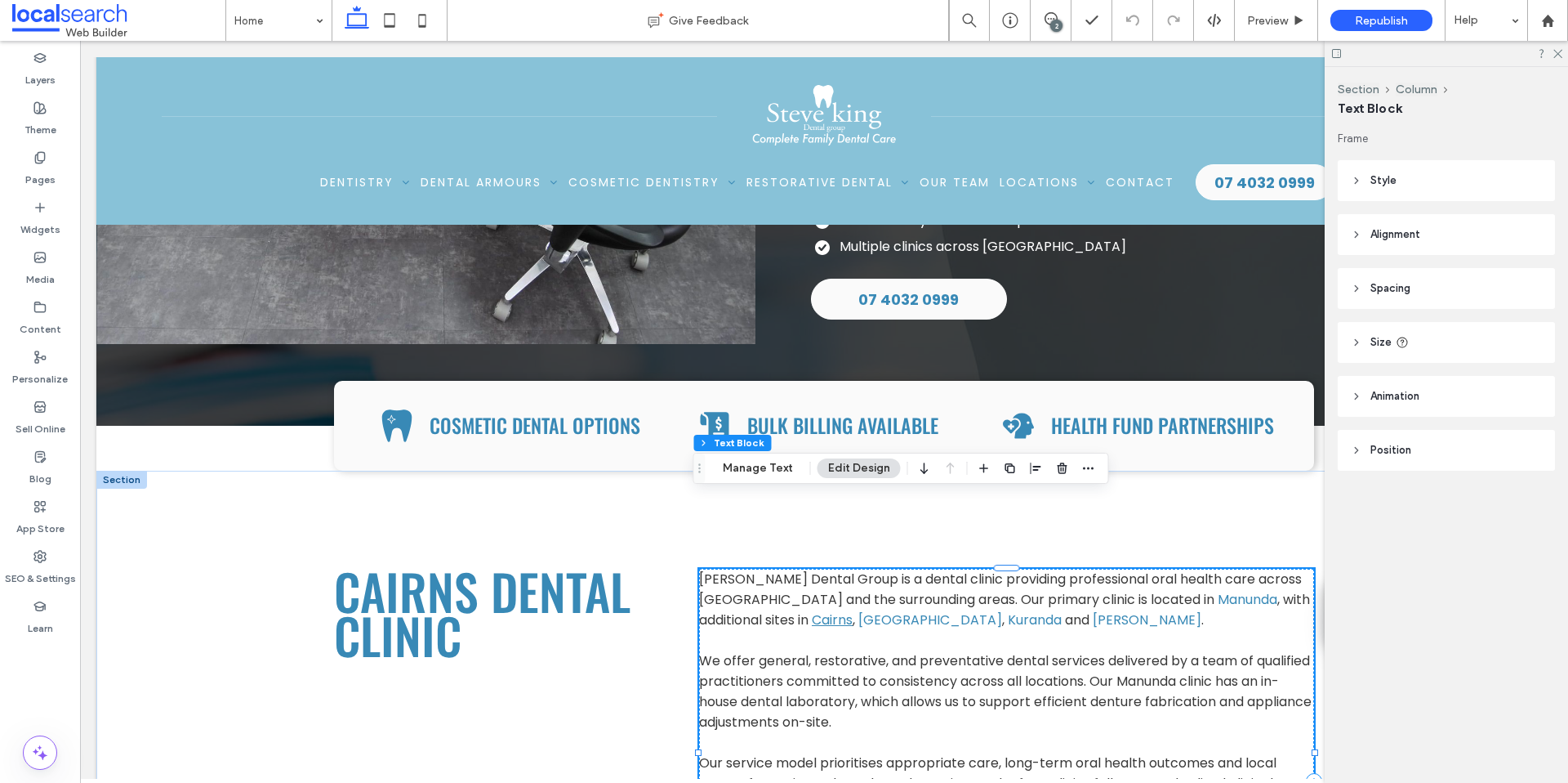
click at [812, 611] on link "Cairns" at bounding box center [832, 620] width 41 height 19
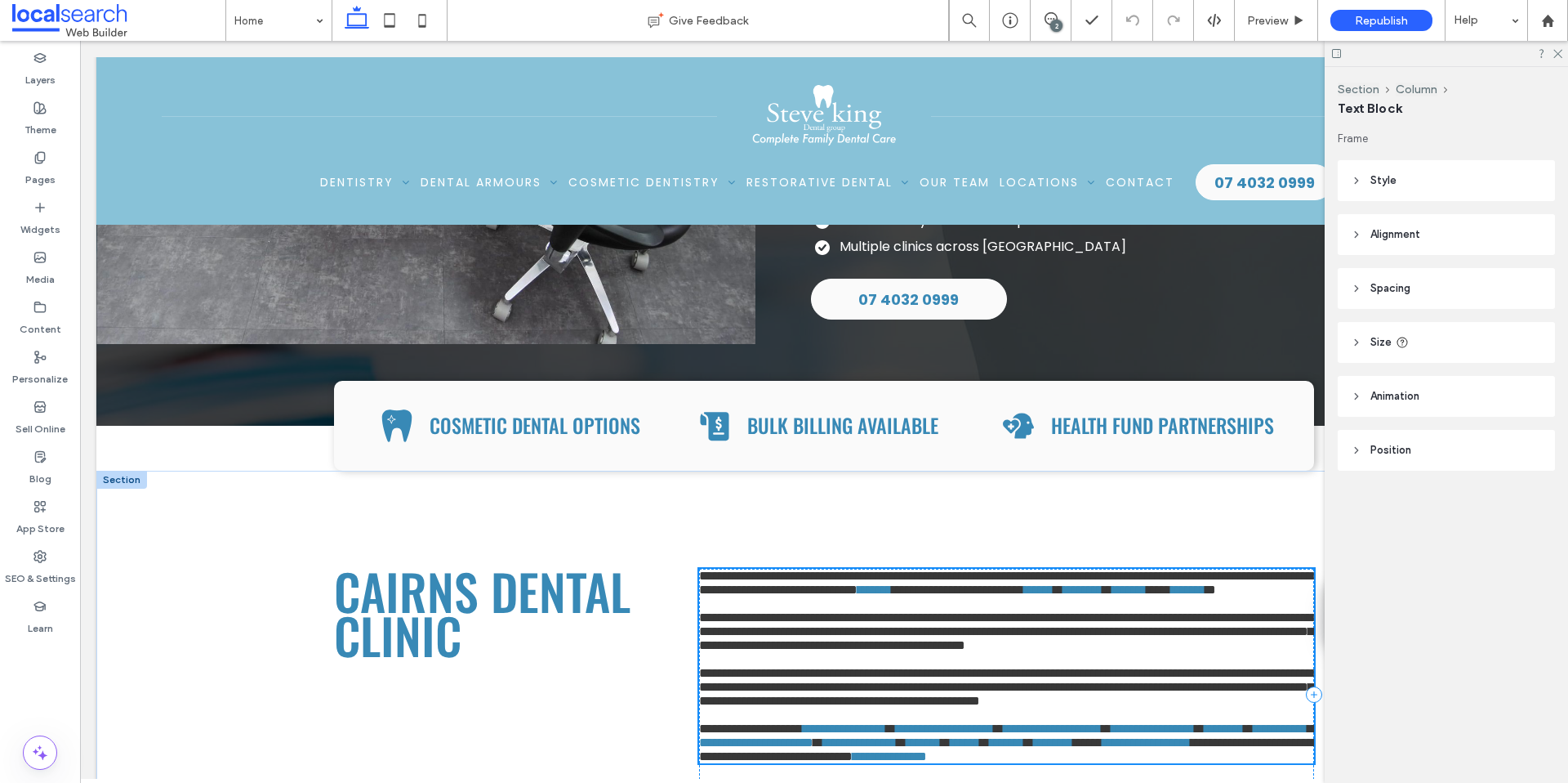
type input "*******"
type input "**"
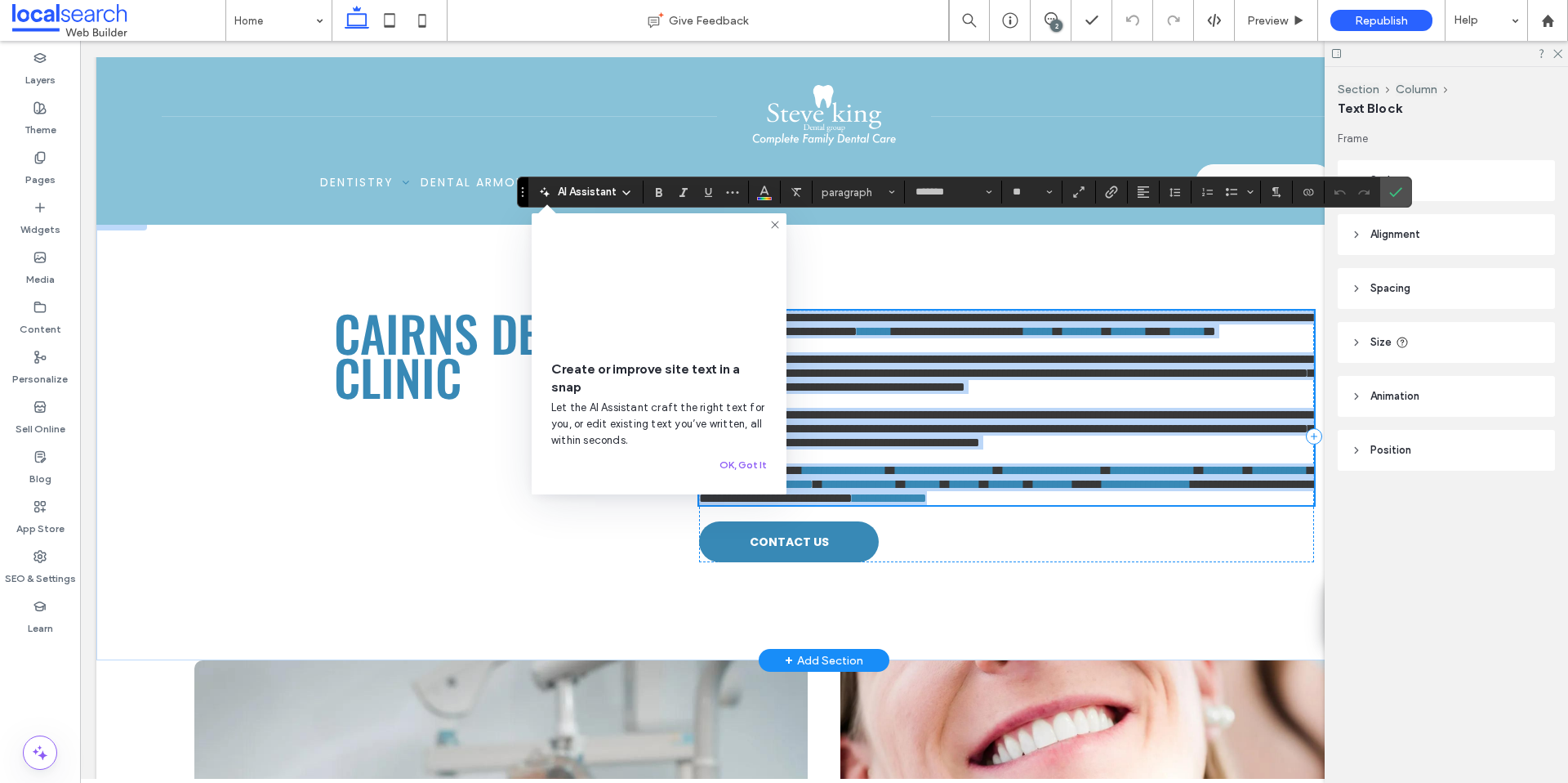
scroll to position [629, 0]
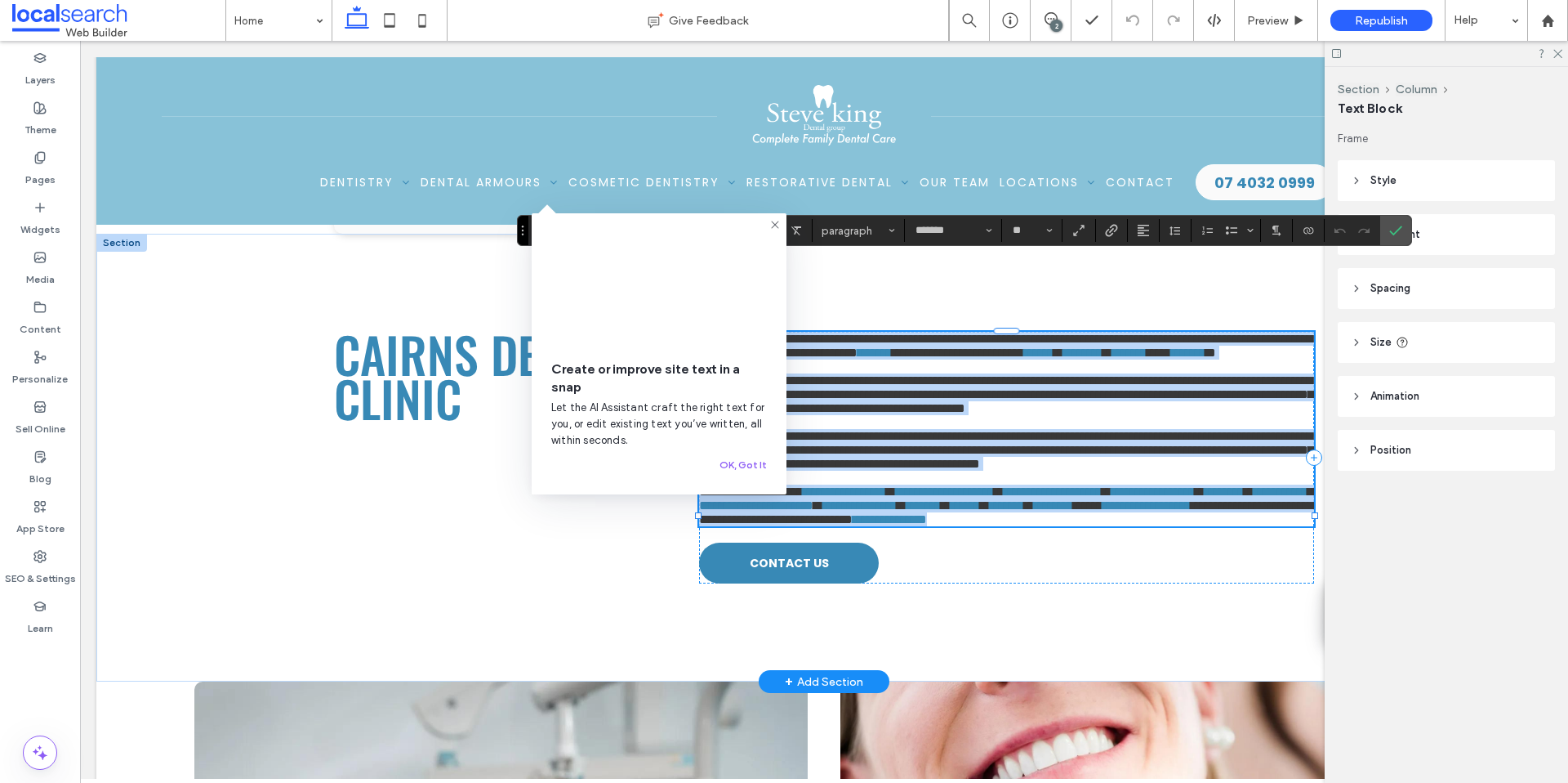
click at [830, 359] on p at bounding box center [1006, 366] width 615 height 14
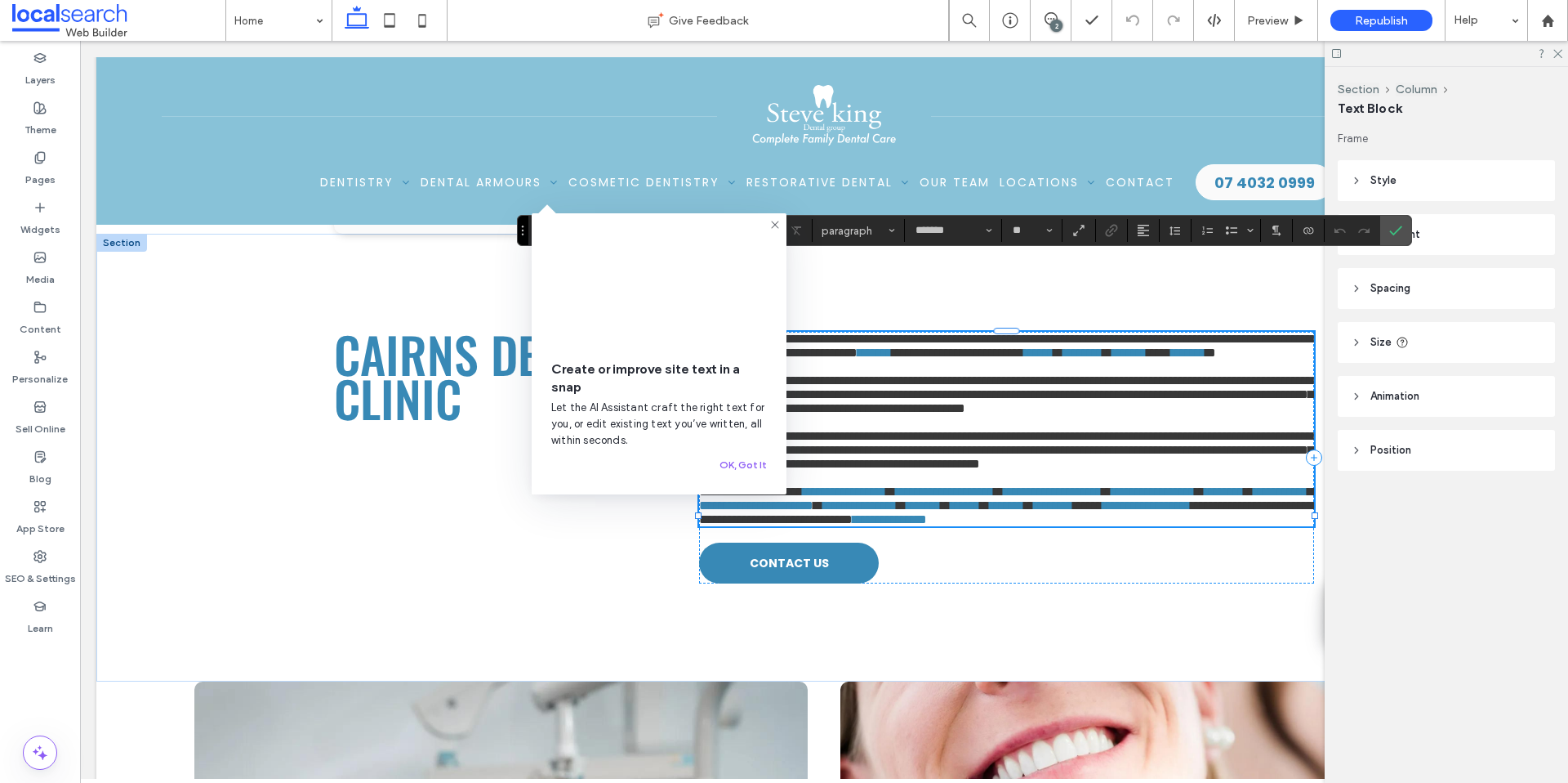
click at [776, 223] on use at bounding box center [774, 224] width 8 height 8
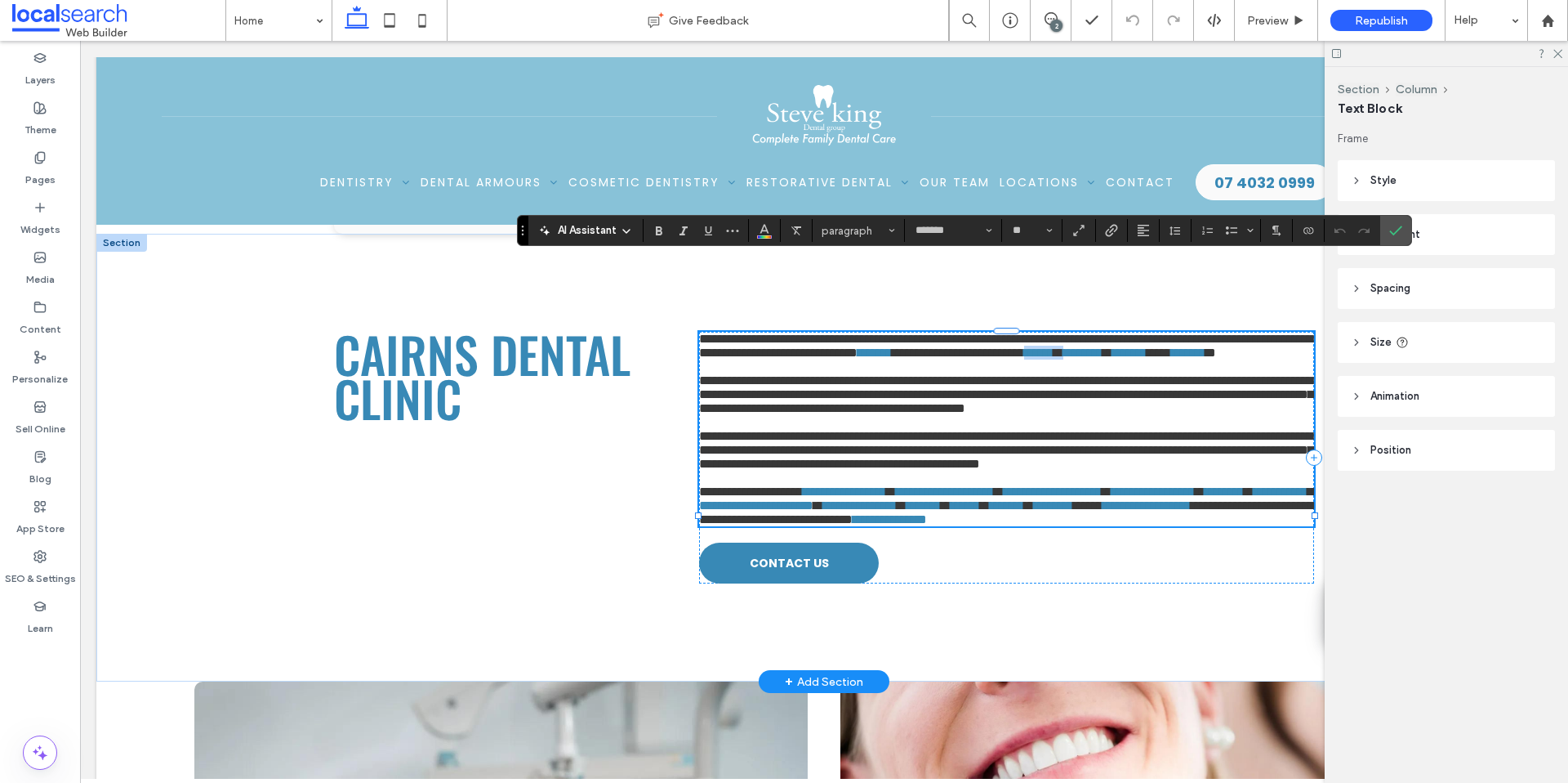
drag, startPoint x: 789, startPoint y: 312, endPoint x: 745, endPoint y: 318, distance: 44.4
click at [743, 332] on p "**********" at bounding box center [1006, 346] width 615 height 28
click at [1390, 232] on use "Confirm" at bounding box center [1396, 230] width 13 height 9
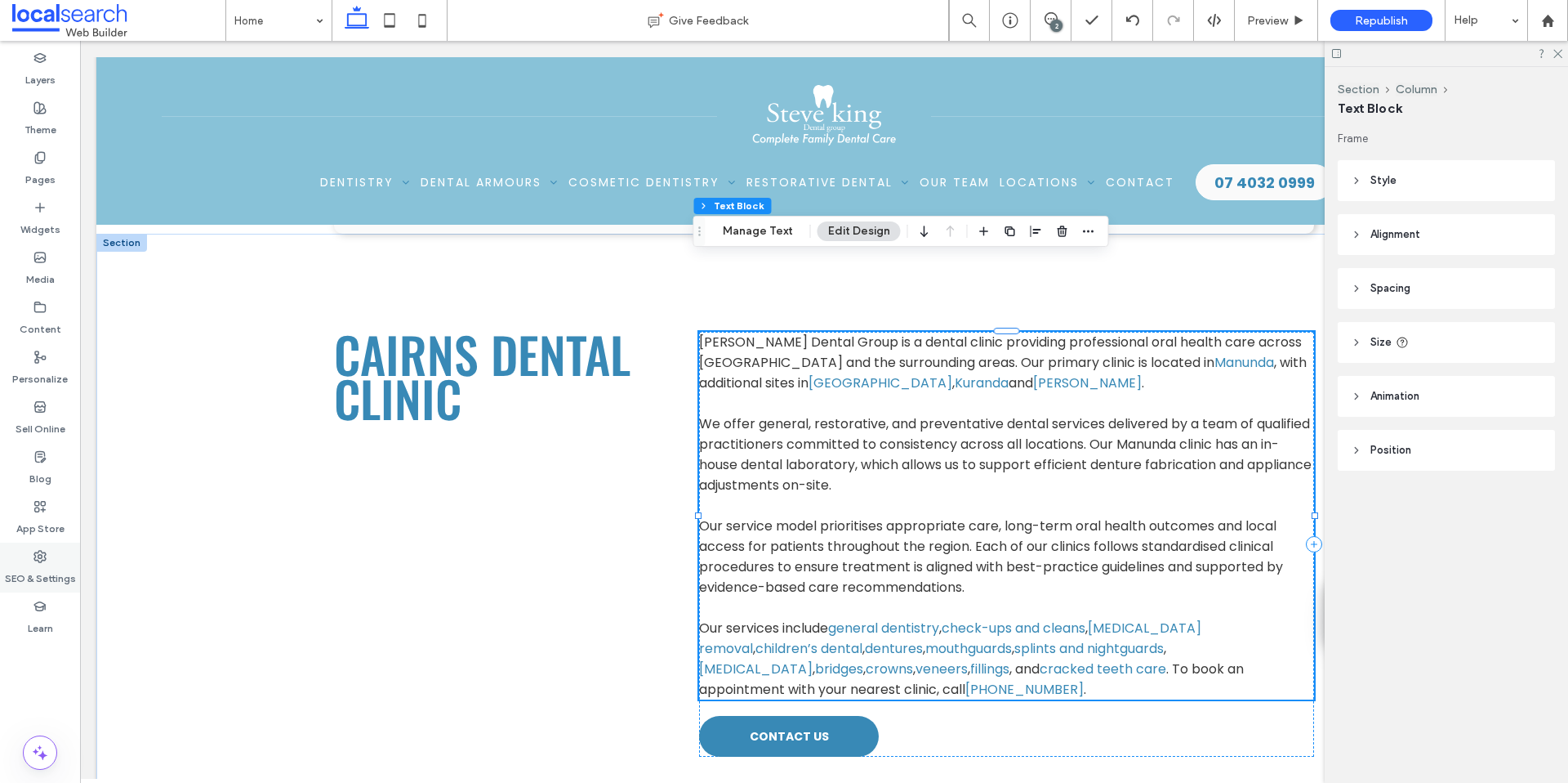
click at [38, 558] on icon at bounding box center [39, 556] width 13 height 13
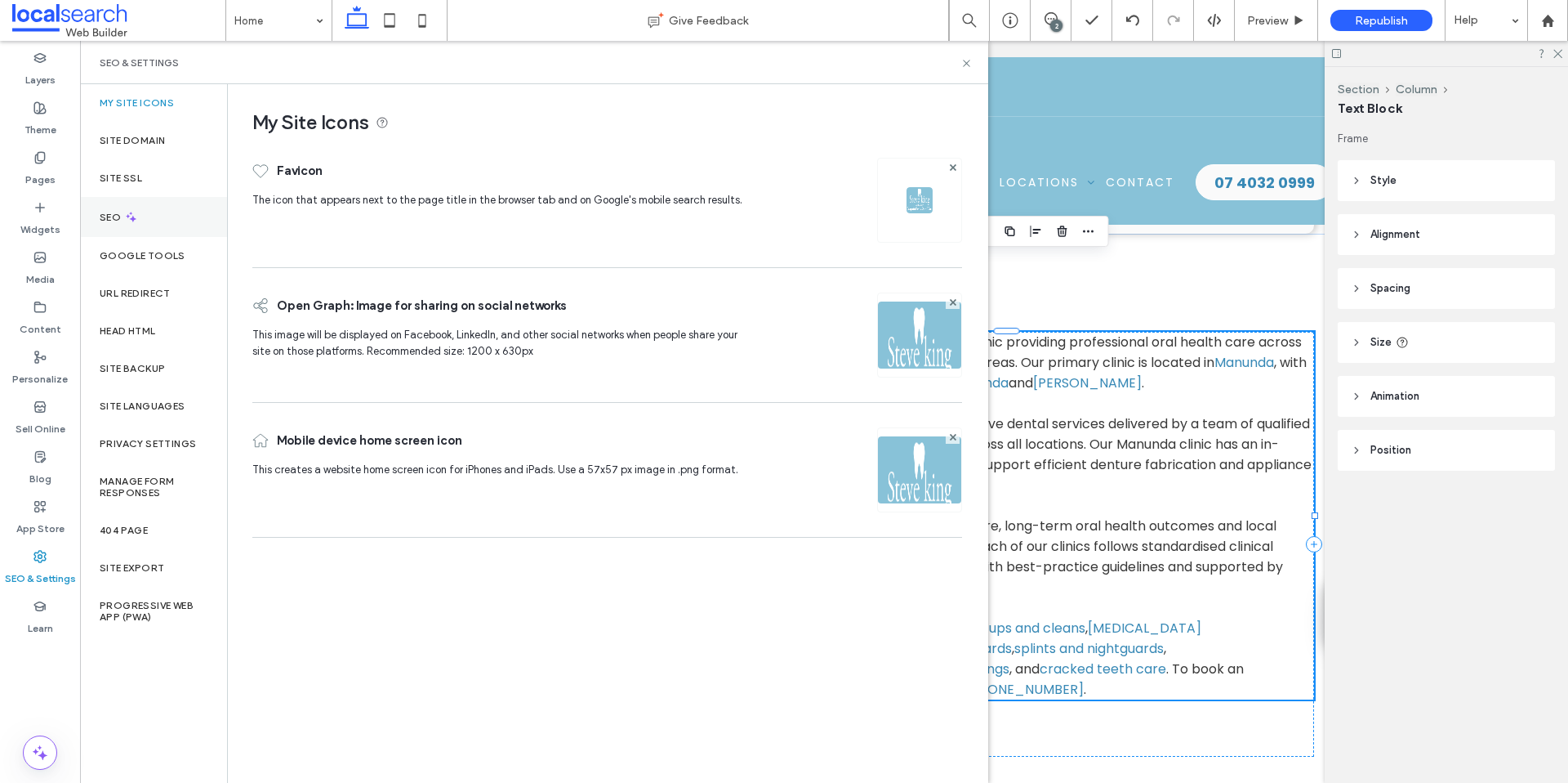
click at [130, 224] on div "SEO" at bounding box center [154, 217] width 147 height 40
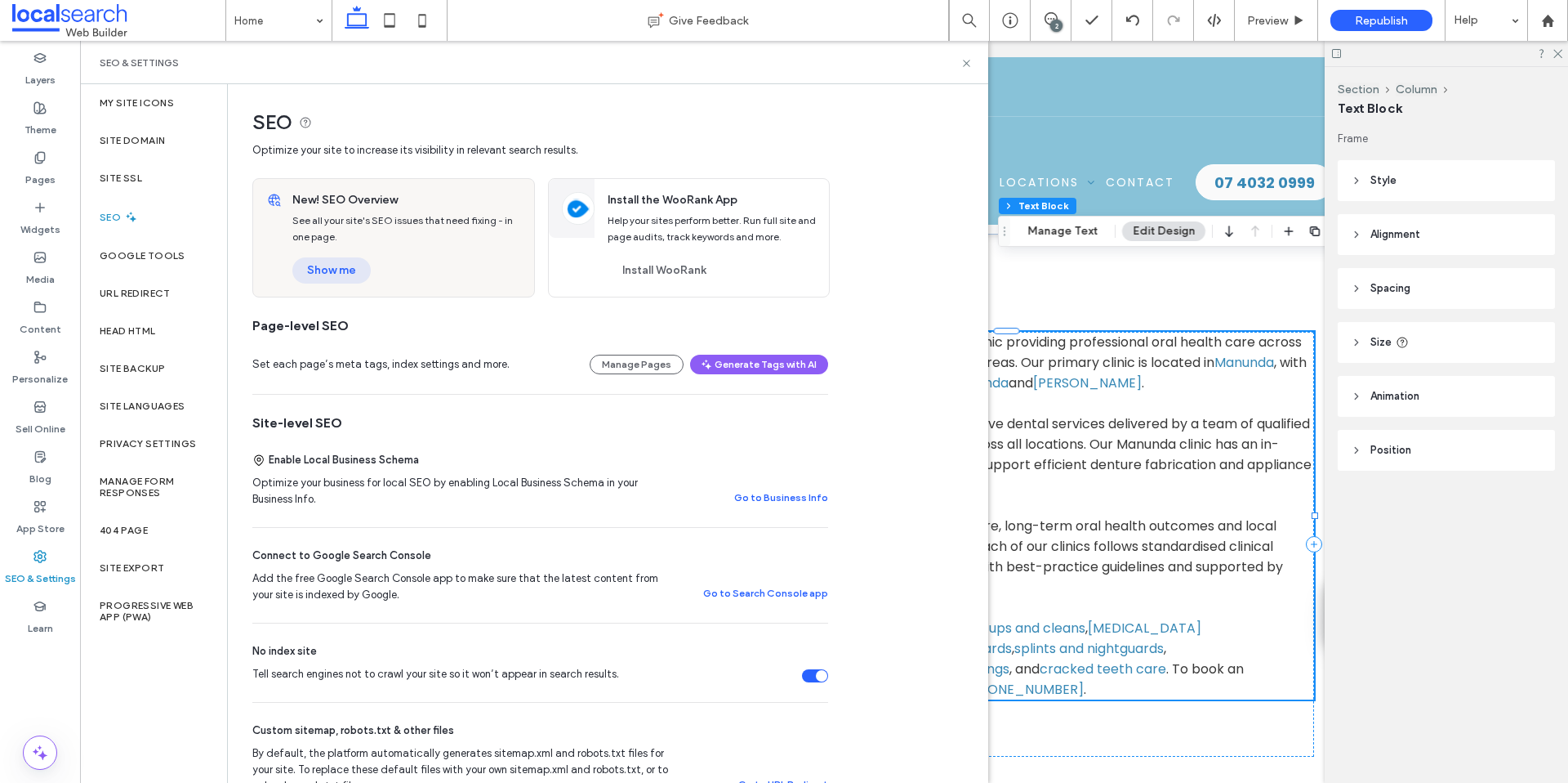
click at [330, 271] on button "Show me" at bounding box center [332, 270] width 79 height 26
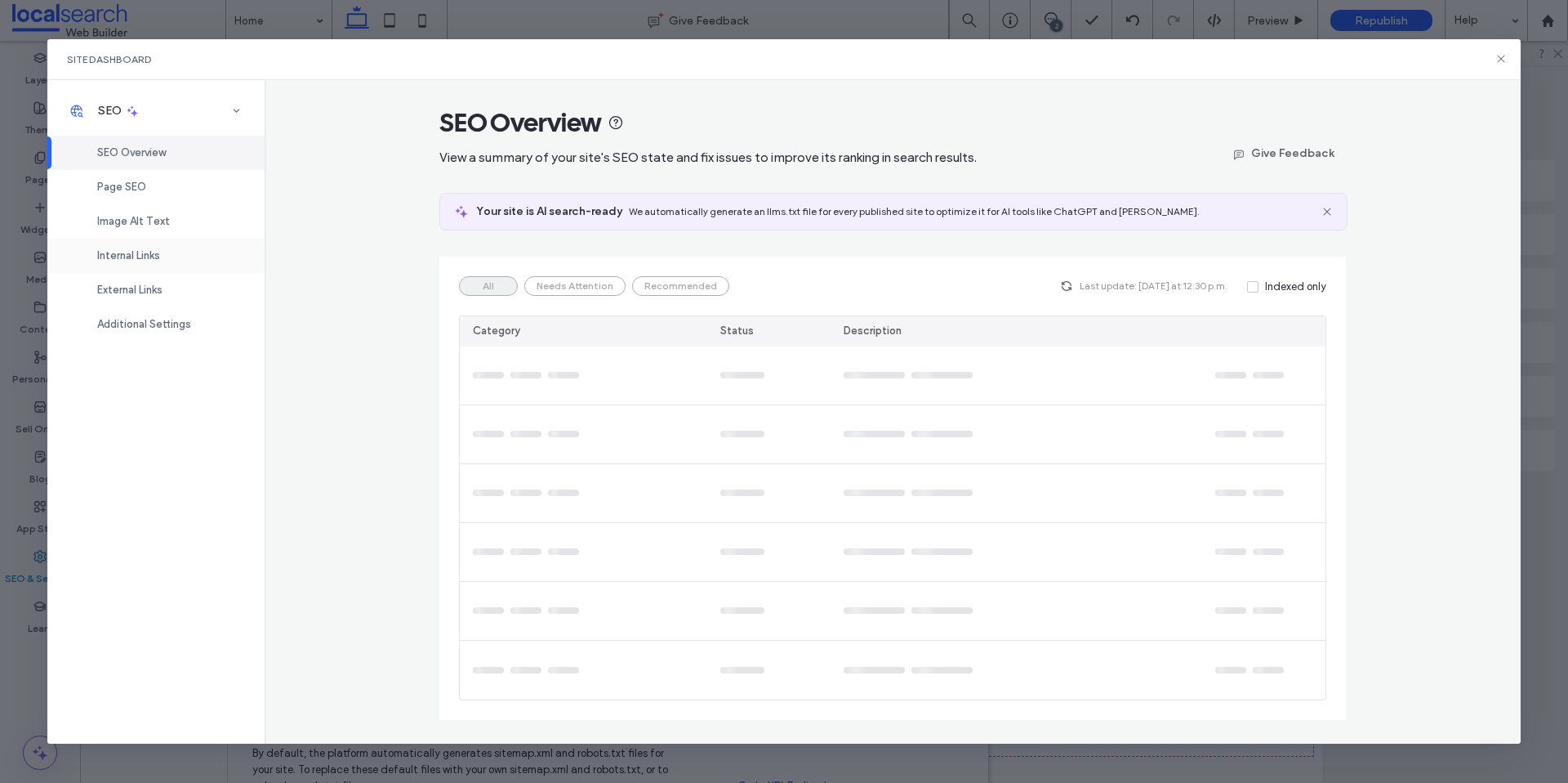
click at [166, 246] on div "Internal Links" at bounding box center [156, 255] width 218 height 34
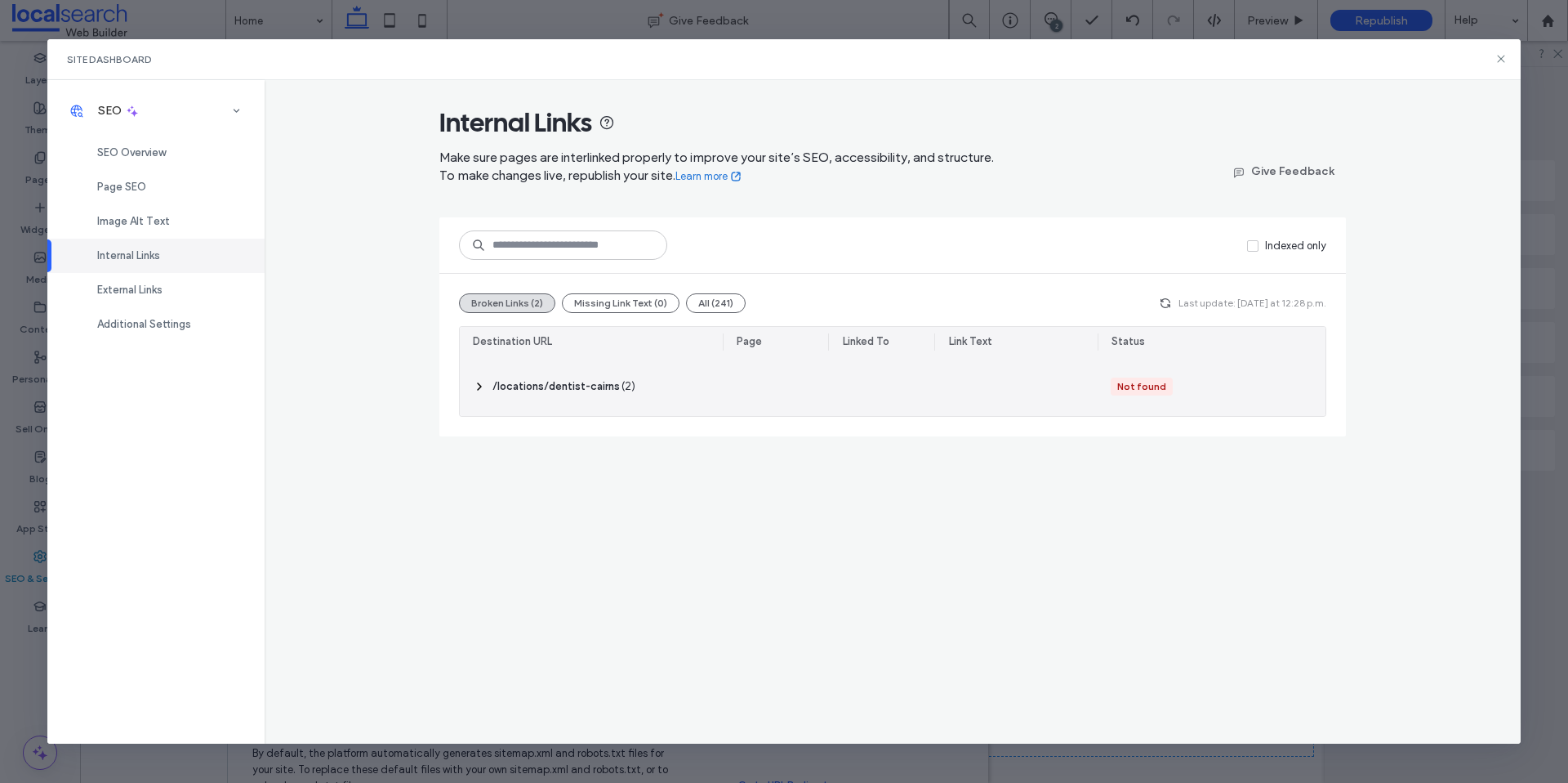
click at [473, 383] on icon at bounding box center [479, 386] width 13 height 13
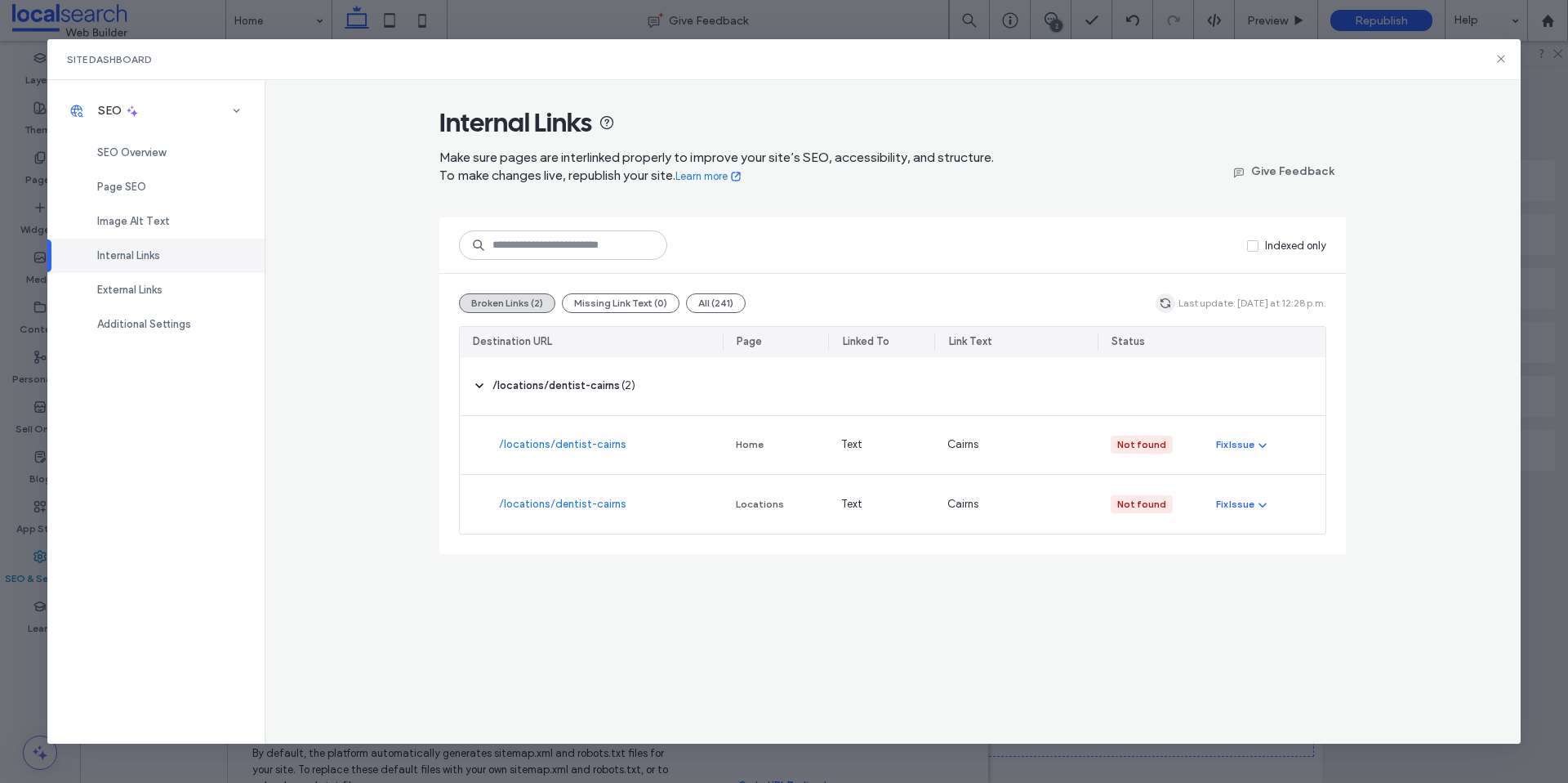
click at [1168, 304] on icon "button" at bounding box center [1165, 302] width 13 height 13
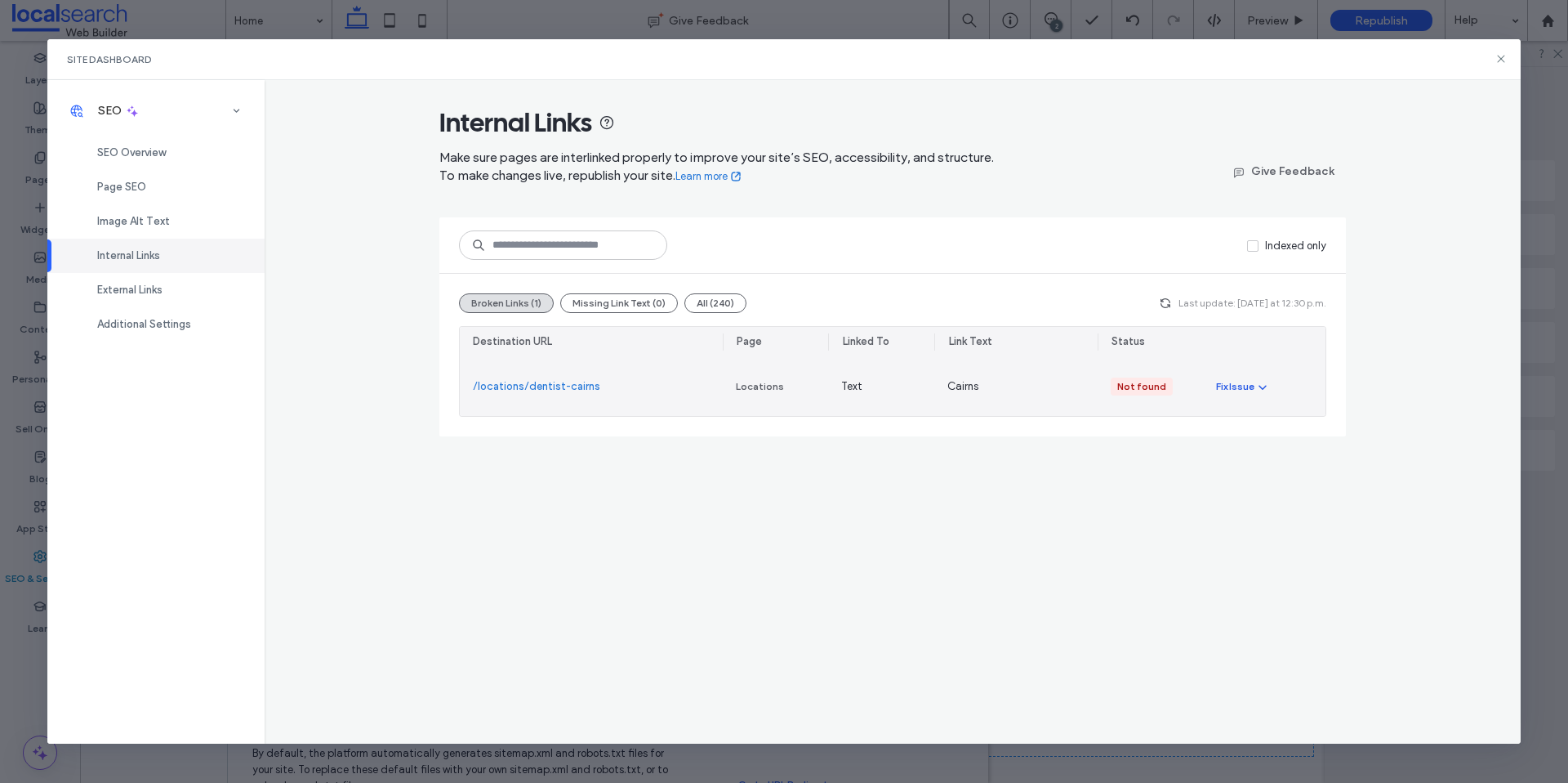
click at [1267, 389] on icon "button" at bounding box center [1262, 386] width 13 height 13
click at [1265, 419] on span "Fix in Editor" at bounding box center [1257, 425] width 55 height 16
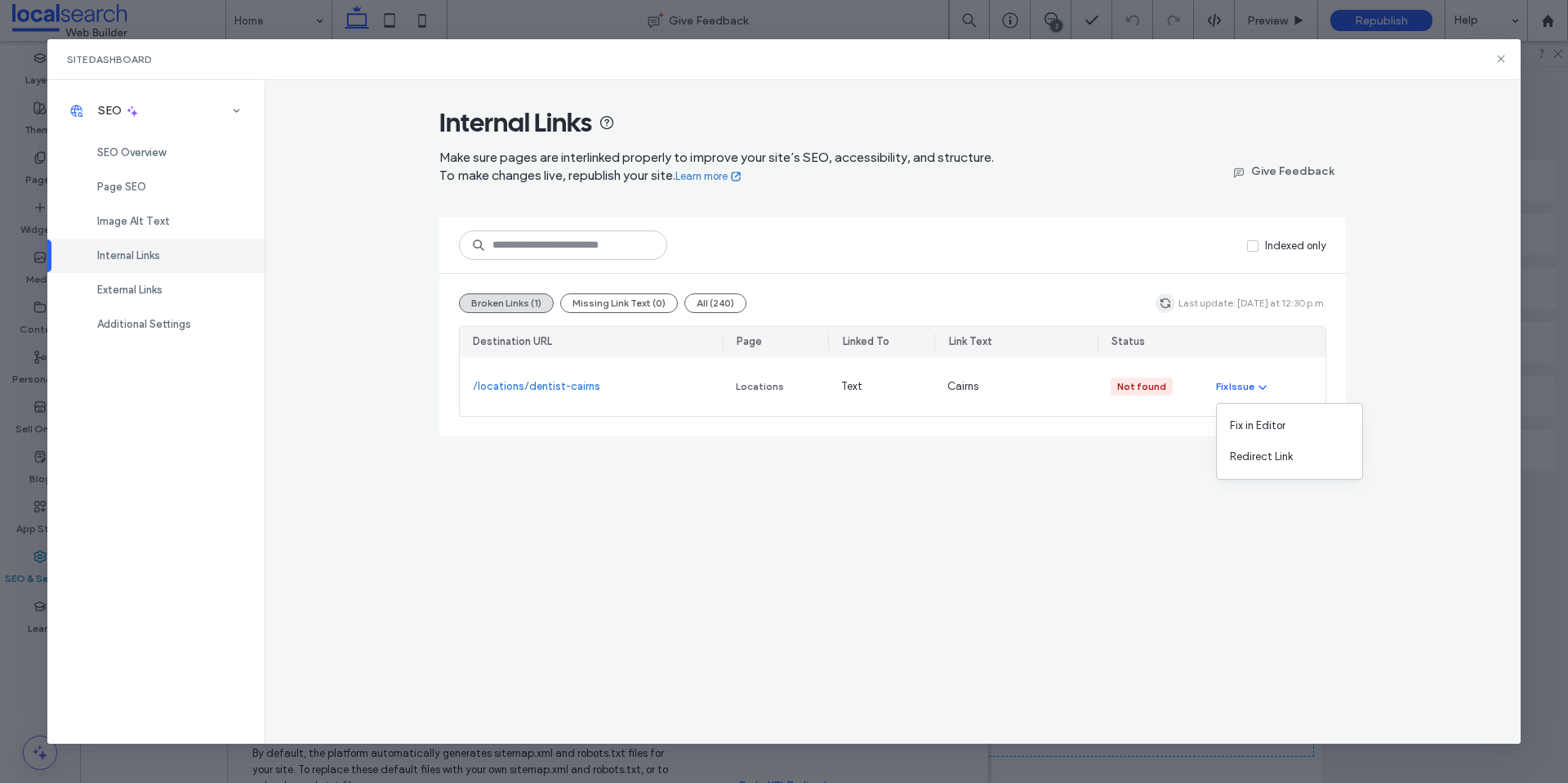
click at [1172, 301] on icon "button" at bounding box center [1165, 302] width 13 height 13
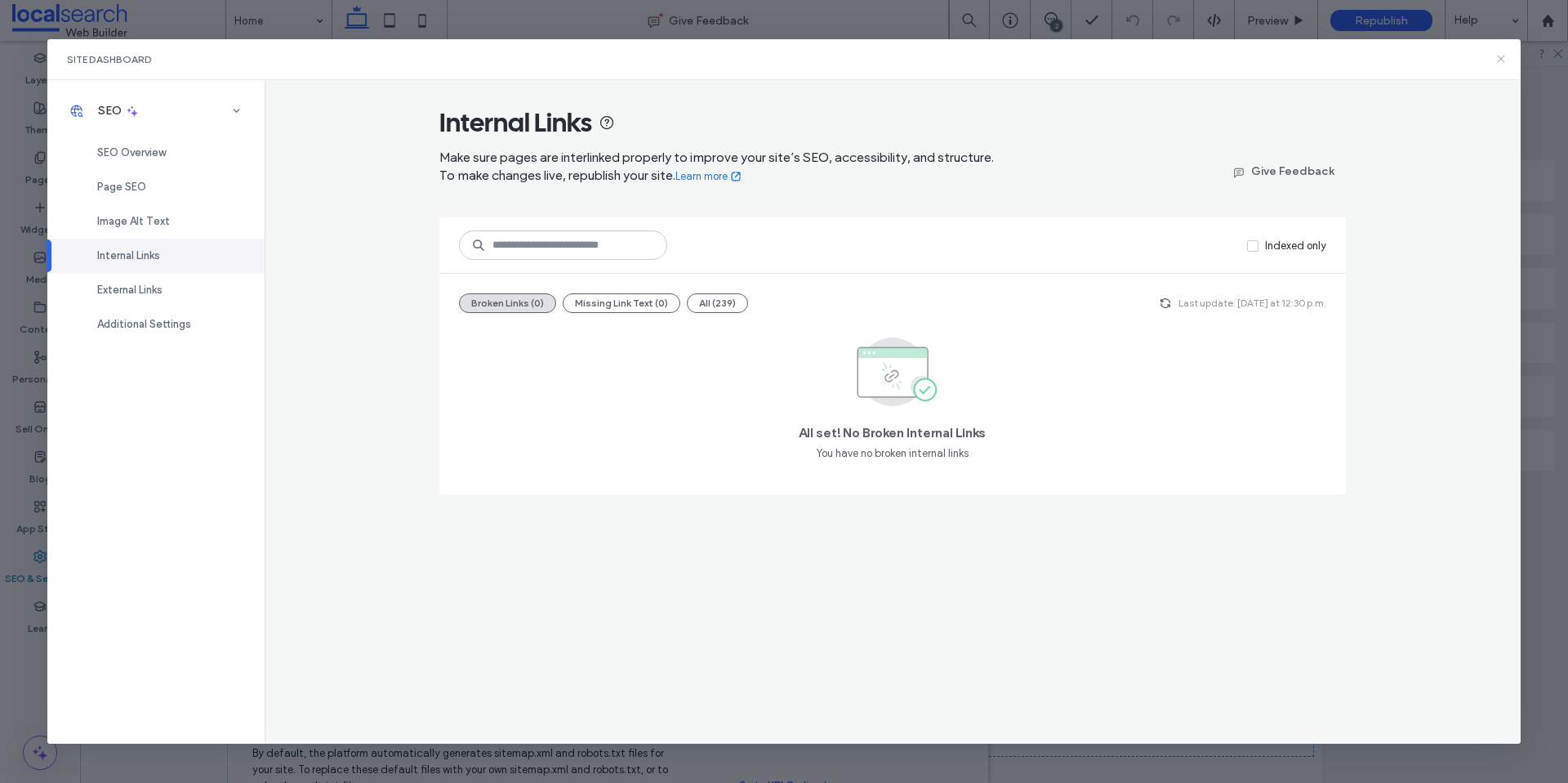
click at [1501, 57] on icon at bounding box center [1501, 58] width 13 height 13
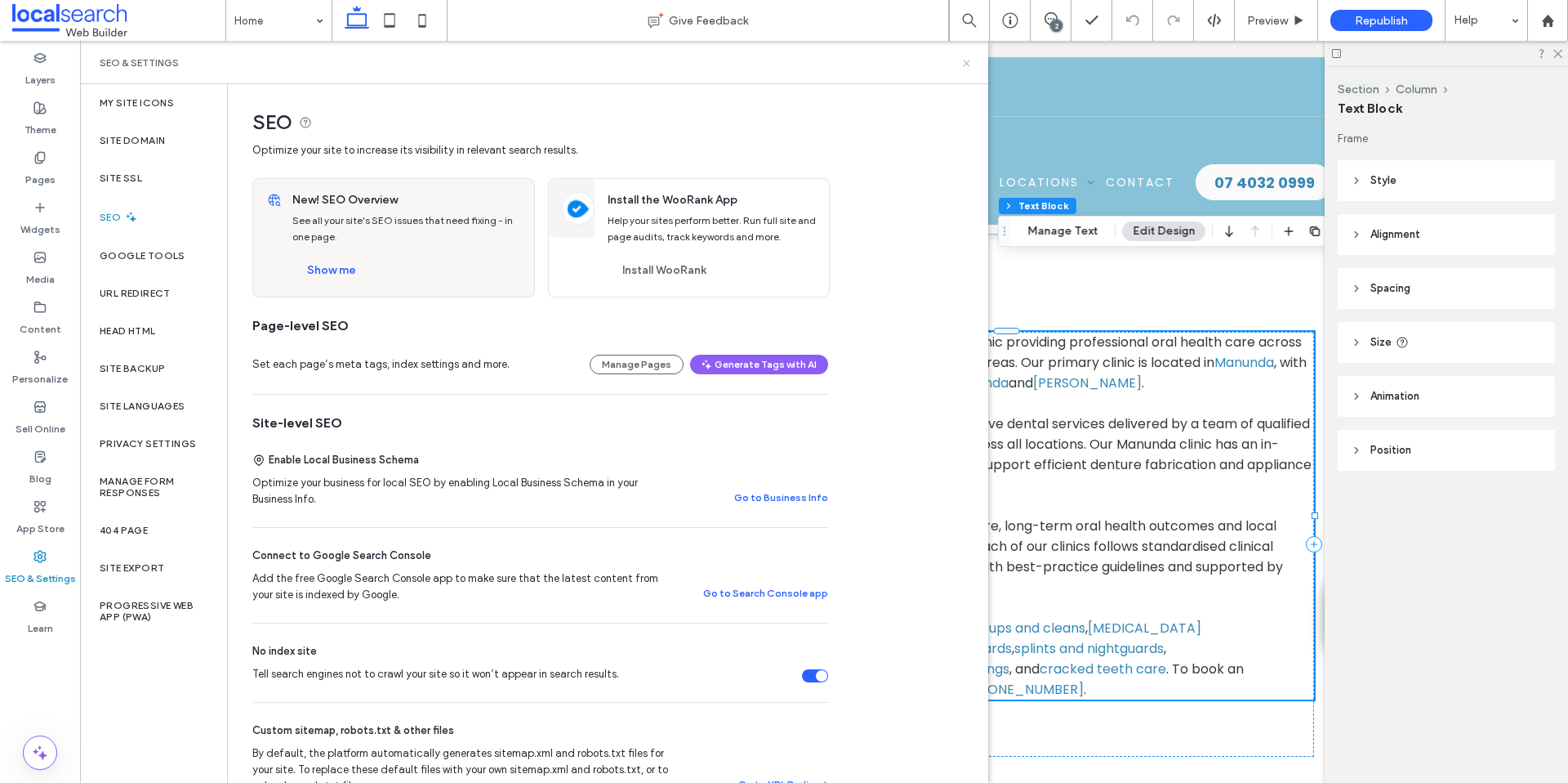
click at [969, 60] on icon at bounding box center [966, 63] width 12 height 12
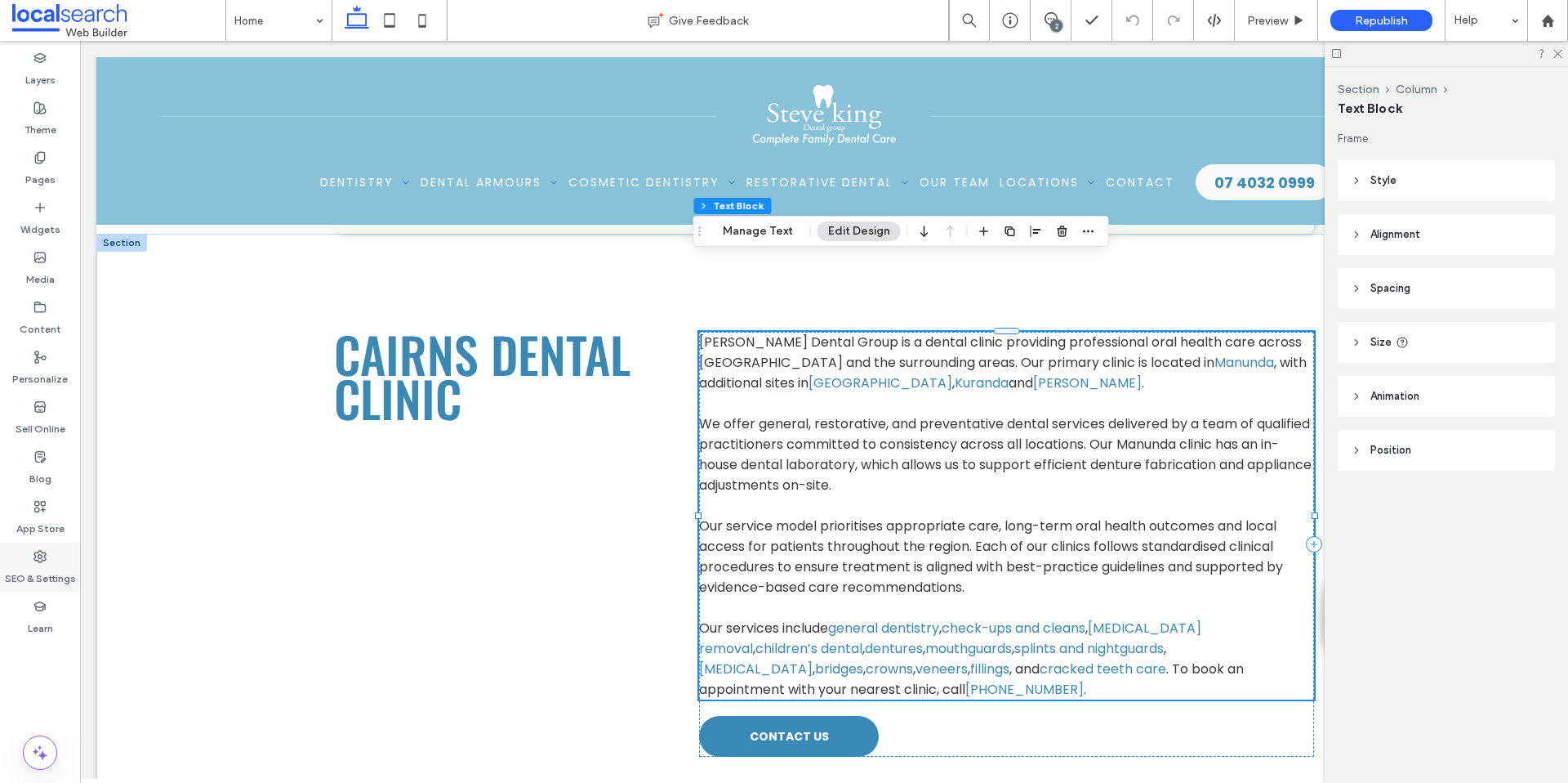
click at [34, 585] on label "SEO & Settings" at bounding box center [40, 574] width 71 height 23
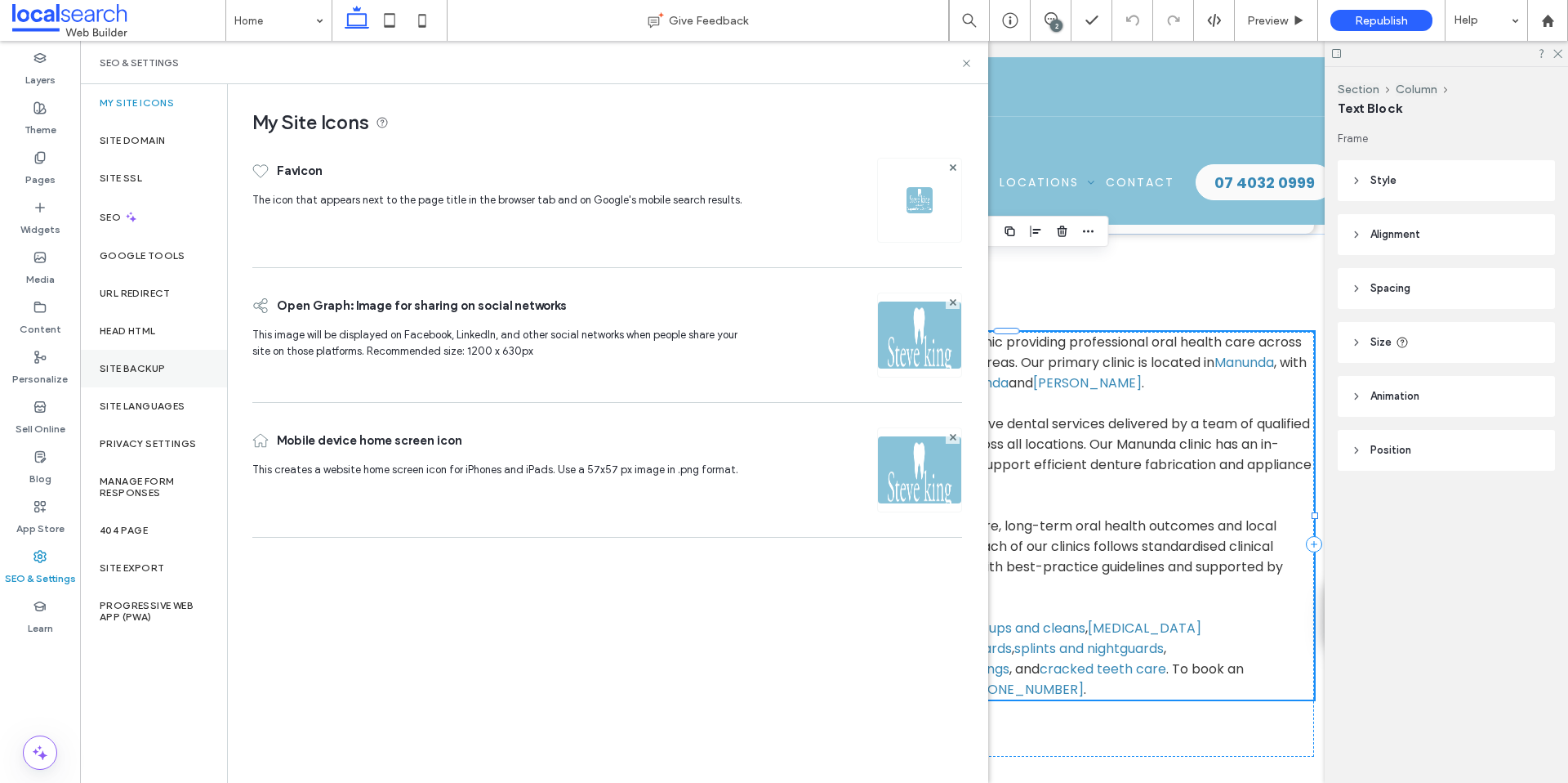
click at [158, 371] on label "Site Backup" at bounding box center [132, 368] width 66 height 11
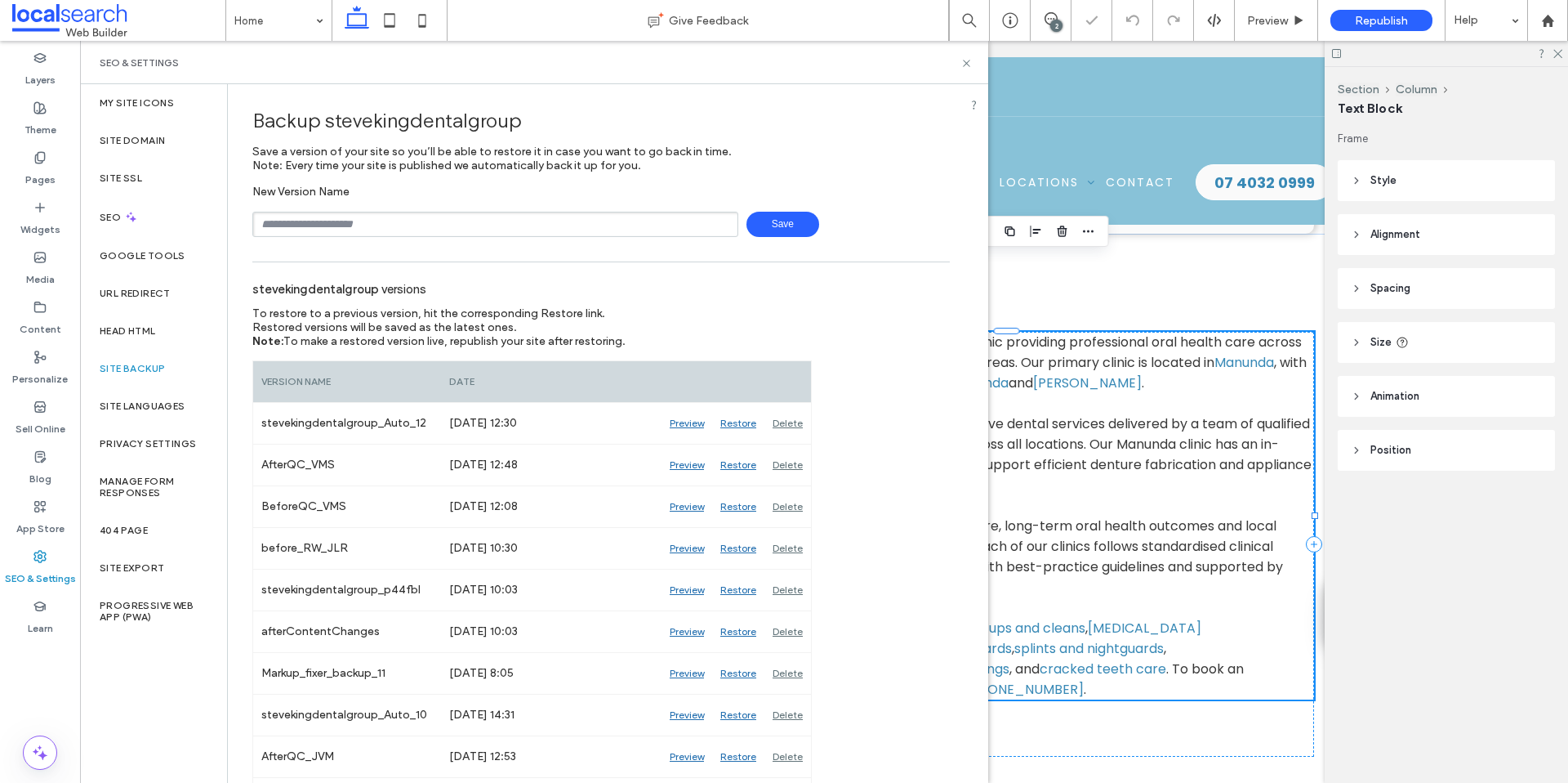
click at [406, 231] on input "text" at bounding box center [495, 225] width 486 height 26
type input "**********"
click at [749, 221] on span "Save" at bounding box center [783, 225] width 73 height 26
click at [965, 61] on use at bounding box center [966, 63] width 7 height 7
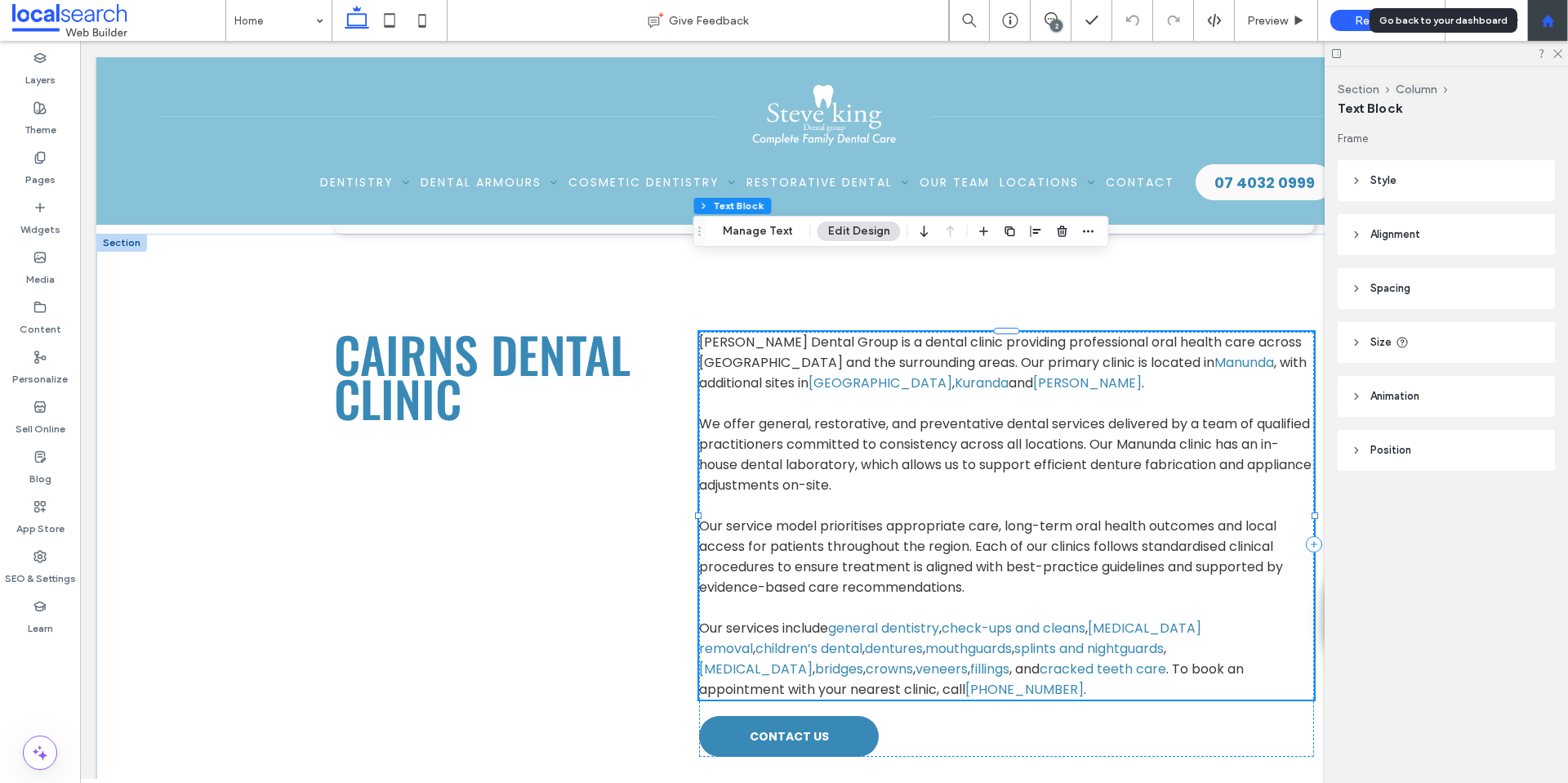
click at [1547, 25] on icon at bounding box center [1548, 20] width 14 height 14
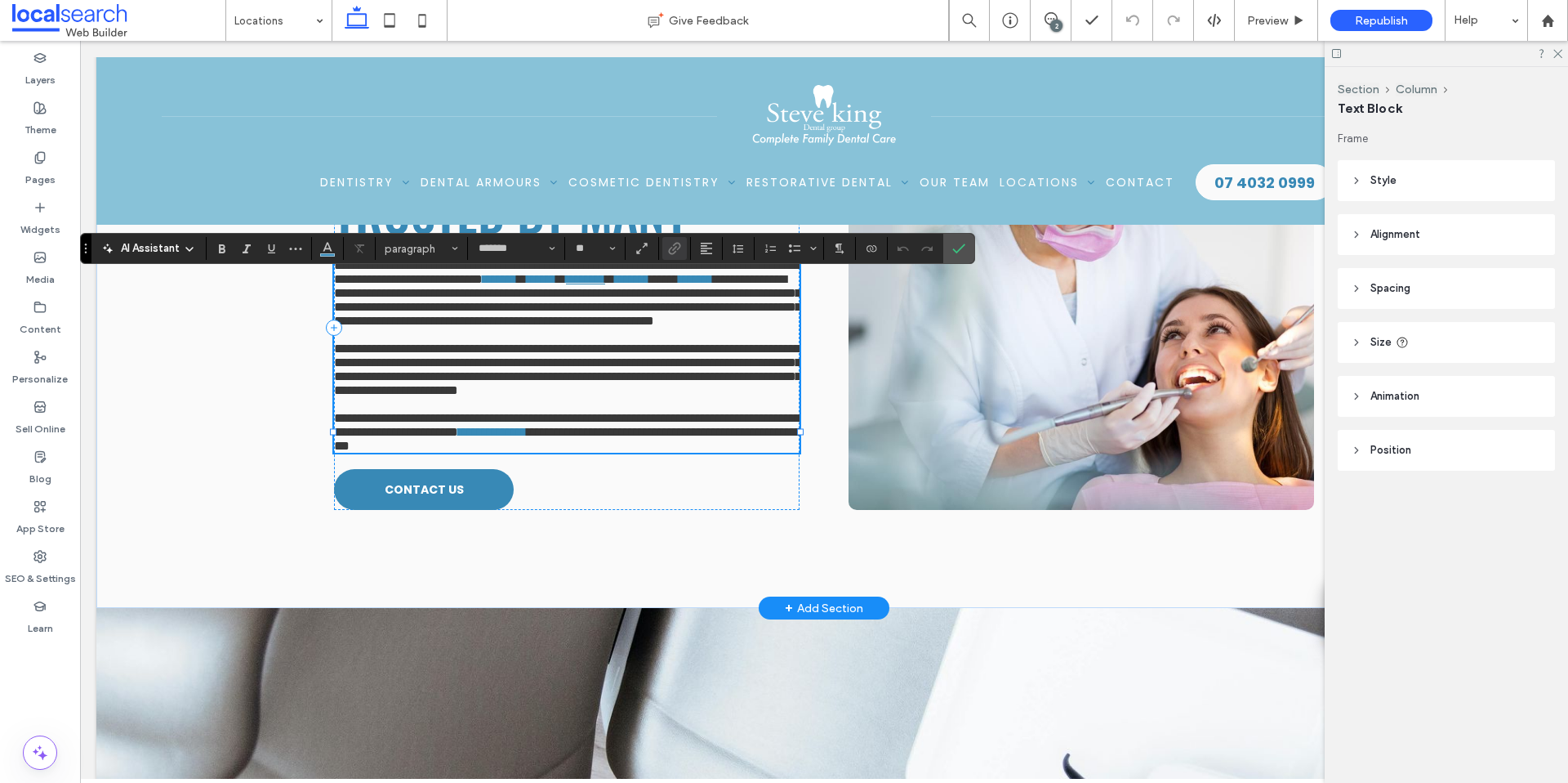
click at [566, 285] on link "********" at bounding box center [586, 279] width 39 height 12
click at [954, 244] on icon "Confirm" at bounding box center [959, 248] width 13 height 13
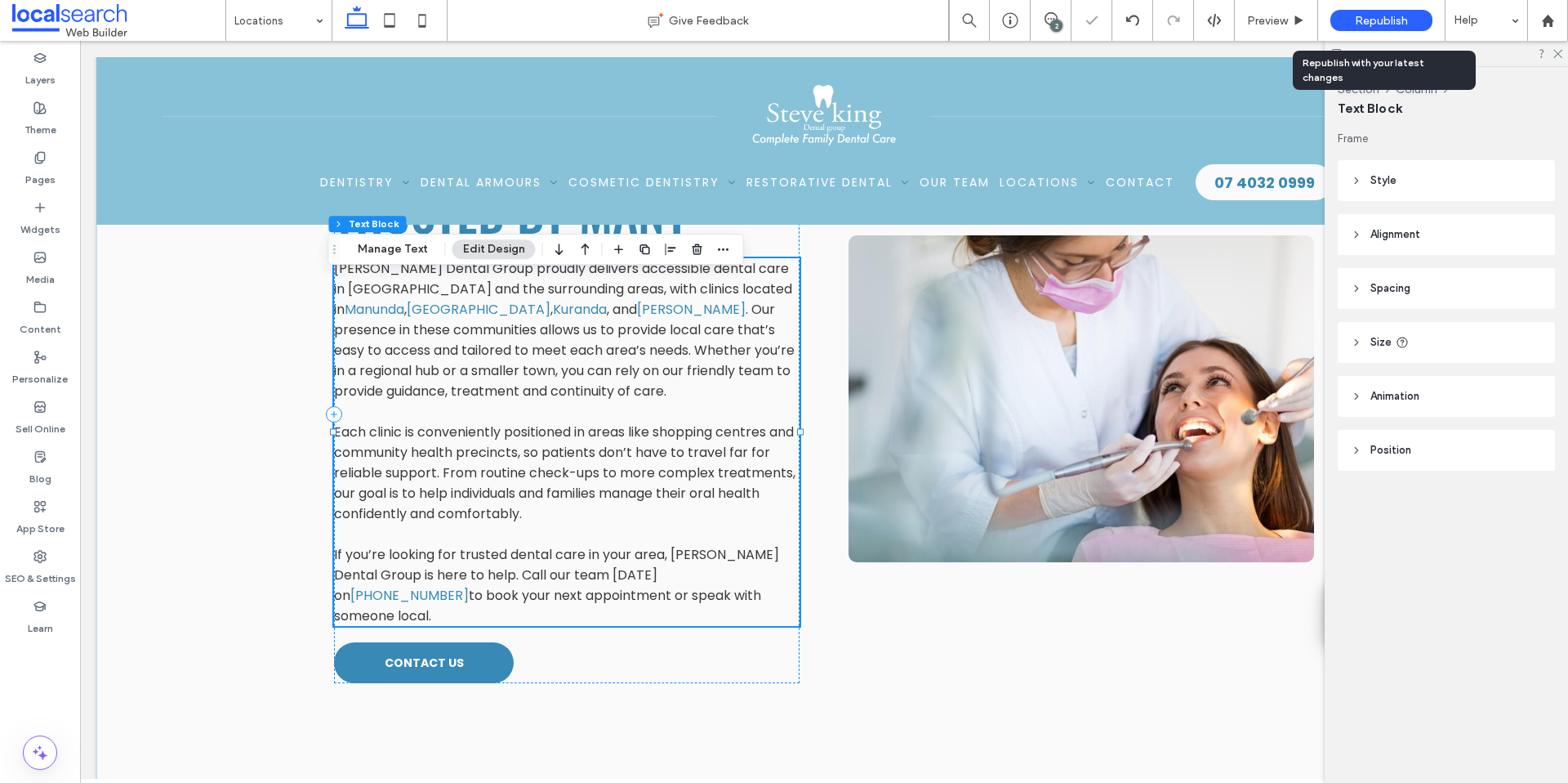
click at [1367, 17] on span "Republish" at bounding box center [1382, 20] width 53 height 14
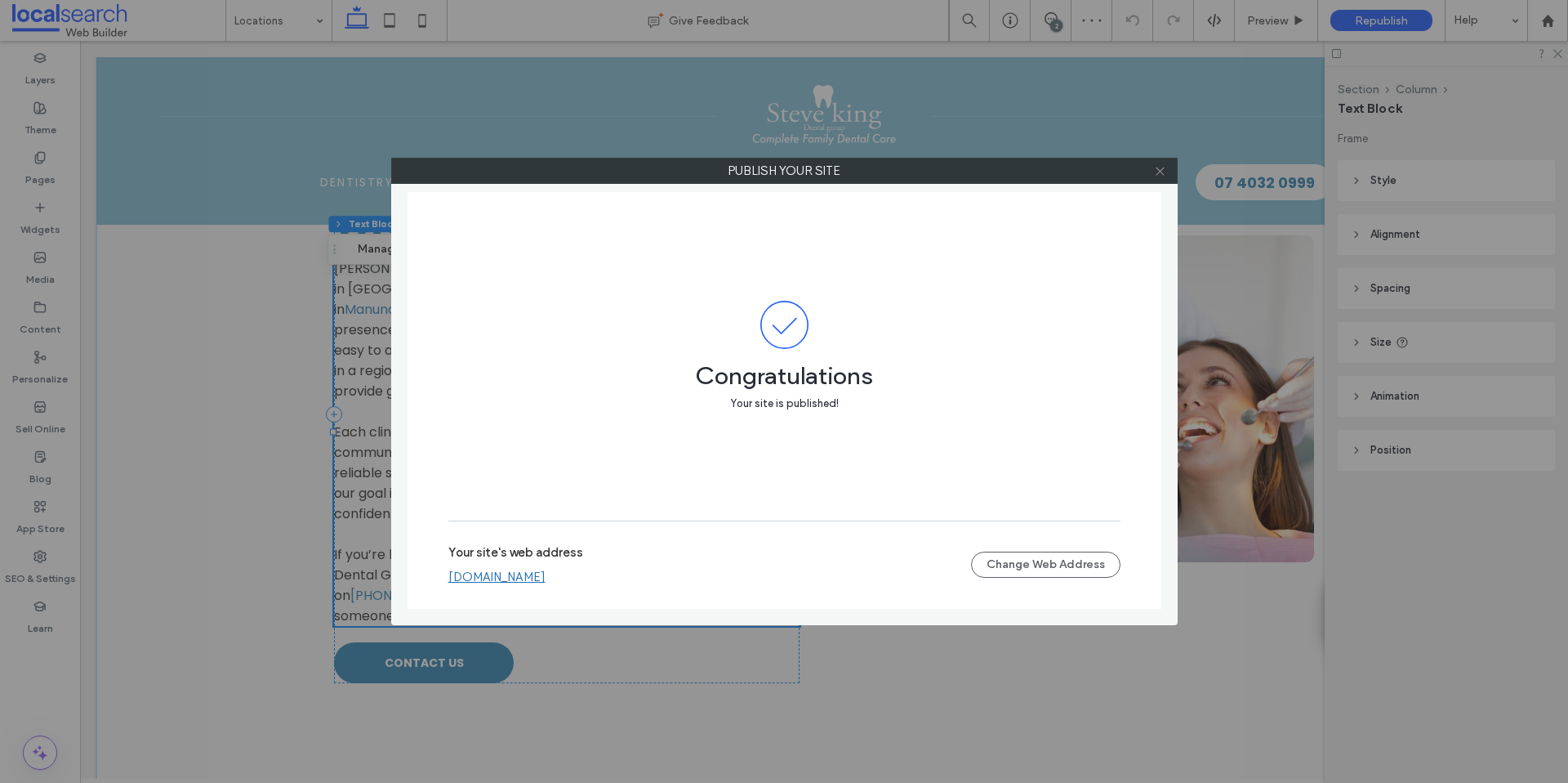
click at [1163, 171] on icon at bounding box center [1160, 171] width 12 height 12
